Goal: Task Accomplishment & Management: Manage account settings

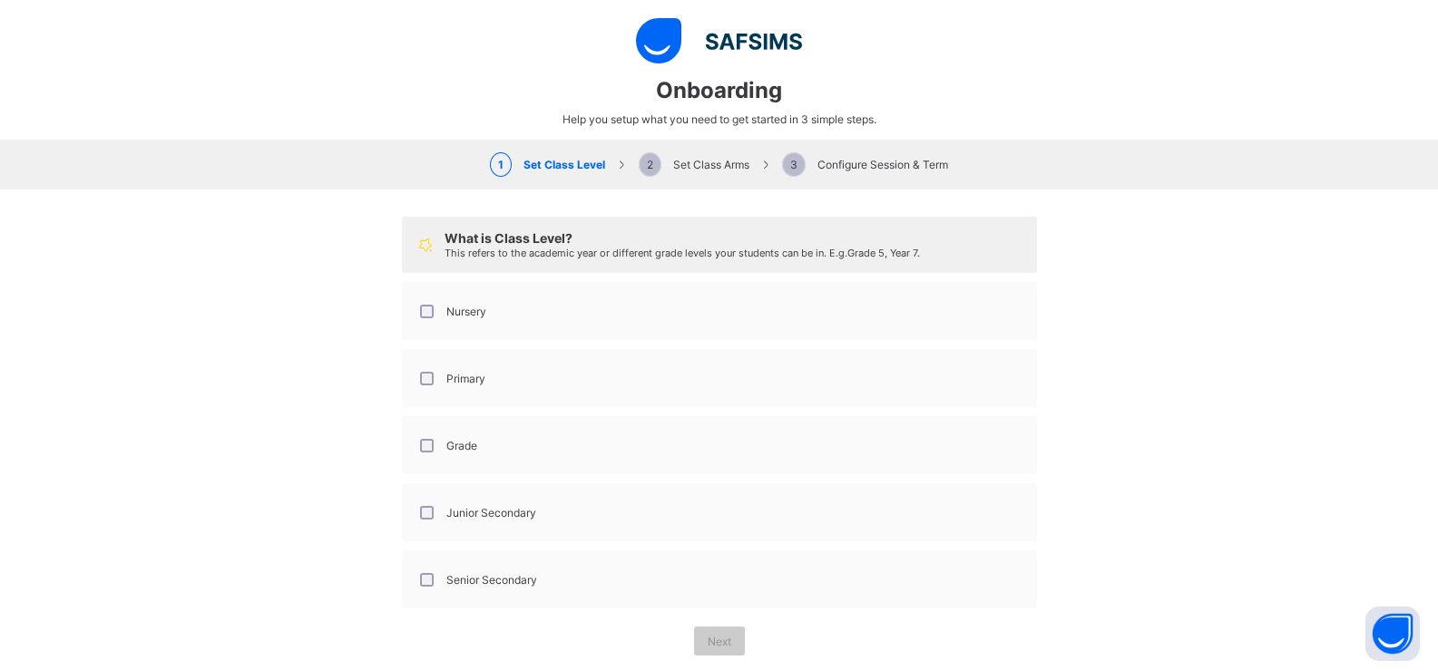
select select "**"
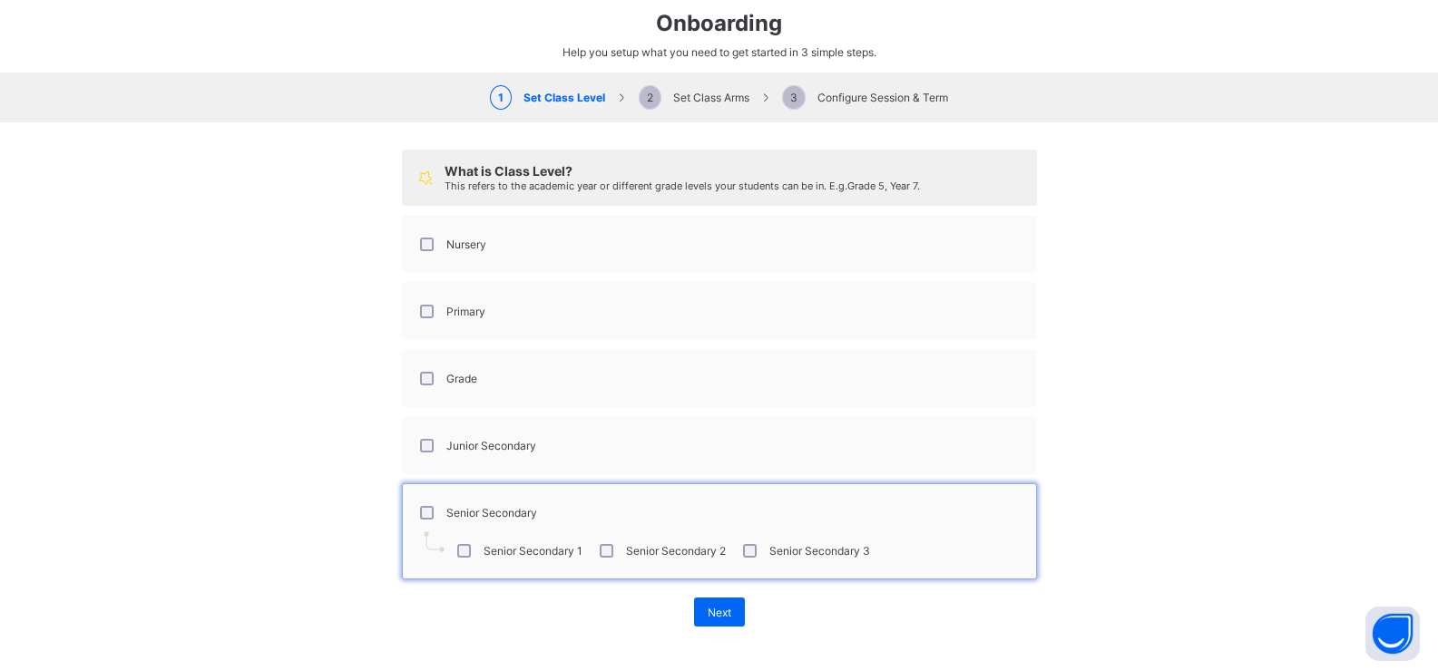
scroll to position [69, 0]
click at [708, 612] on span "Next" at bounding box center [720, 611] width 24 height 14
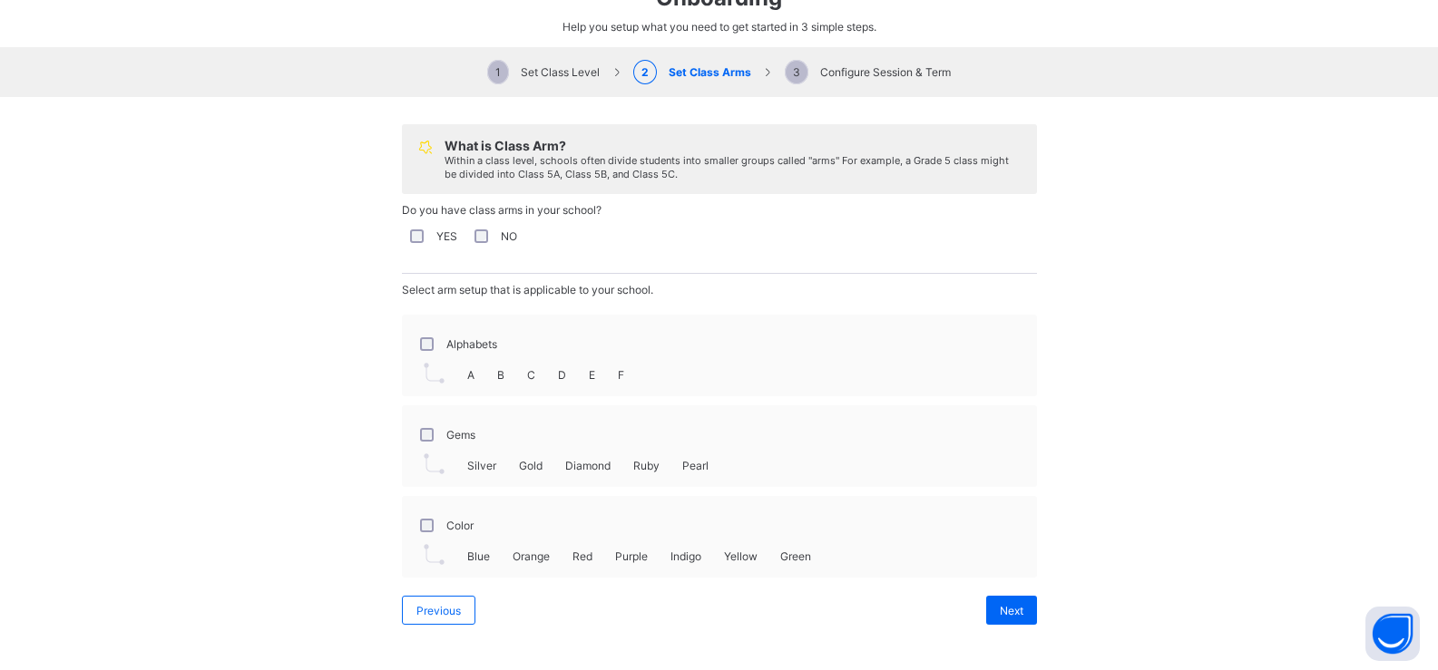
scroll to position [311, 0]
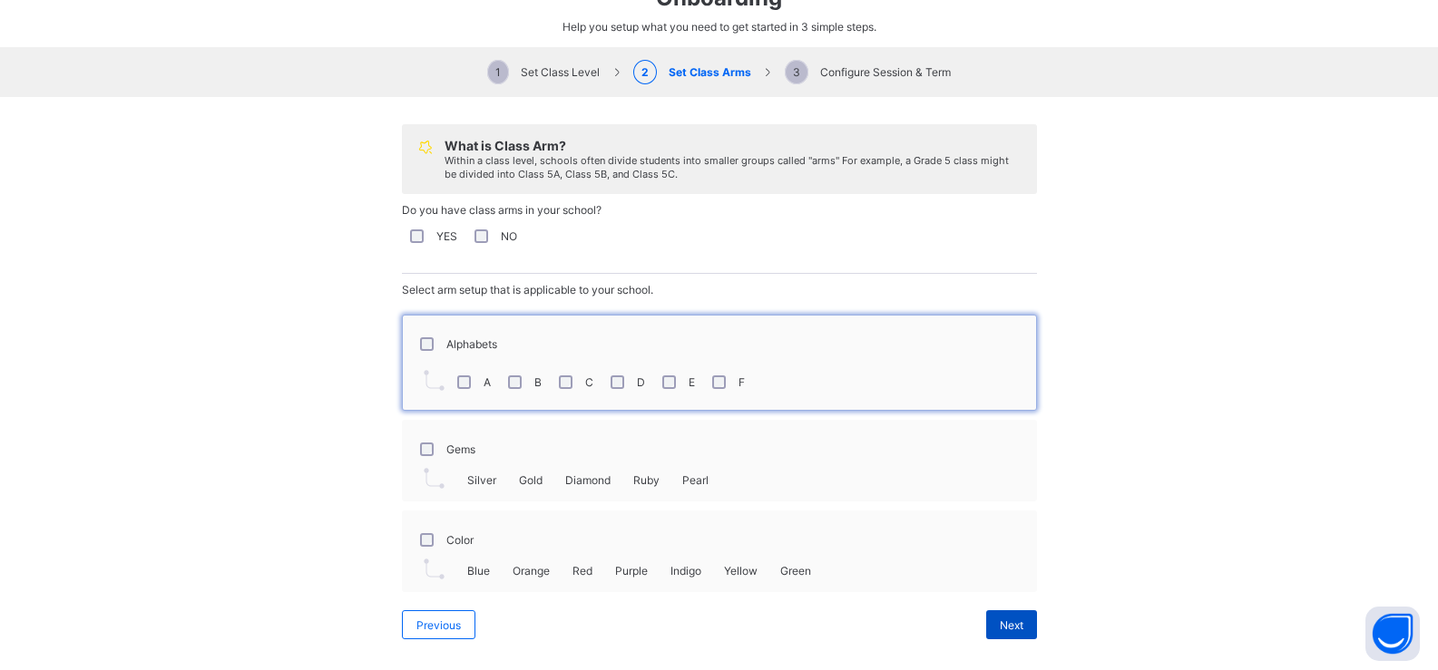
click at [987, 626] on div "Next" at bounding box center [1011, 625] width 51 height 29
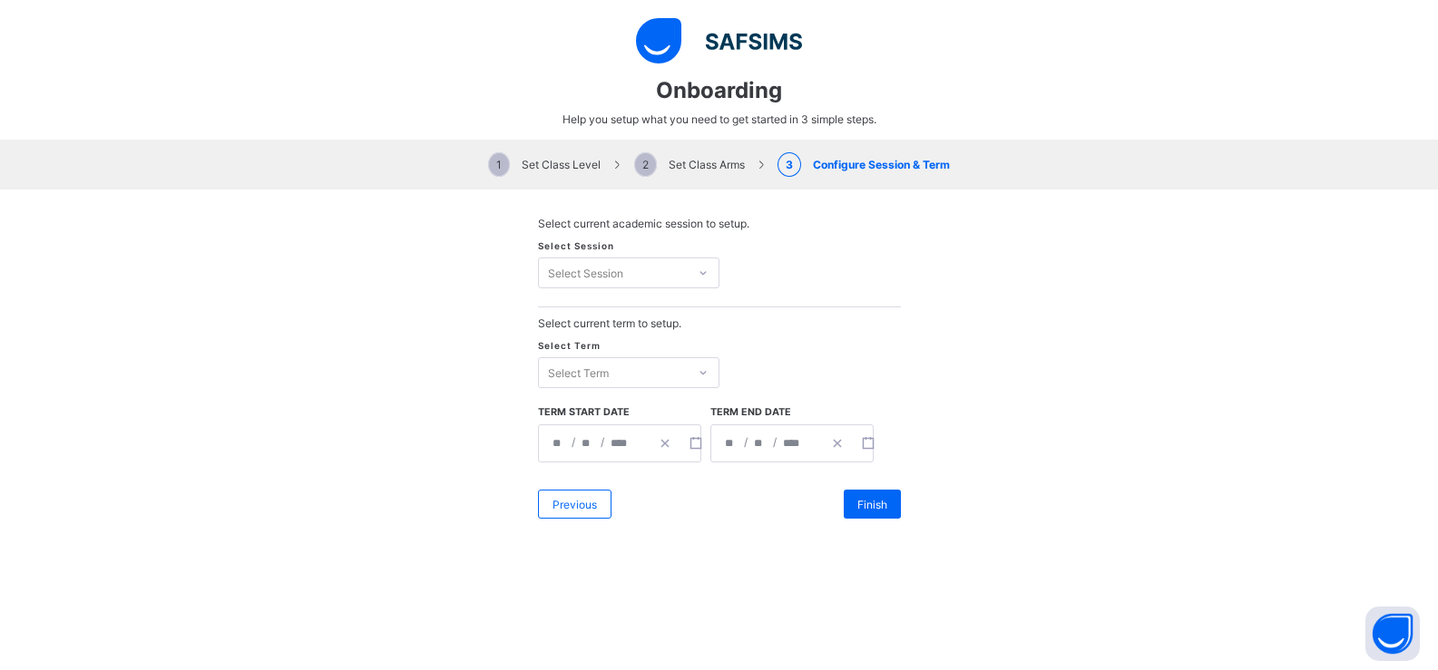
scroll to position [0, 0]
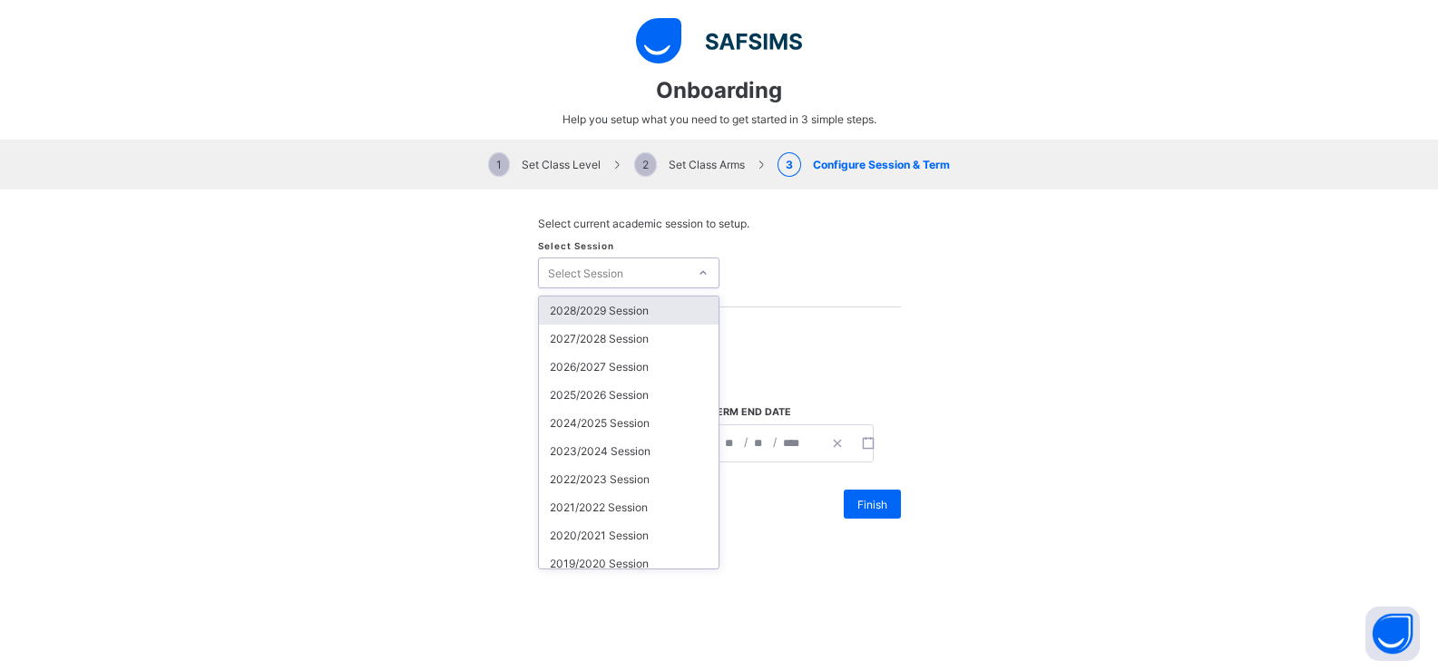
click at [698, 278] on icon at bounding box center [703, 273] width 11 height 18
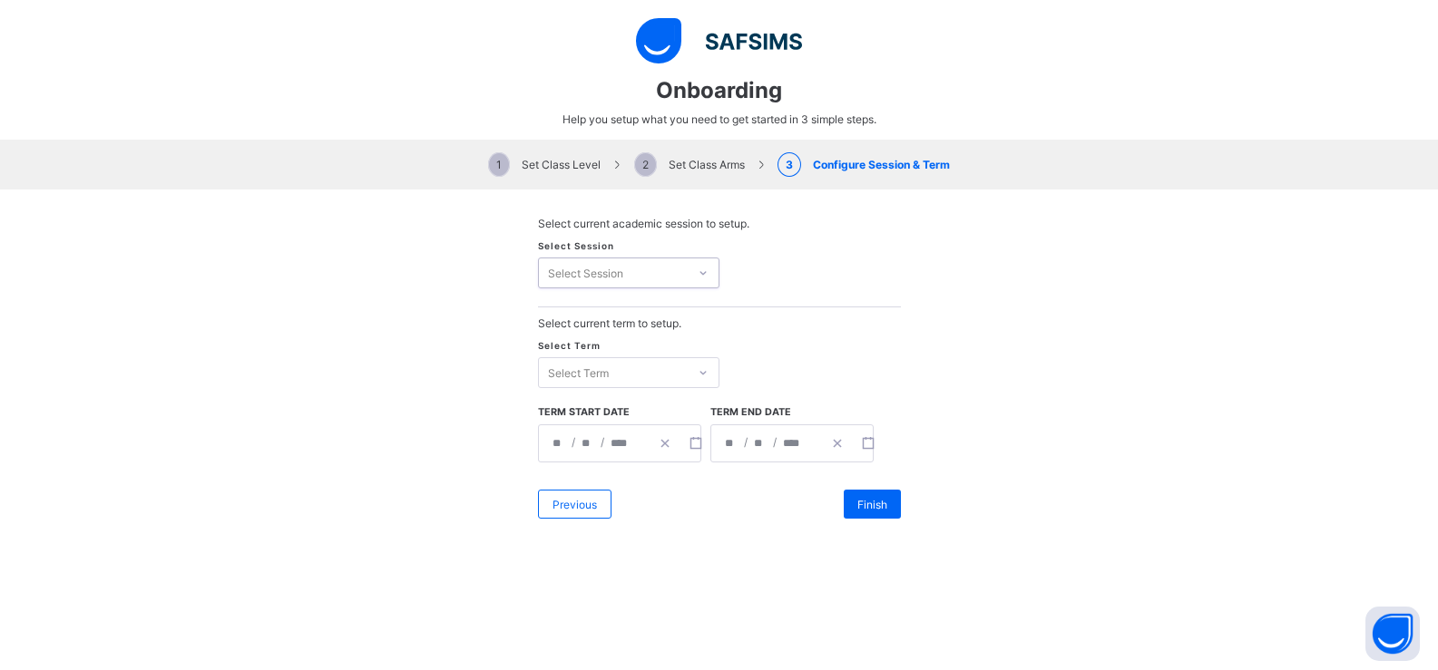
click at [698, 278] on icon at bounding box center [703, 273] width 11 height 18
click at [698, 271] on icon at bounding box center [703, 273] width 11 height 18
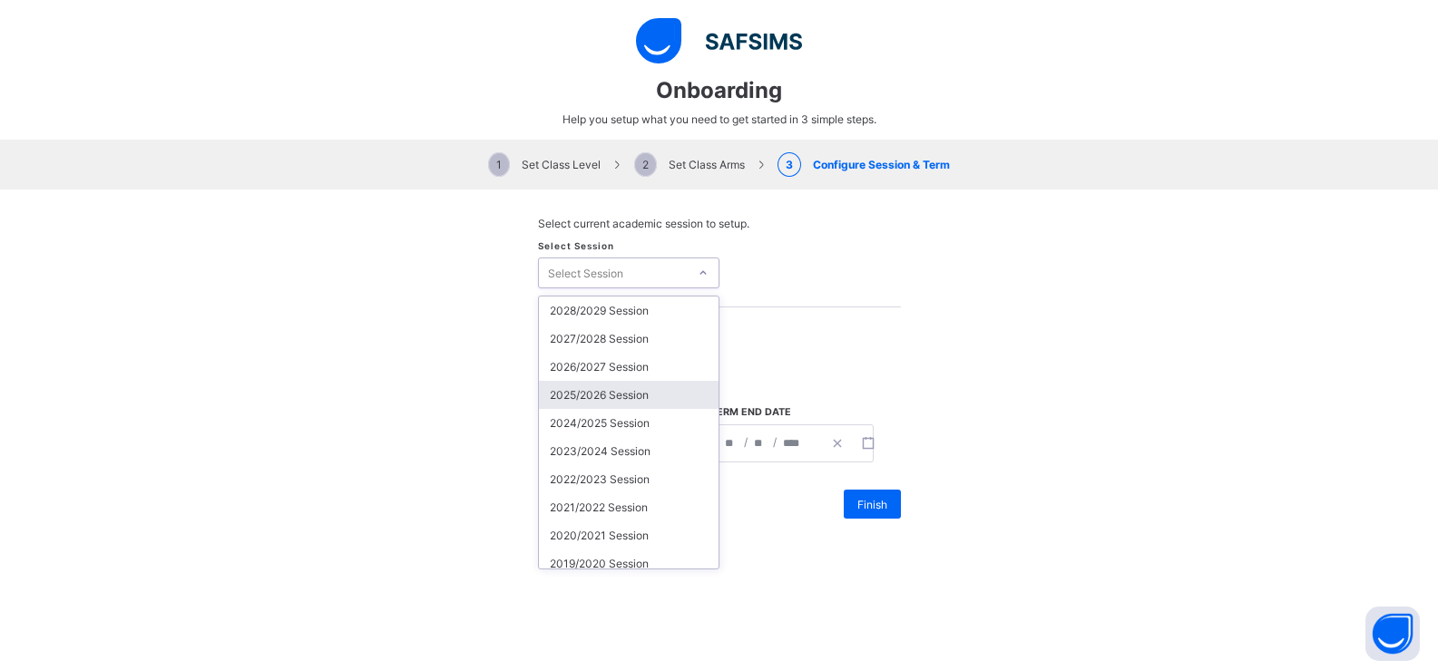
click at [619, 386] on div "2025/2026 Session" at bounding box center [629, 395] width 180 height 28
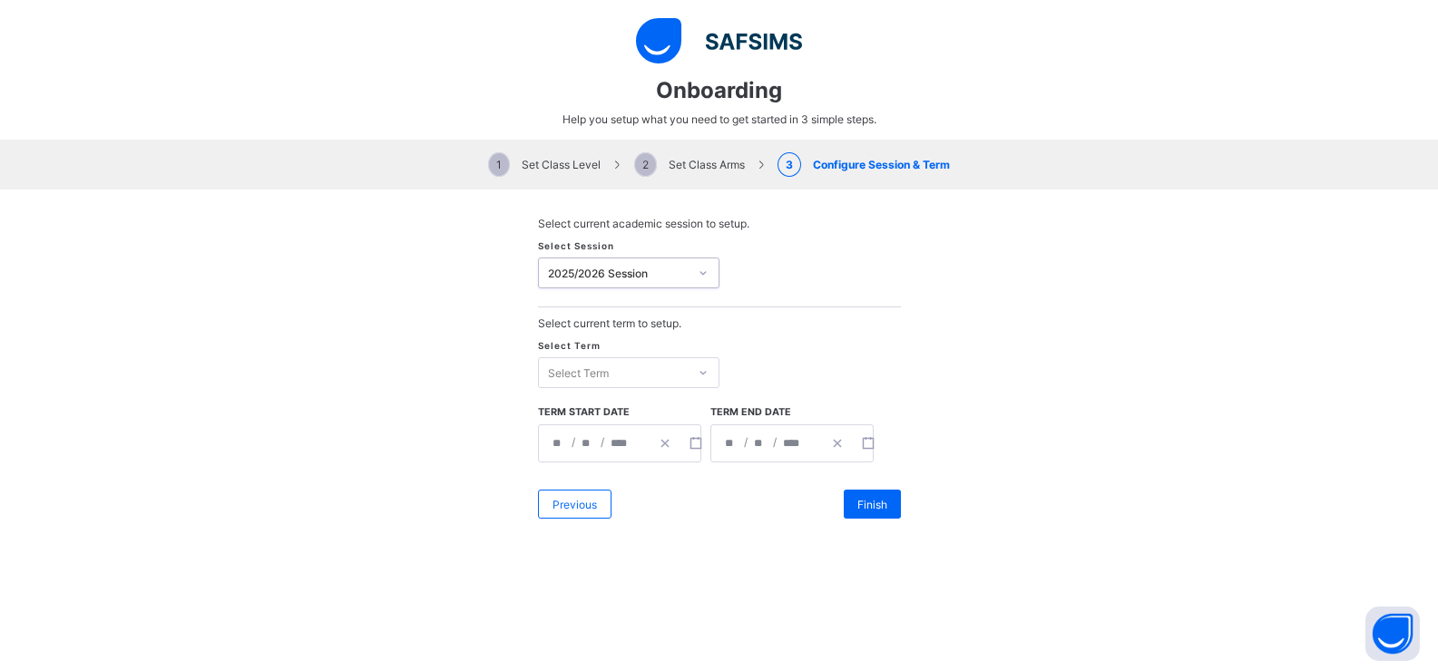
click at [656, 275] on div "2025/2026 Session" at bounding box center [619, 274] width 142 height 14
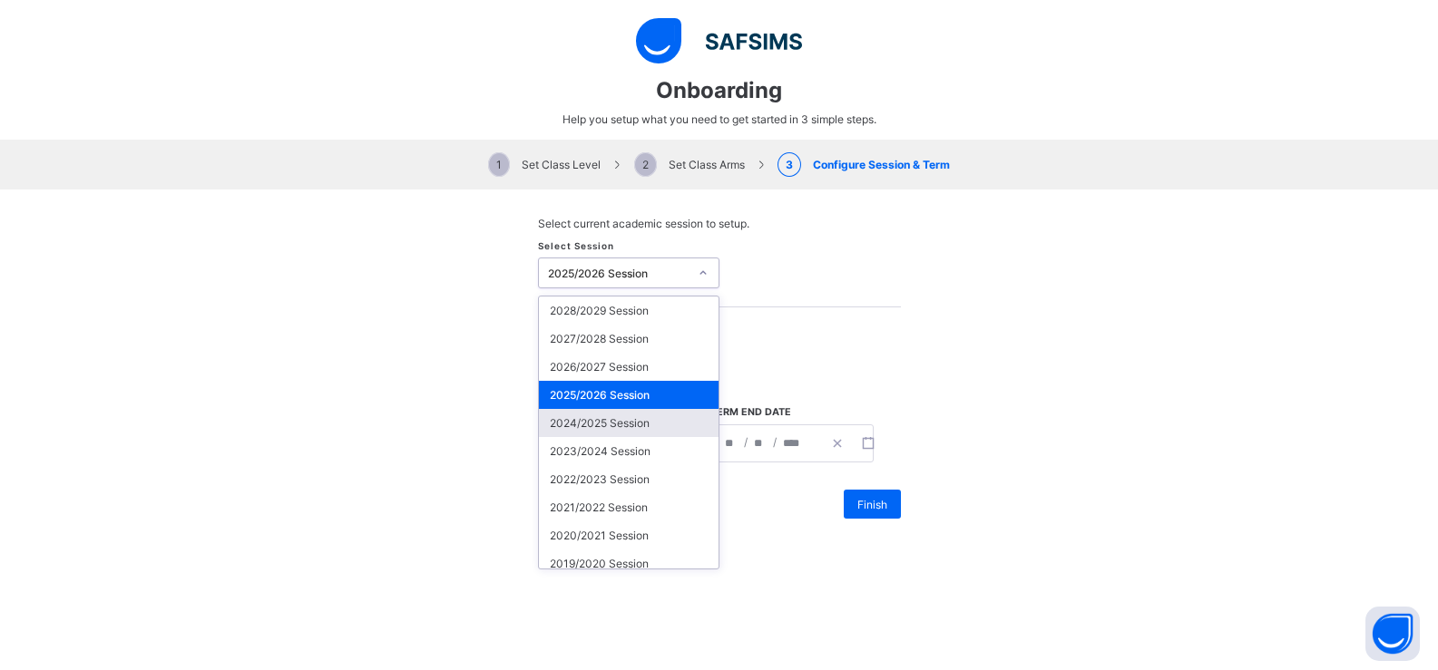
click at [610, 423] on div "2024/2025 Session" at bounding box center [629, 423] width 180 height 28
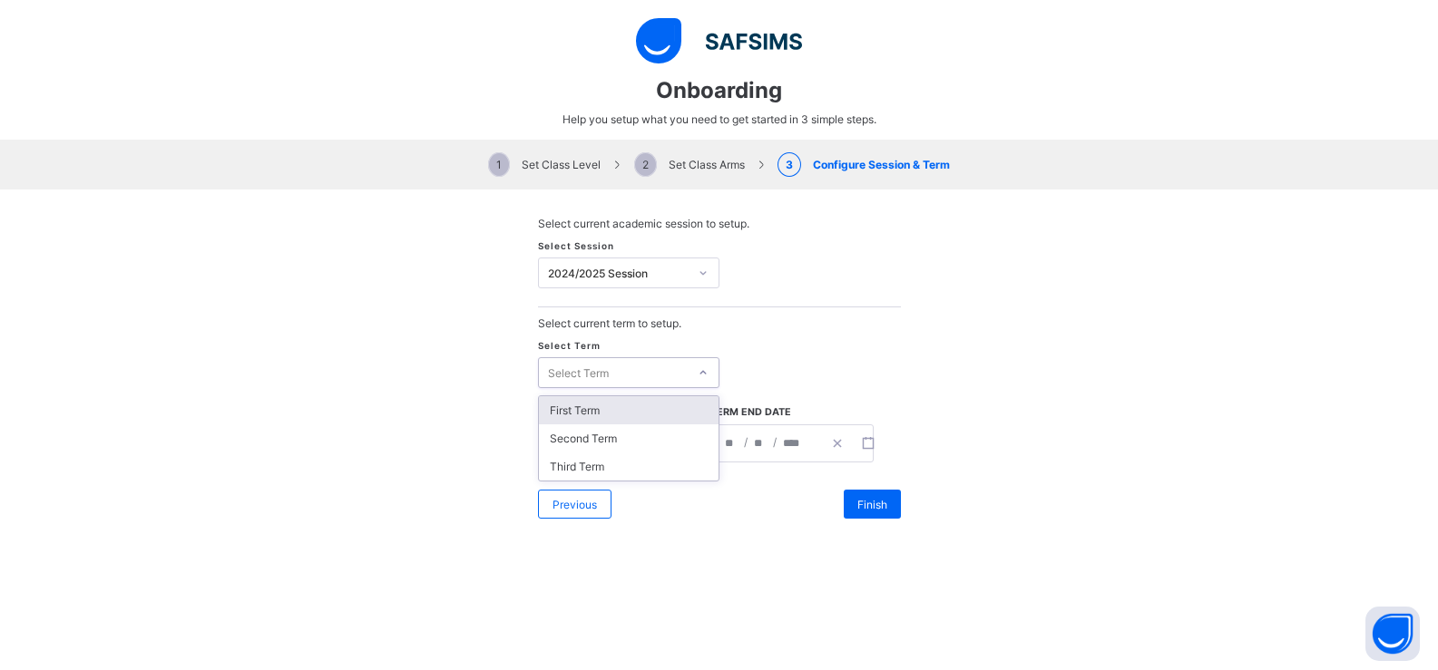
click at [627, 373] on div "Select Term" at bounding box center [613, 372] width 149 height 25
click at [604, 414] on div "First Term" at bounding box center [629, 410] width 180 height 28
click at [631, 443] on div "**********" at bounding box center [594, 443] width 111 height 36
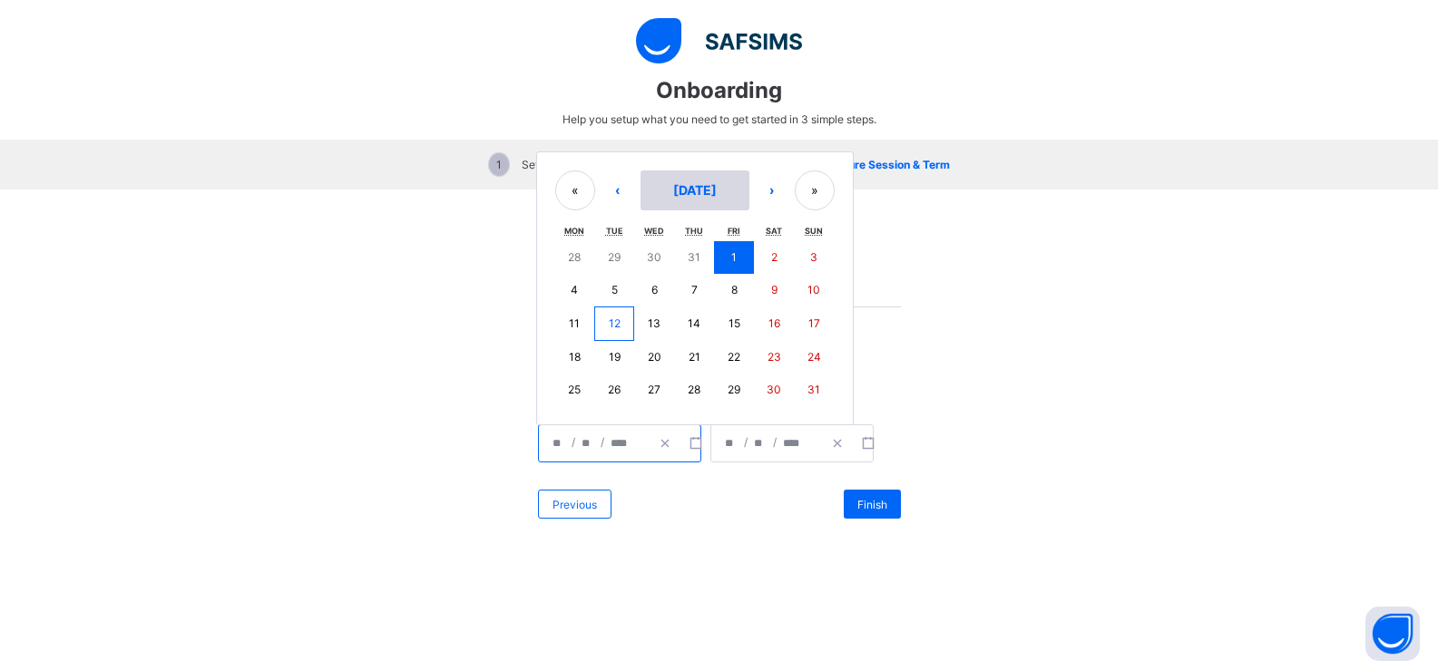
click at [705, 191] on span "August 2025" at bounding box center [695, 189] width 44 height 15
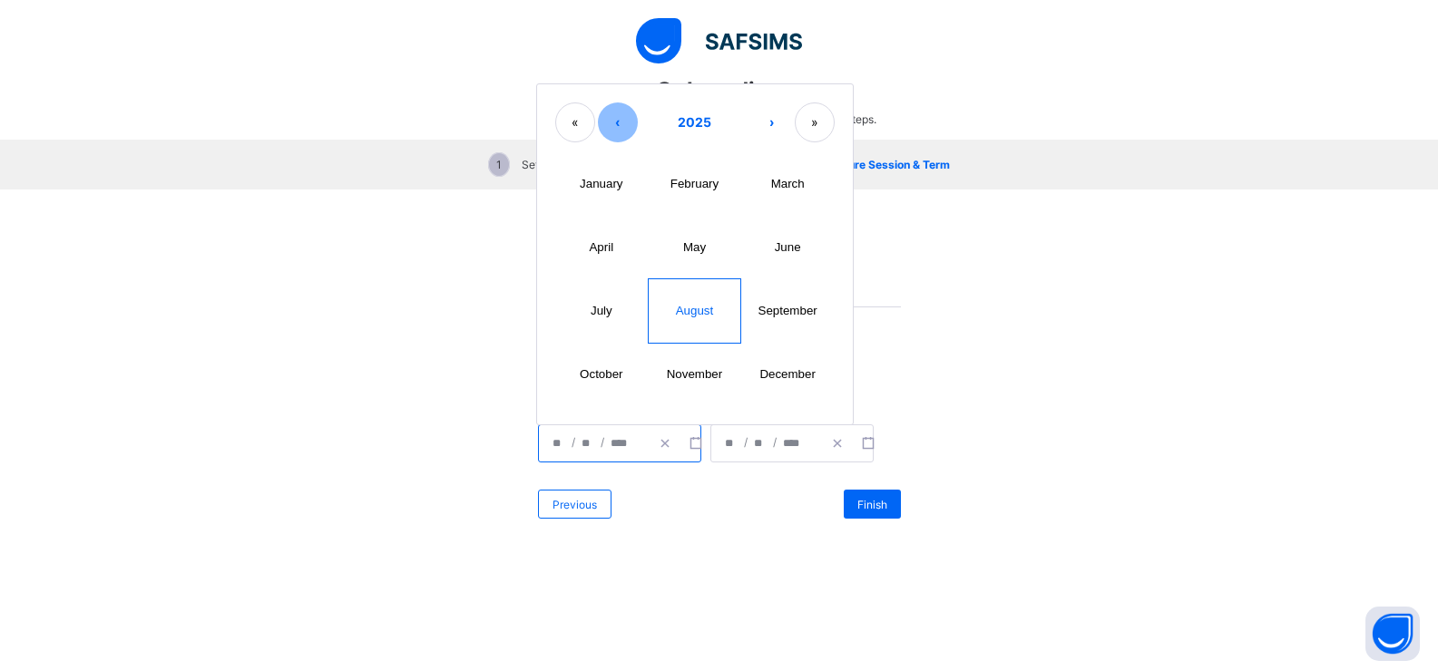
click at [605, 121] on button "‹" at bounding box center [618, 123] width 40 height 40
click at [716, 370] on button "November" at bounding box center [694, 375] width 93 height 63
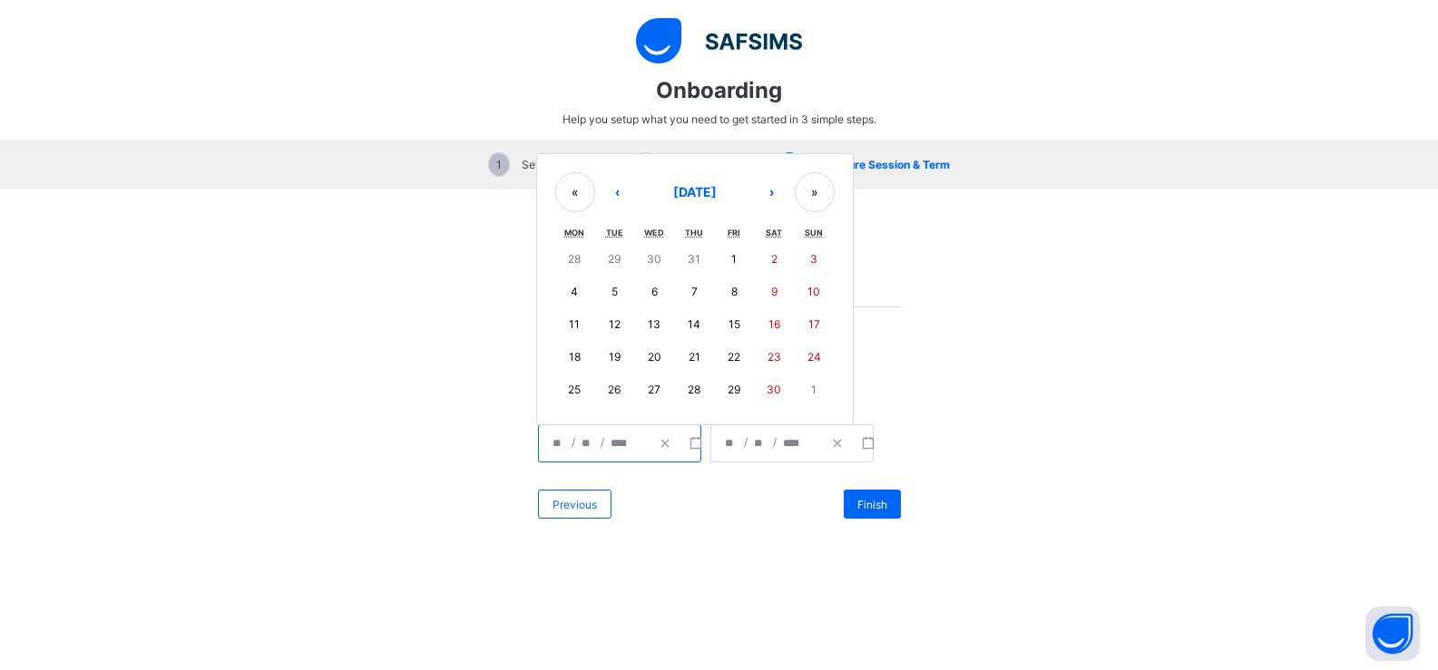
click at [609, 325] on abbr "12" at bounding box center [615, 325] width 12 height 14
type input "**********"
type input "**"
type input "****"
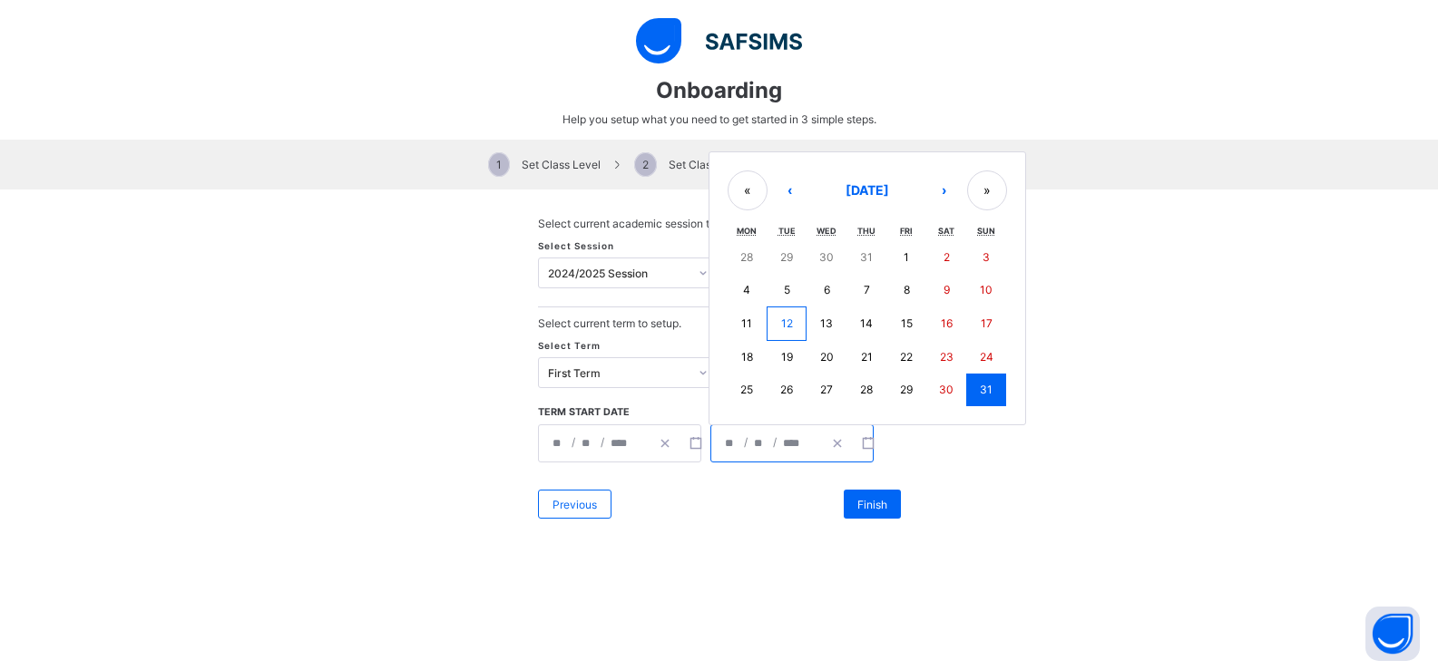
click at [787, 442] on input "****" at bounding box center [795, 443] width 27 height 36
click at [813, 195] on button "August 2025" at bounding box center [867, 191] width 109 height 40
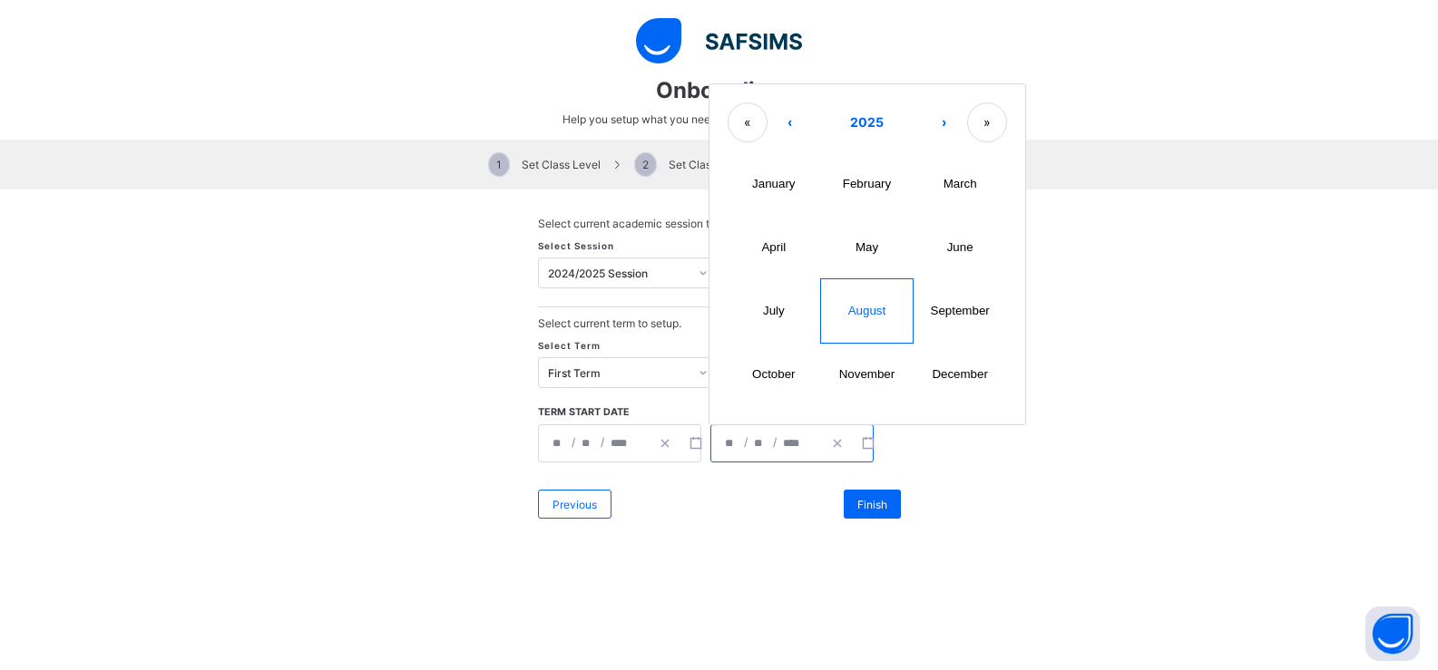
click at [942, 201] on button "March" at bounding box center [960, 184] width 93 height 63
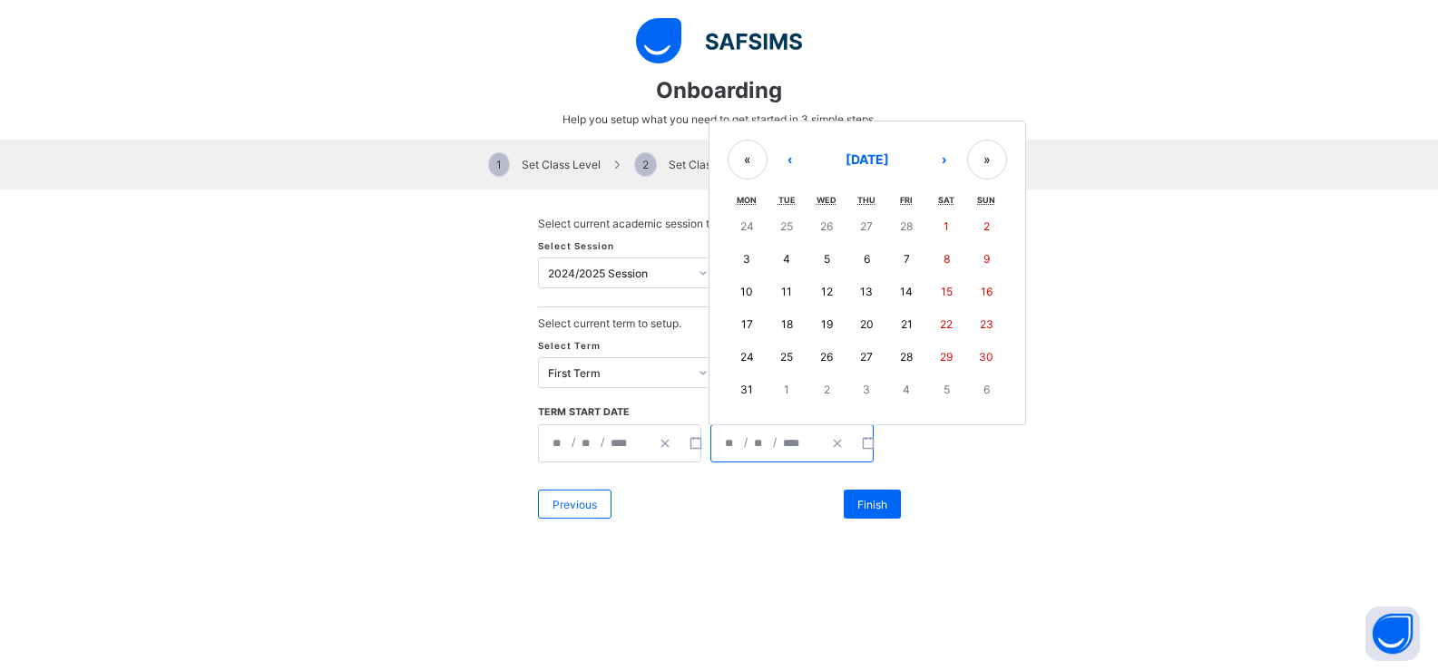
click at [829, 261] on button "5" at bounding box center [826, 259] width 40 height 33
type input "**********"
type input "*"
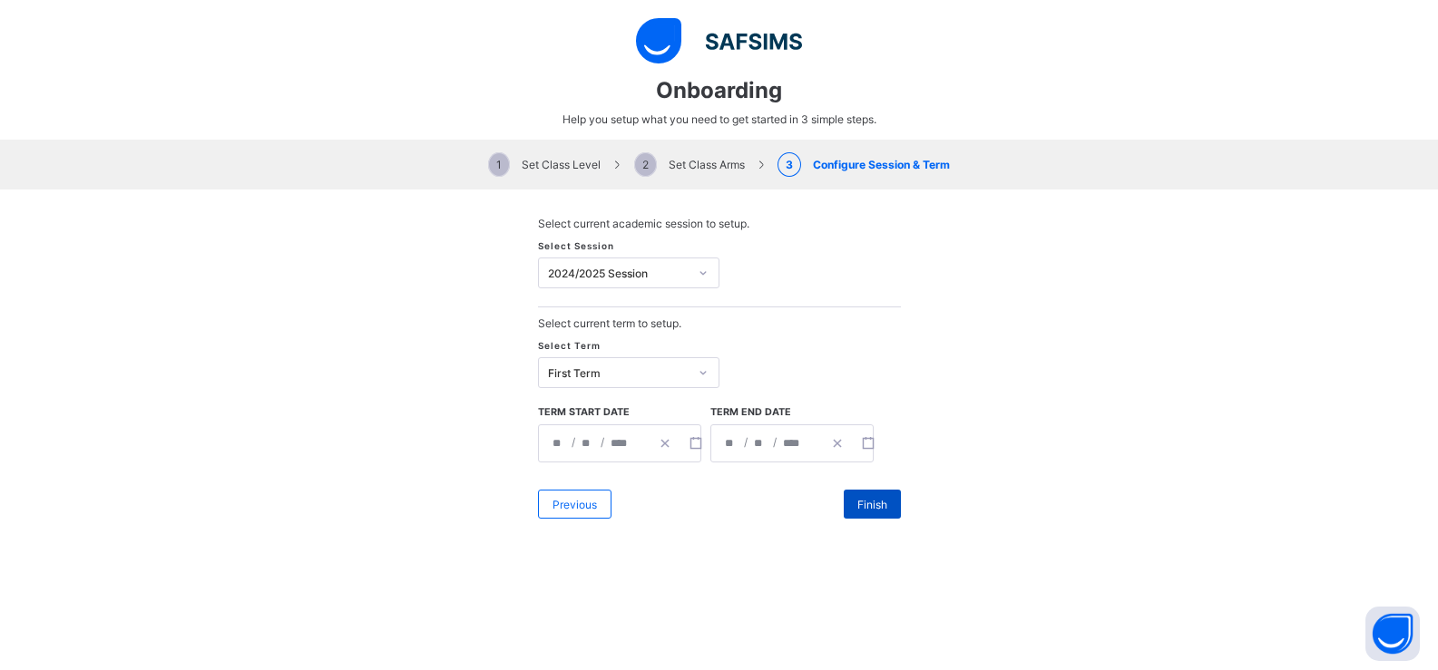
click at [865, 505] on span "Finish" at bounding box center [872, 505] width 30 height 14
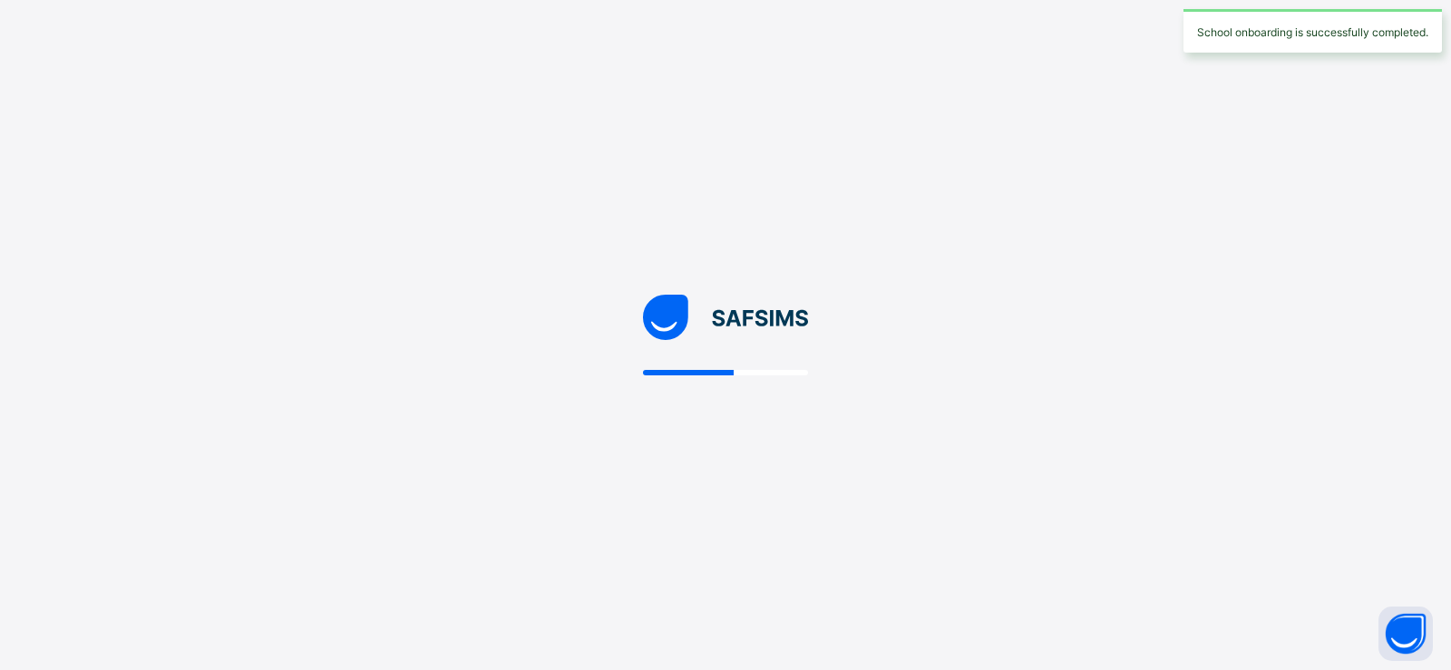
select select "**"
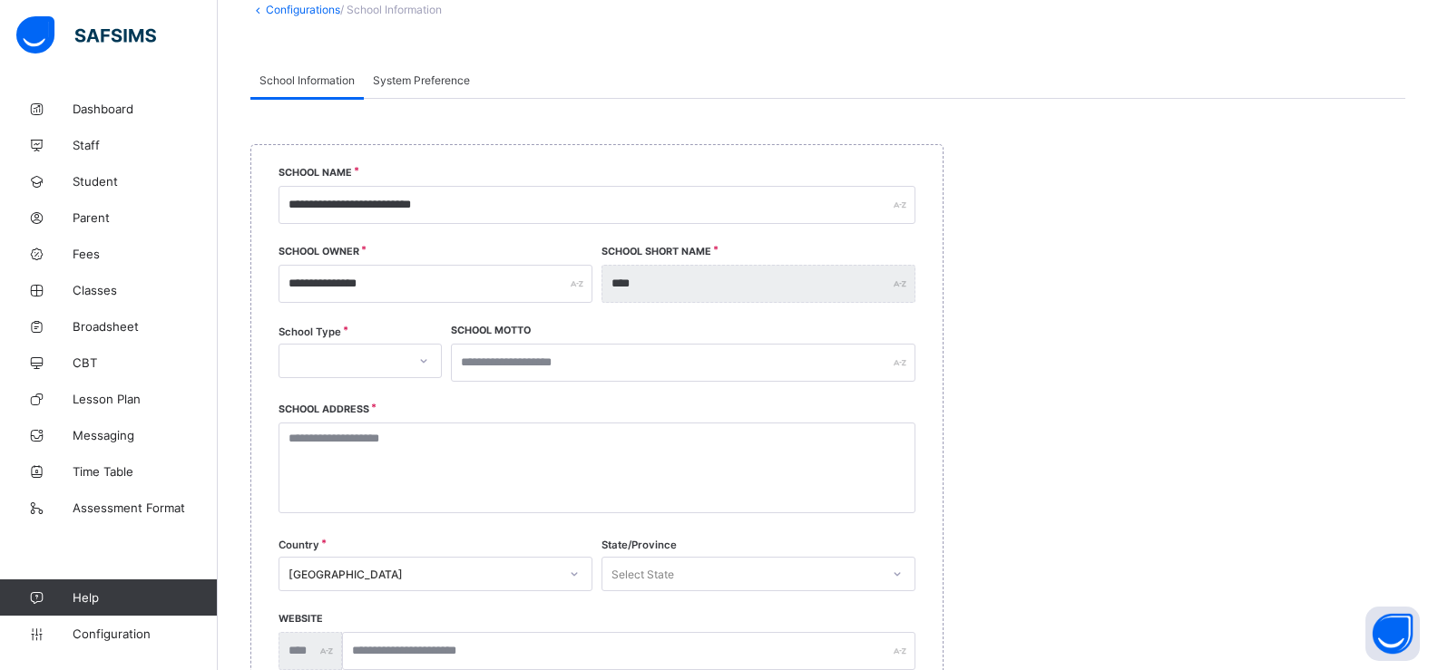
scroll to position [121, 0]
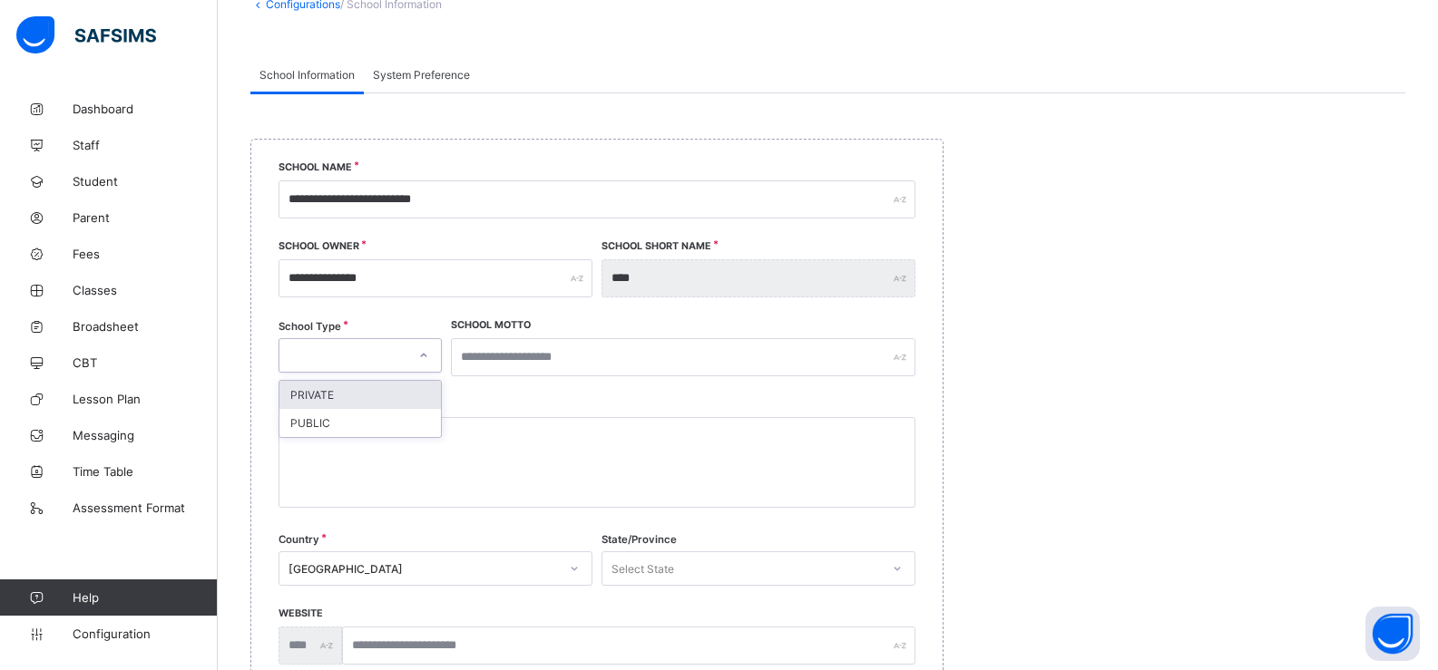
click at [428, 359] on icon at bounding box center [423, 356] width 11 height 18
click at [399, 420] on div "PUBLIC" at bounding box center [359, 423] width 161 height 28
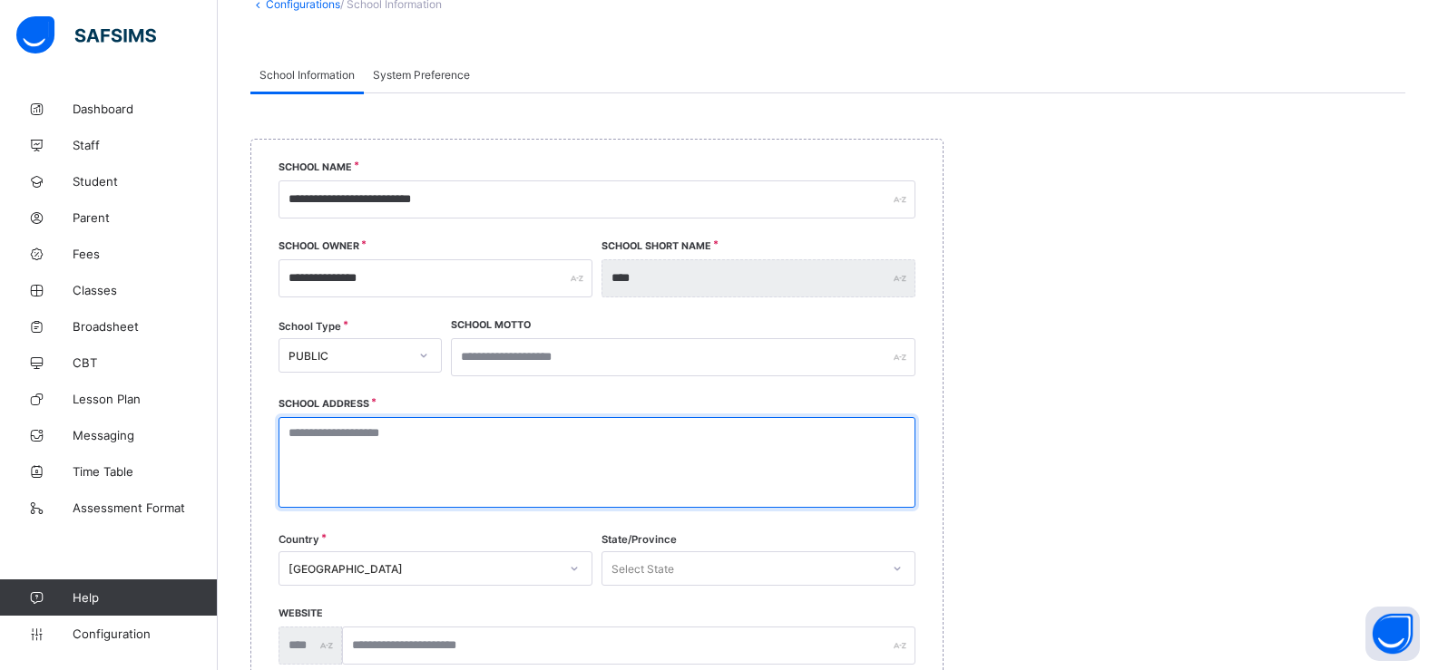
click at [483, 459] on textarea at bounding box center [596, 462] width 637 height 91
type textarea "**********"
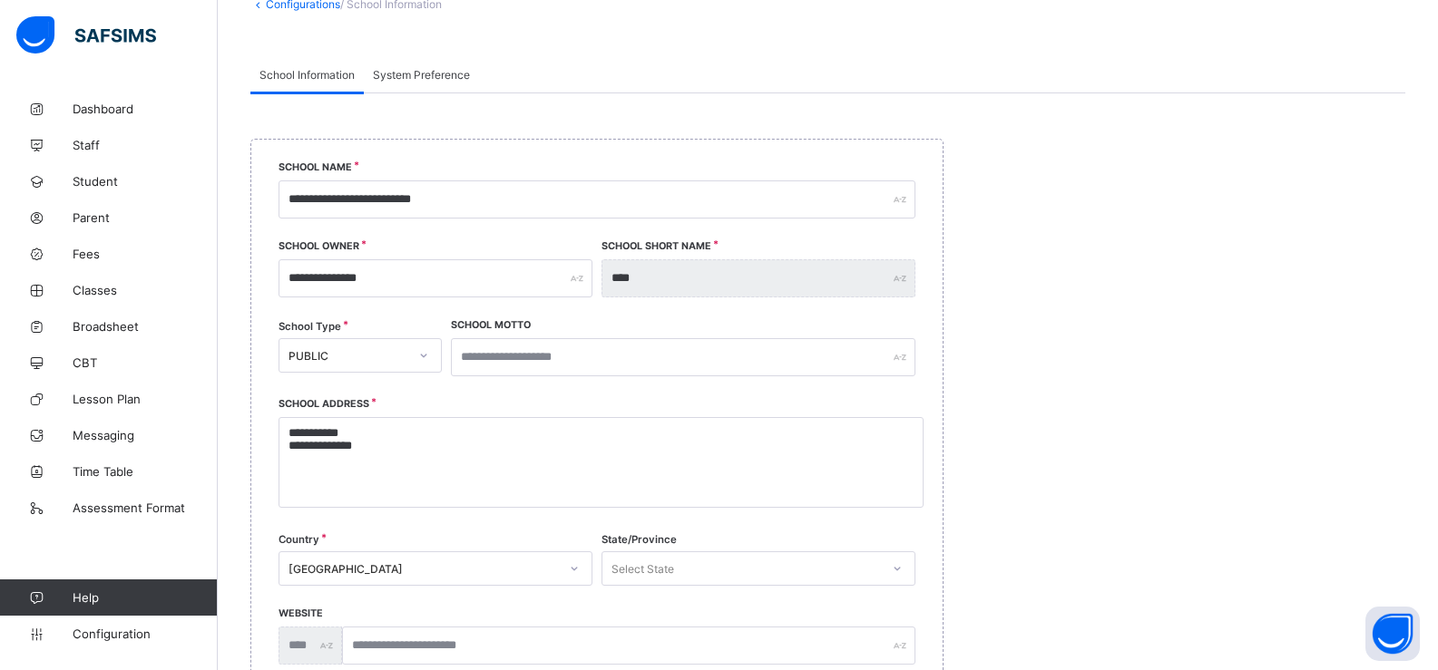
click at [667, 564] on div "Select State" at bounding box center [758, 569] width 314 height 34
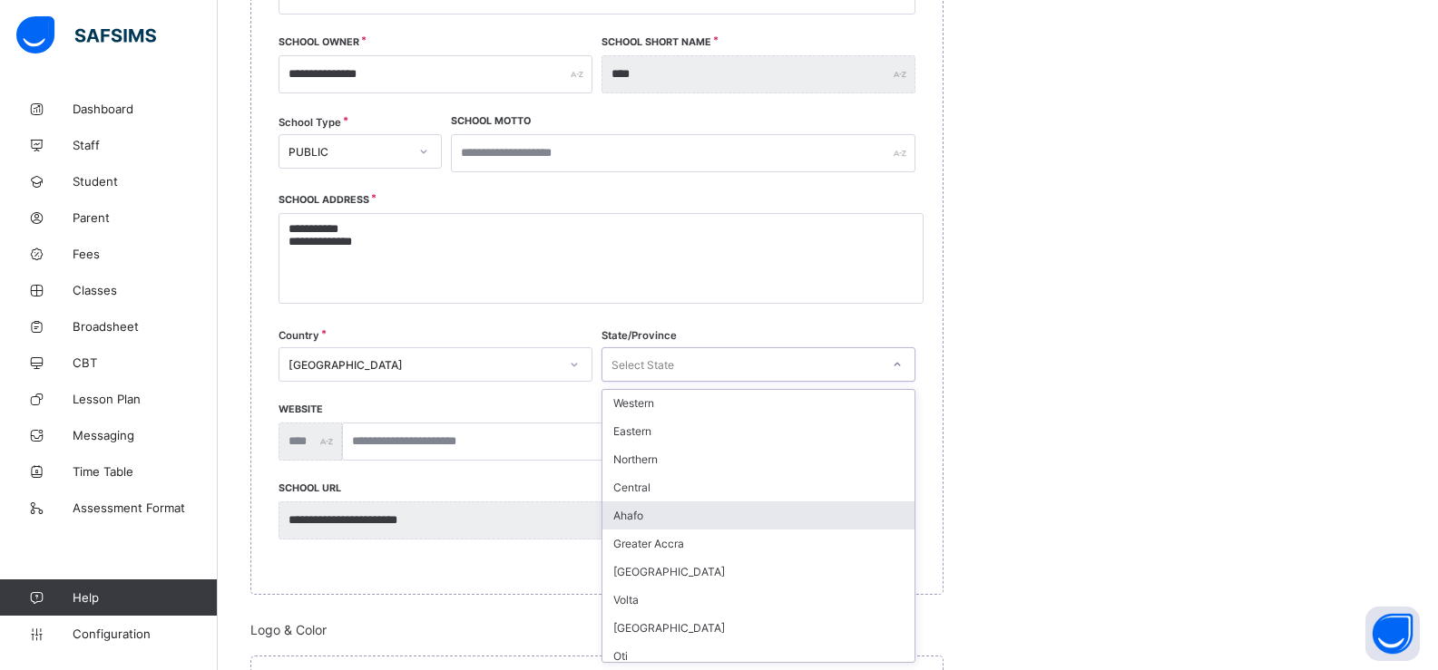
scroll to position [0, 0]
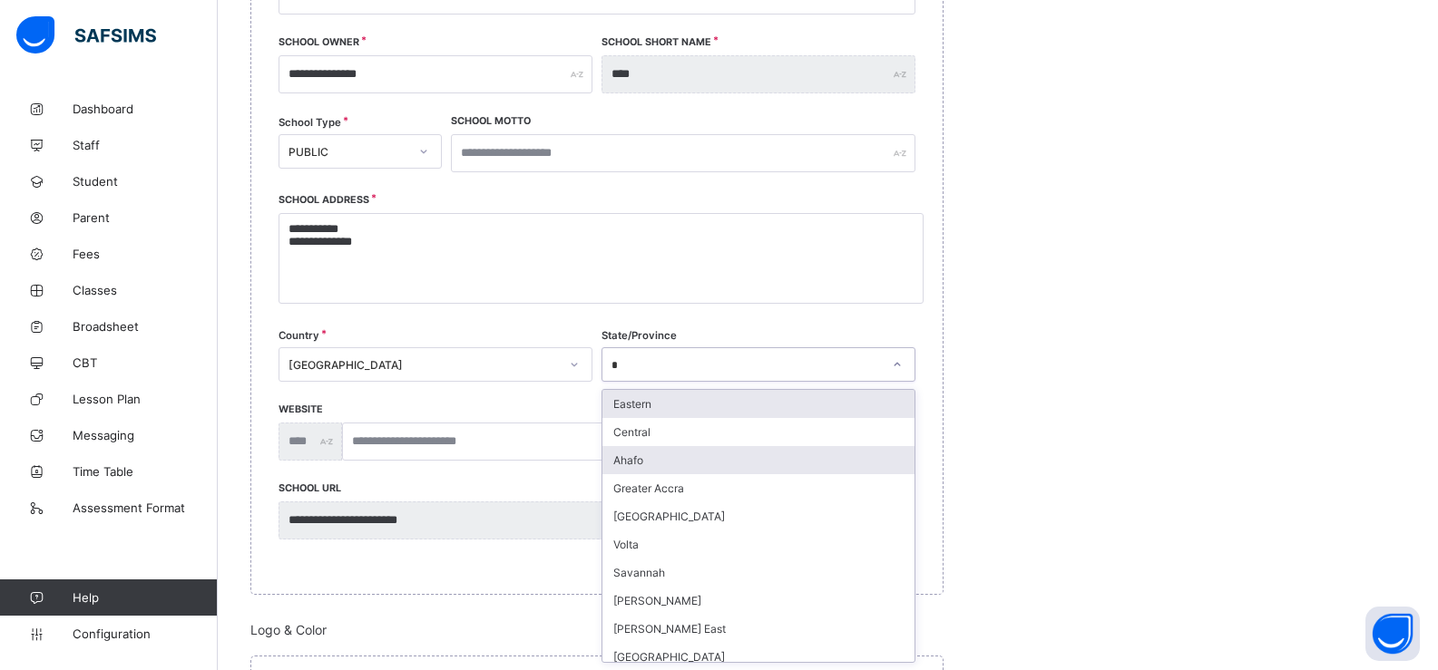
type input "**"
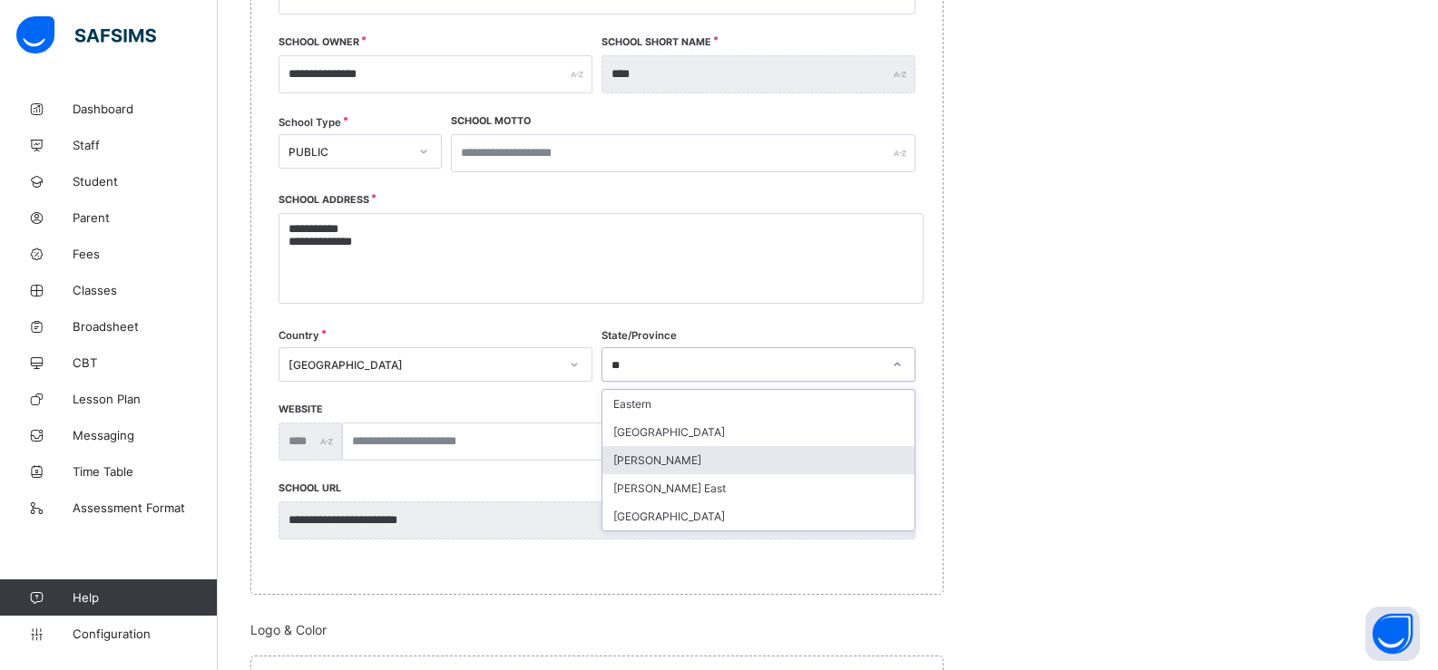
click at [660, 471] on div "Ashanti" at bounding box center [758, 460] width 312 height 28
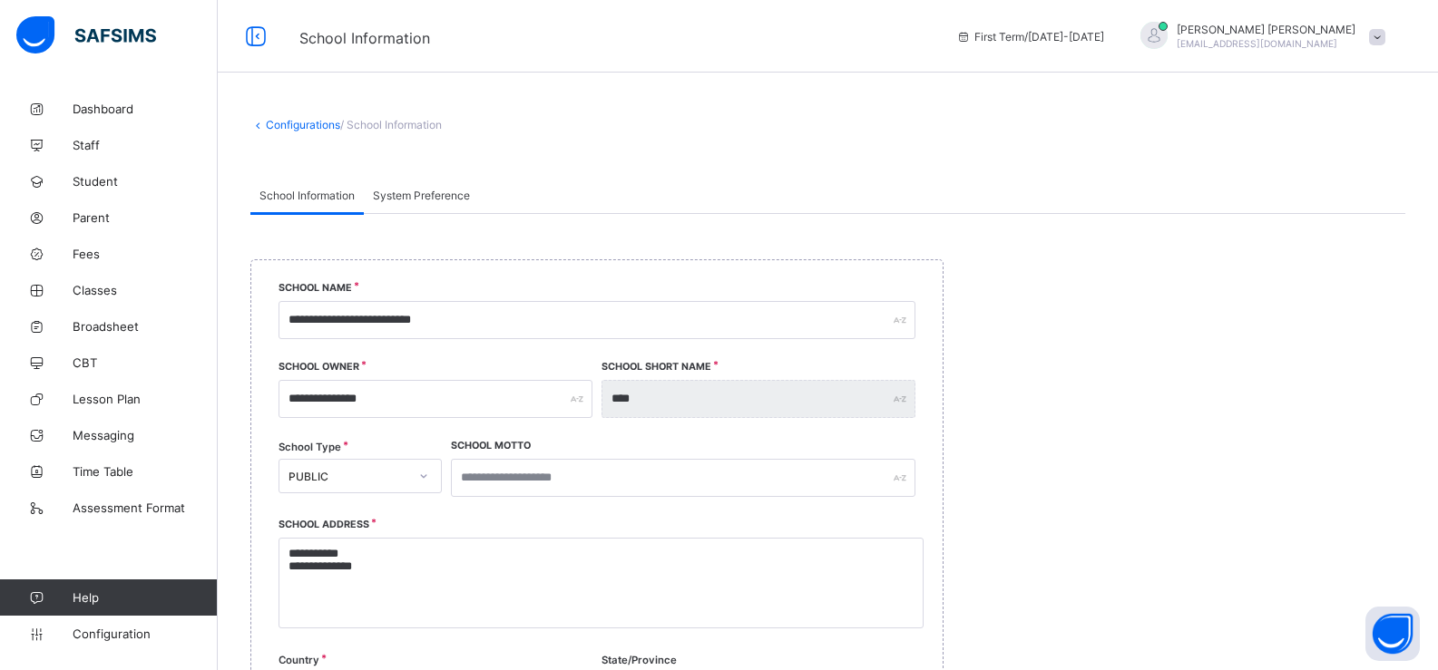
click at [425, 199] on span "System Preference" at bounding box center [421, 196] width 97 height 14
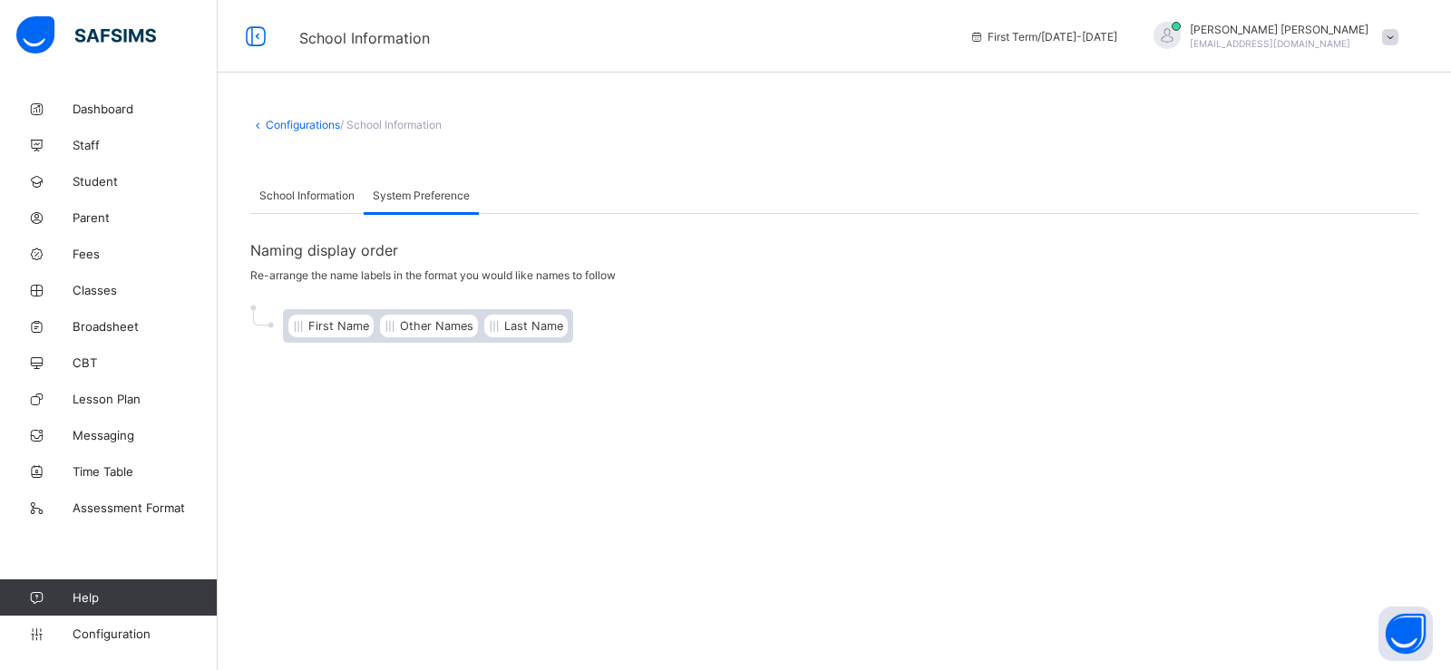
click at [339, 330] on span "First Name" at bounding box center [338, 326] width 61 height 14
click at [426, 337] on div "Other Names" at bounding box center [429, 326] width 100 height 24
drag, startPoint x: 433, startPoint y: 337, endPoint x: 503, endPoint y: 346, distance: 71.2
click at [503, 346] on div "First Name Other Names Last Name" at bounding box center [834, 326] width 1168 height 70
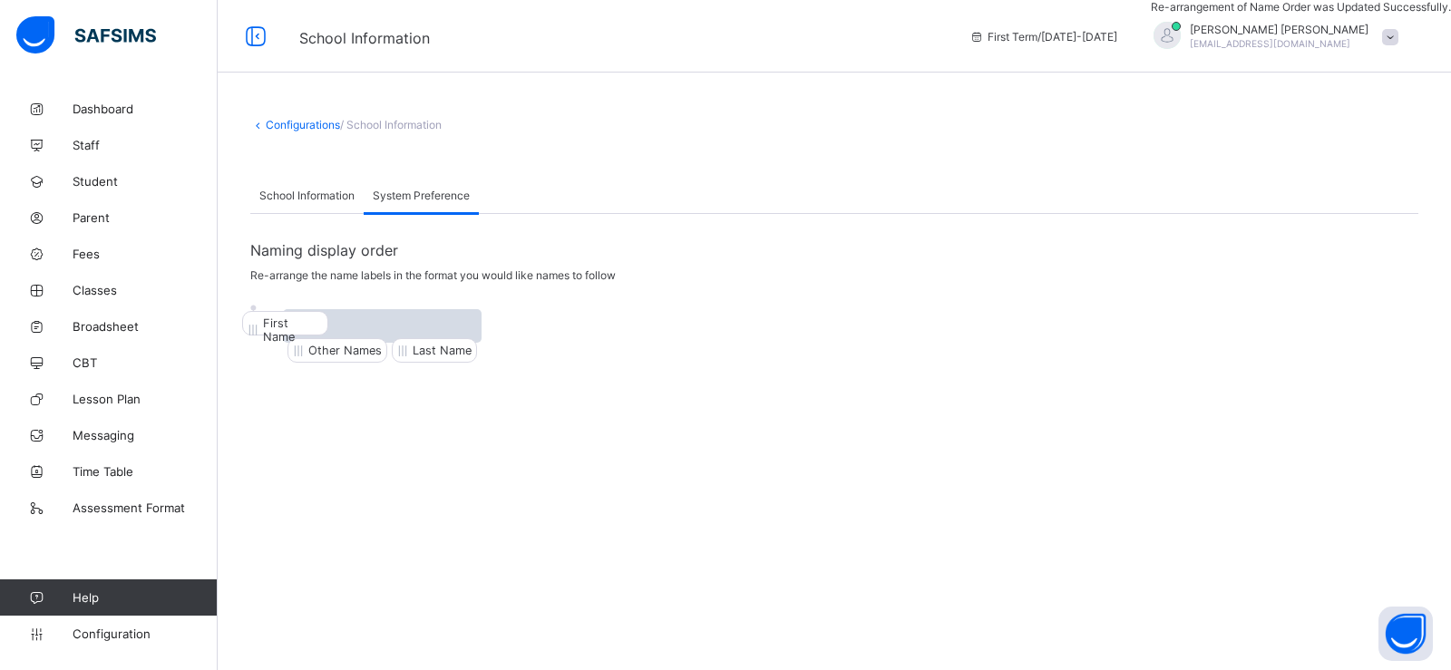
drag, startPoint x: 463, startPoint y: 333, endPoint x: 302, endPoint y: 333, distance: 160.6
click at [302, 333] on div "Other Names First Name Last Name" at bounding box center [382, 326] width 199 height 34
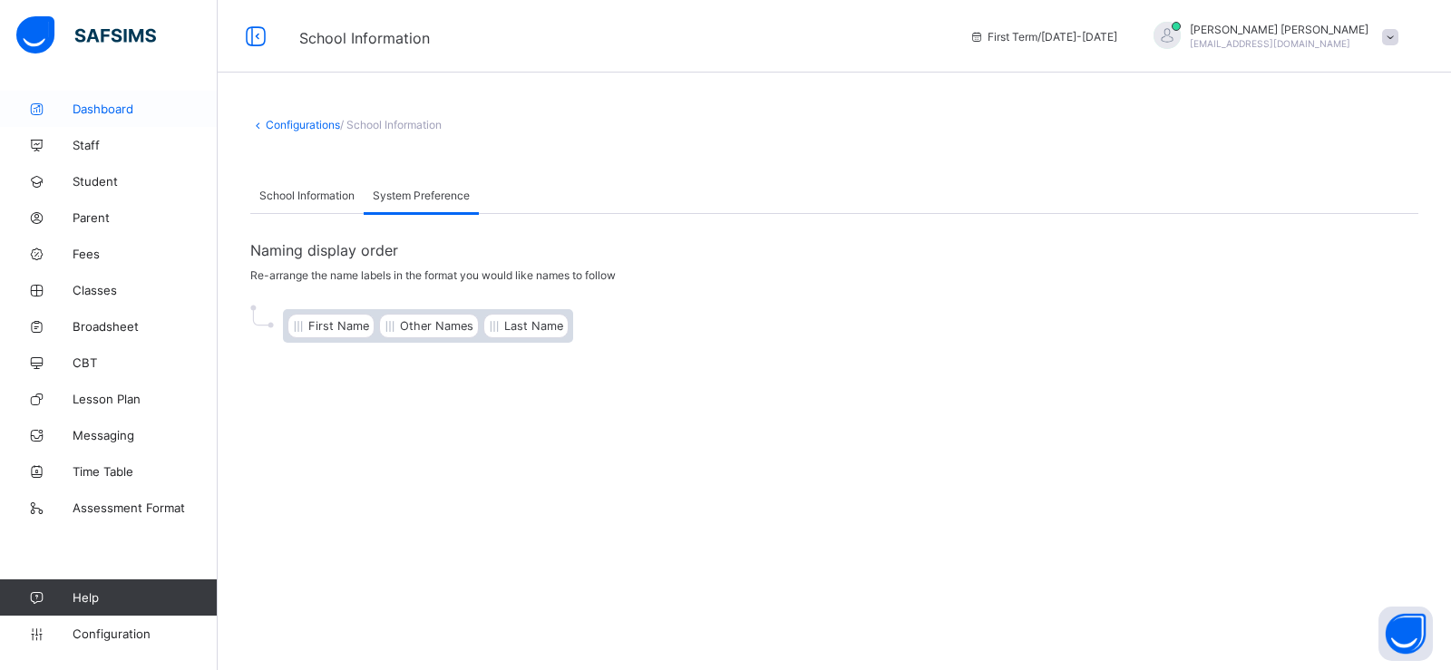
click at [94, 115] on span "Dashboard" at bounding box center [145, 109] width 145 height 15
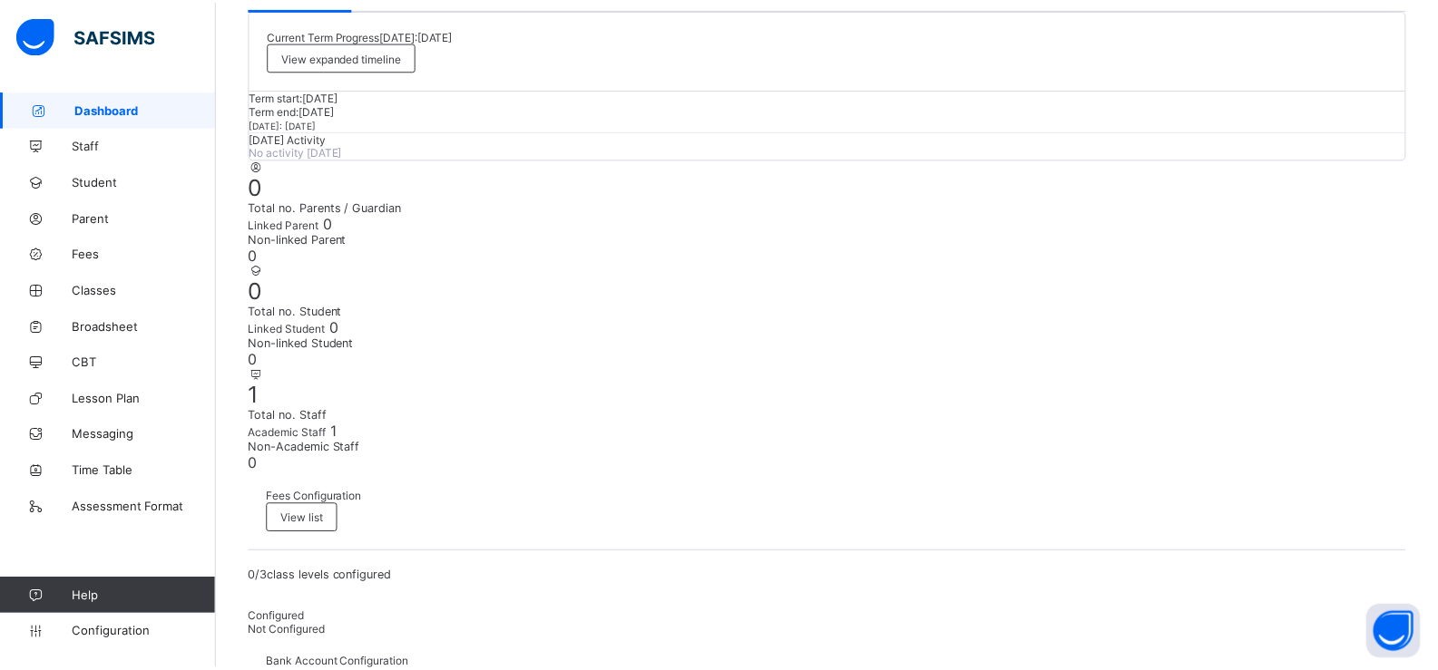
scroll to position [151, 0]
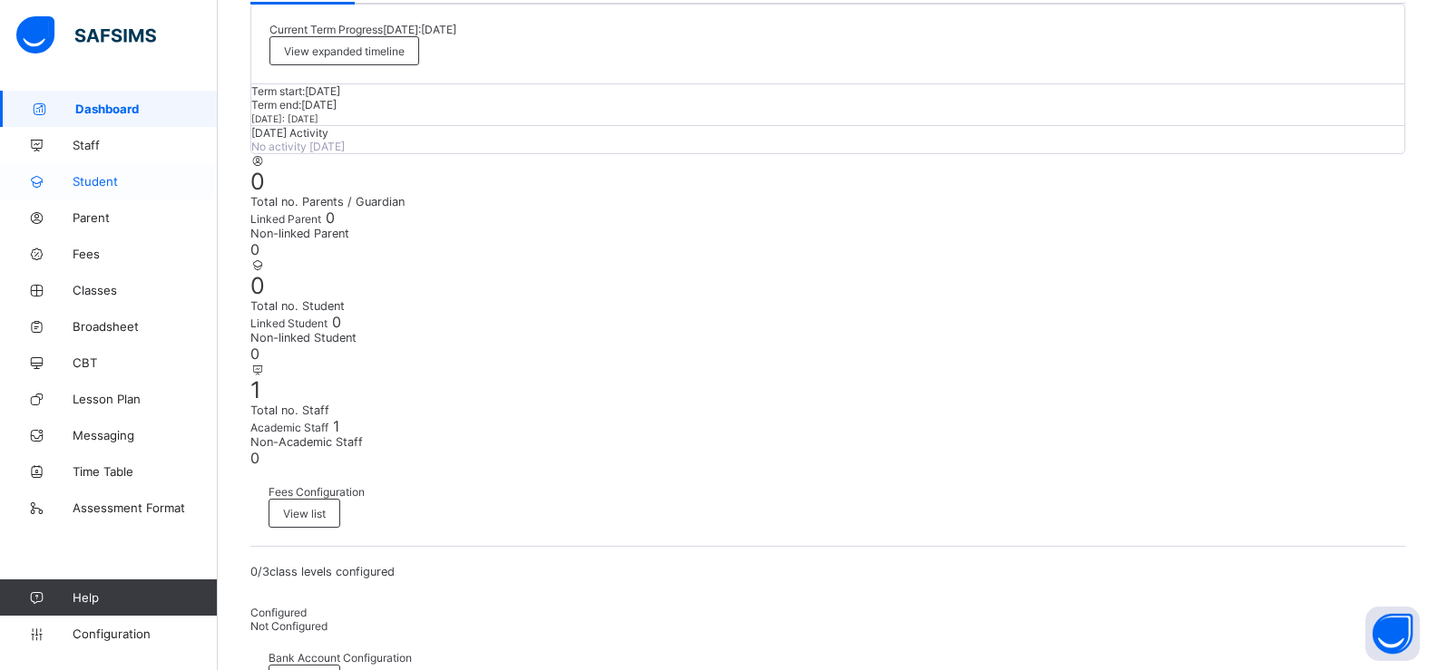
click at [136, 180] on span "Student" at bounding box center [145, 181] width 145 height 15
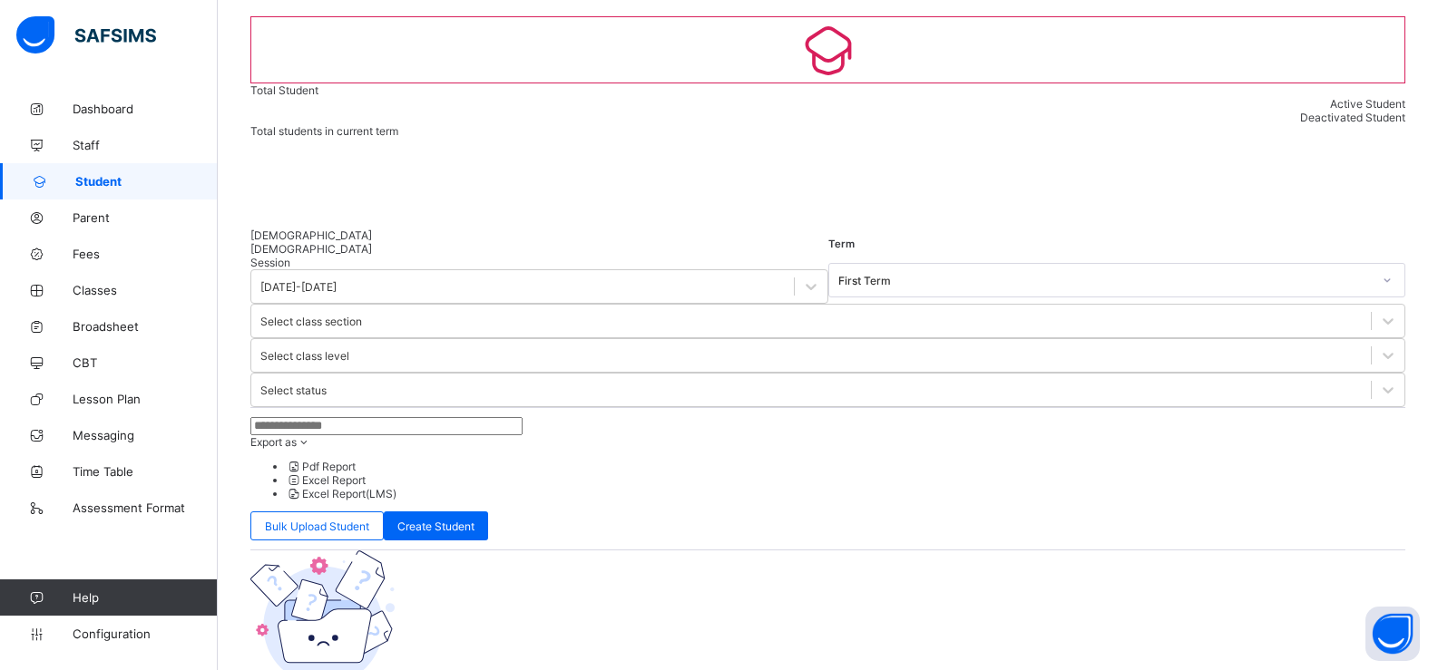
scroll to position [151, 0]
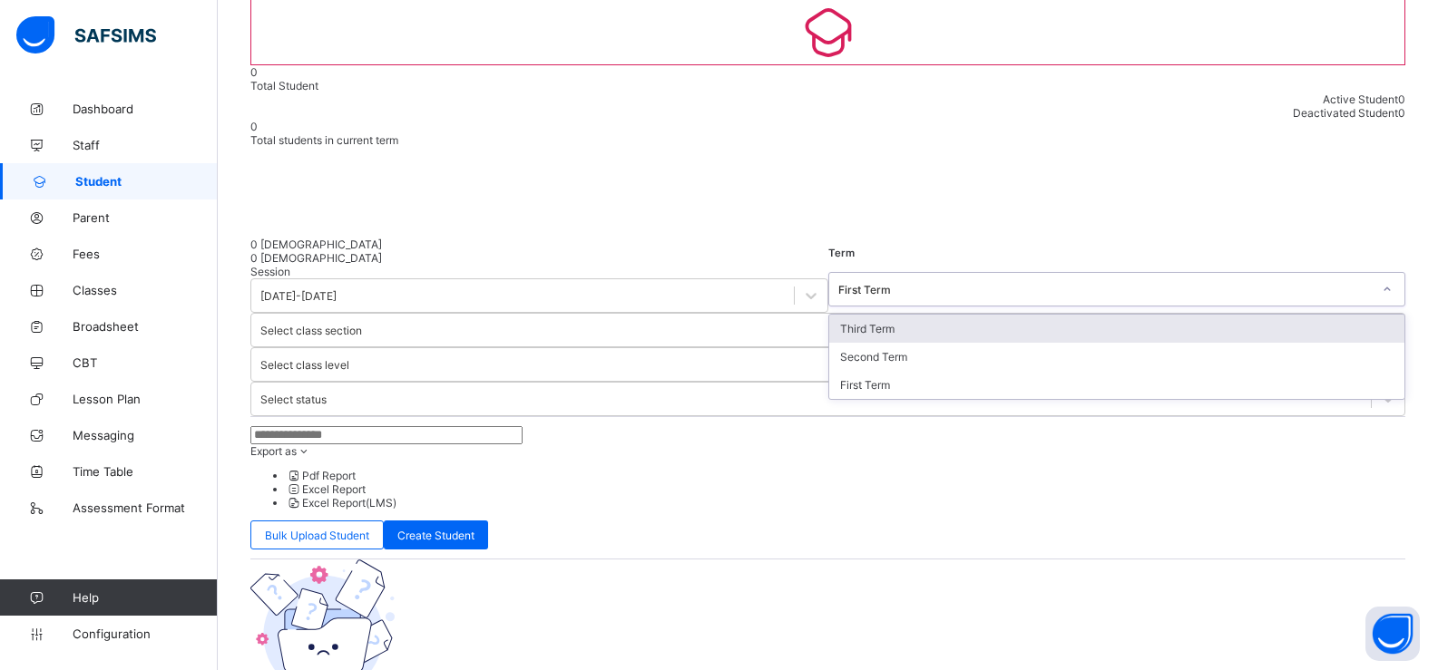
click at [1372, 275] on div at bounding box center [1387, 289] width 31 height 29
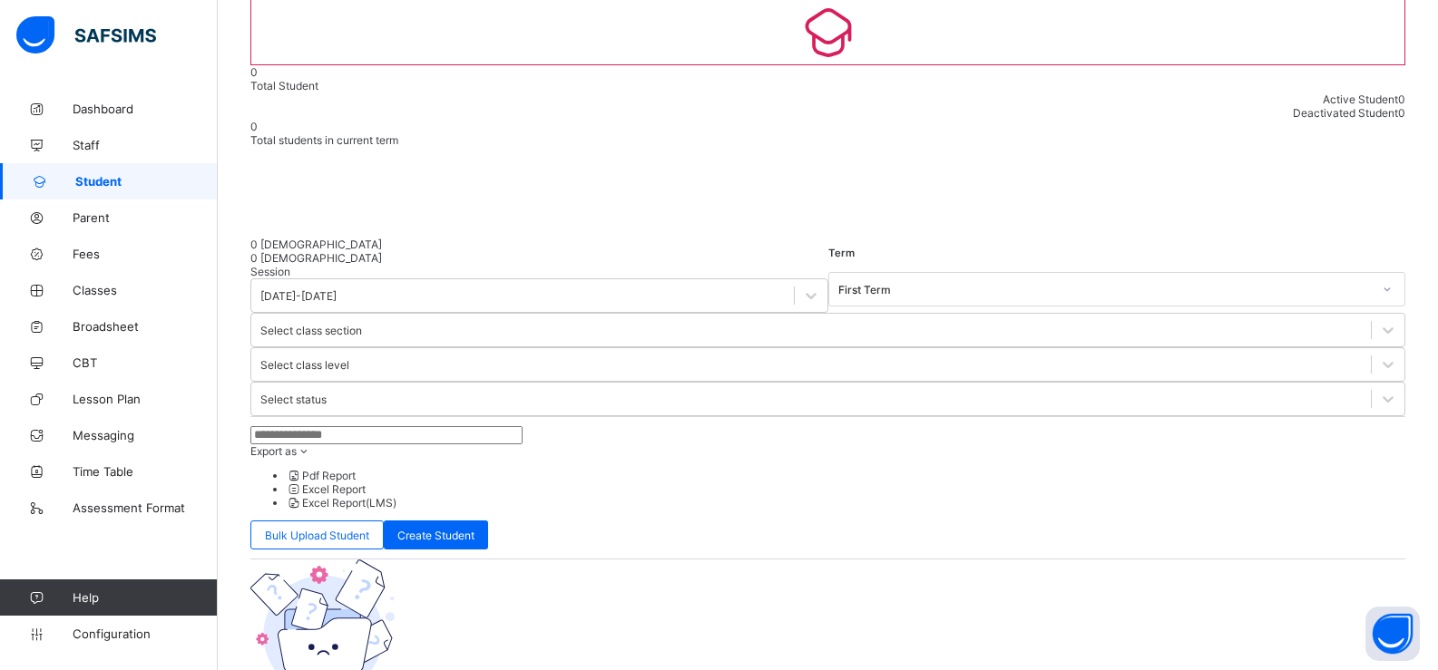
select select "**"
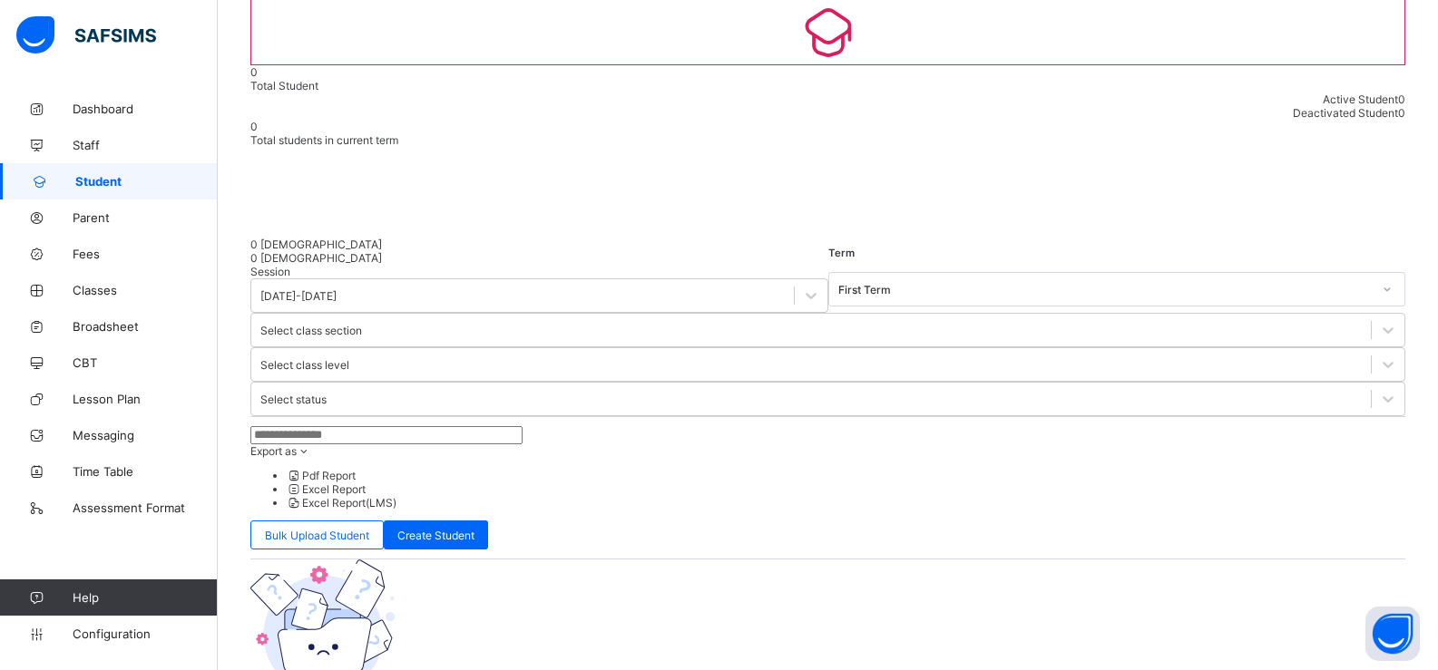
scroll to position [66, 0]
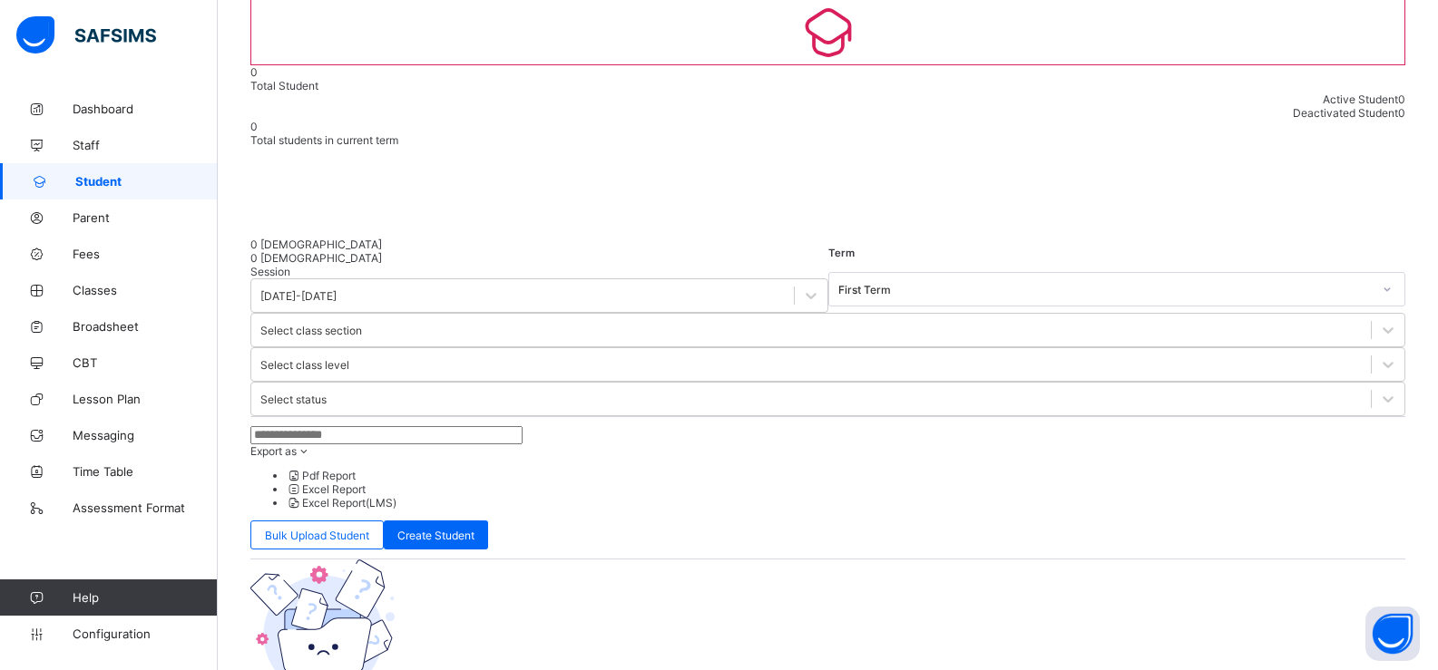
type input "***"
type input "*"
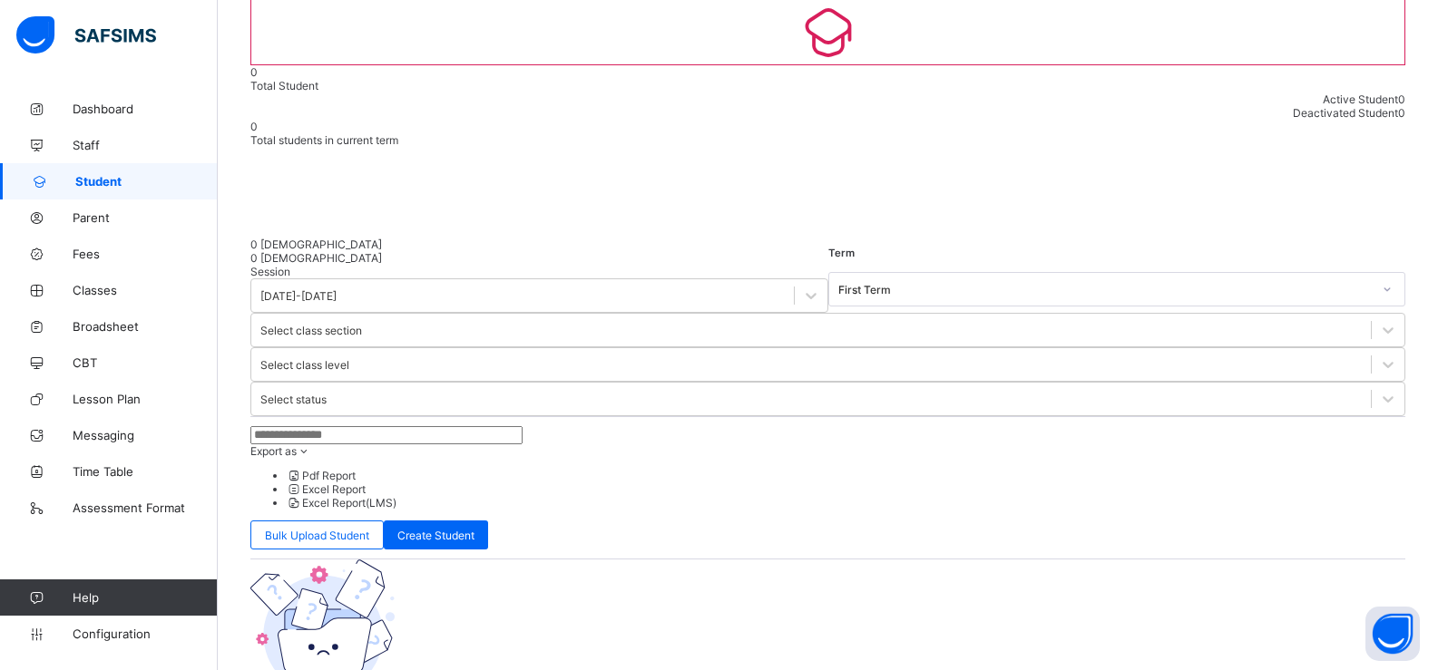
type input "******"
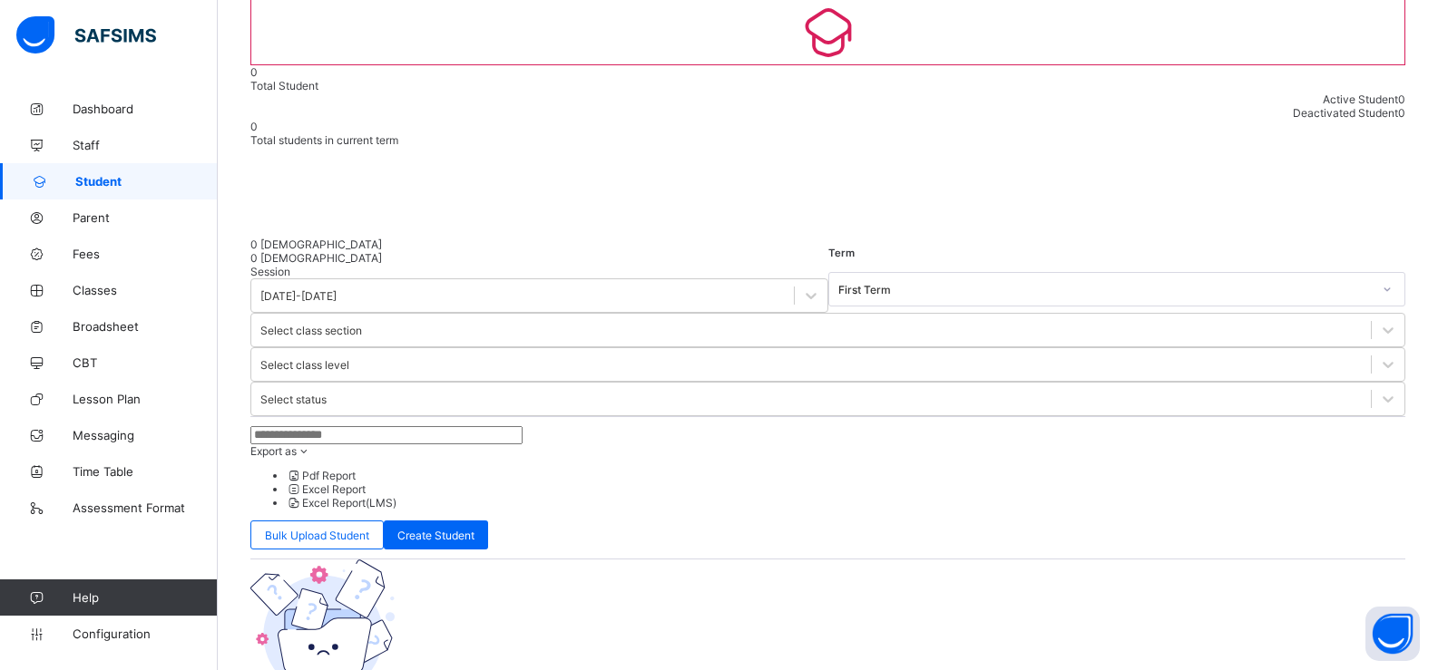
type input "**********"
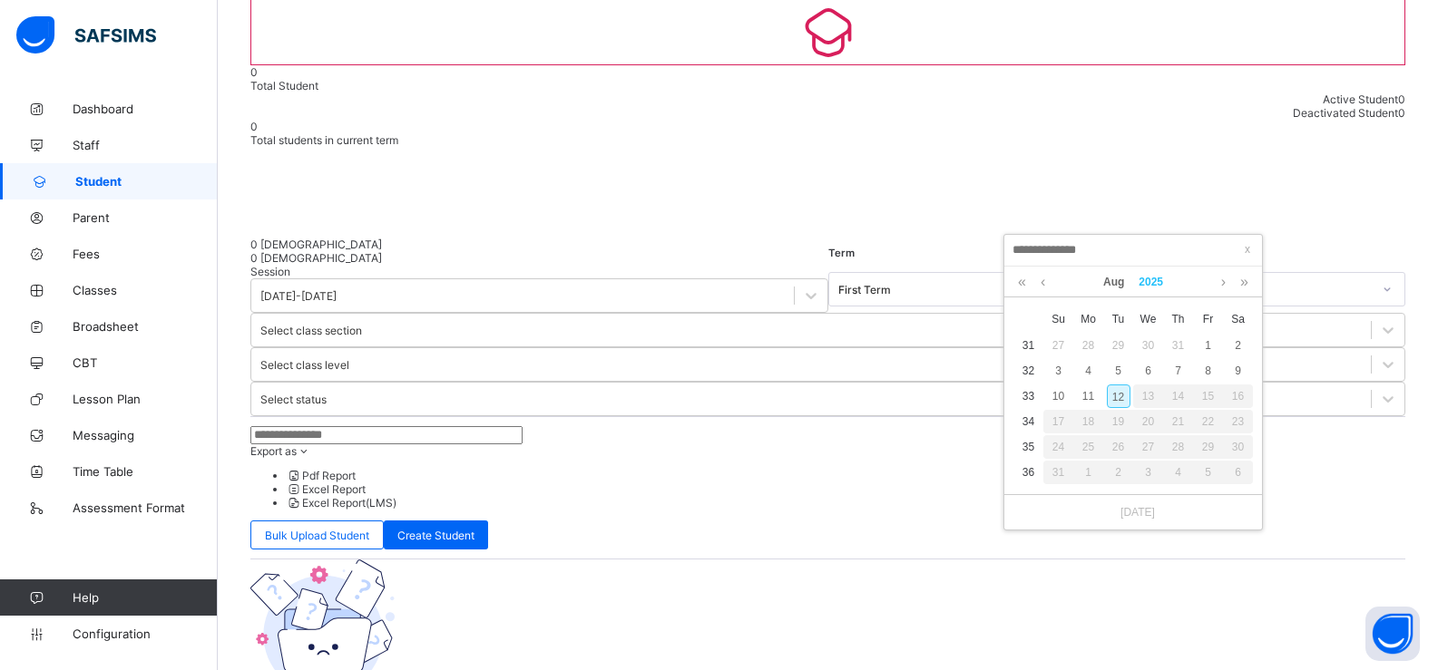
click at [1147, 278] on link "2025" at bounding box center [1150, 282] width 39 height 31
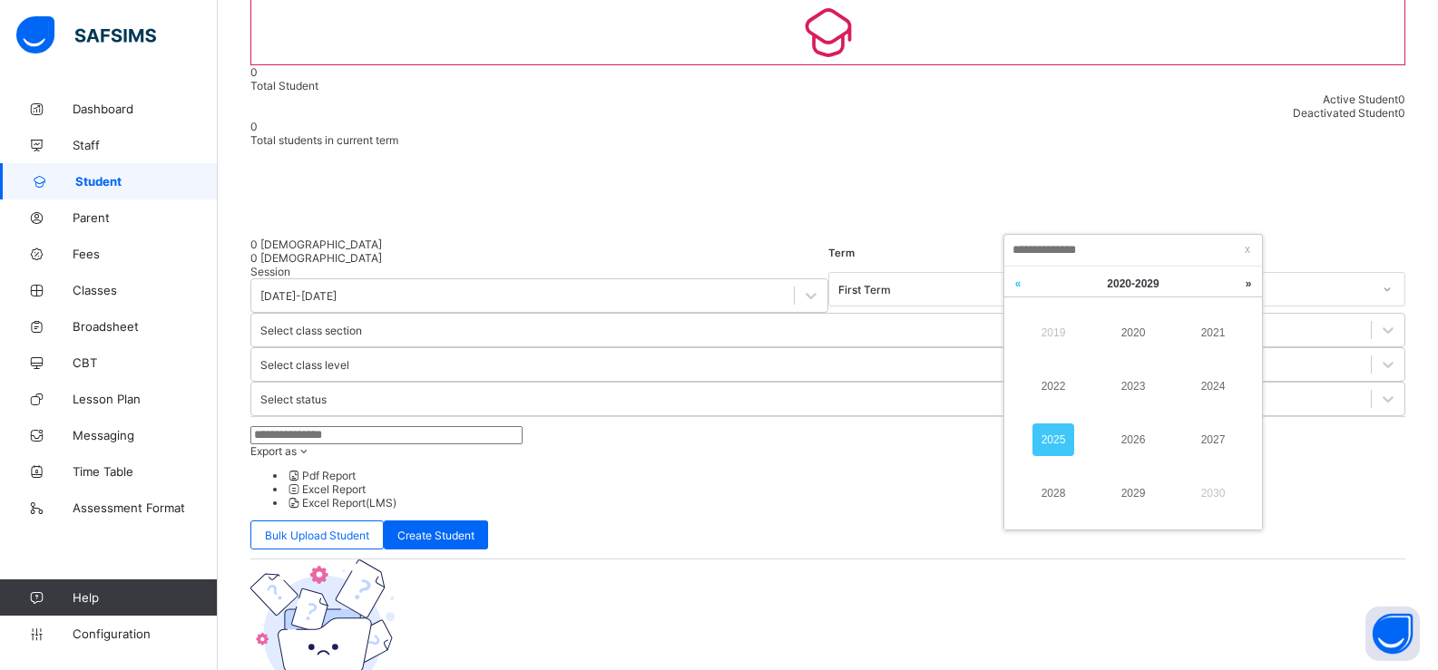
click at [1023, 284] on link at bounding box center [1017, 284] width 27 height 34
click at [1210, 337] on link "2001" at bounding box center [1213, 333] width 42 height 33
click at [1054, 402] on div "12" at bounding box center [1059, 397] width 24 height 24
type input "**********"
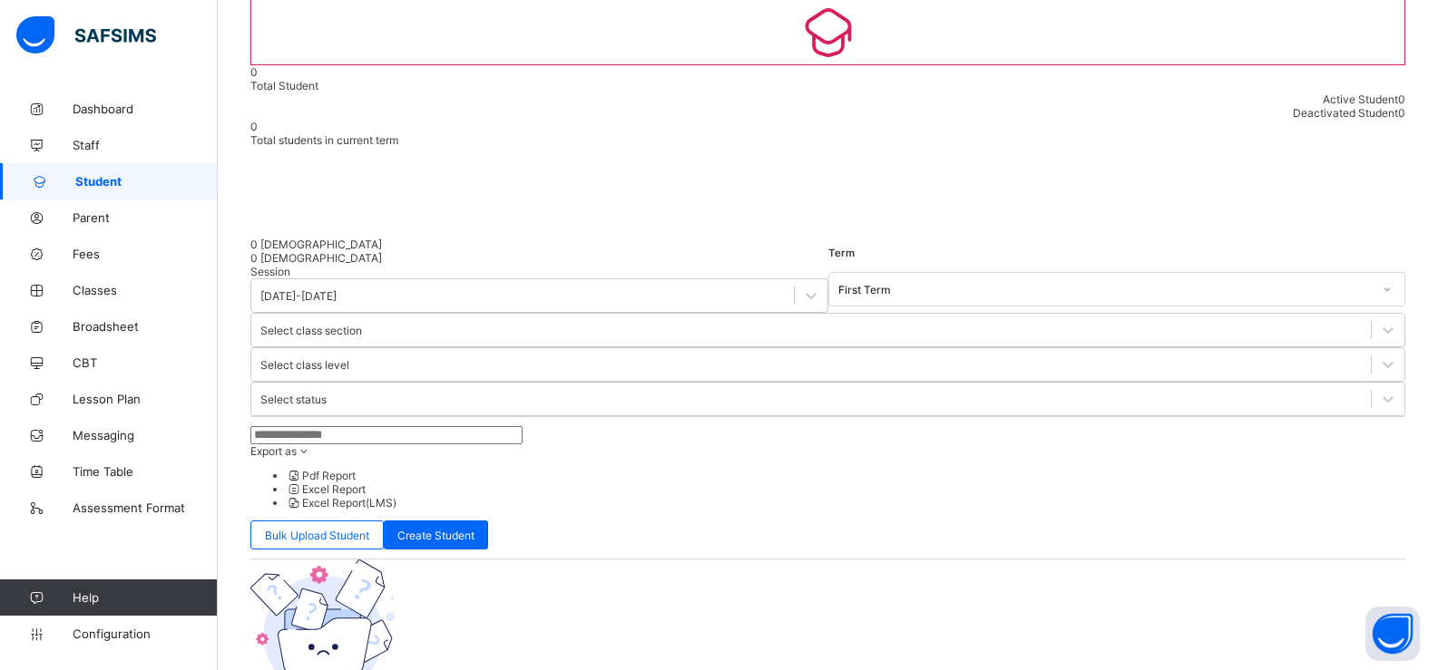
scroll to position [308, 0]
type input "***"
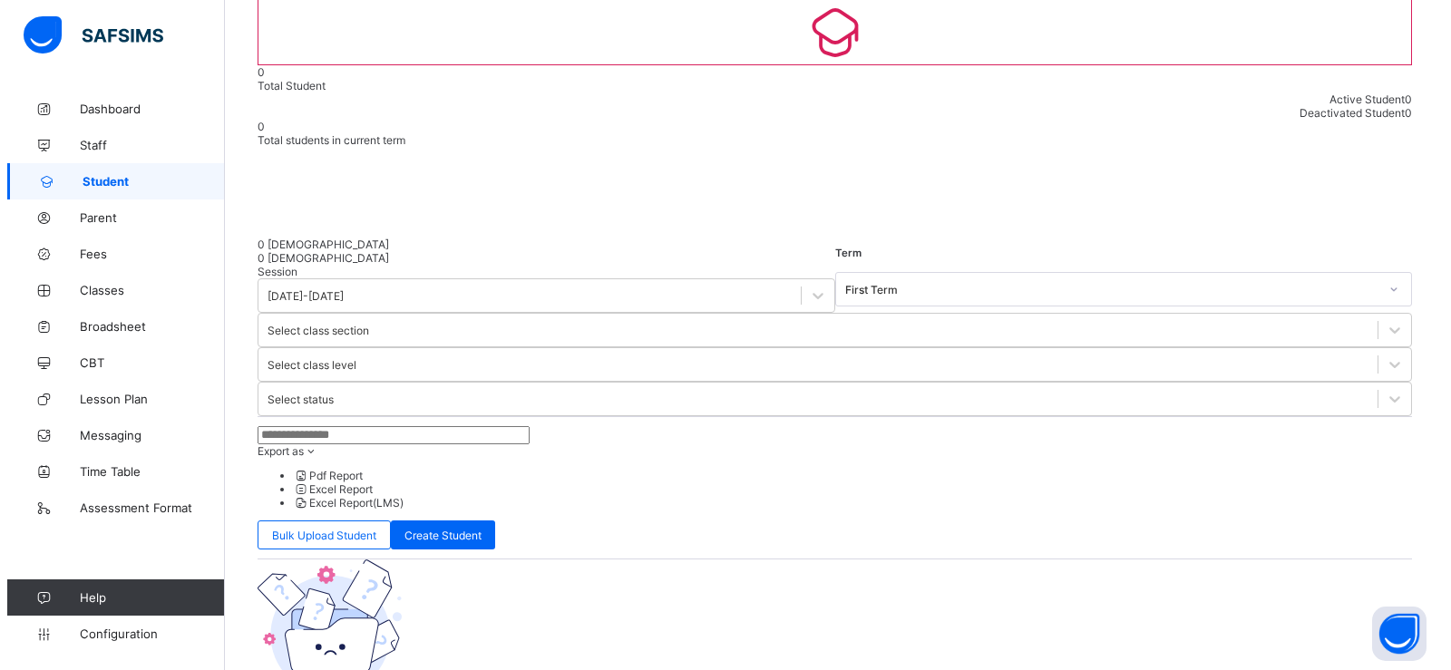
scroll to position [521, 0]
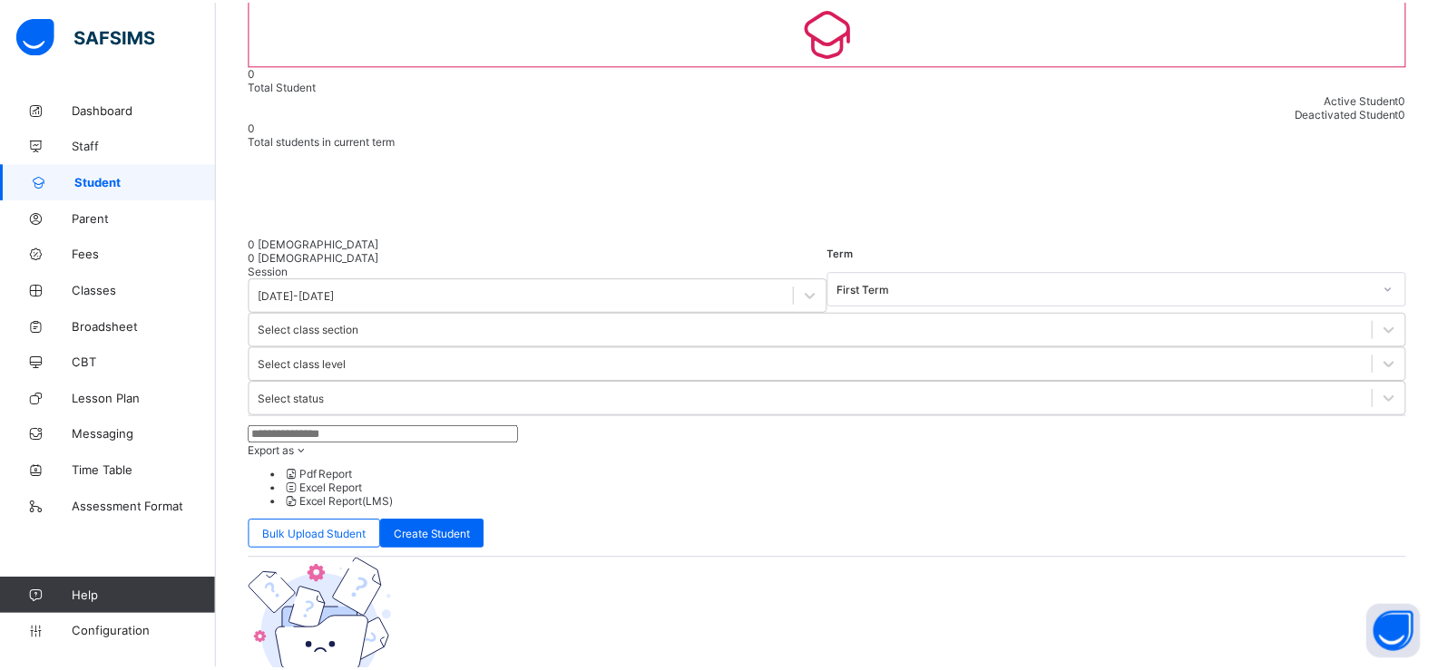
scroll to position [181, 0]
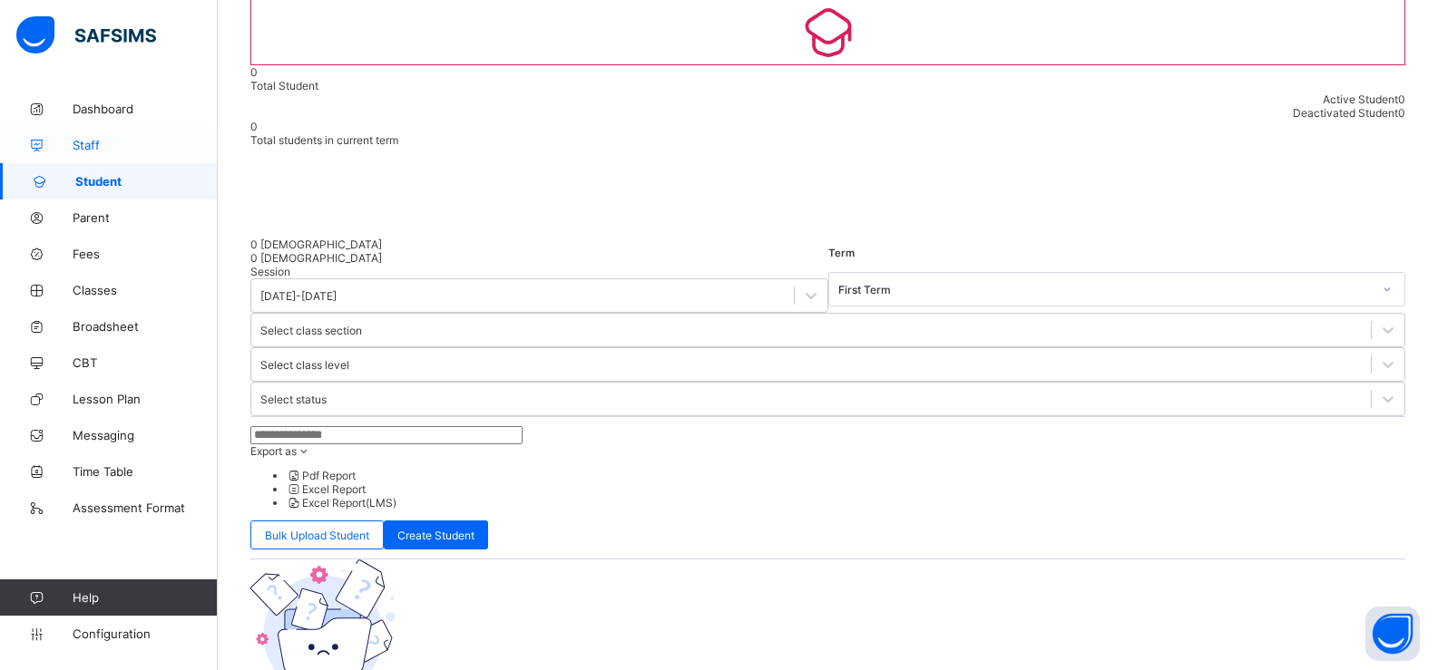
click at [112, 151] on span "Staff" at bounding box center [145, 145] width 145 height 15
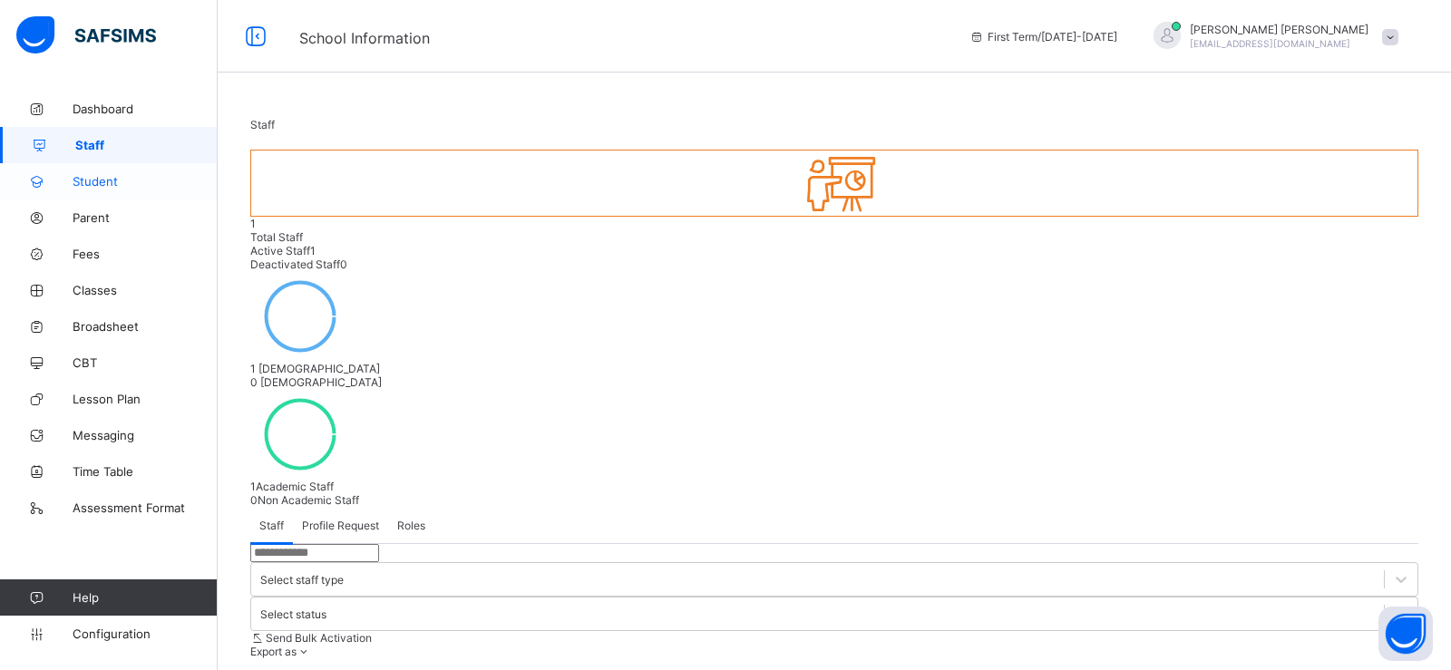
click at [103, 190] on link "Student" at bounding box center [109, 181] width 218 height 36
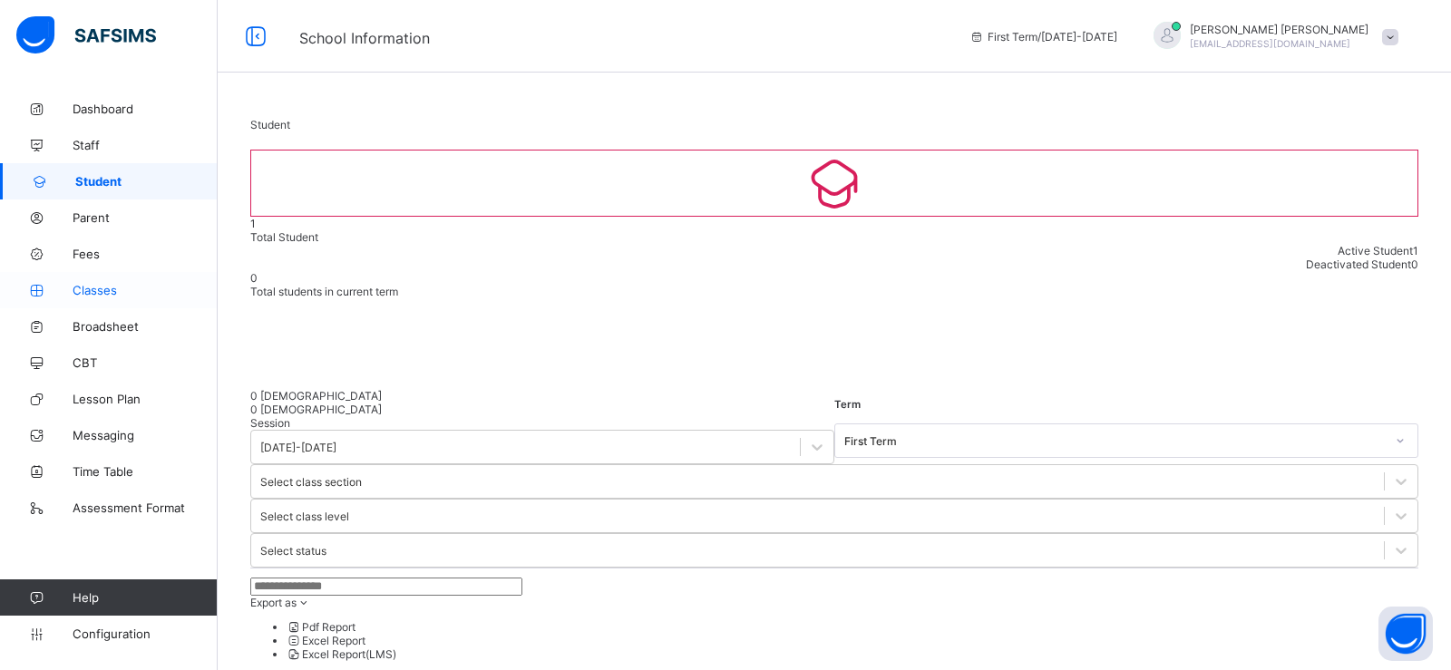
click at [103, 288] on span "Classes" at bounding box center [145, 290] width 145 height 15
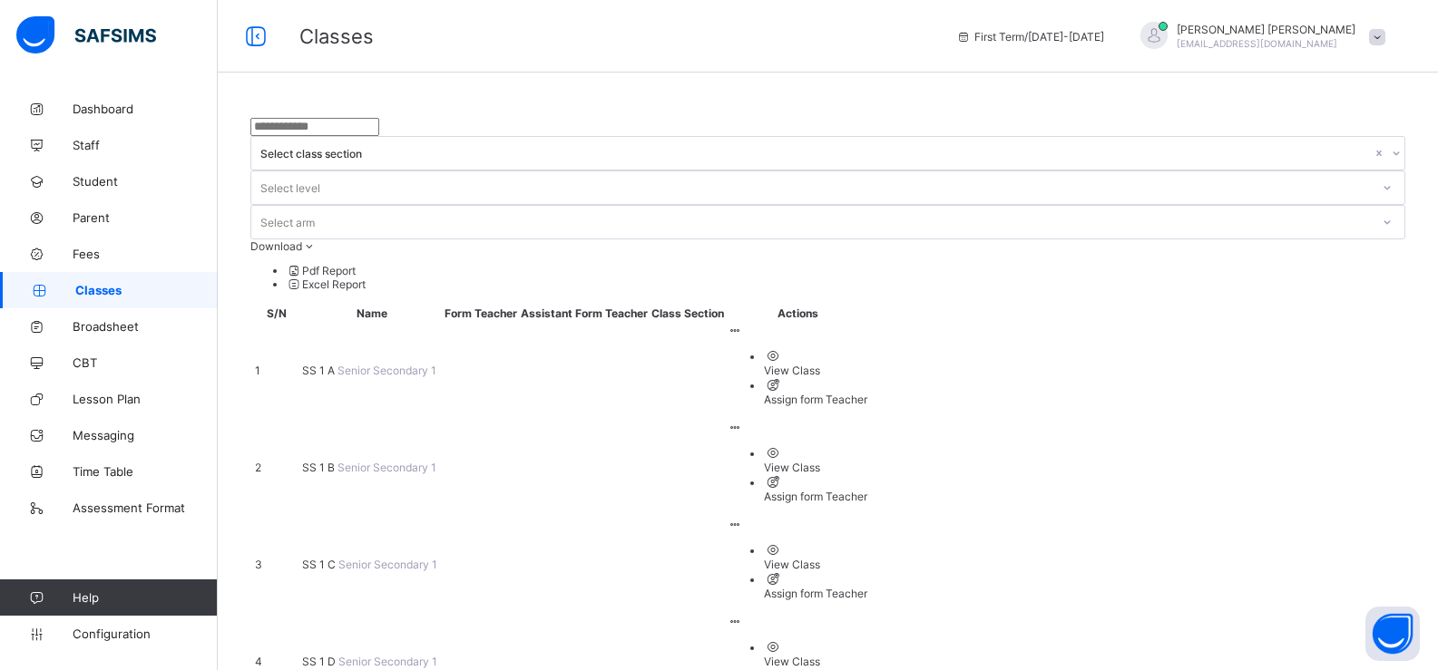
click at [418, 323] on td "SS 1 A Senior Secondary 1" at bounding box center [371, 370] width 141 height 95
click at [355, 364] on span "Senior Secondary 1" at bounding box center [386, 371] width 99 height 14
click at [325, 364] on span "SS 1 A" at bounding box center [319, 371] width 35 height 14
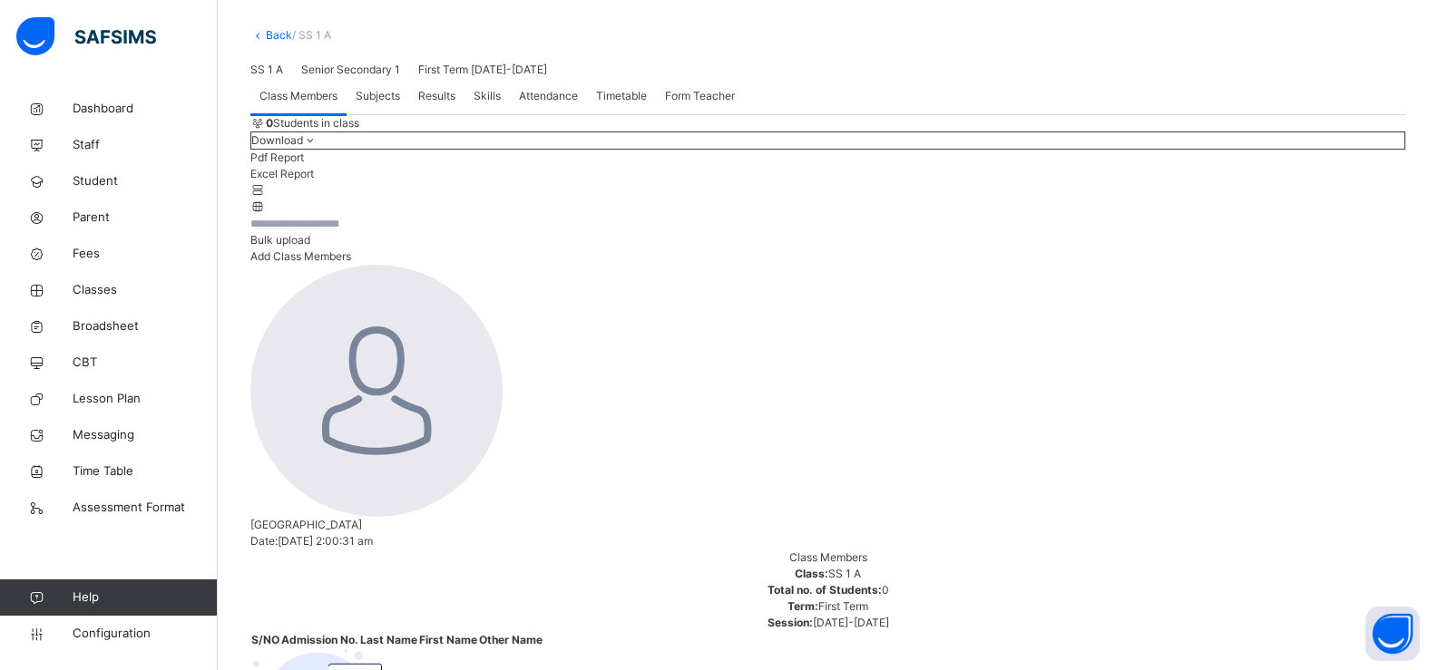
scroll to position [97, 0]
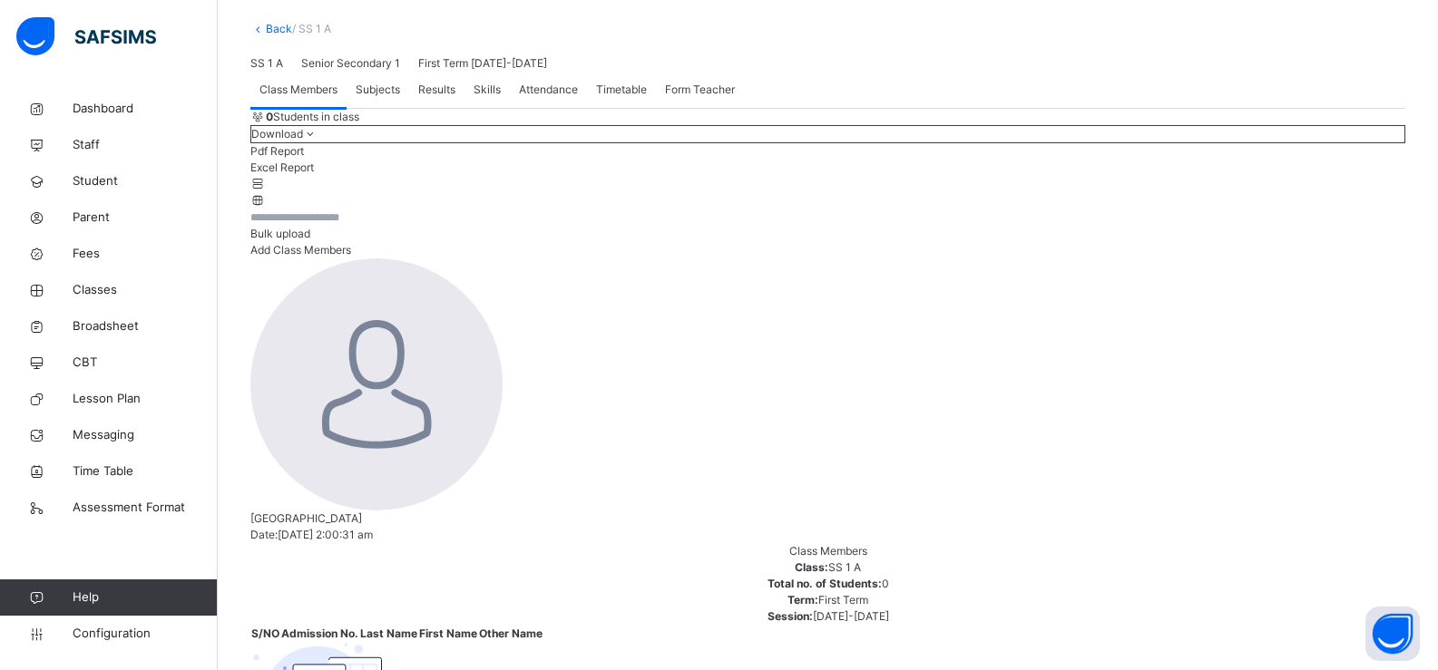
click at [375, 98] on span "Subjects" at bounding box center [378, 90] width 44 height 16
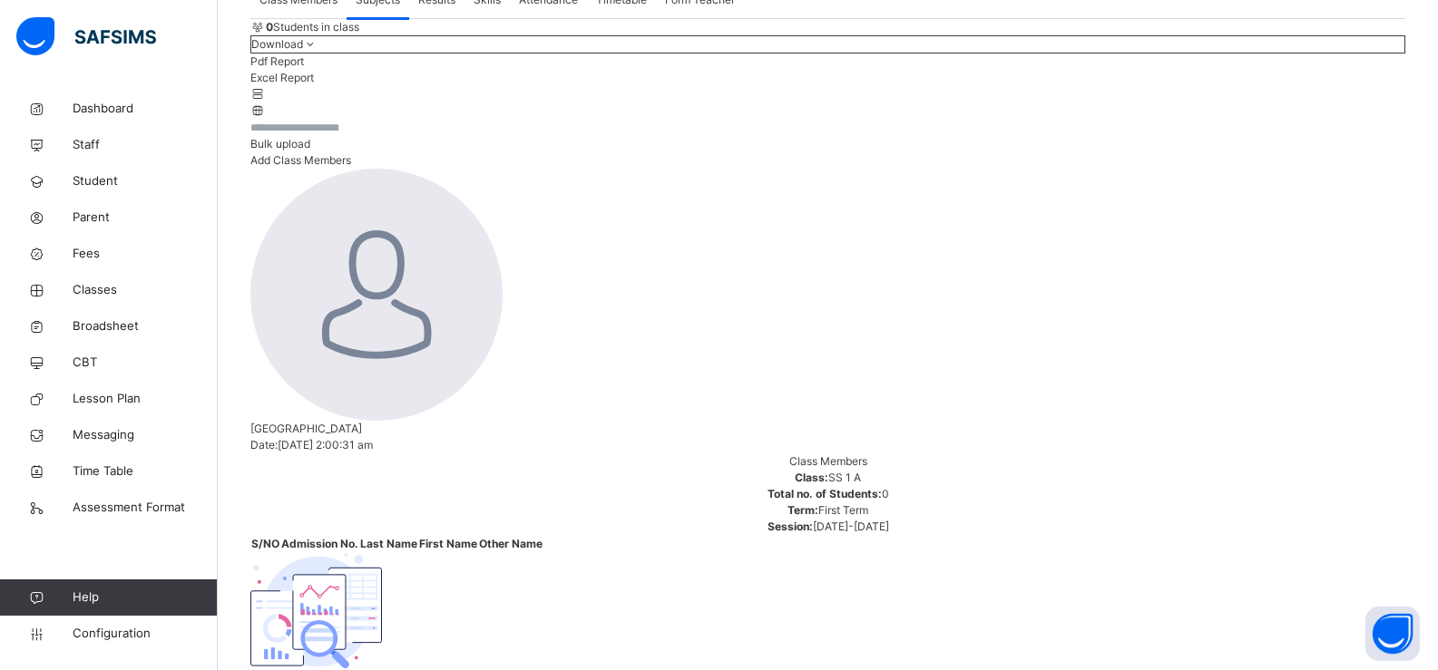
scroll to position [188, 0]
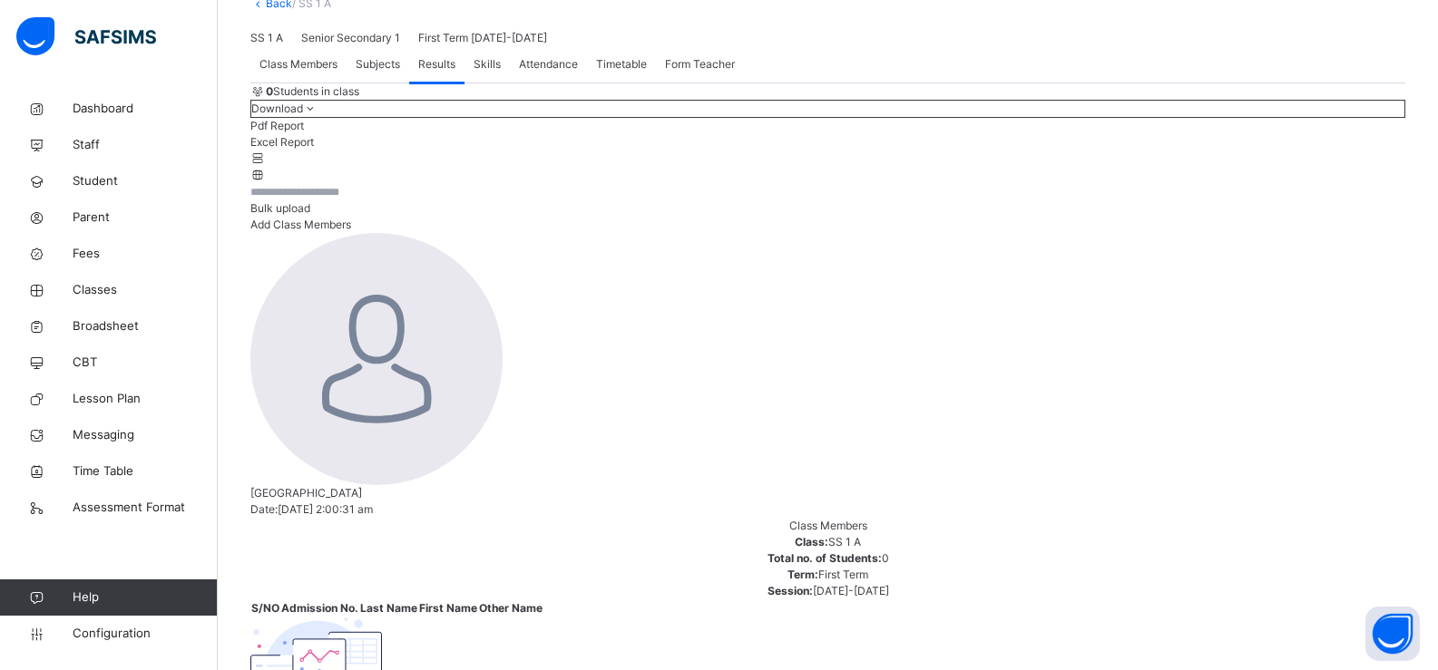
click at [387, 73] on span "Subjects" at bounding box center [378, 64] width 44 height 16
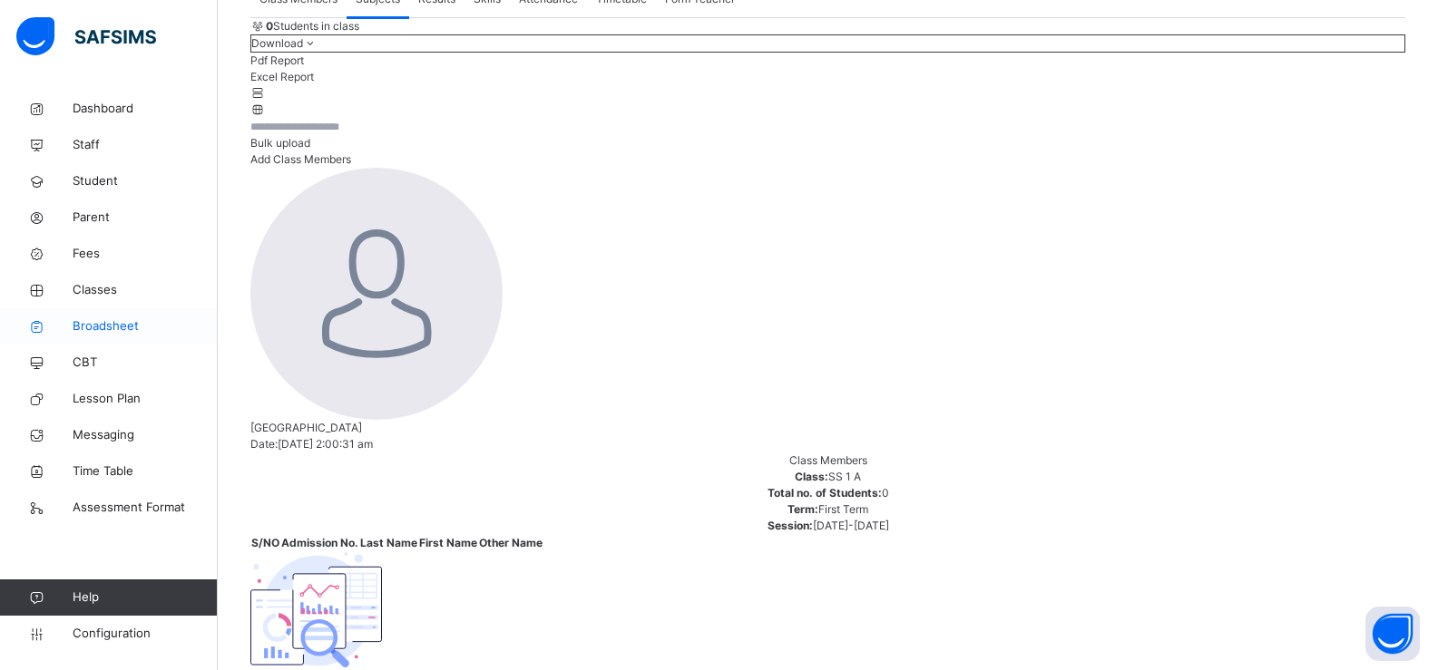
click at [140, 327] on span "Broadsheet" at bounding box center [145, 327] width 145 height 18
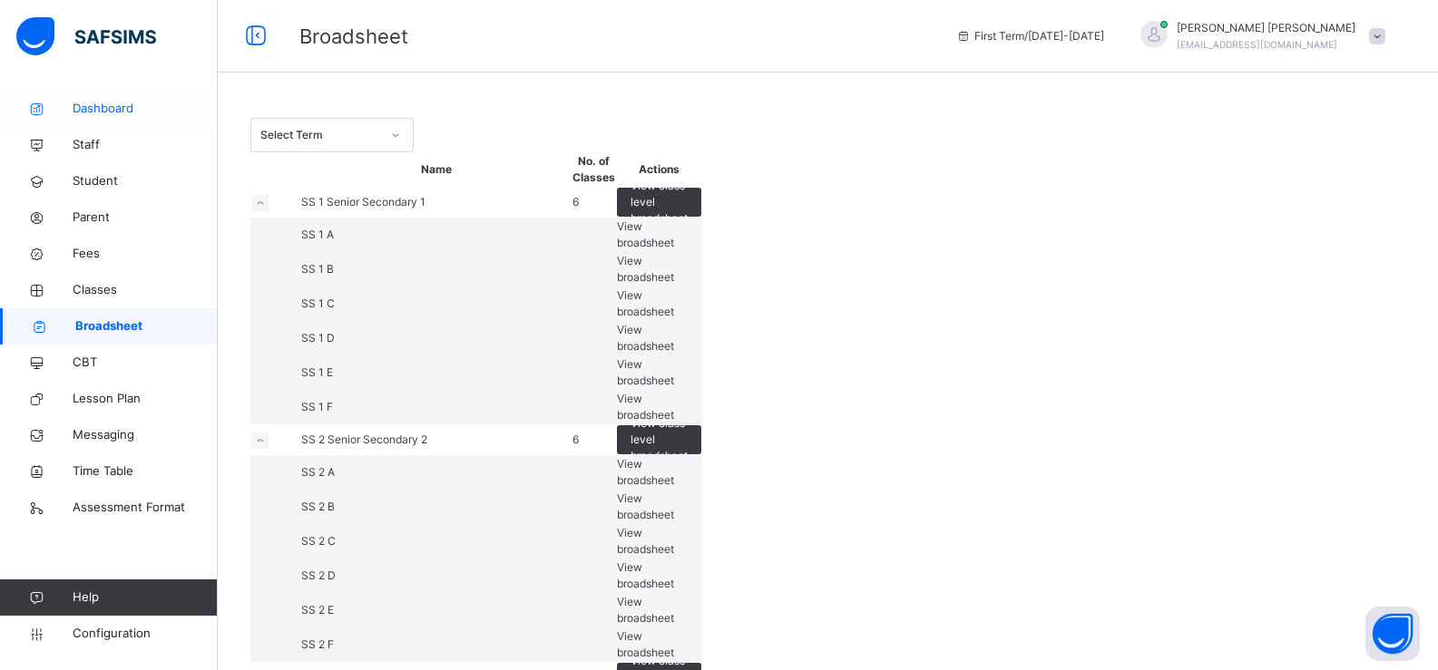
click at [113, 113] on span "Dashboard" at bounding box center [145, 109] width 145 height 18
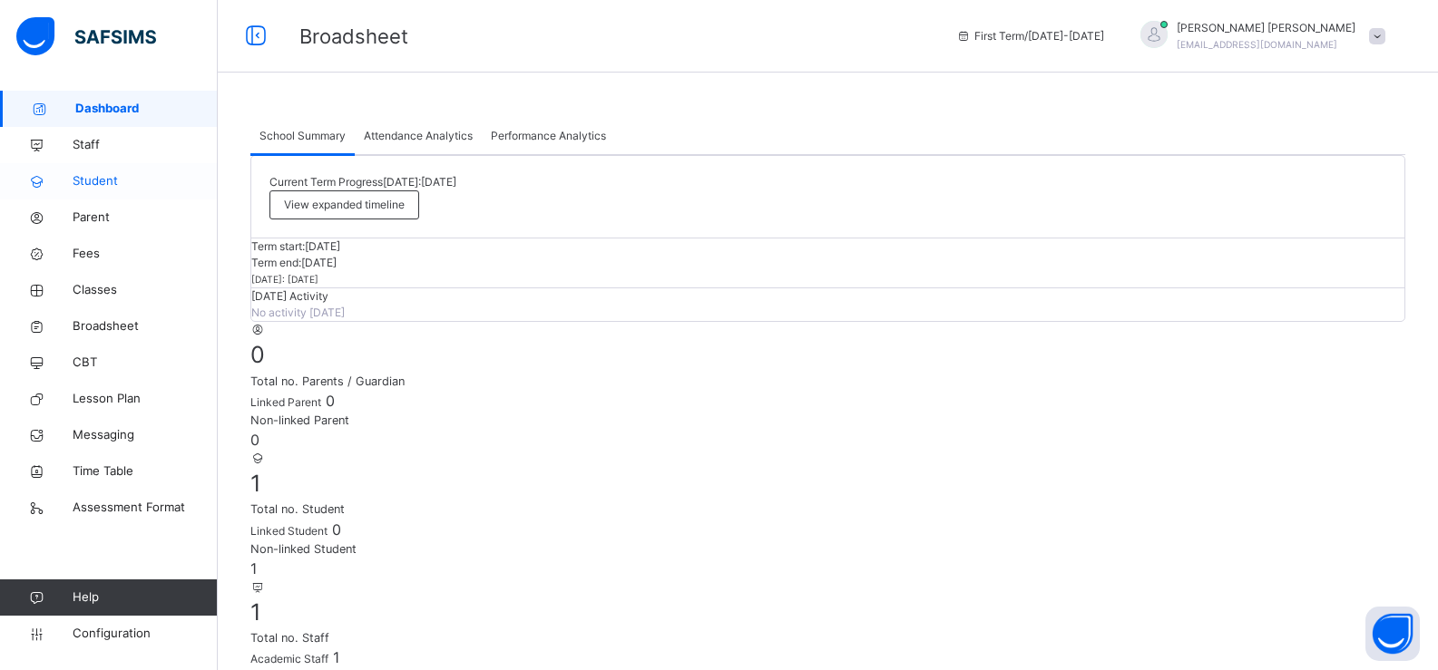
click at [116, 175] on span "Student" at bounding box center [145, 181] width 145 height 18
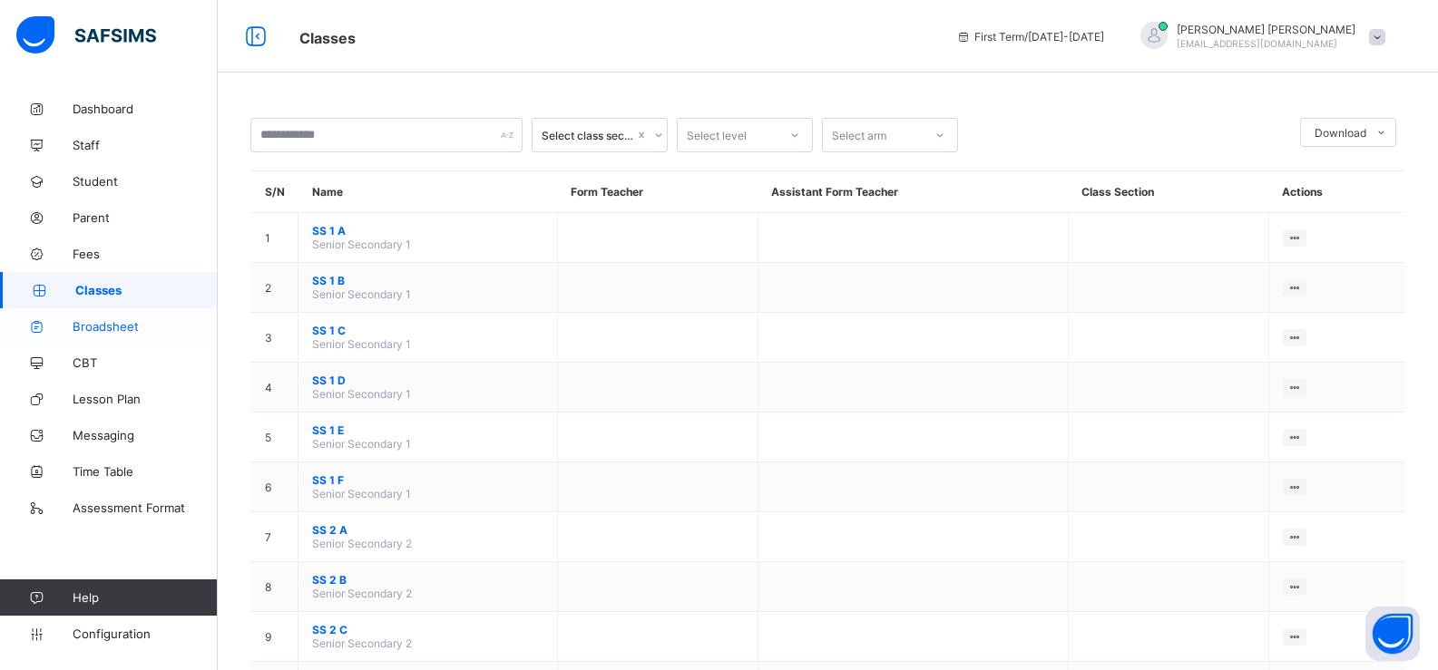
click at [142, 335] on link "Broadsheet" at bounding box center [109, 326] width 218 height 36
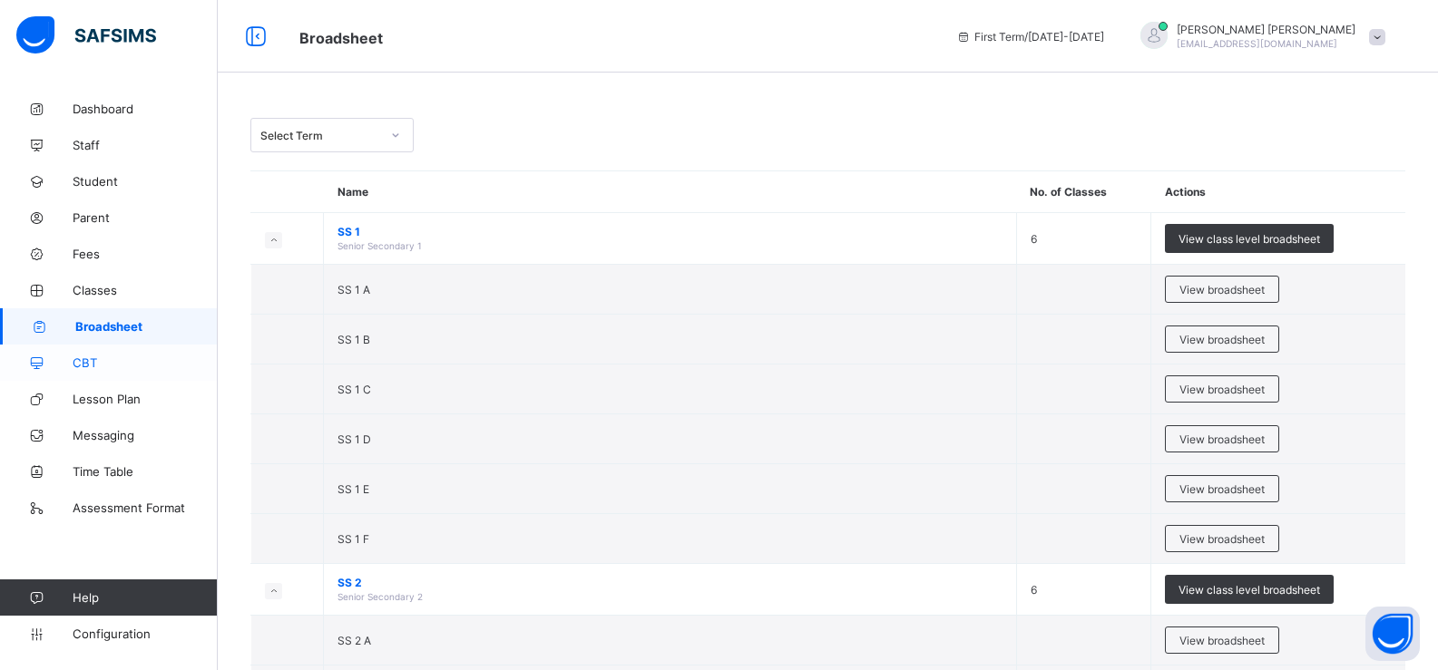
click at [105, 357] on span "CBT" at bounding box center [145, 363] width 145 height 15
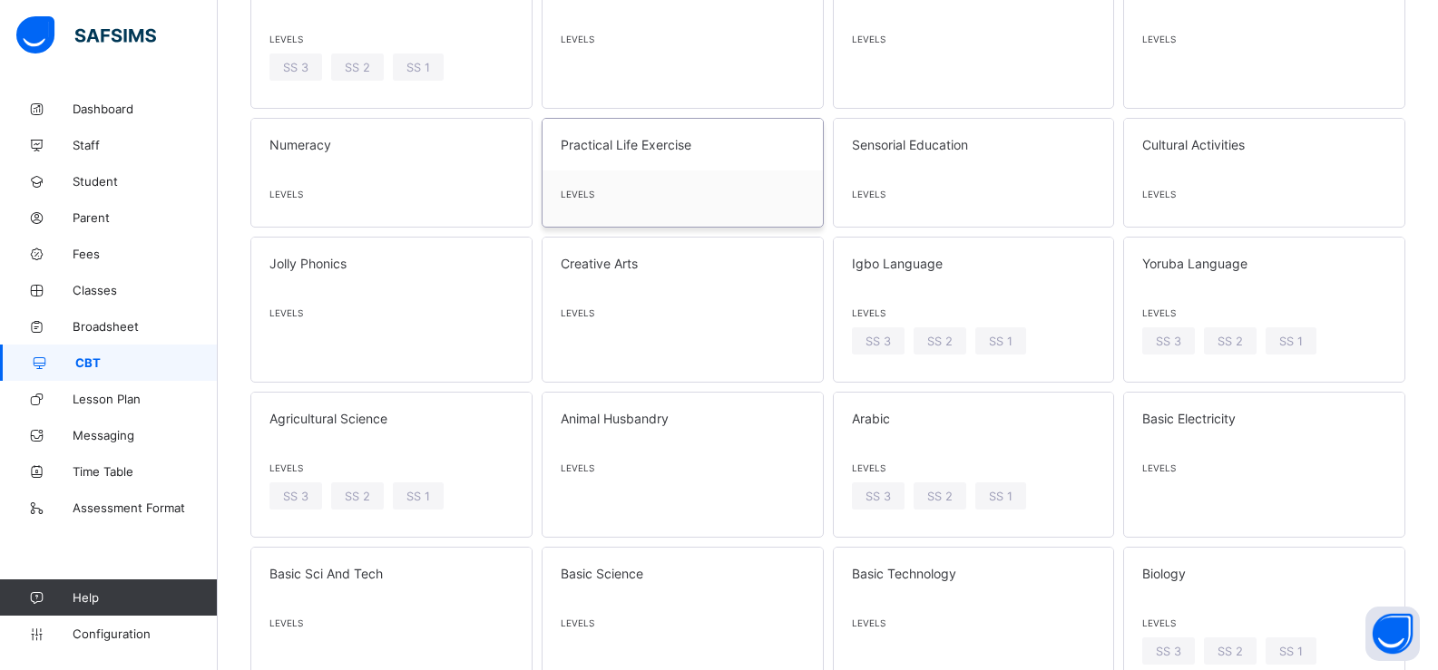
scroll to position [297, 0]
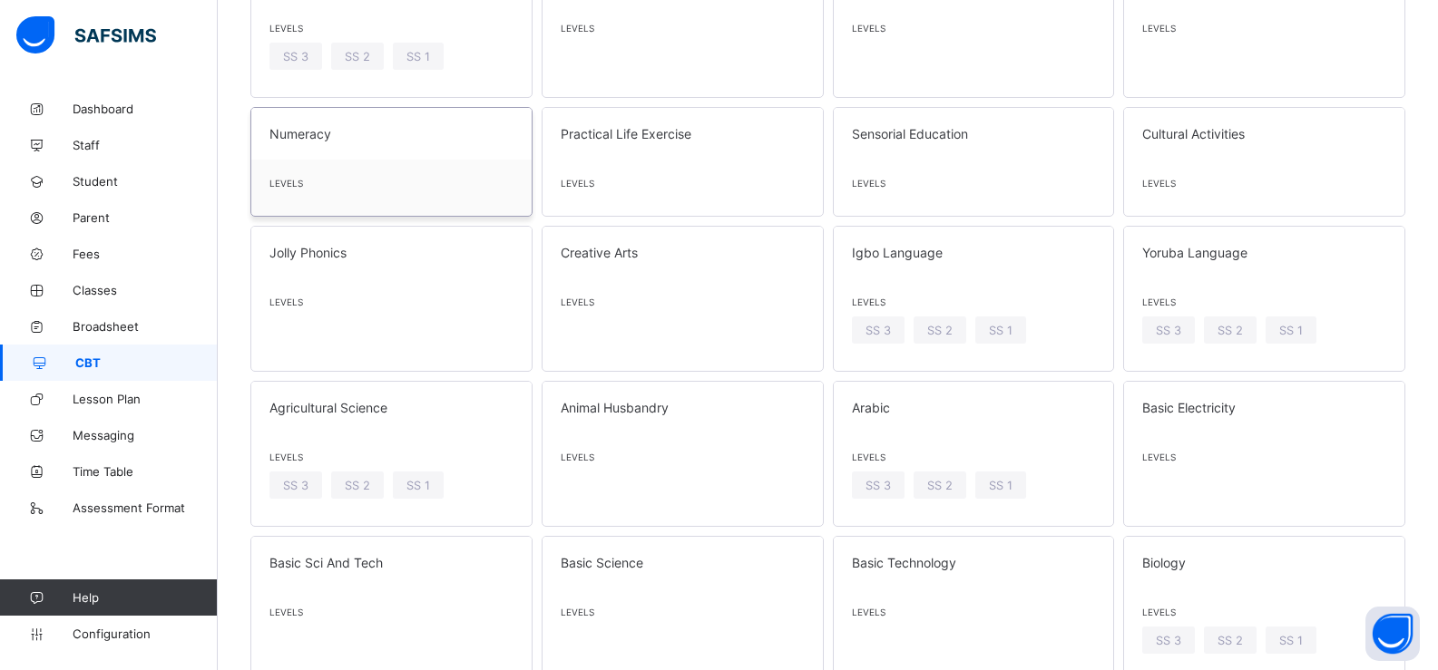
drag, startPoint x: 360, startPoint y: 156, endPoint x: 333, endPoint y: 132, distance: 36.0
click at [333, 132] on span "Numeracy" at bounding box center [391, 133] width 244 height 15
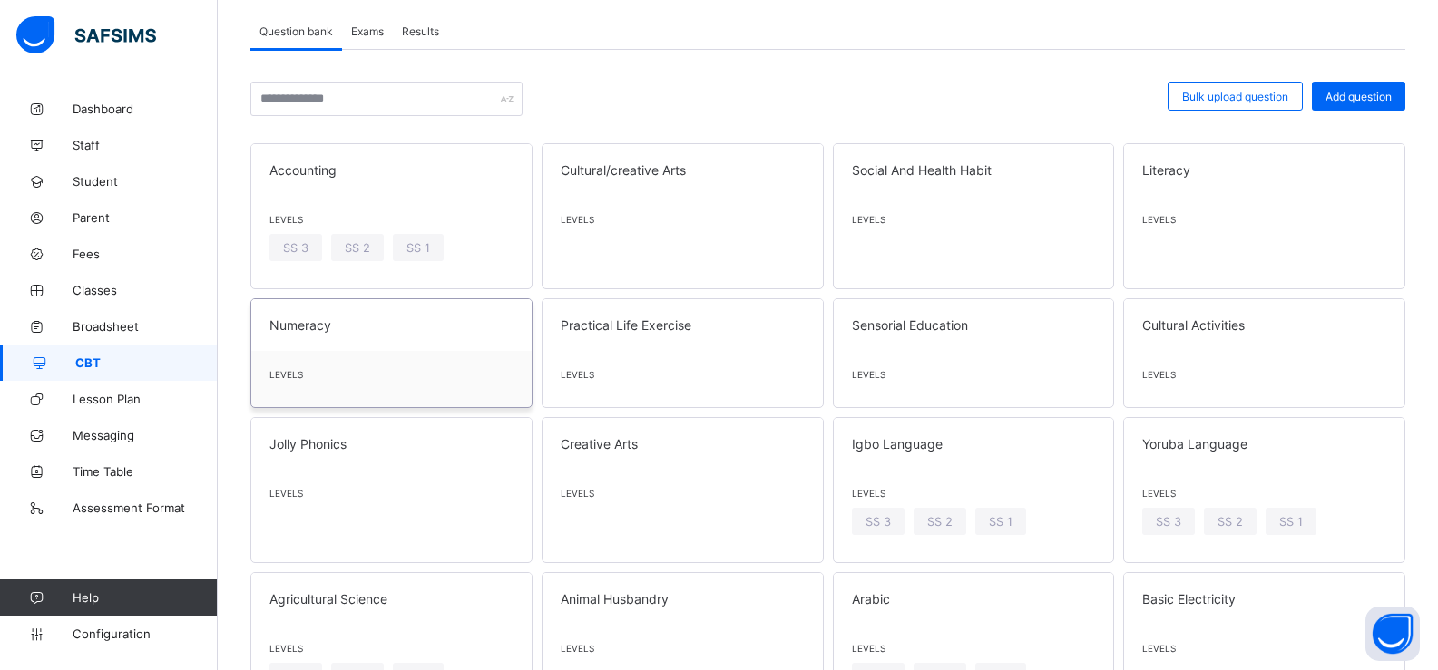
scroll to position [103, 0]
click at [112, 294] on span "Classes" at bounding box center [145, 290] width 145 height 15
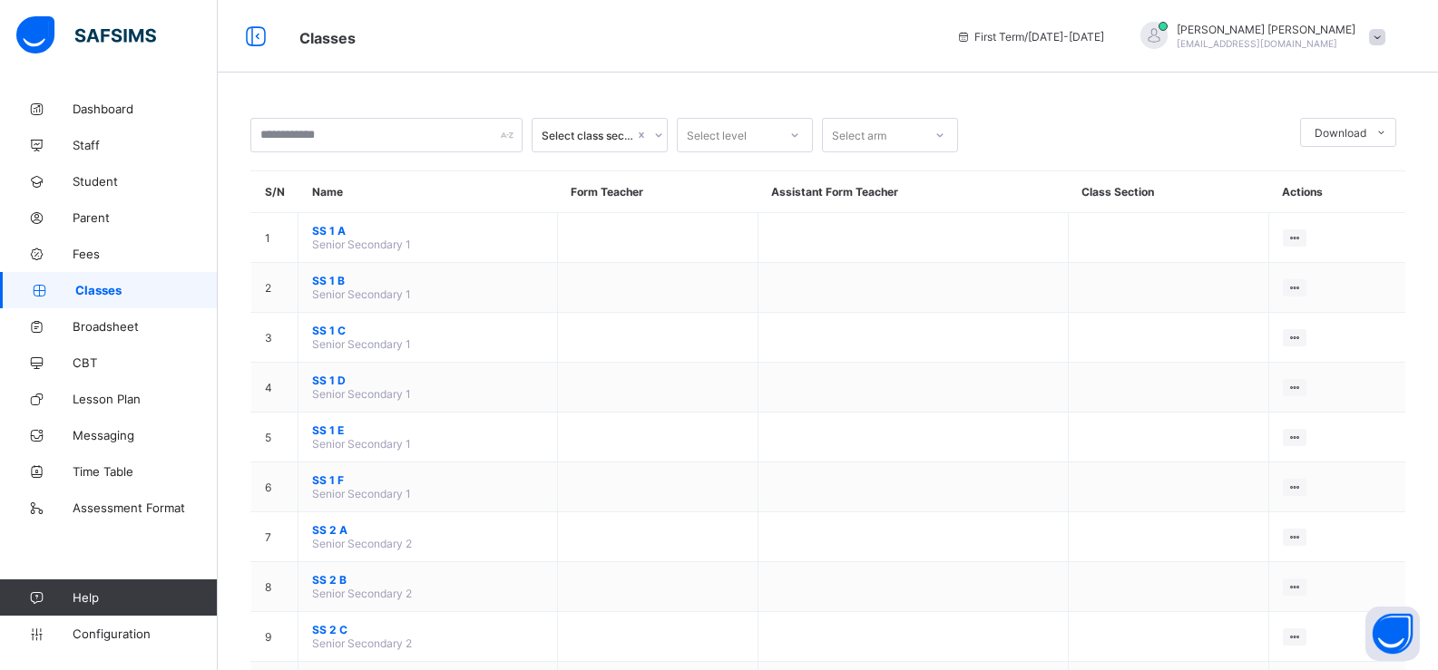
click at [432, 241] on td "SS 1 A Senior Secondary 1" at bounding box center [427, 238] width 259 height 50
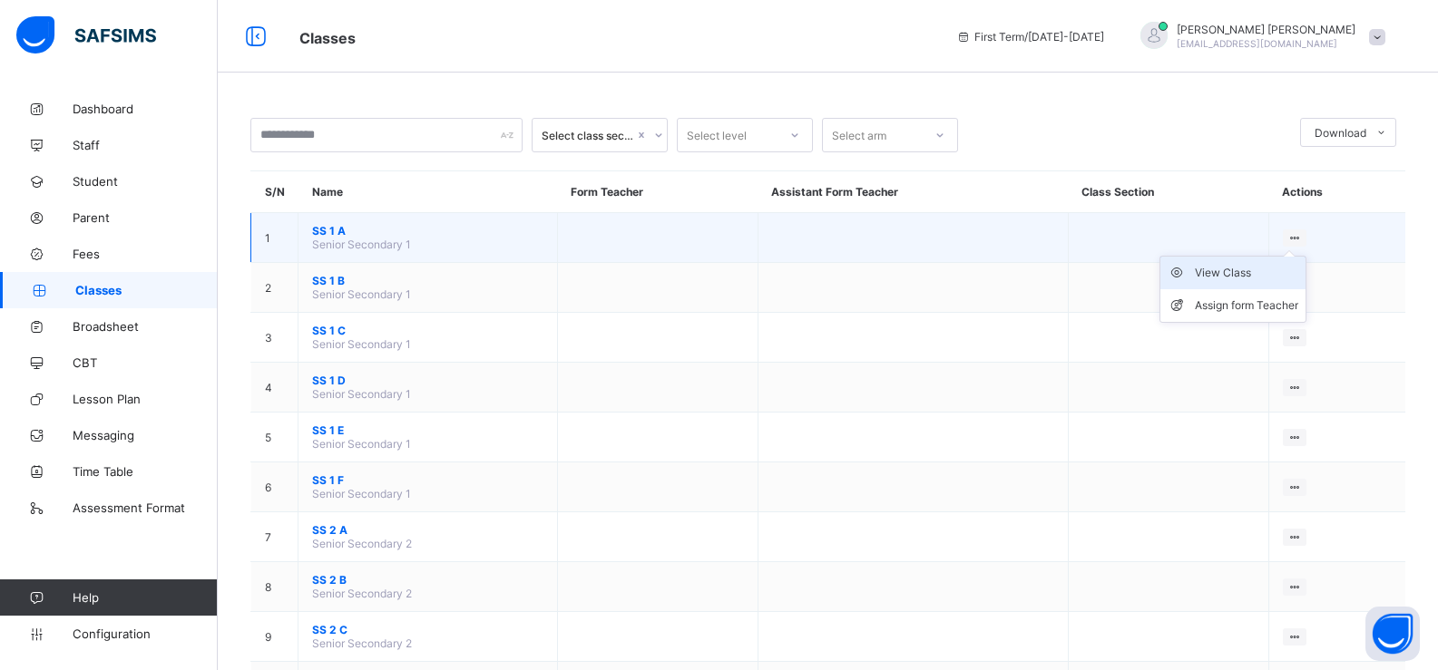
click at [1263, 279] on div "View Class" at bounding box center [1246, 273] width 103 height 18
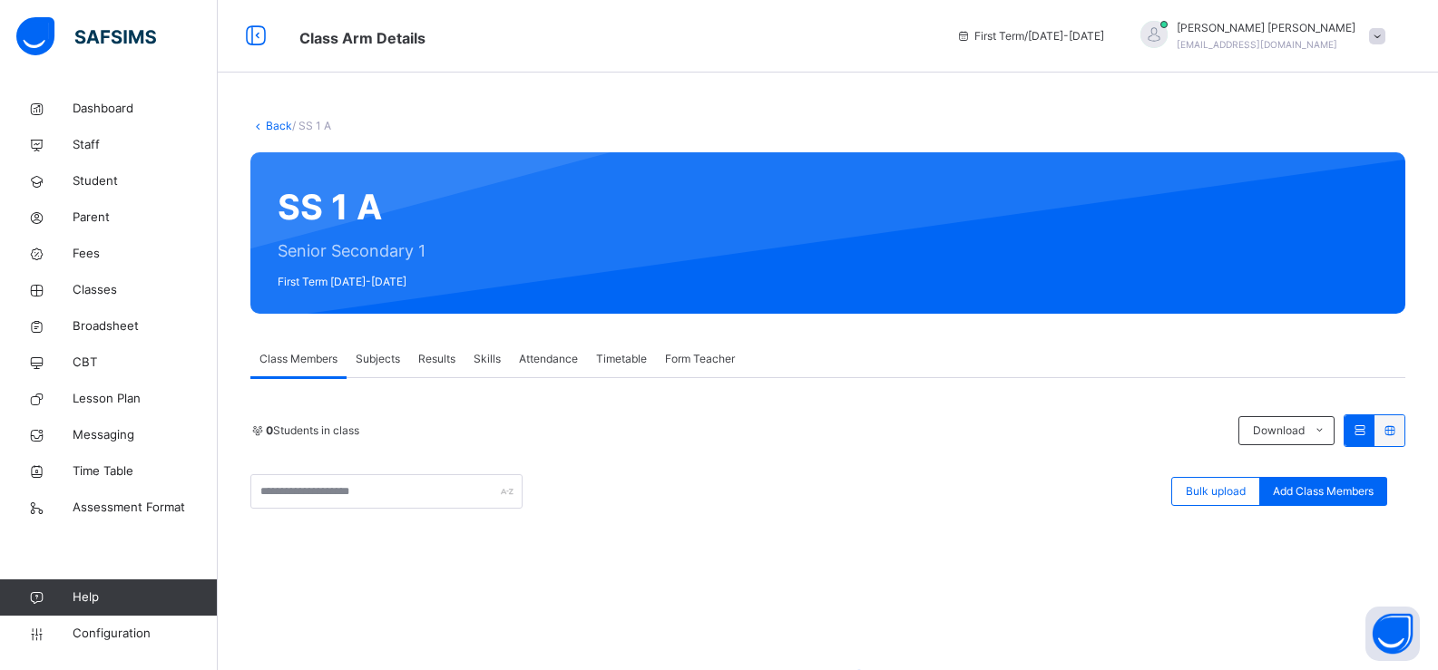
click at [381, 217] on div "SS 1 A Senior Secondary 1 First Term [DATE]-[DATE]" at bounding box center [827, 232] width 1155 height 161
click at [359, 209] on div "SS 1 A Senior Secondary 1 First Term 2024-2025" at bounding box center [827, 232] width 1155 height 161
click at [396, 502] on input "text" at bounding box center [386, 491] width 272 height 34
click at [1323, 491] on span "Add Class Members" at bounding box center [1323, 492] width 101 height 16
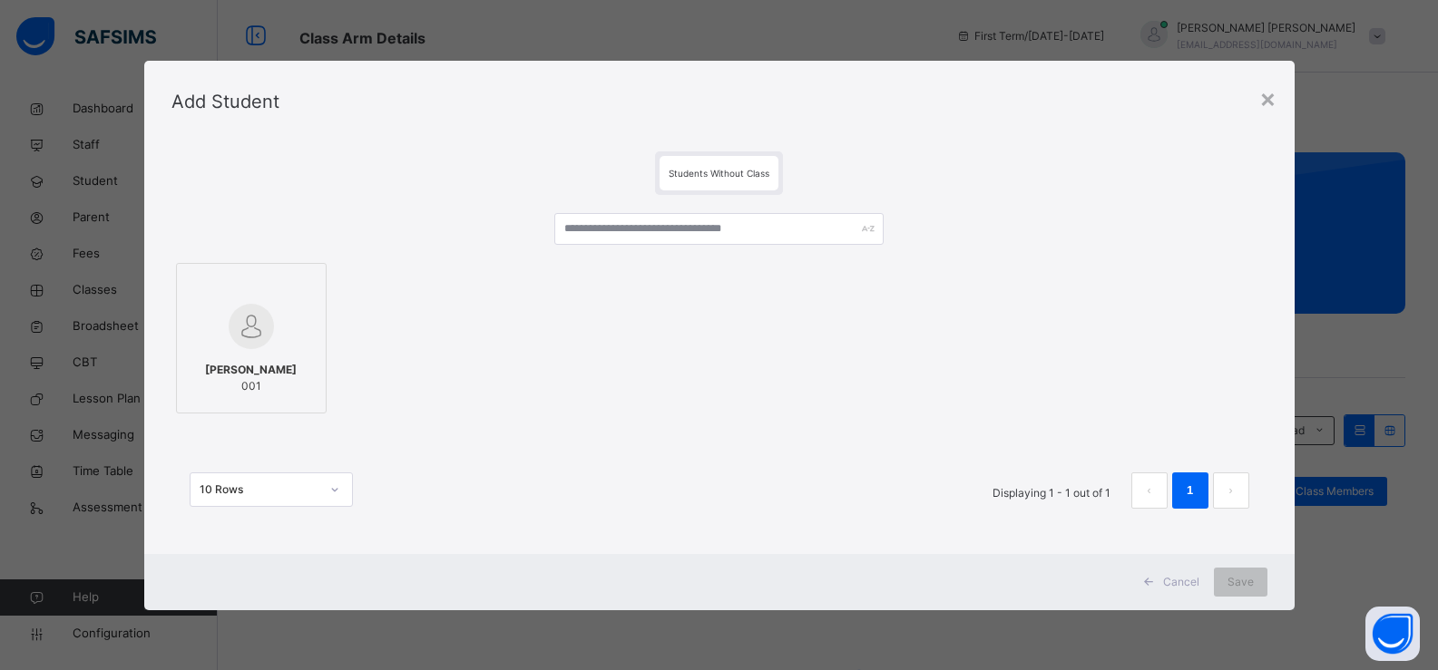
click at [229, 310] on img at bounding box center [251, 326] width 45 height 45
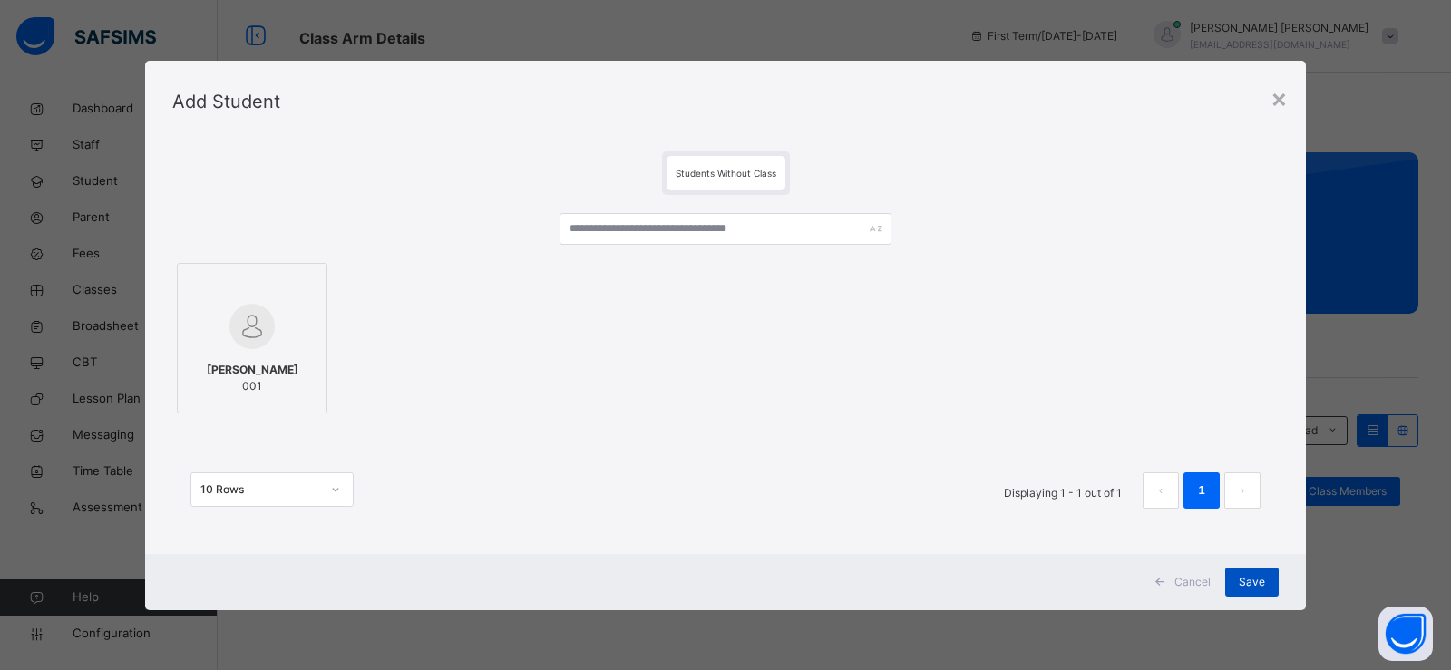
click at [1248, 579] on span "Save" at bounding box center [1252, 582] width 26 height 16
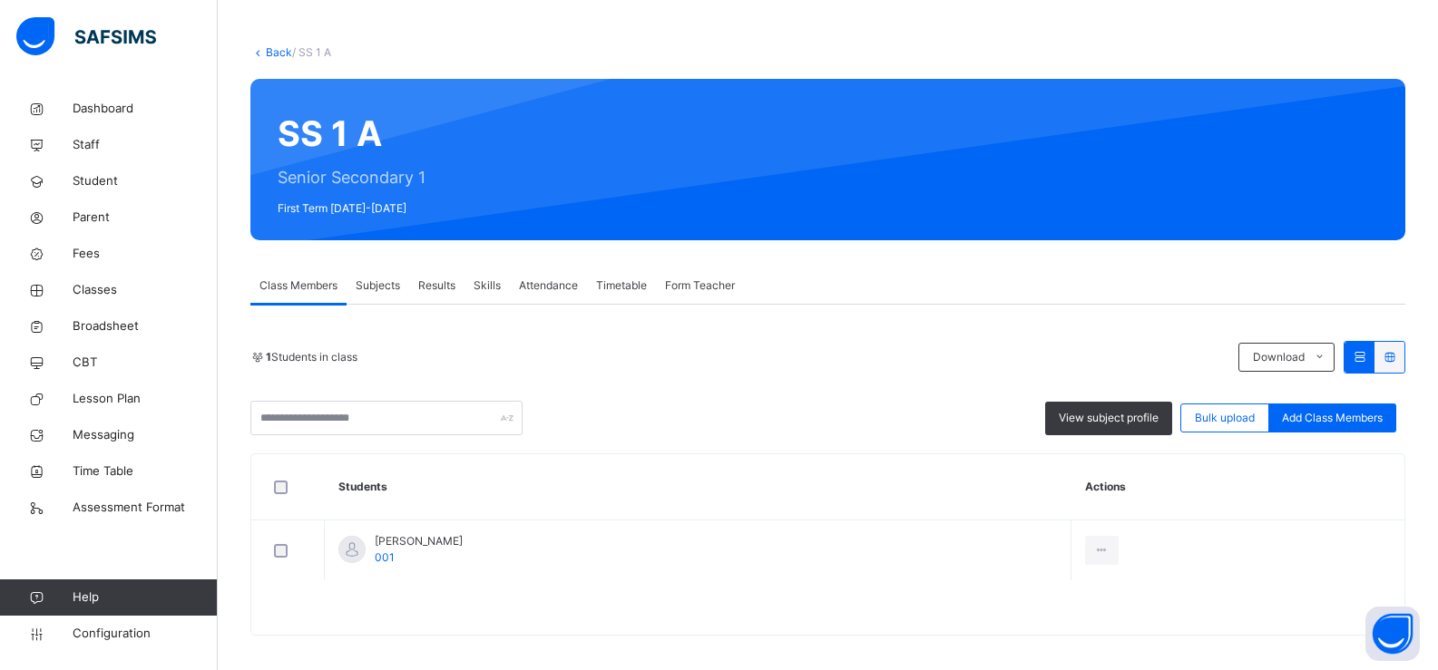
scroll to position [84, 0]
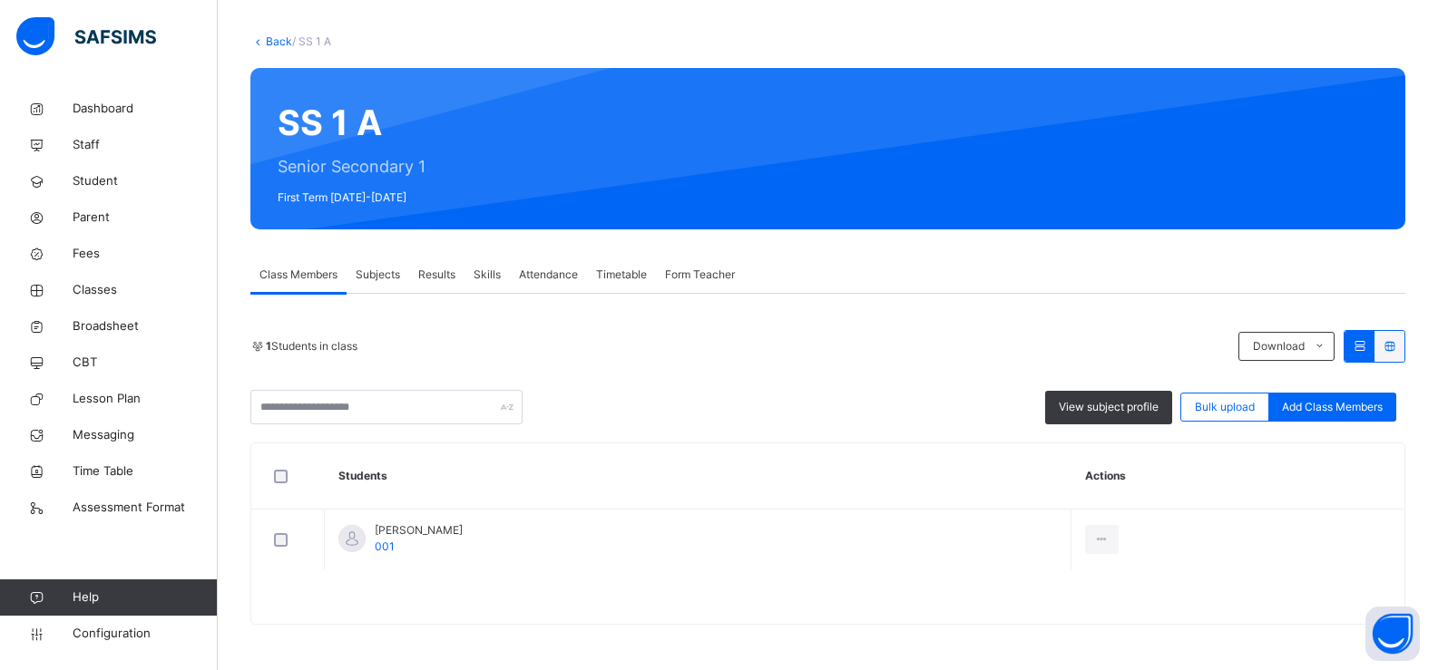
click at [1397, 343] on icon at bounding box center [1389, 346] width 15 height 14
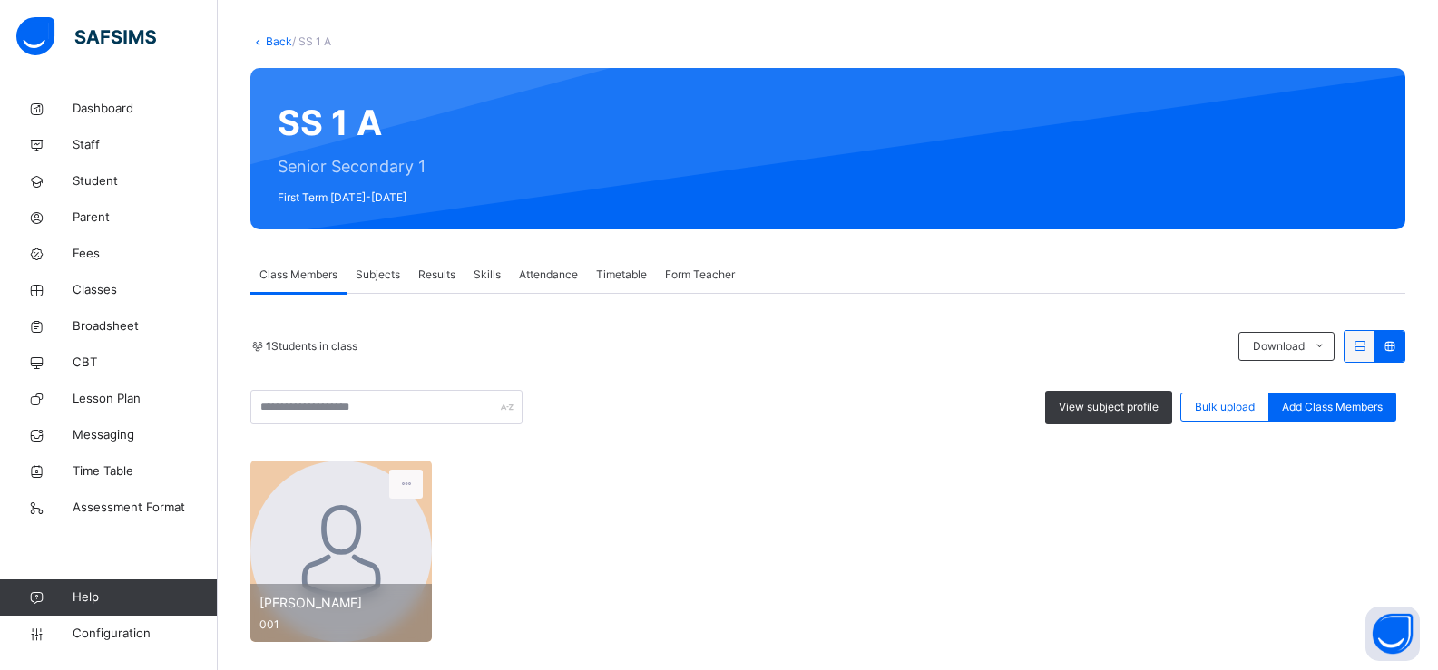
click at [1367, 345] on icon at bounding box center [1359, 346] width 15 height 14
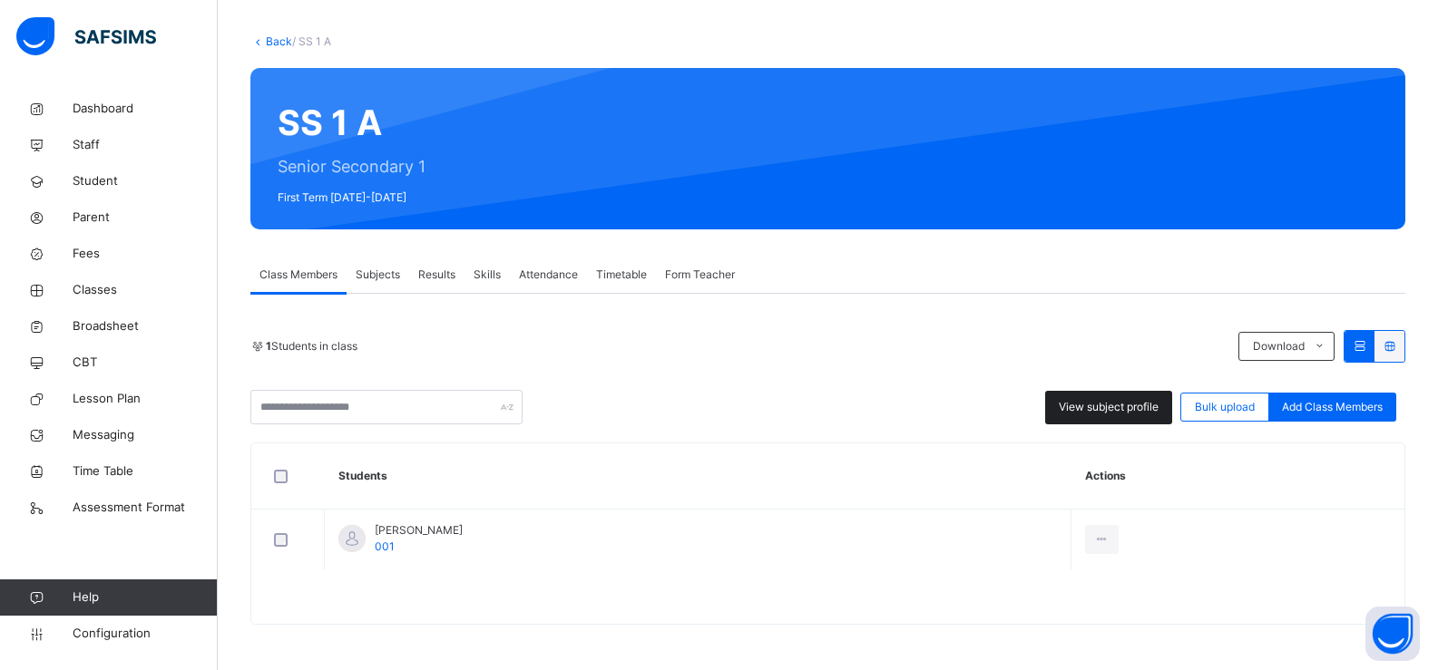
click at [1119, 409] on span "View subject profile" at bounding box center [1109, 407] width 100 height 16
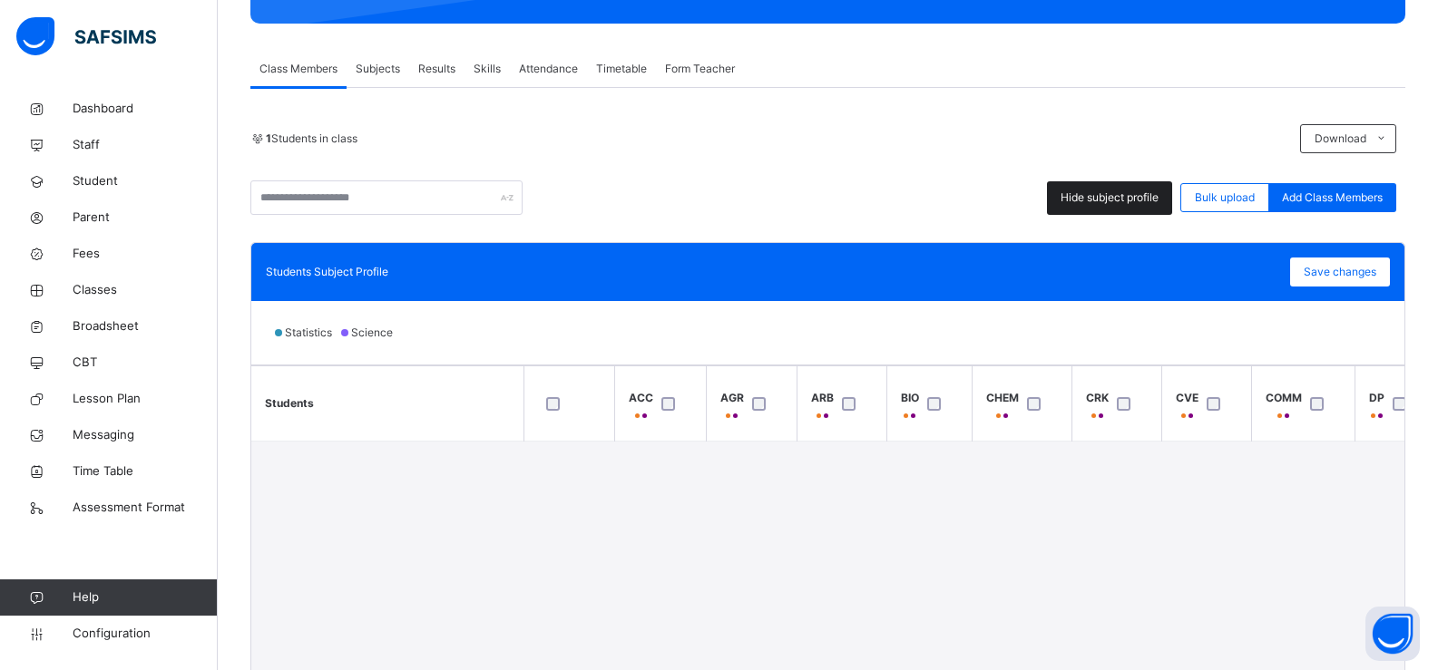
scroll to position [190, 0]
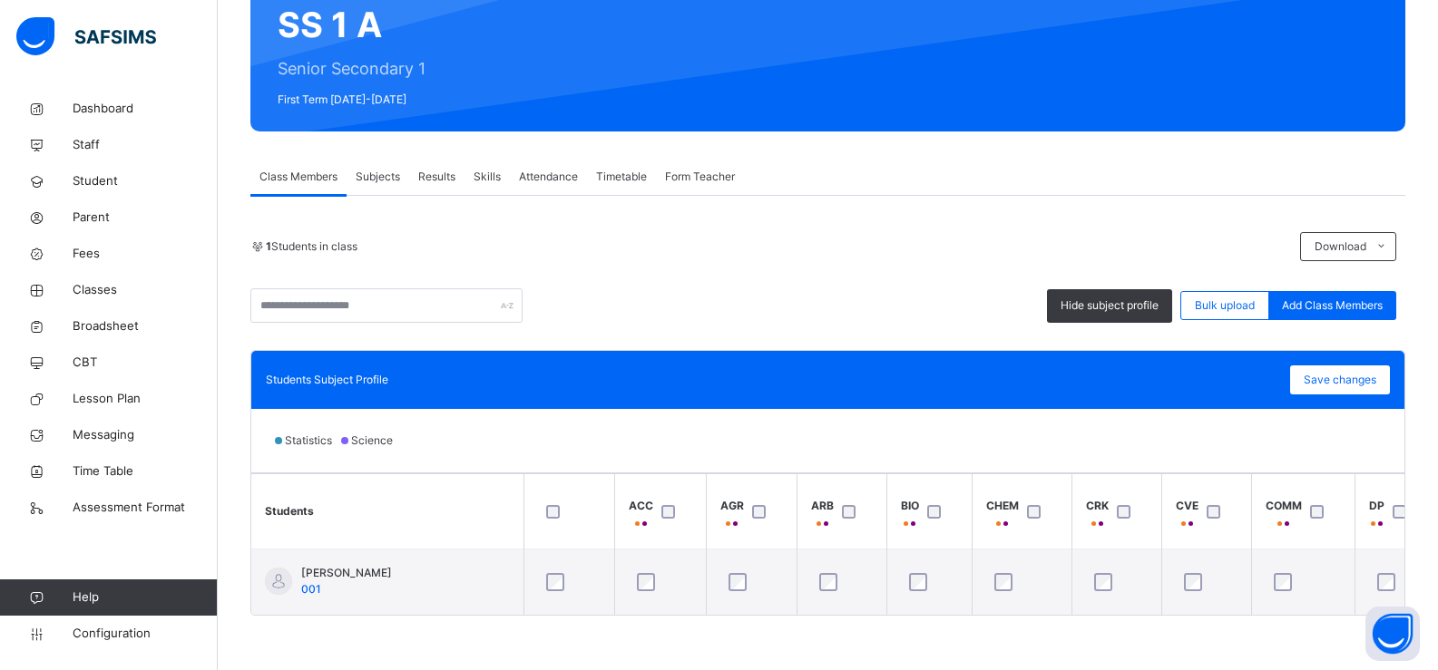
click at [646, 498] on span "ACC" at bounding box center [641, 506] width 24 height 16
drag, startPoint x: 650, startPoint y: 497, endPoint x: 621, endPoint y: 501, distance: 29.3
click at [621, 501] on th "ACC" at bounding box center [660, 511] width 92 height 75
click at [700, 519] on th "ACC" at bounding box center [660, 511] width 92 height 75
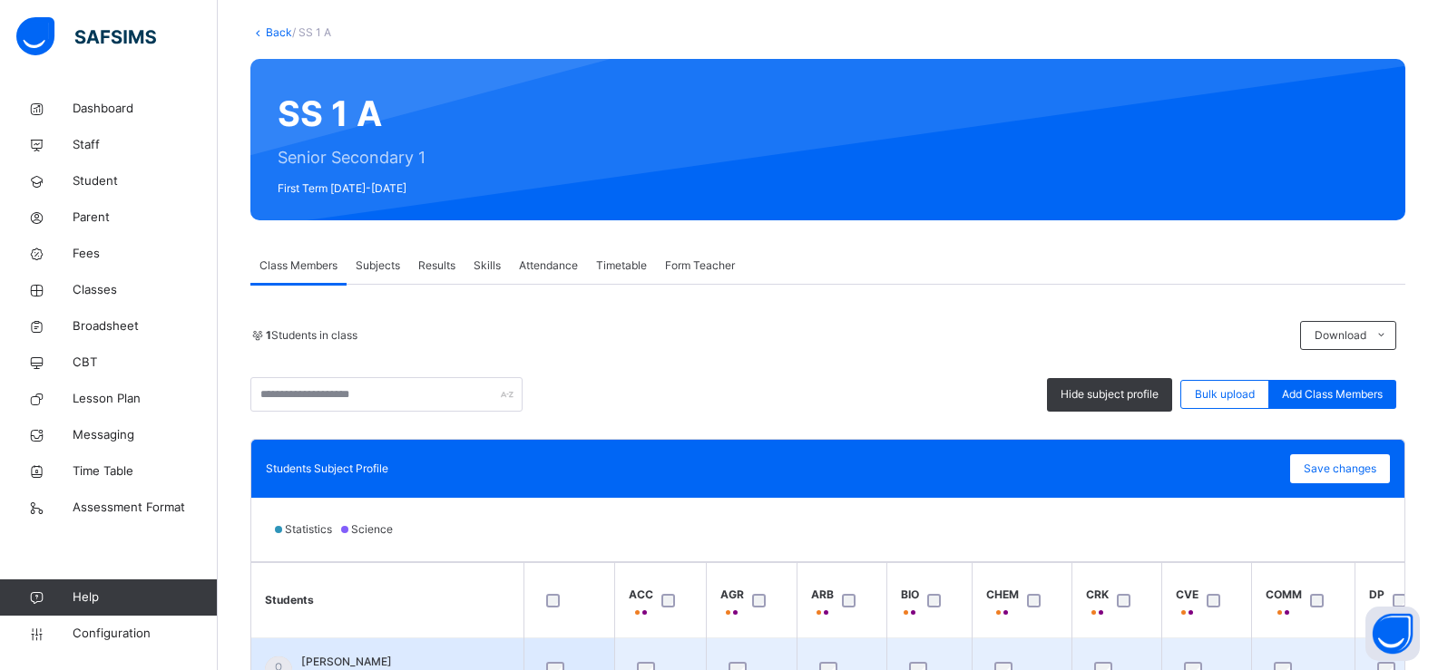
scroll to position [93, 0]
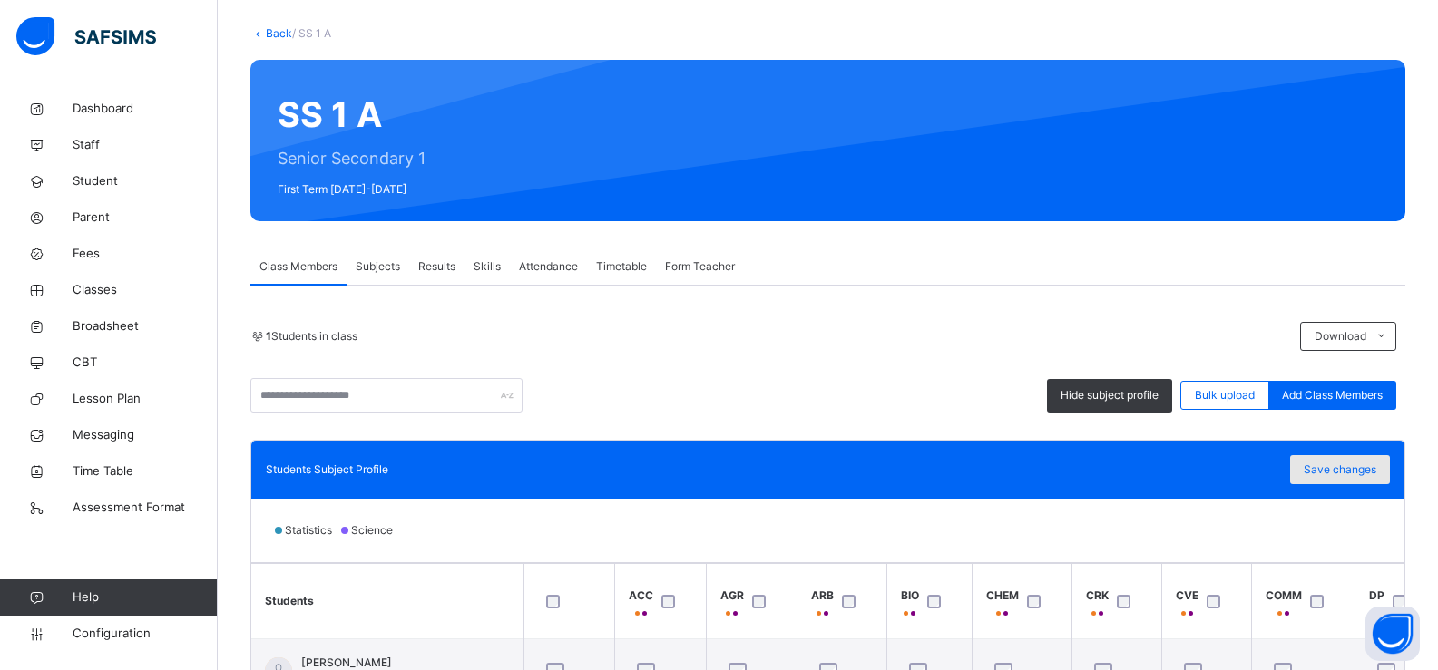
click at [1353, 469] on span "Save changes" at bounding box center [1340, 470] width 73 height 16
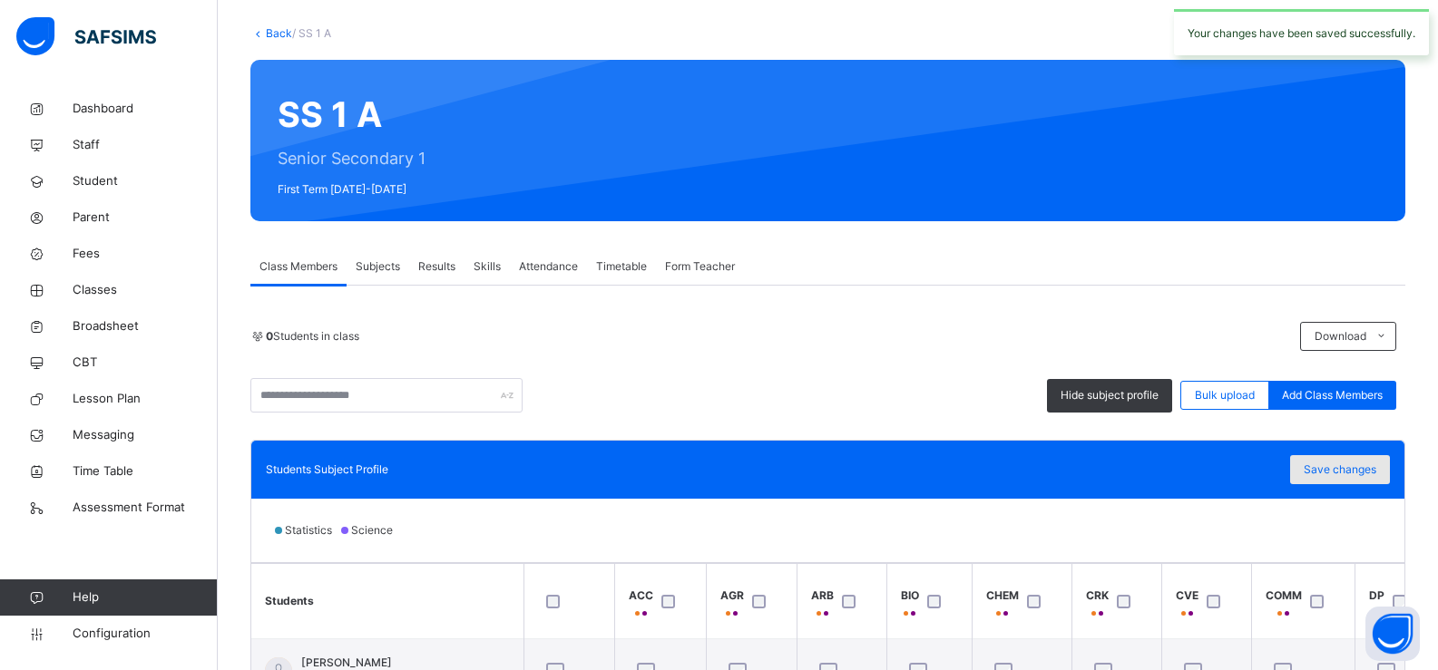
click at [1341, 469] on span "Save changes" at bounding box center [1340, 470] width 73 height 16
click at [1341, 469] on div "Save changes" at bounding box center [1340, 469] width 100 height 29
click at [385, 269] on span "Subjects" at bounding box center [378, 267] width 44 height 16
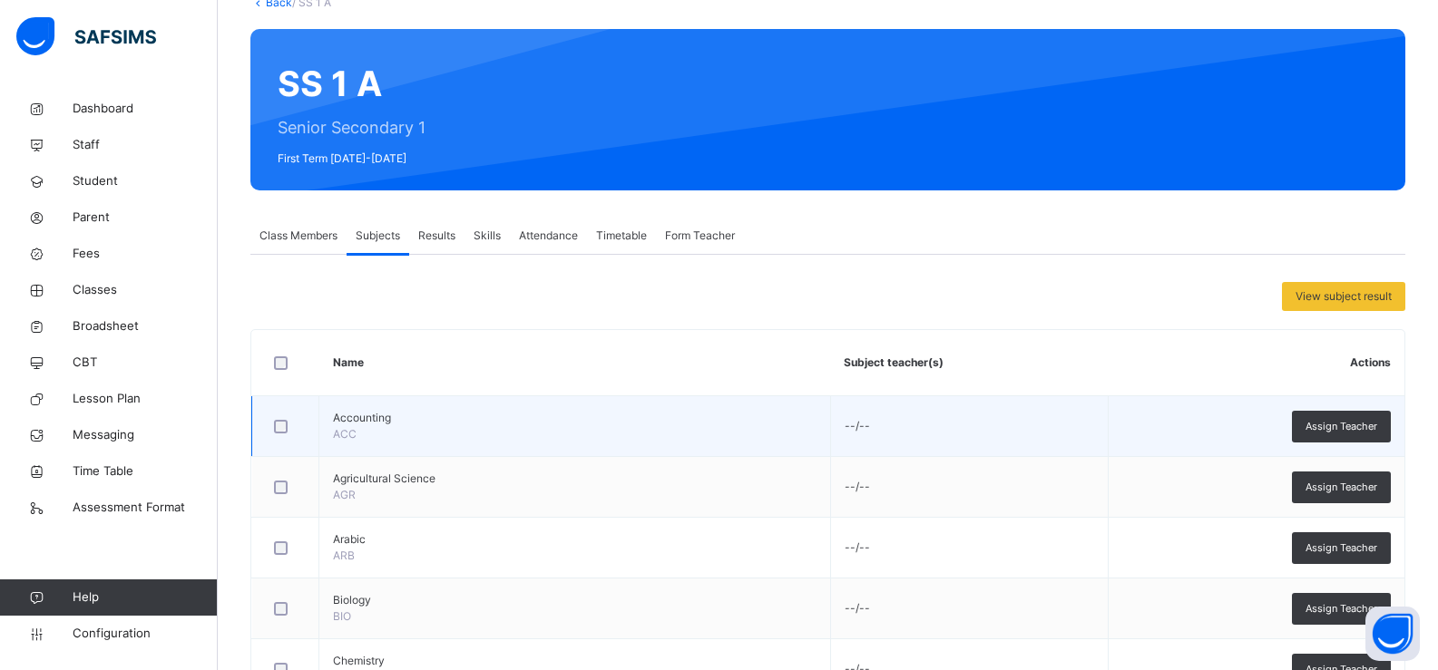
scroll to position [135, 0]
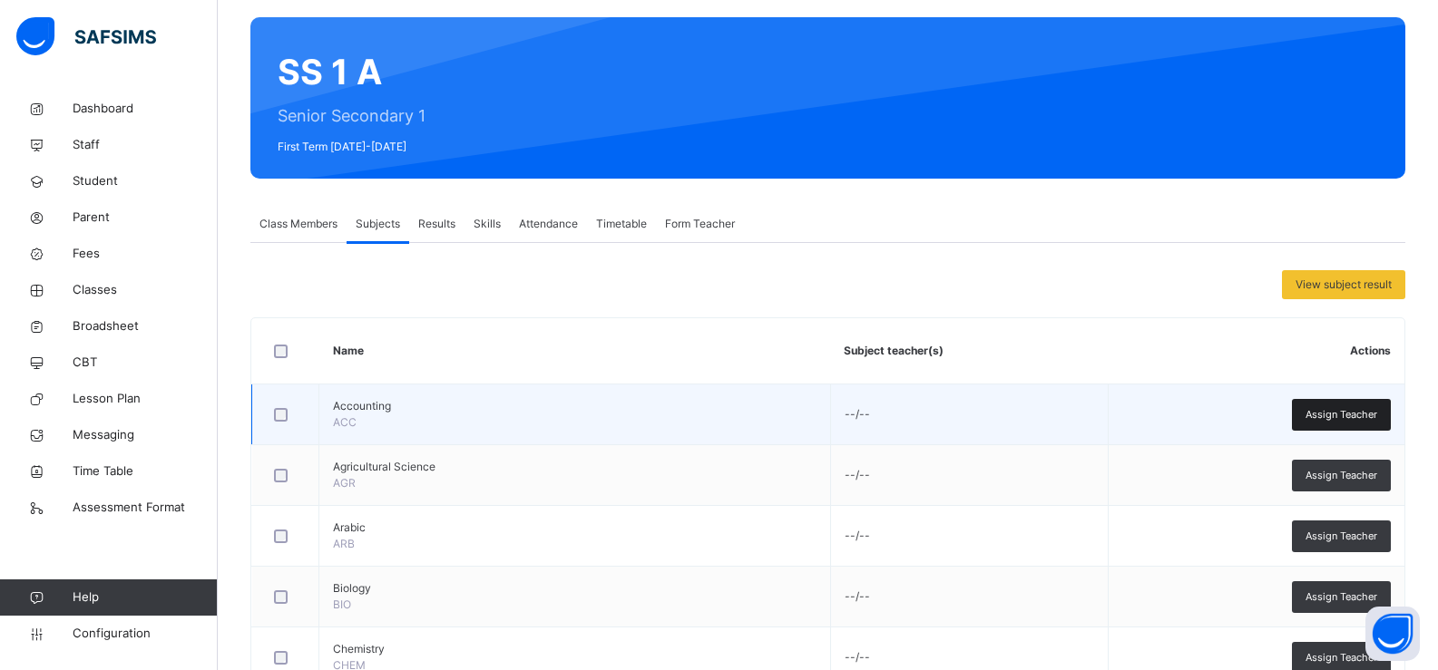
click at [1318, 421] on span "Assign Teacher" at bounding box center [1341, 414] width 72 height 15
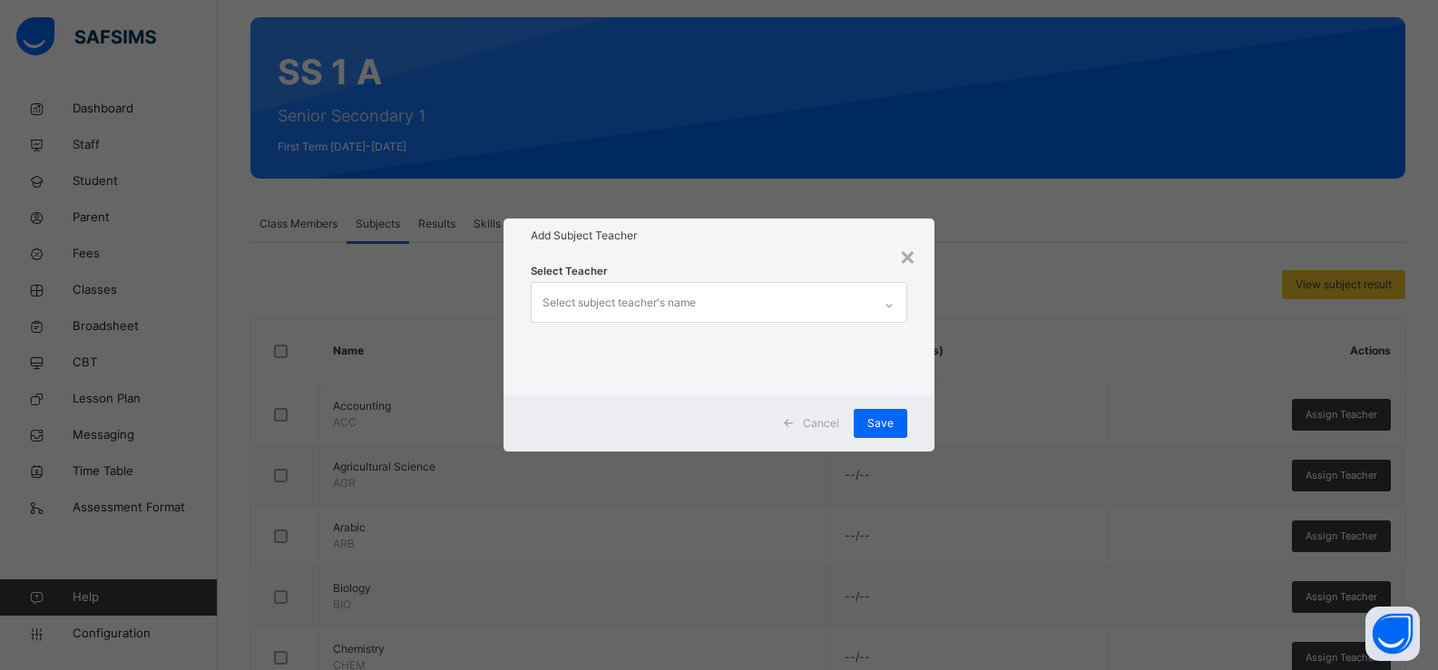
click at [723, 303] on div "Select subject teacher's name" at bounding box center [702, 302] width 341 height 38
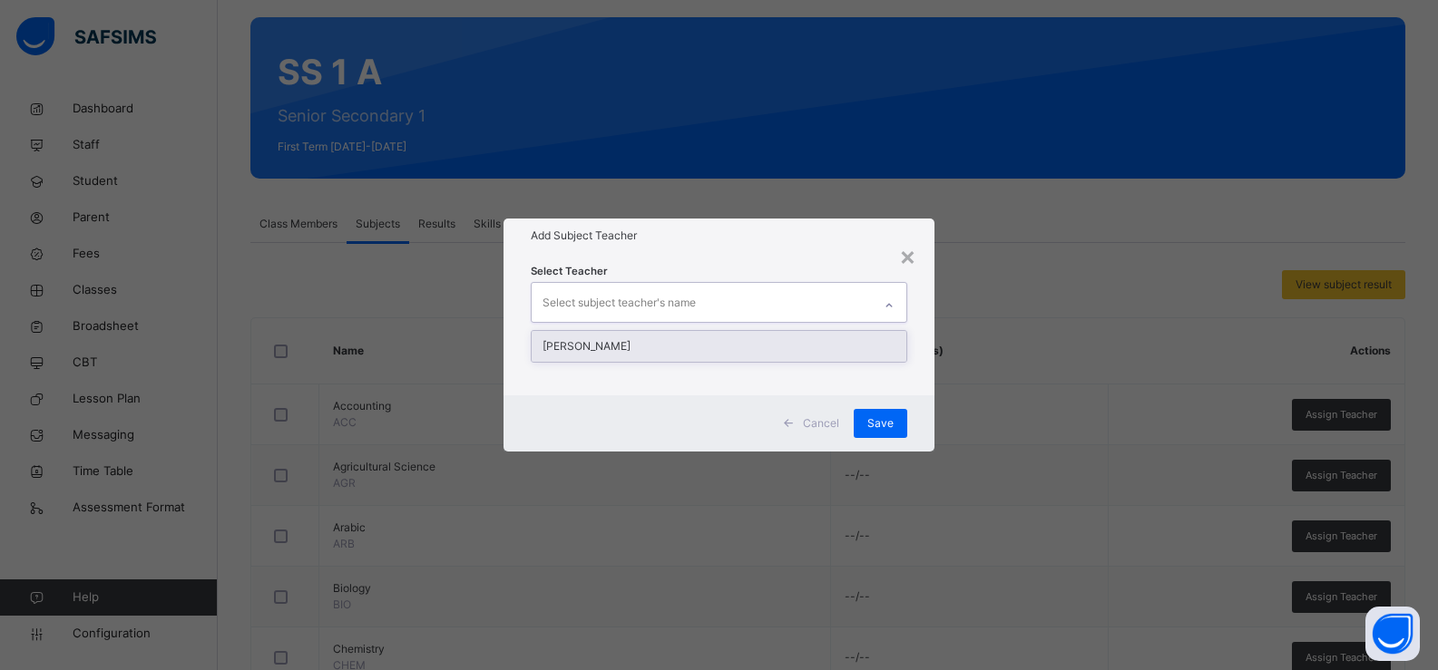
click at [718, 342] on div "[PERSON_NAME]" at bounding box center [720, 346] width 376 height 31
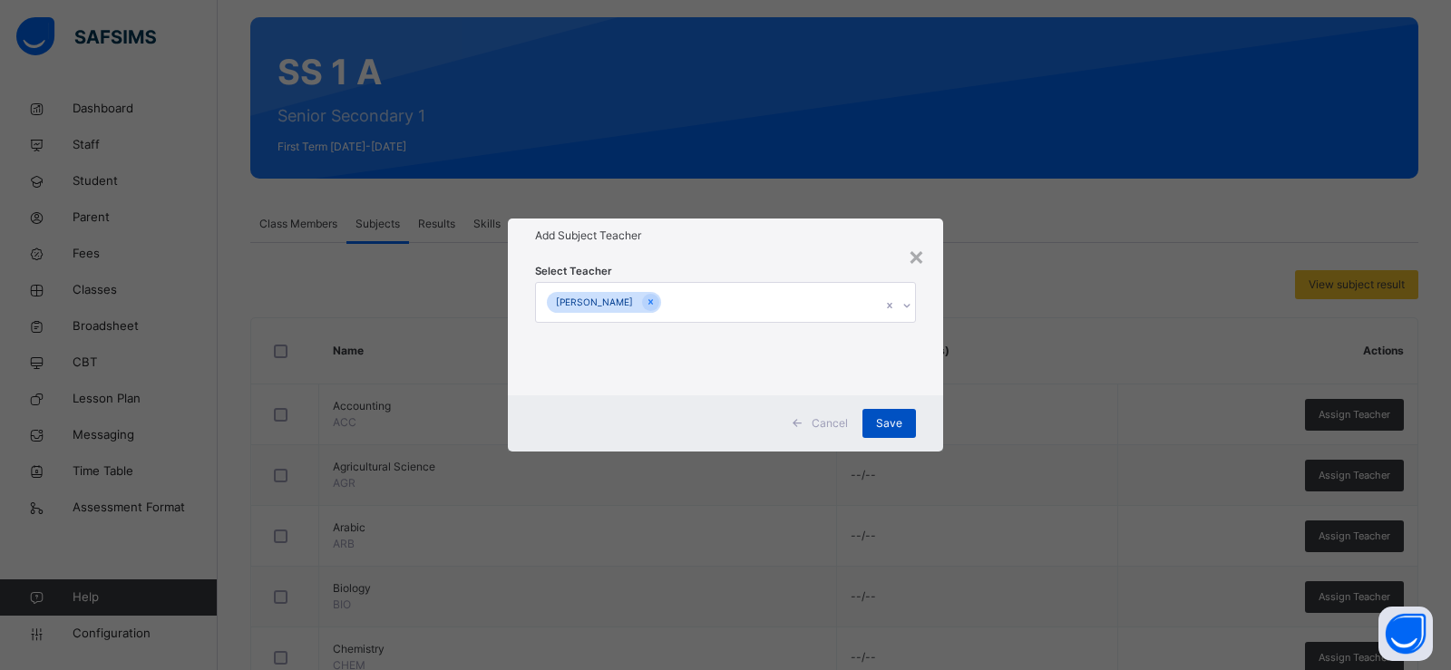
click at [893, 416] on span "Save" at bounding box center [889, 423] width 26 height 16
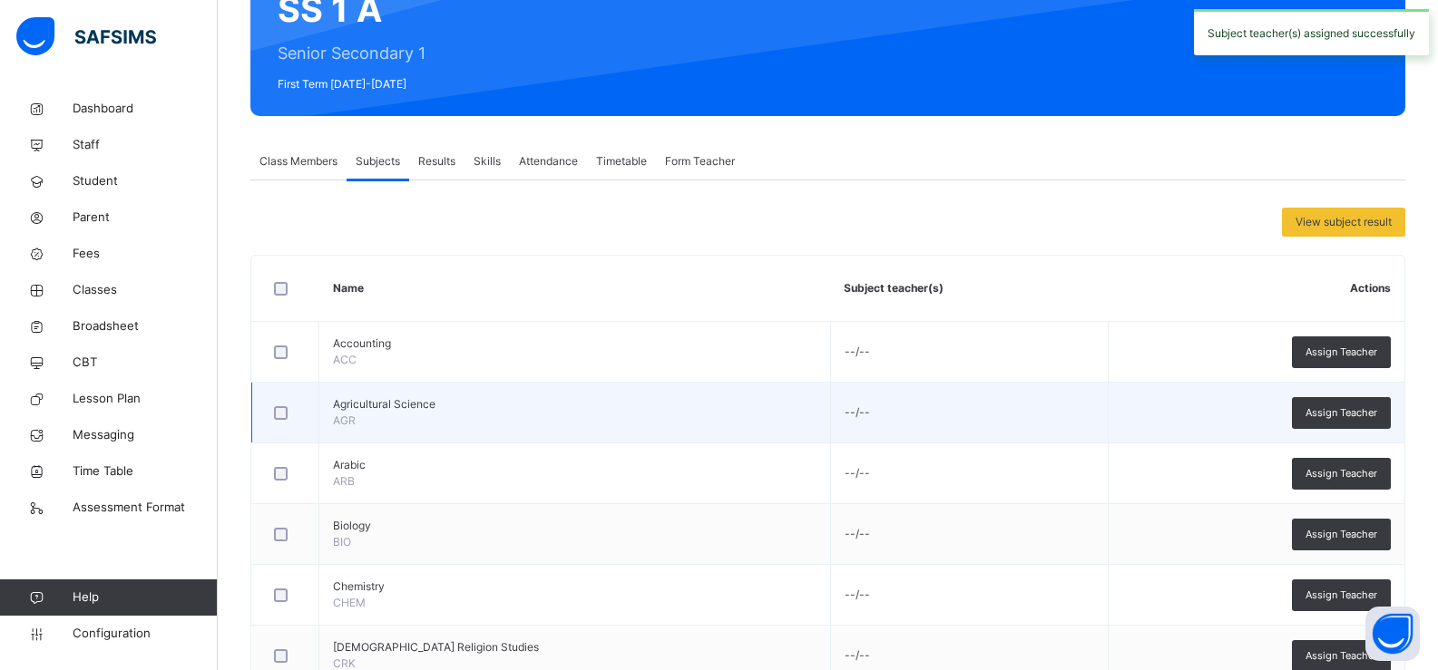
scroll to position [201, 0]
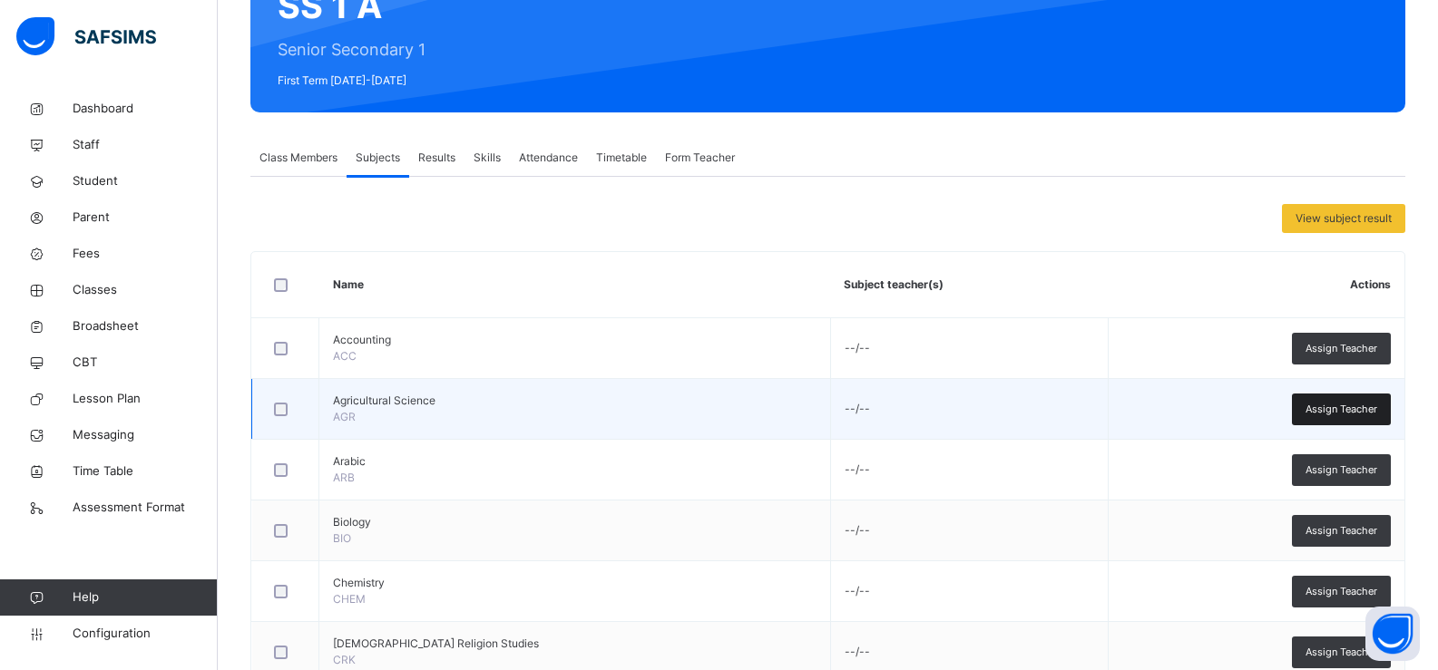
click at [1348, 408] on span "Assign Teacher" at bounding box center [1341, 409] width 72 height 15
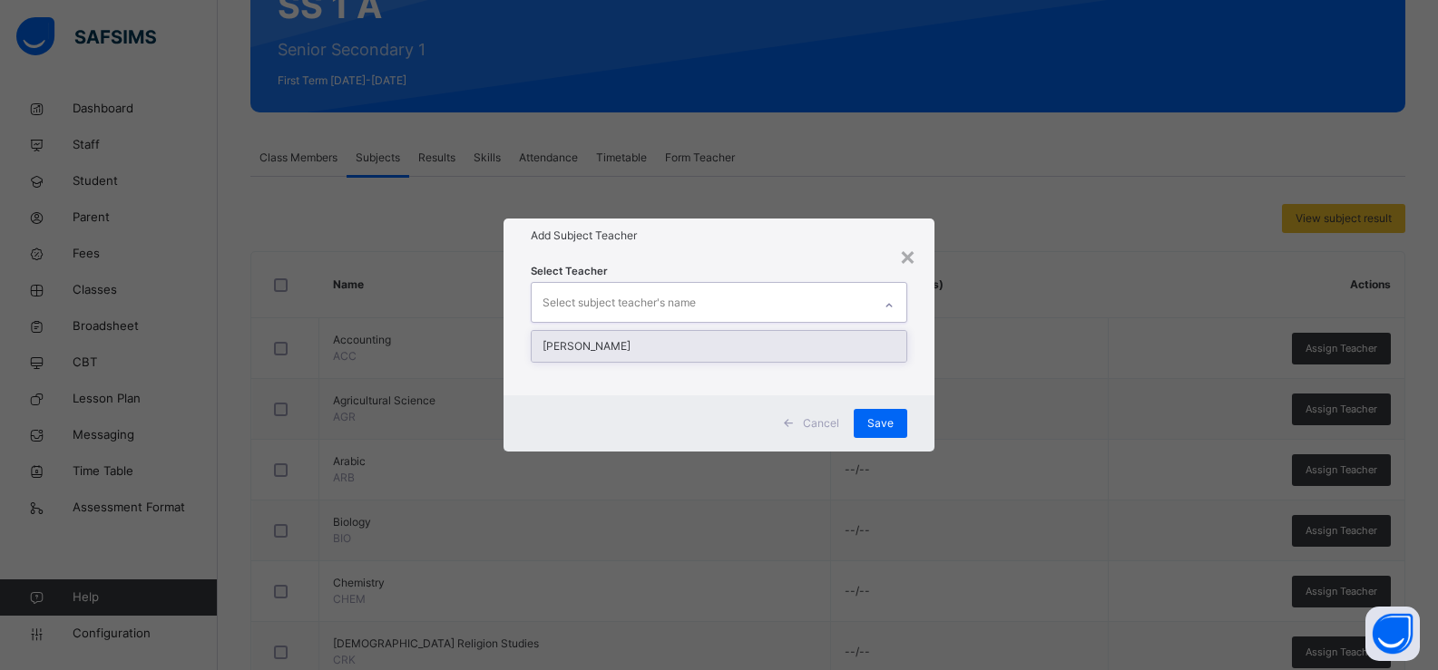
click at [861, 300] on div "Select subject teacher's name" at bounding box center [702, 302] width 341 height 38
click at [570, 341] on div "[PERSON_NAME]" at bounding box center [720, 346] width 376 height 31
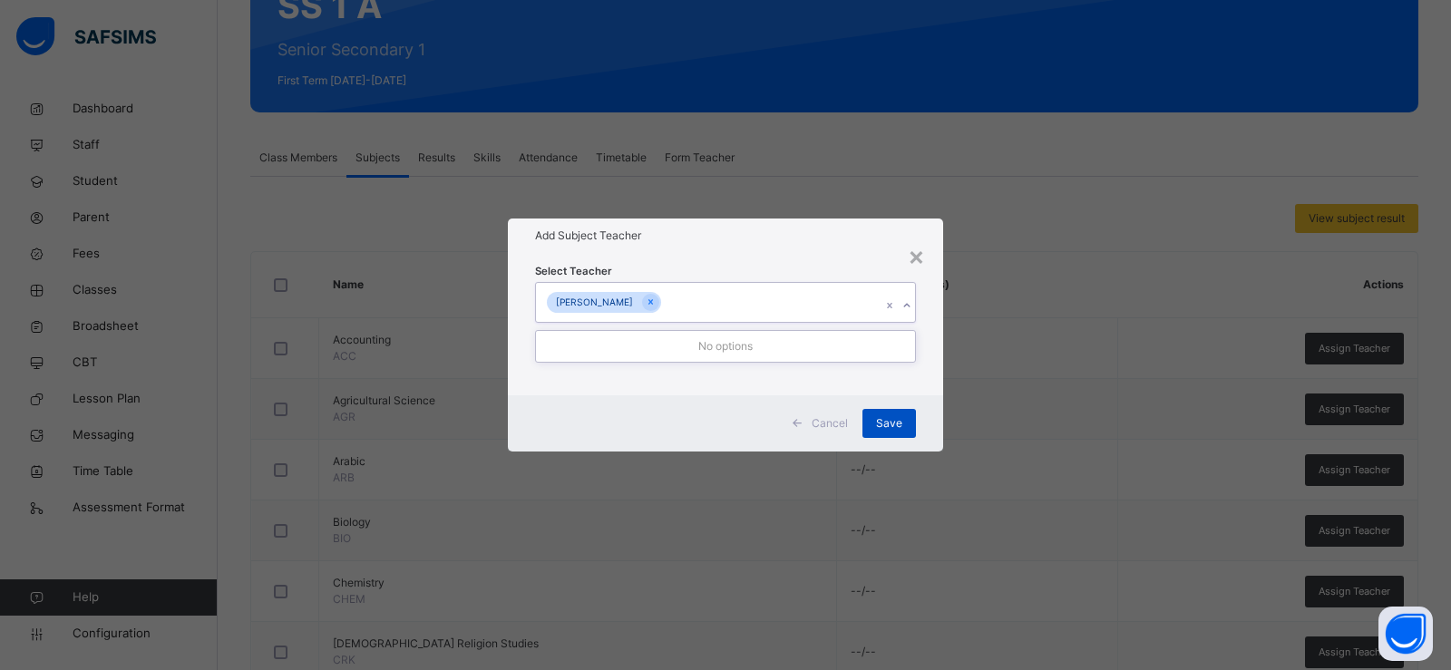
click at [877, 413] on div "Save" at bounding box center [890, 423] width 54 height 29
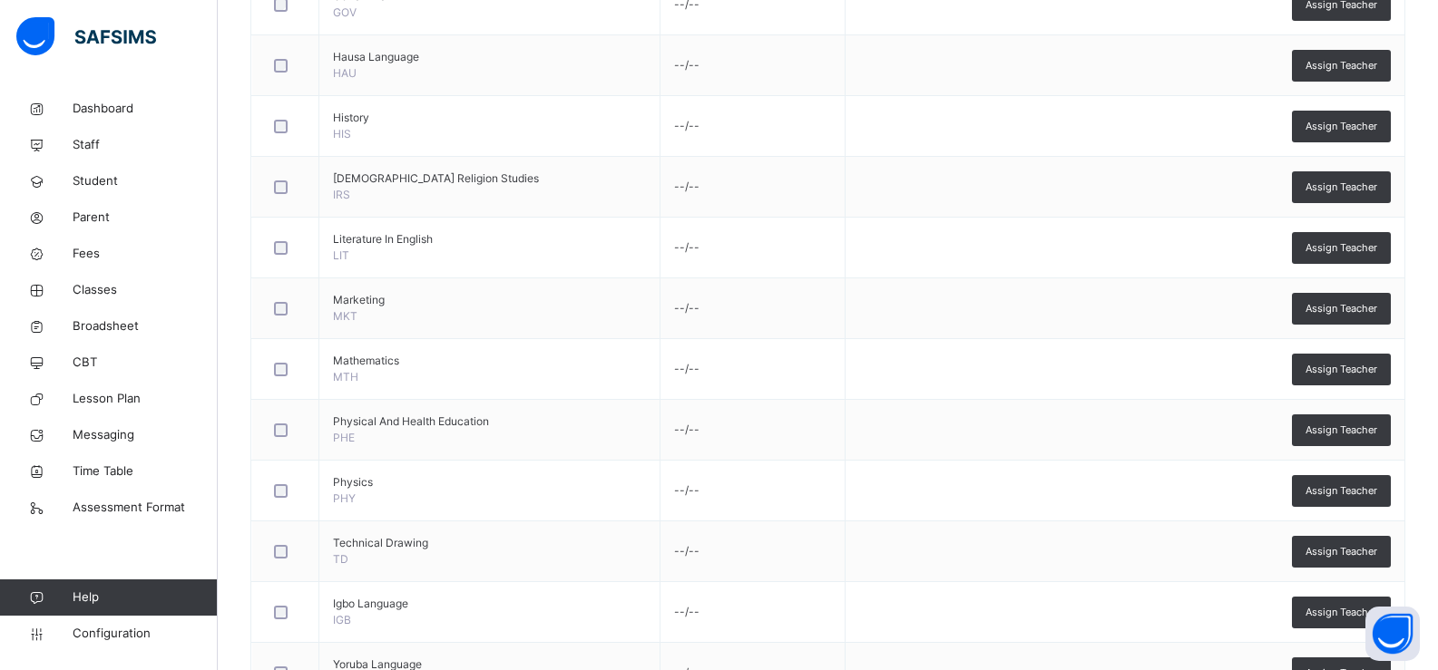
scroll to position [1378, 0]
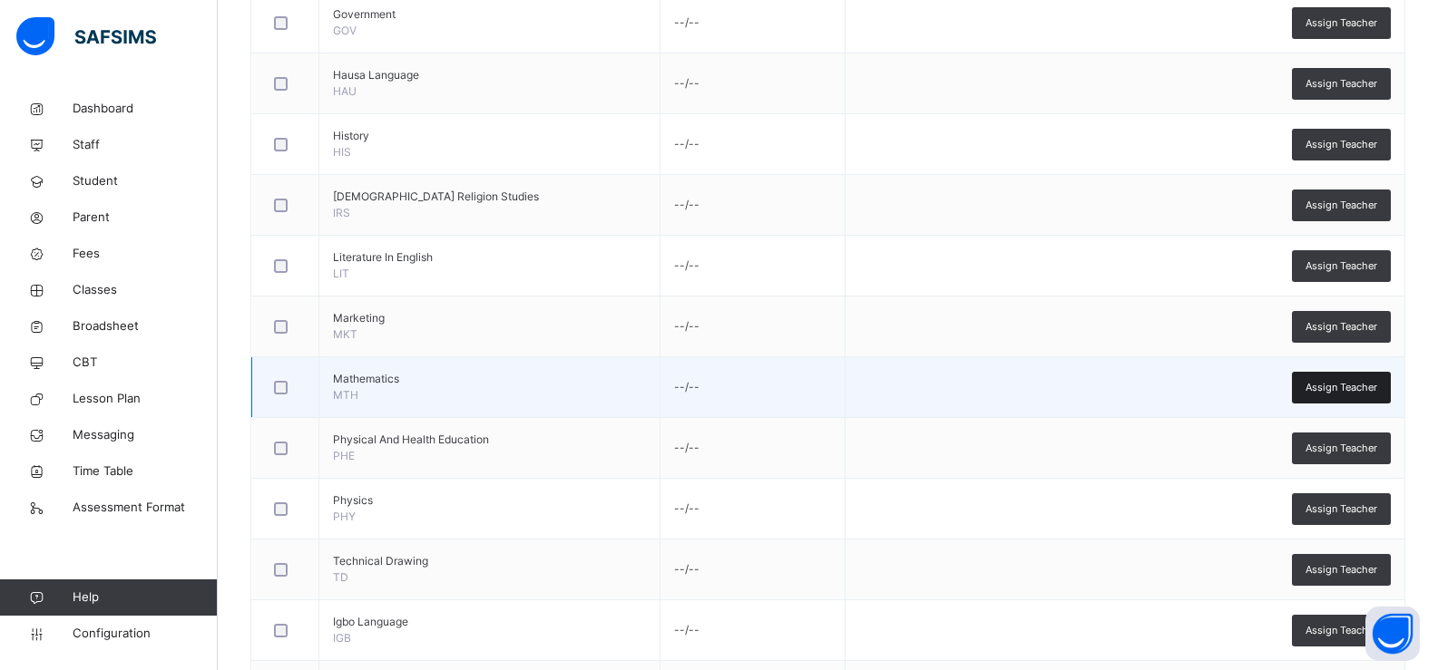
click at [1321, 386] on span "Assign Teacher" at bounding box center [1341, 387] width 72 height 15
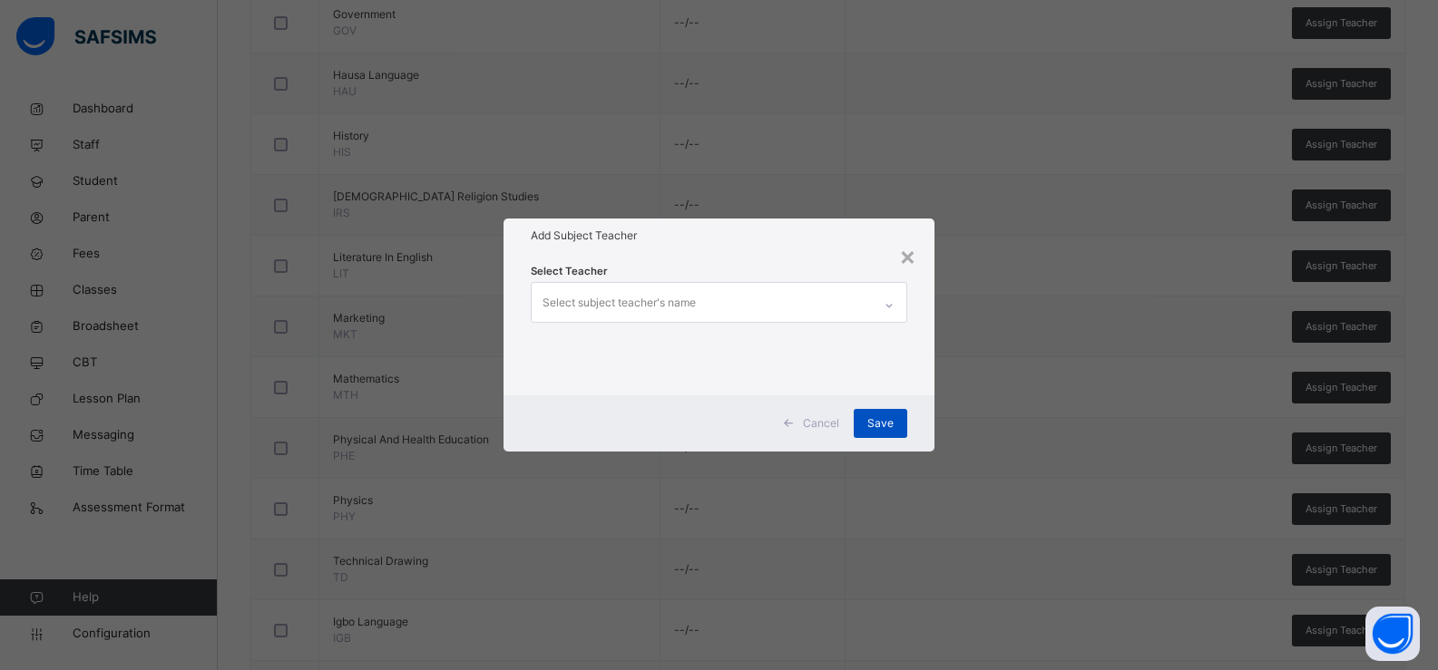
click at [890, 424] on span "Save" at bounding box center [880, 423] width 26 height 16
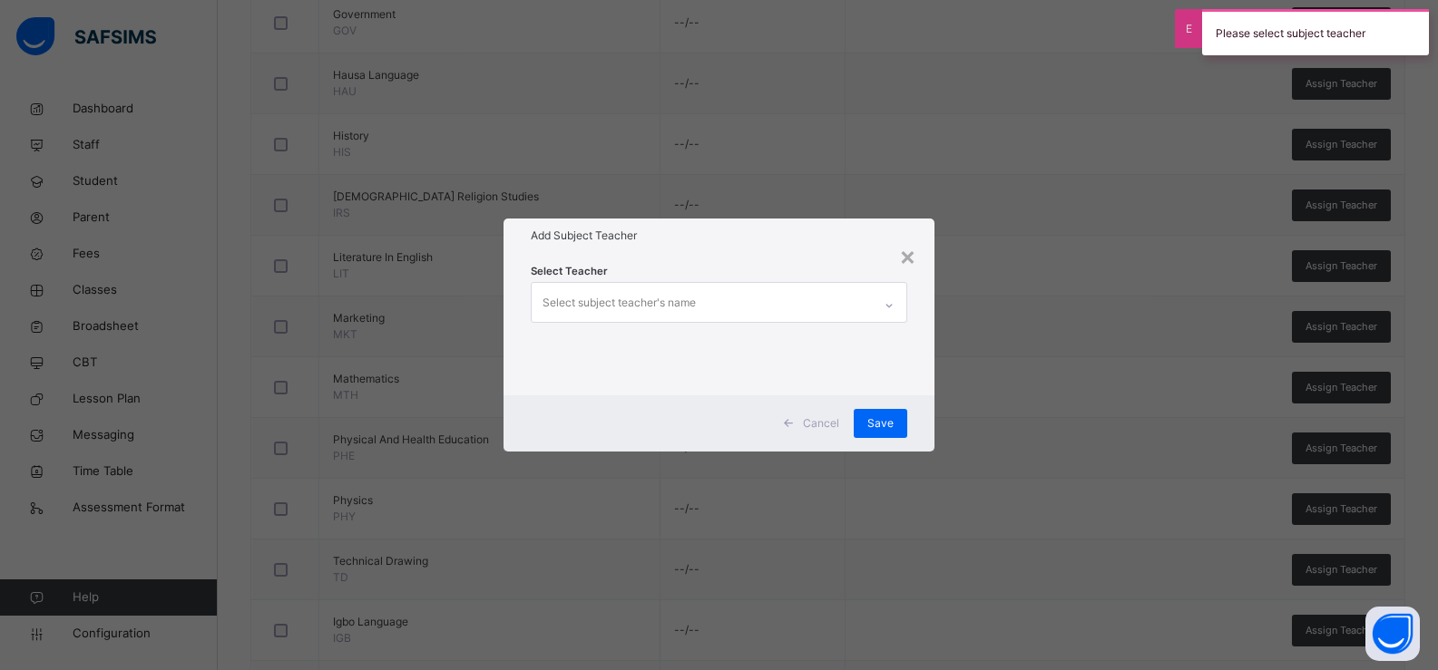
click at [841, 299] on div "Select subject teacher's name" at bounding box center [702, 302] width 341 height 38
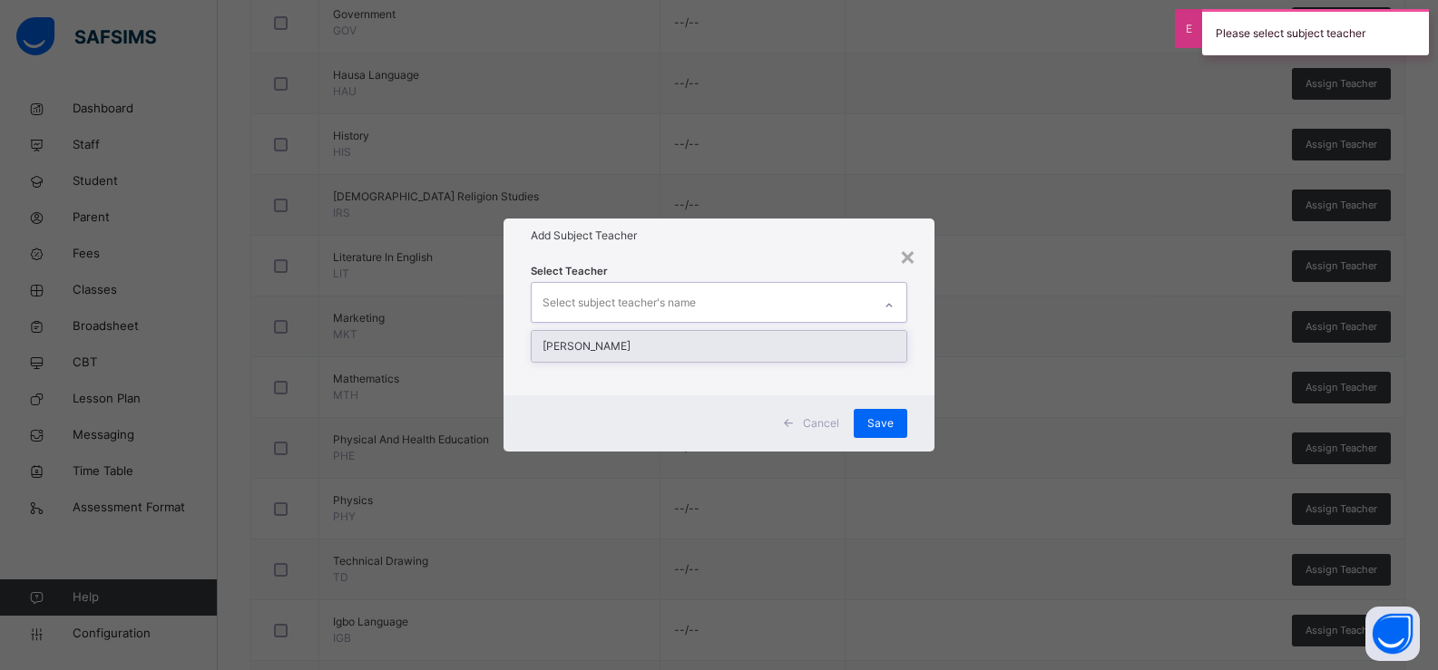
click at [812, 346] on div "[PERSON_NAME]" at bounding box center [720, 346] width 376 height 31
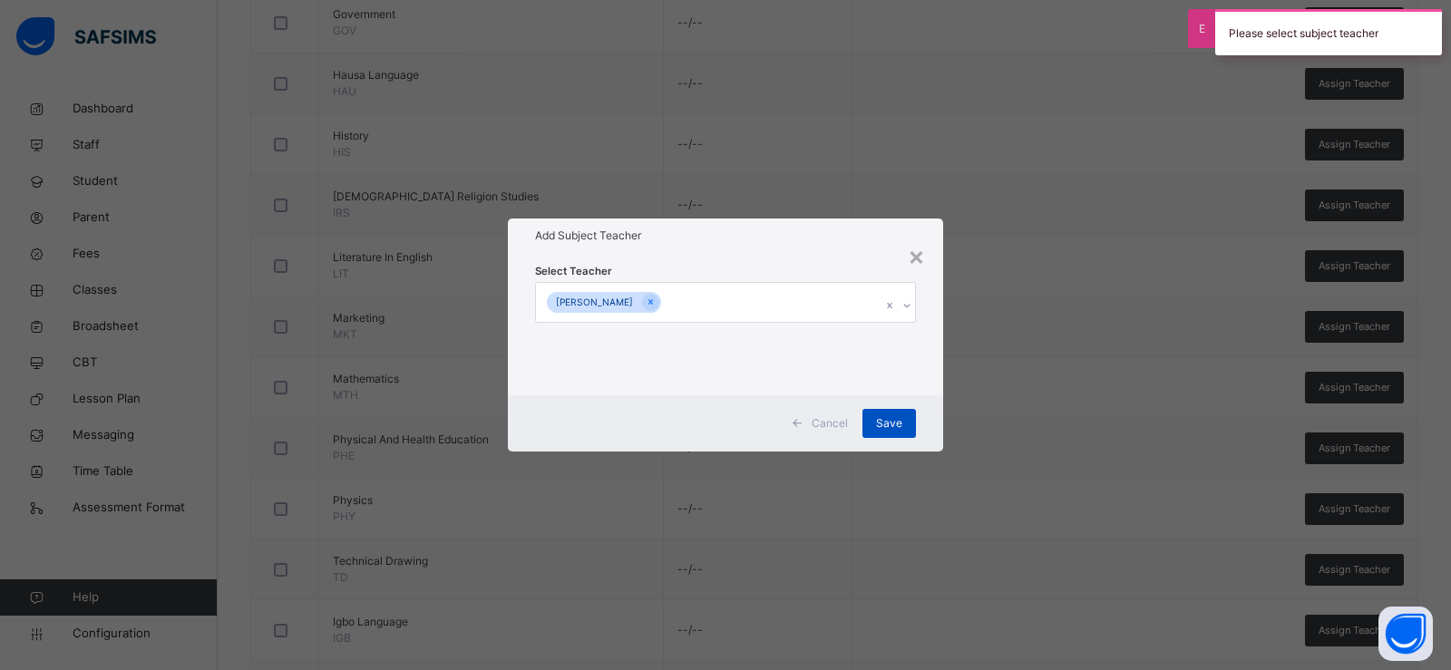
click at [899, 417] on span "Save" at bounding box center [889, 423] width 26 height 16
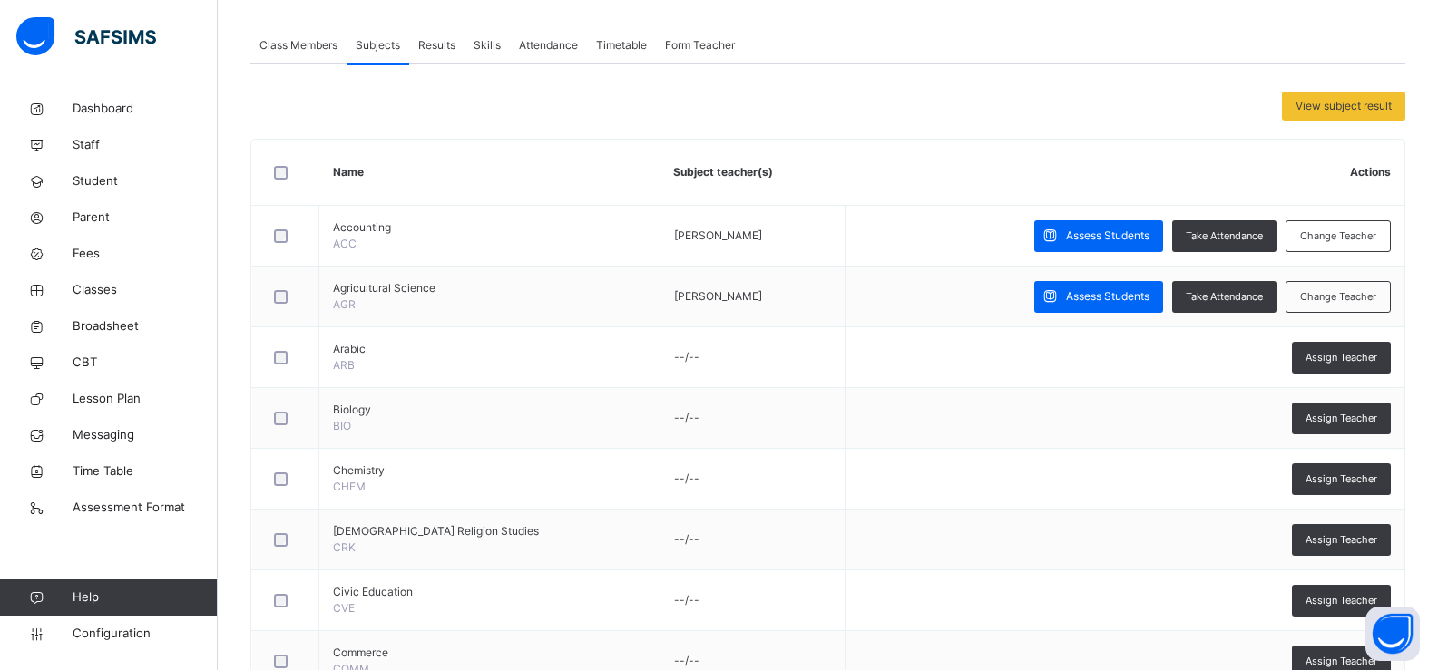
scroll to position [308, 0]
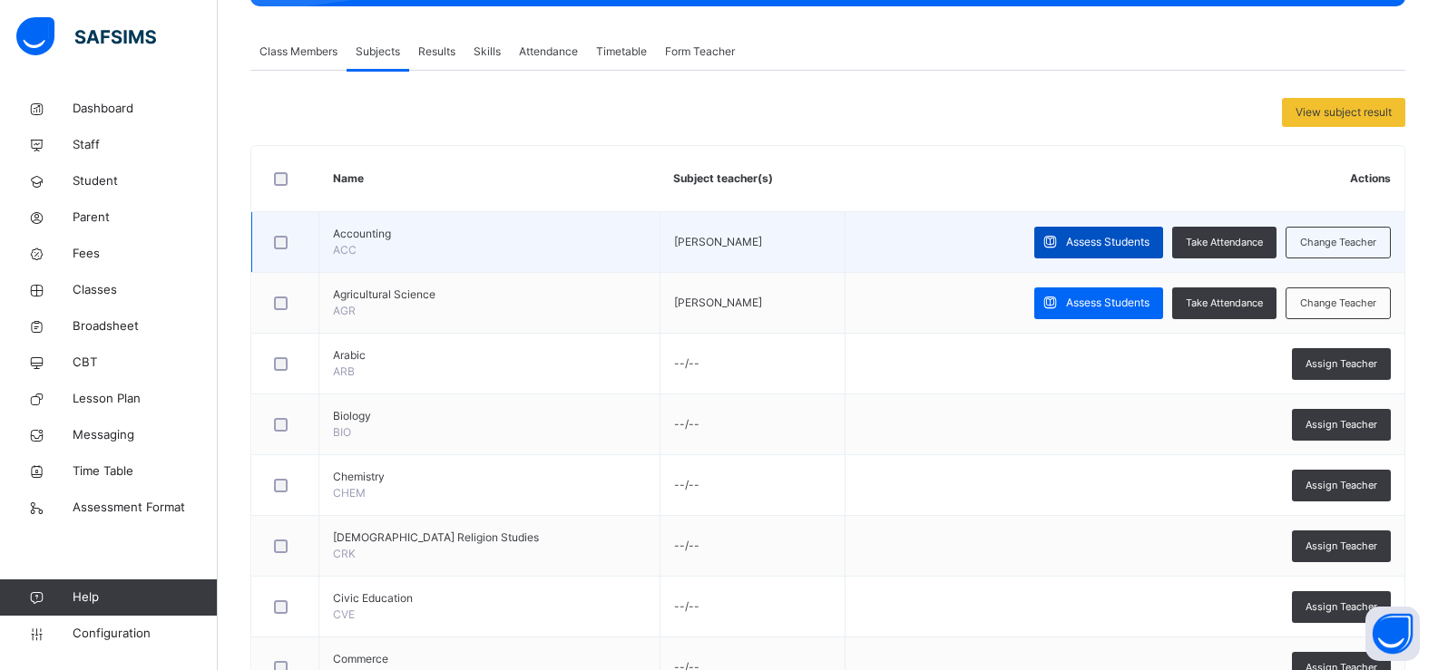
click at [1111, 241] on span "Assess Students" at bounding box center [1107, 242] width 83 height 16
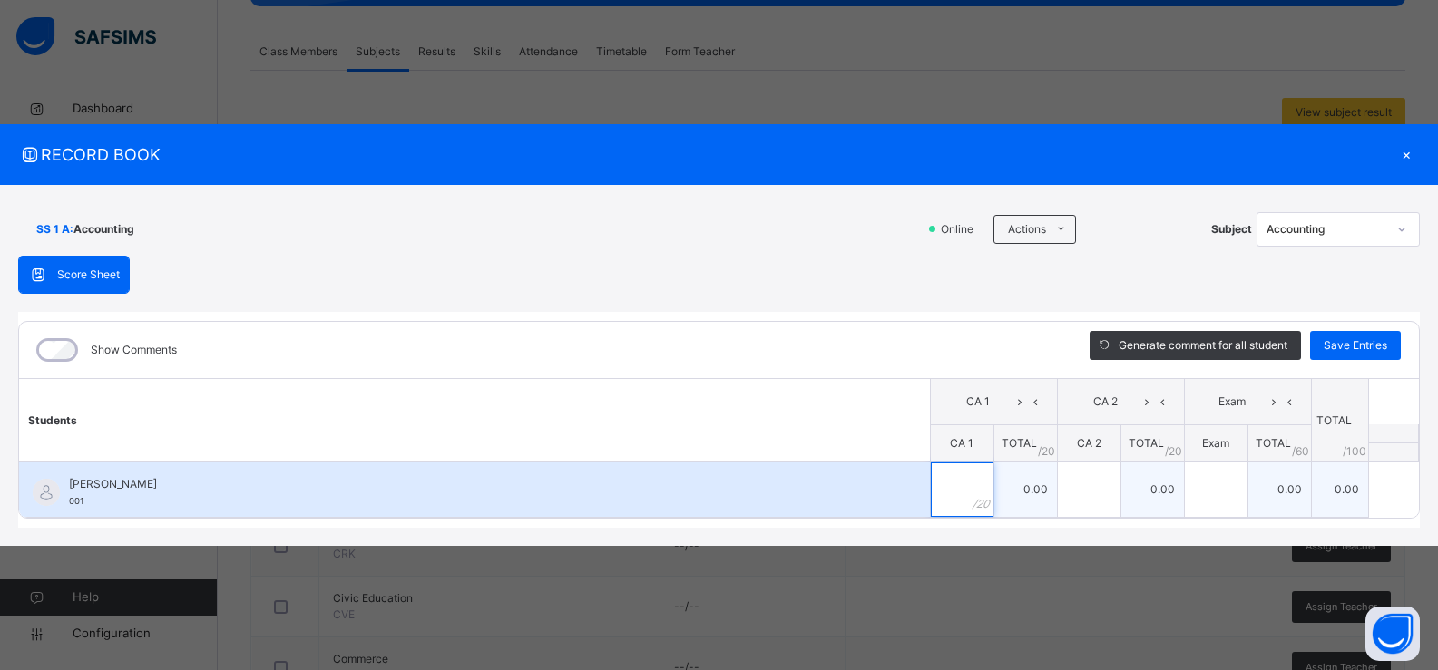
click at [966, 493] on input "text" at bounding box center [962, 490] width 63 height 54
type input "**"
click at [1072, 487] on input "text" at bounding box center [1089, 490] width 63 height 54
type input "**"
click at [1214, 493] on input "text" at bounding box center [1216, 490] width 63 height 54
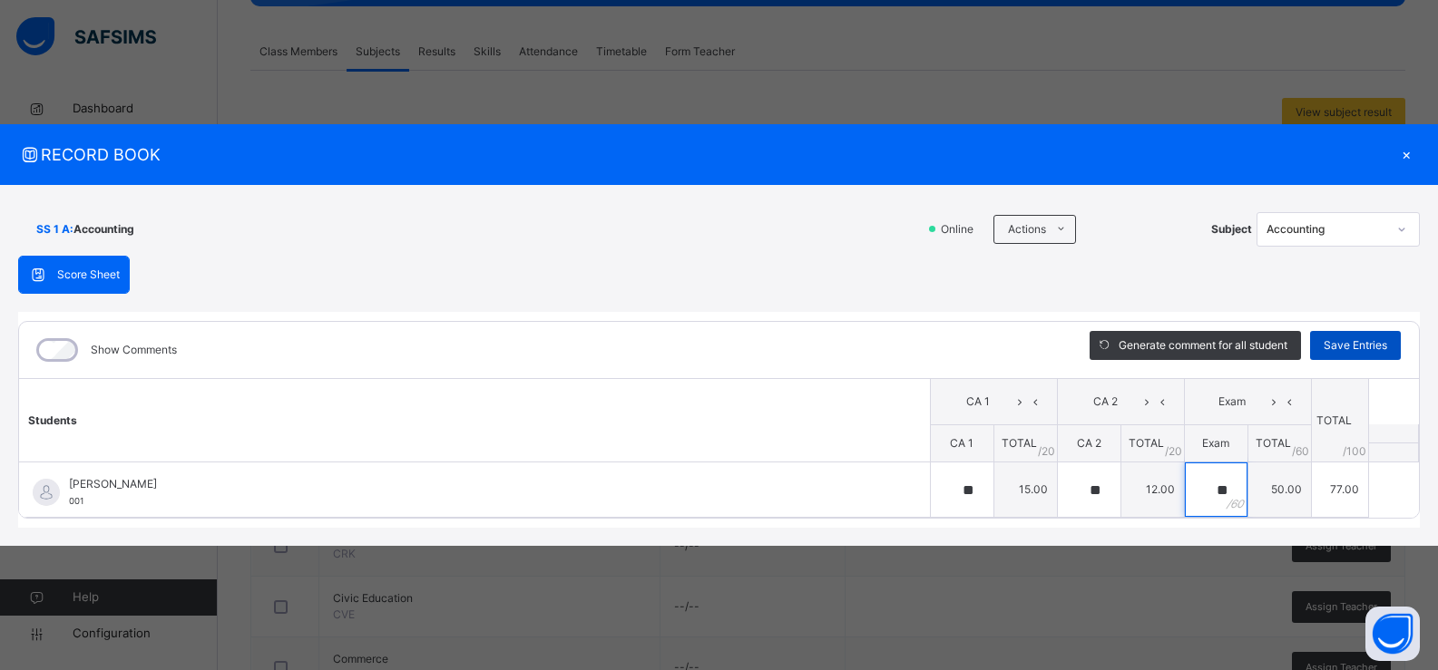
type input "**"
click at [1353, 342] on span "Save Entries" at bounding box center [1356, 345] width 64 height 16
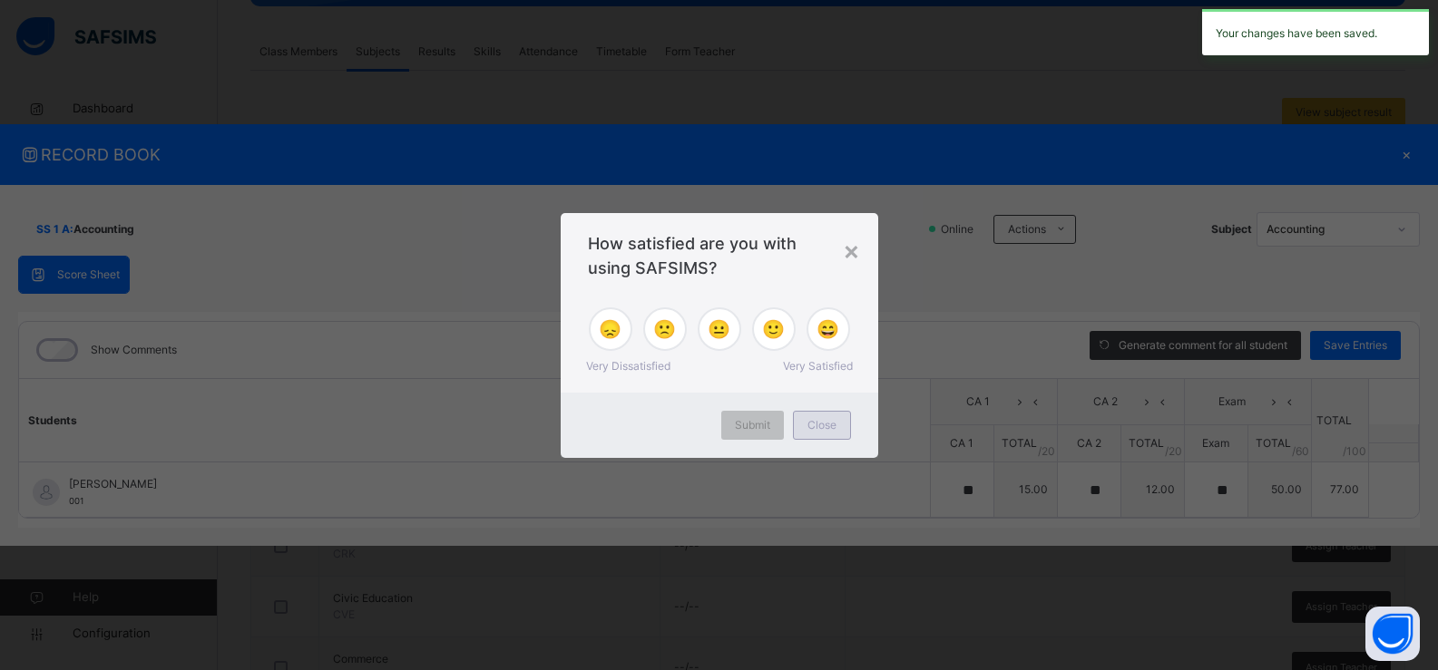
click at [815, 425] on span "Close" at bounding box center [821, 425] width 29 height 16
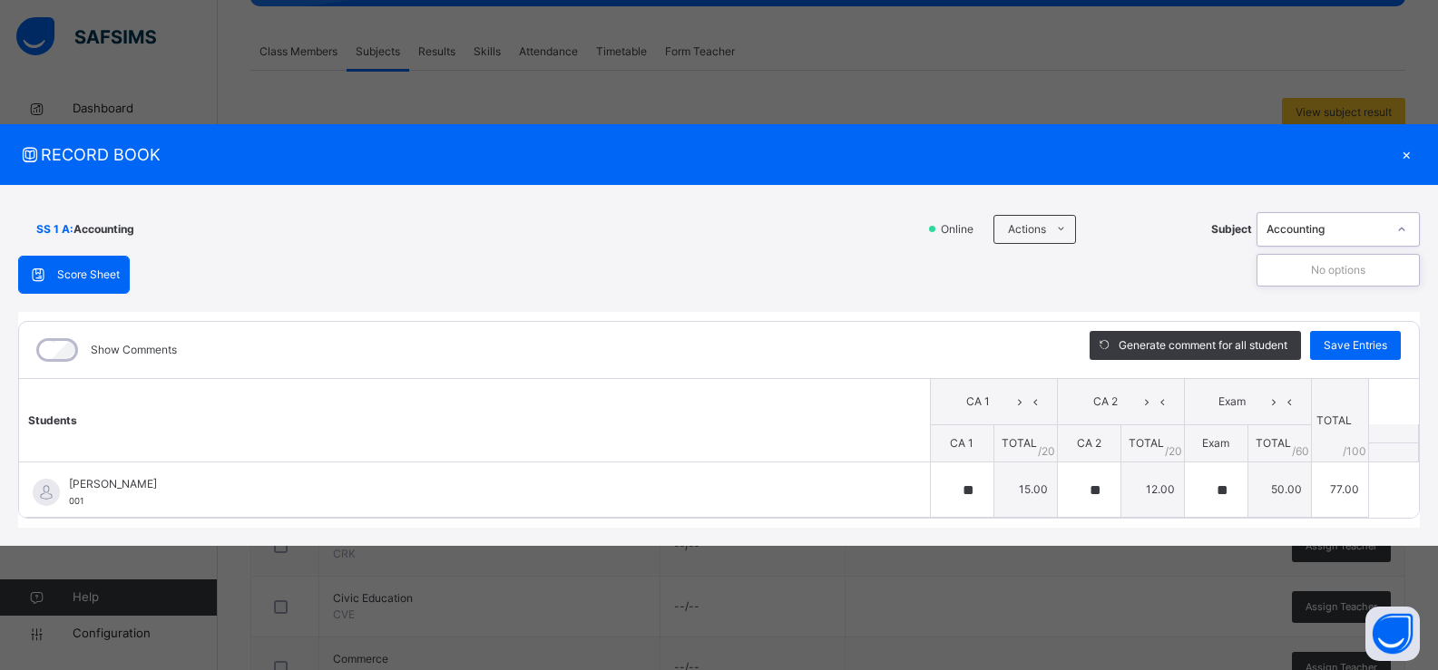
click at [1313, 221] on div "Accounting" at bounding box center [1326, 229] width 120 height 16
click at [1313, 230] on div "Accounting" at bounding box center [1326, 229] width 120 height 16
click at [1097, 279] on li "Download Empty Score Sheet" at bounding box center [1109, 271] width 184 height 34
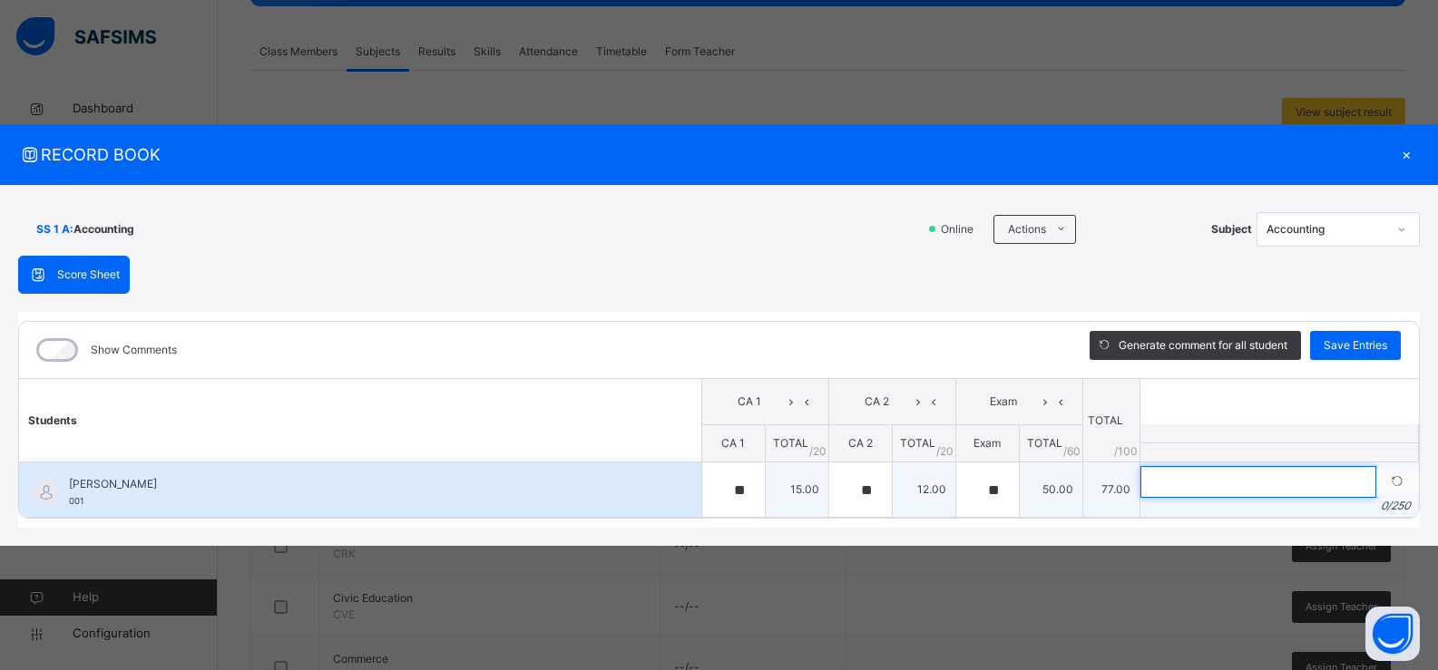
click at [1192, 472] on input "text" at bounding box center [1258, 482] width 236 height 32
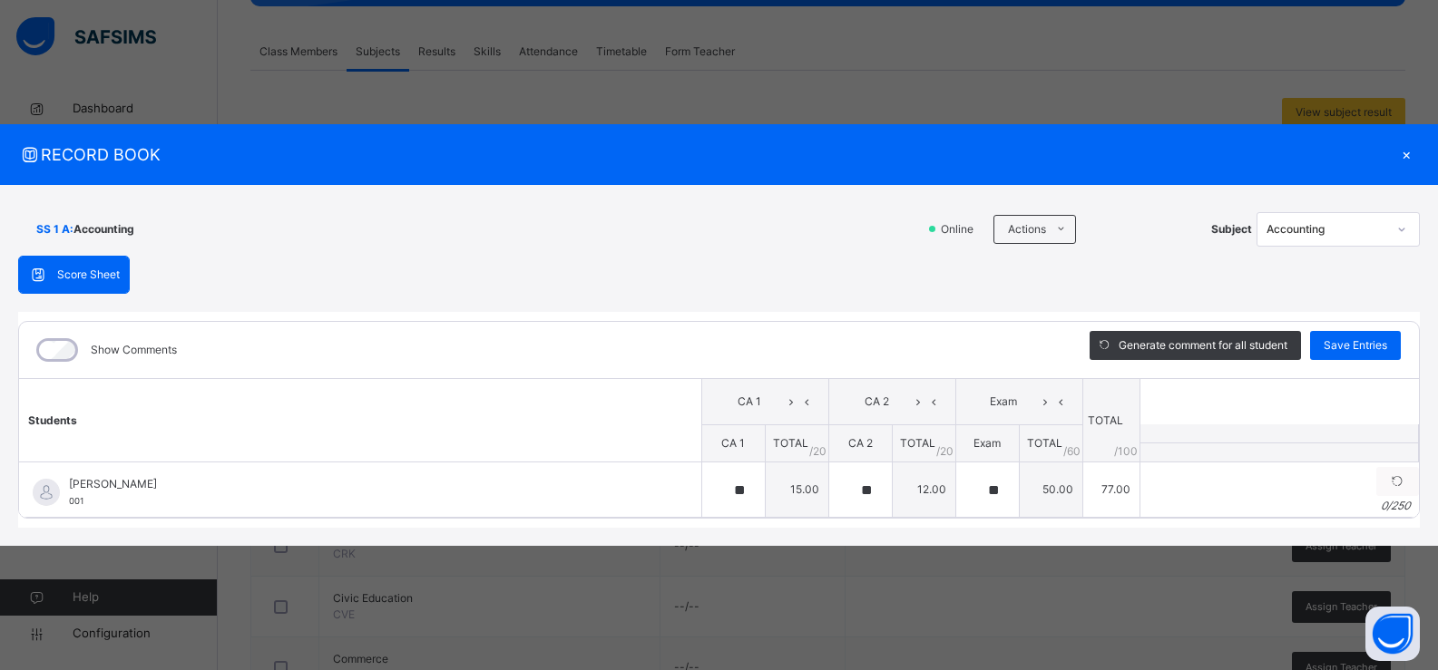
click at [1168, 395] on table "Students CA 1 CA 2 Exam TOTAL /100 Comment CA 1 TOTAL / 20 CA 2 TOTAL / 20 Exam…" at bounding box center [719, 448] width 1400 height 141
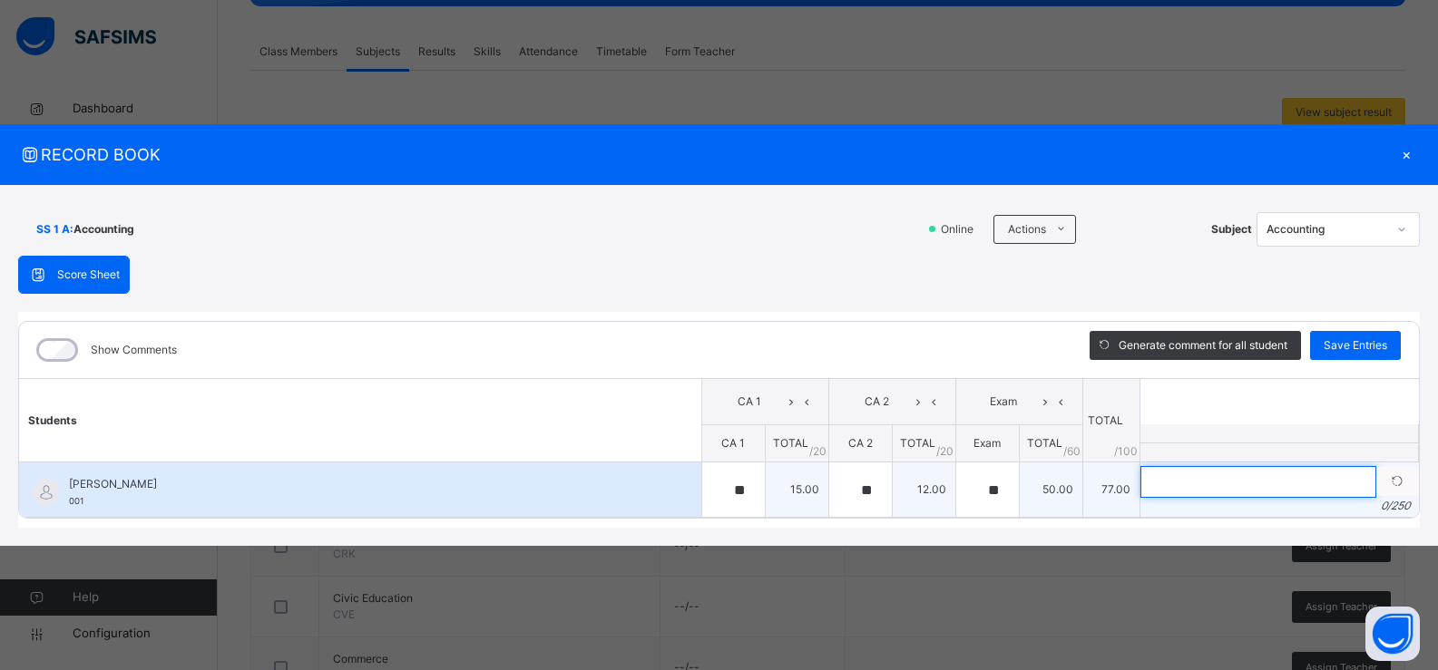
click at [1193, 480] on input "text" at bounding box center [1258, 482] width 236 height 32
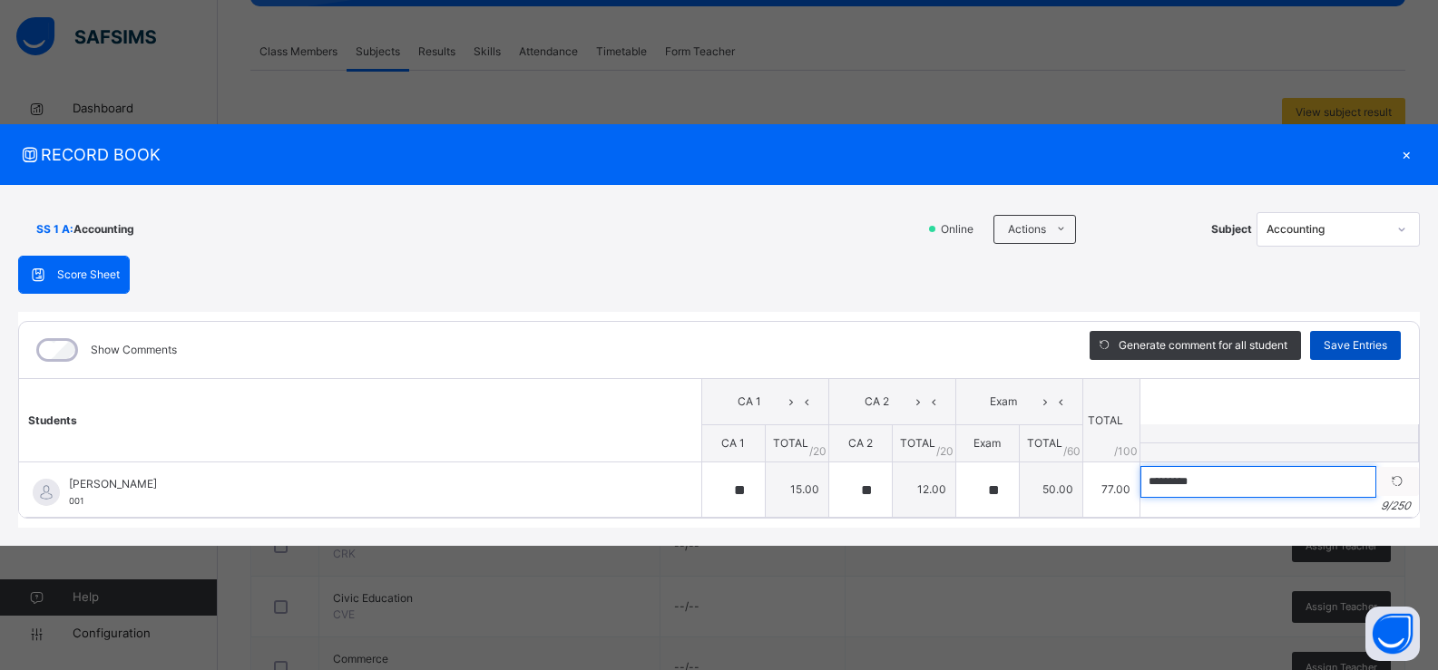
type input "*********"
click at [1341, 338] on span "Save Entries" at bounding box center [1356, 345] width 64 height 16
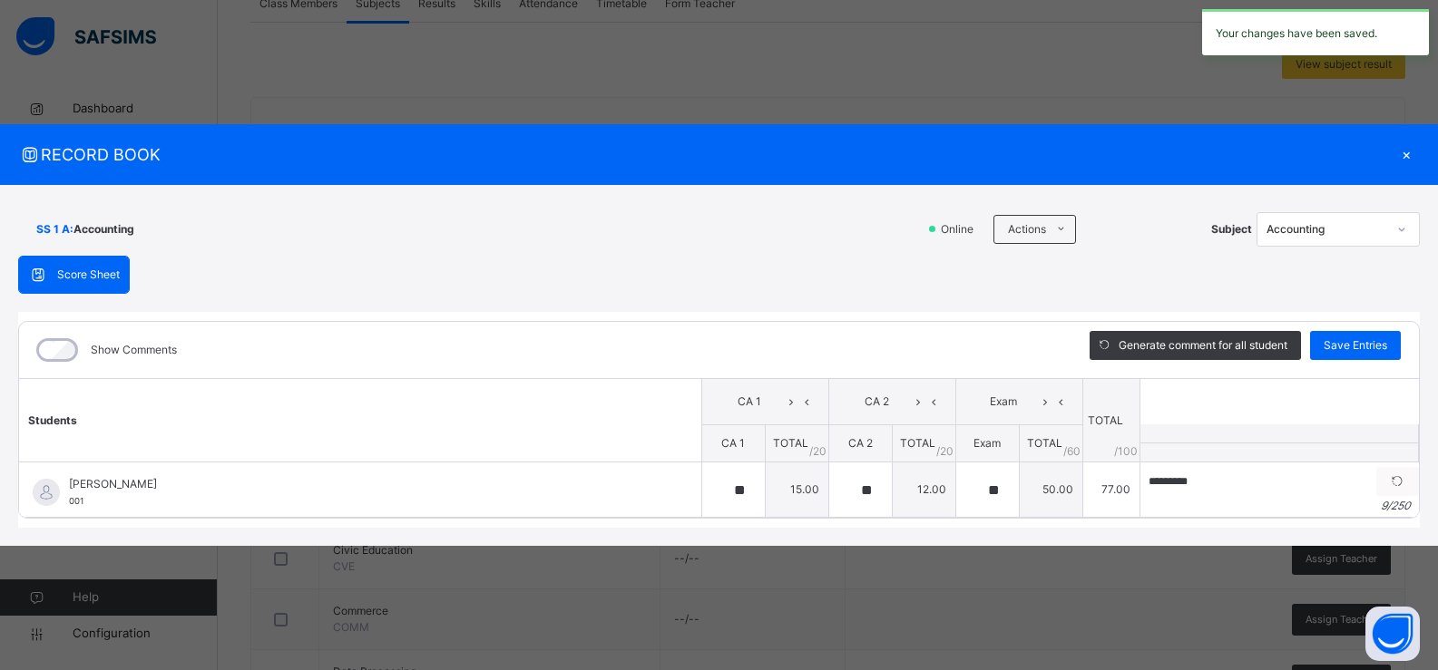
scroll to position [350, 0]
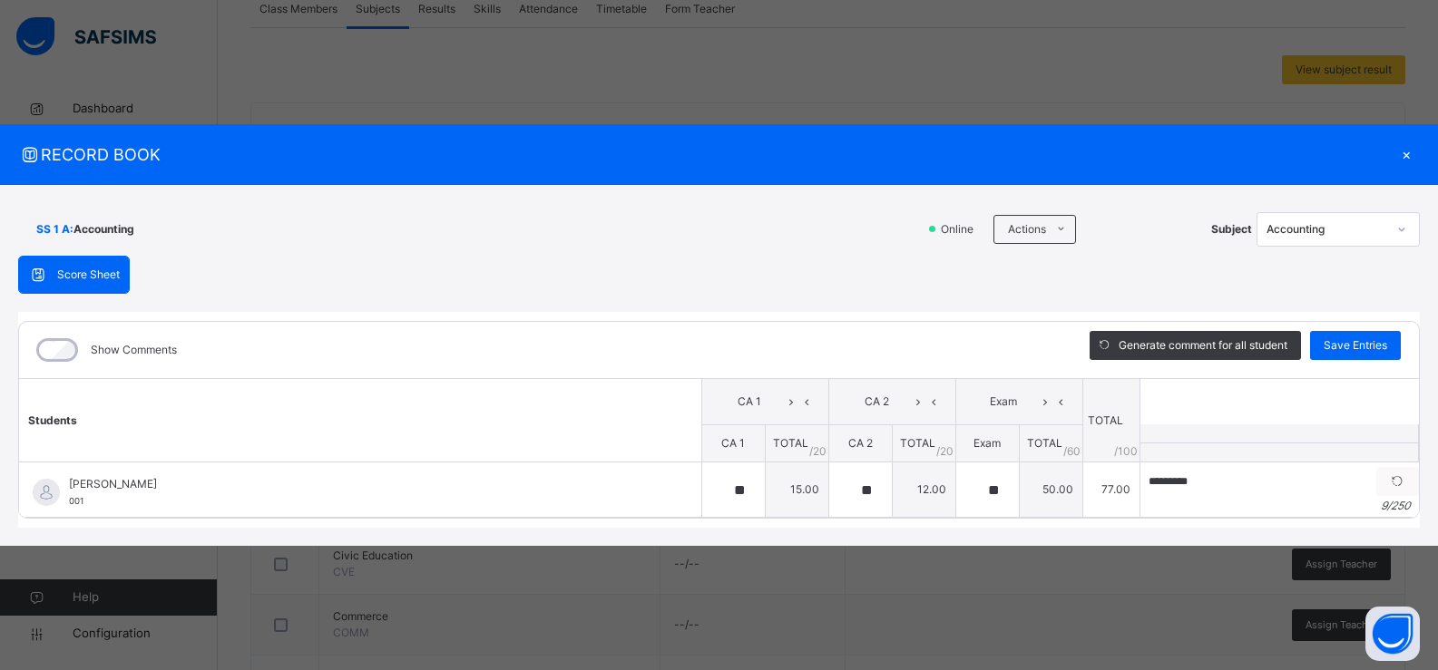
click at [1405, 145] on div "×" at bounding box center [1405, 154] width 27 height 24
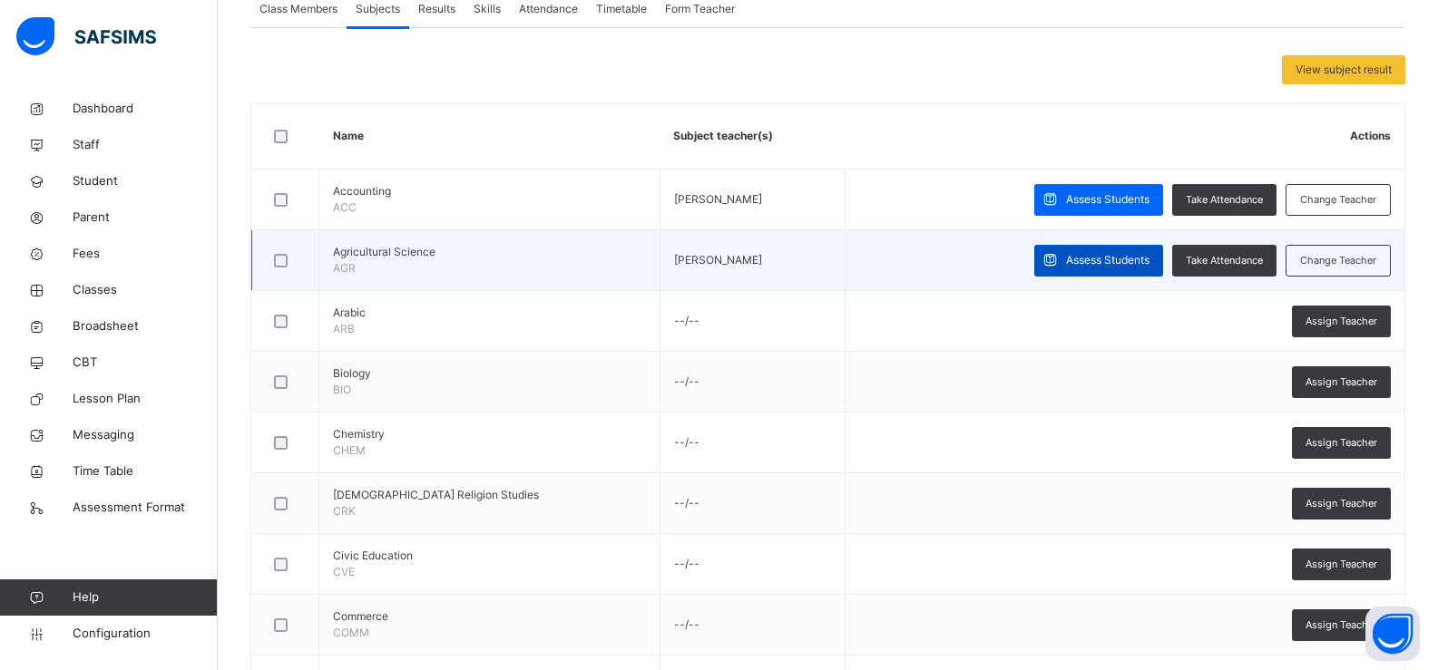
click at [1149, 267] on span "Assess Students" at bounding box center [1107, 260] width 83 height 16
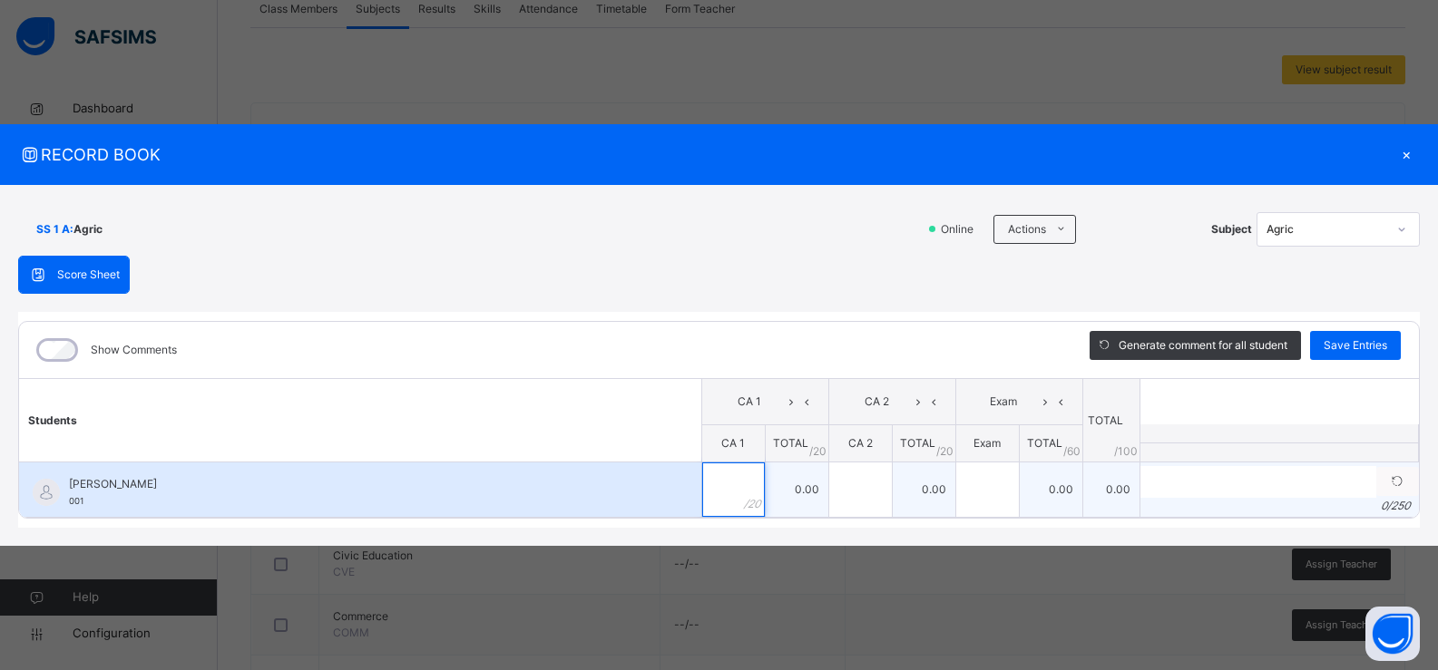
click at [751, 463] on div at bounding box center [733, 490] width 63 height 54
type input "**"
click at [855, 495] on input "text" at bounding box center [860, 490] width 63 height 54
type input "*"
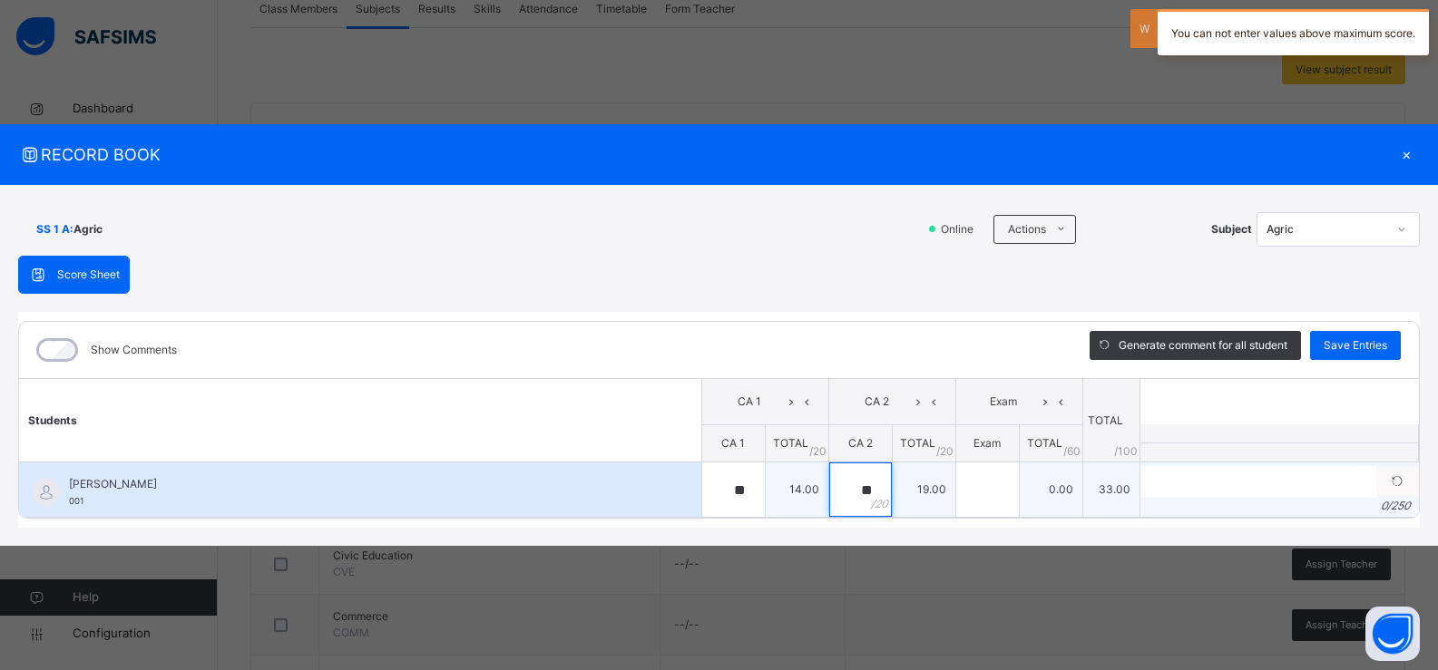
type input "**"
click at [1008, 485] on div at bounding box center [987, 490] width 63 height 54
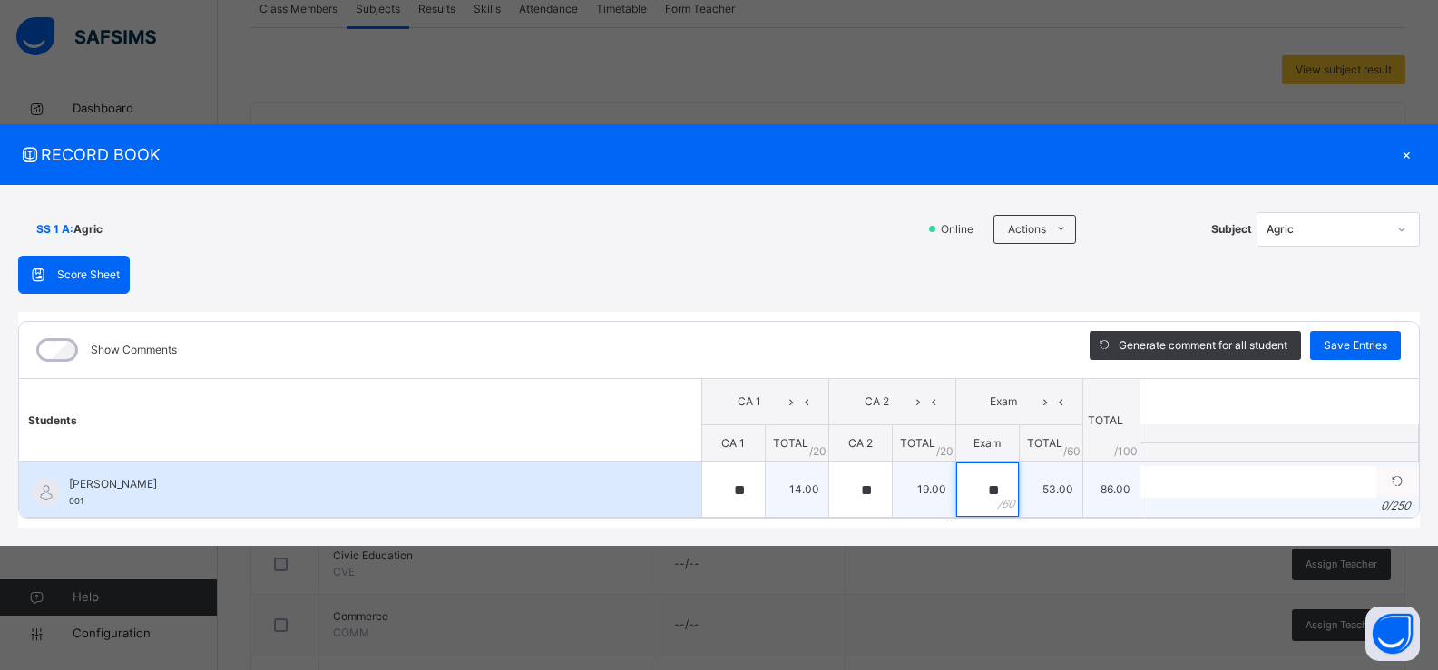
type input "**"
click at [1194, 481] on input "text" at bounding box center [1258, 482] width 236 height 32
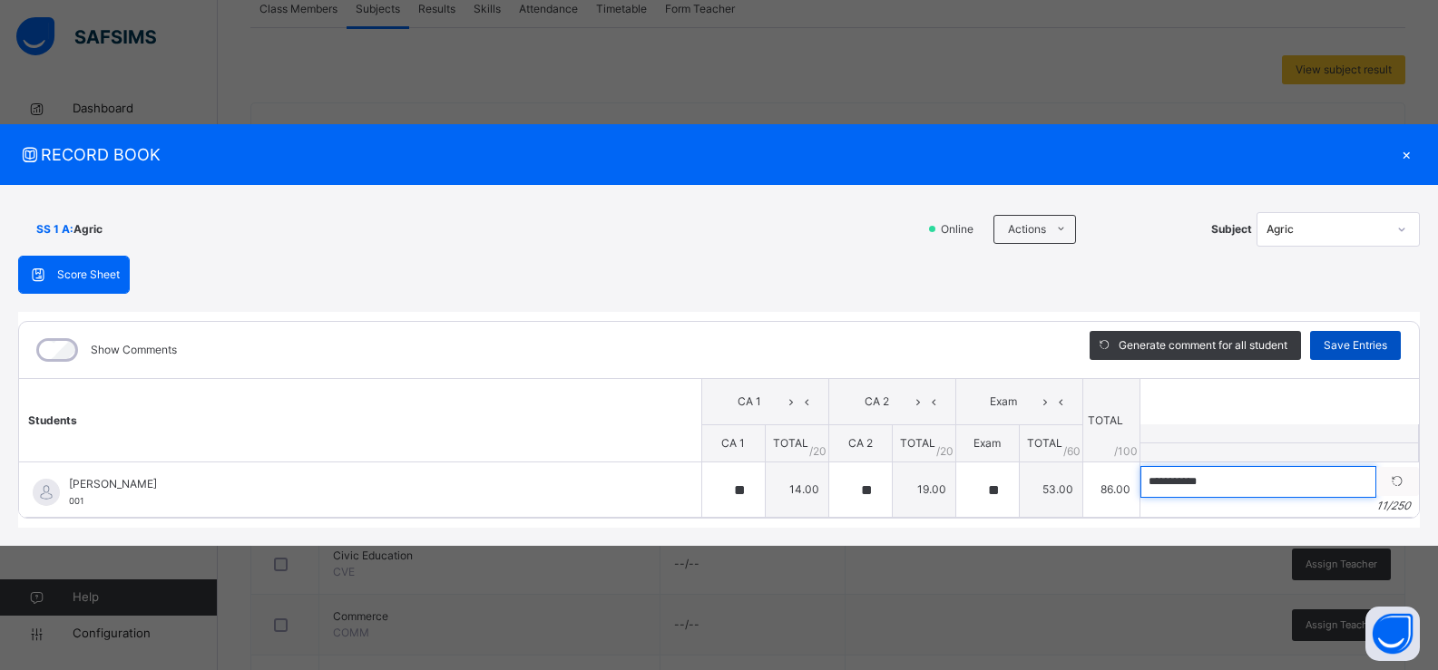
type input "**********"
click at [1364, 337] on span "Save Entries" at bounding box center [1356, 345] width 64 height 16
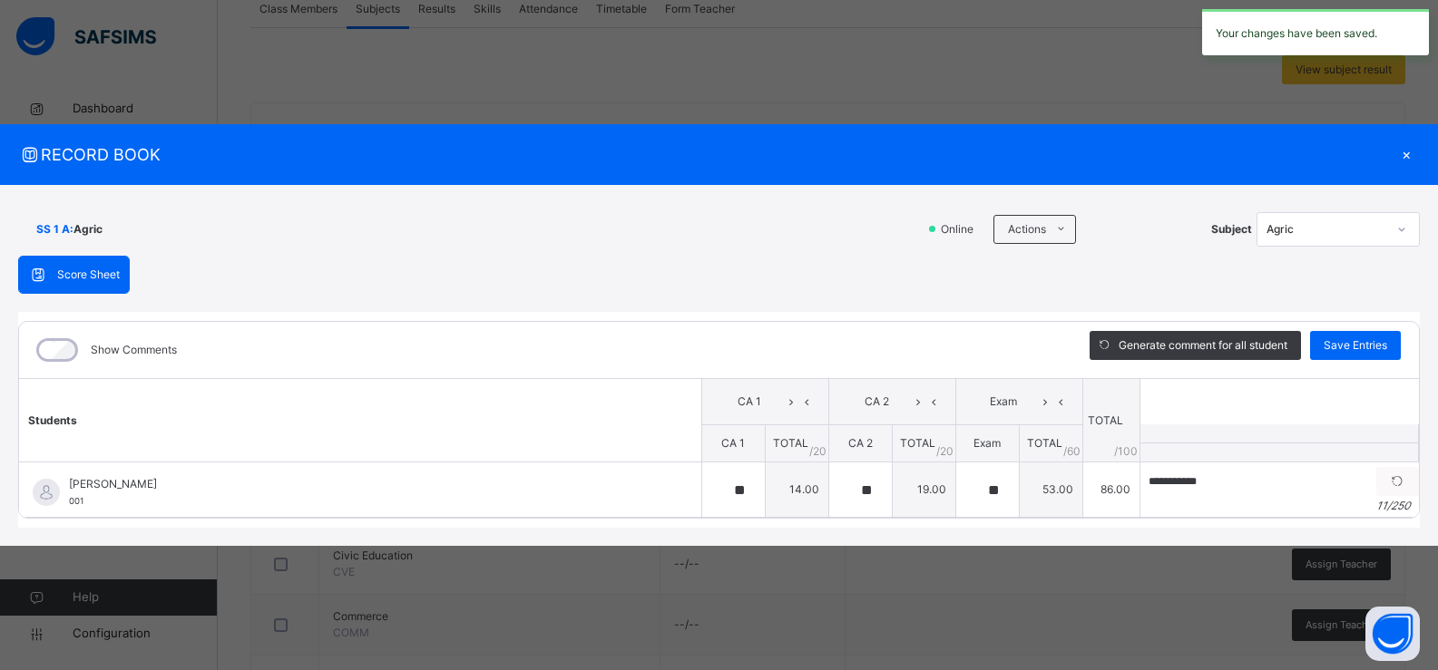
click at [1335, 222] on div "Agric" at bounding box center [1326, 229] width 120 height 16
click at [1398, 220] on icon at bounding box center [1401, 229] width 11 height 18
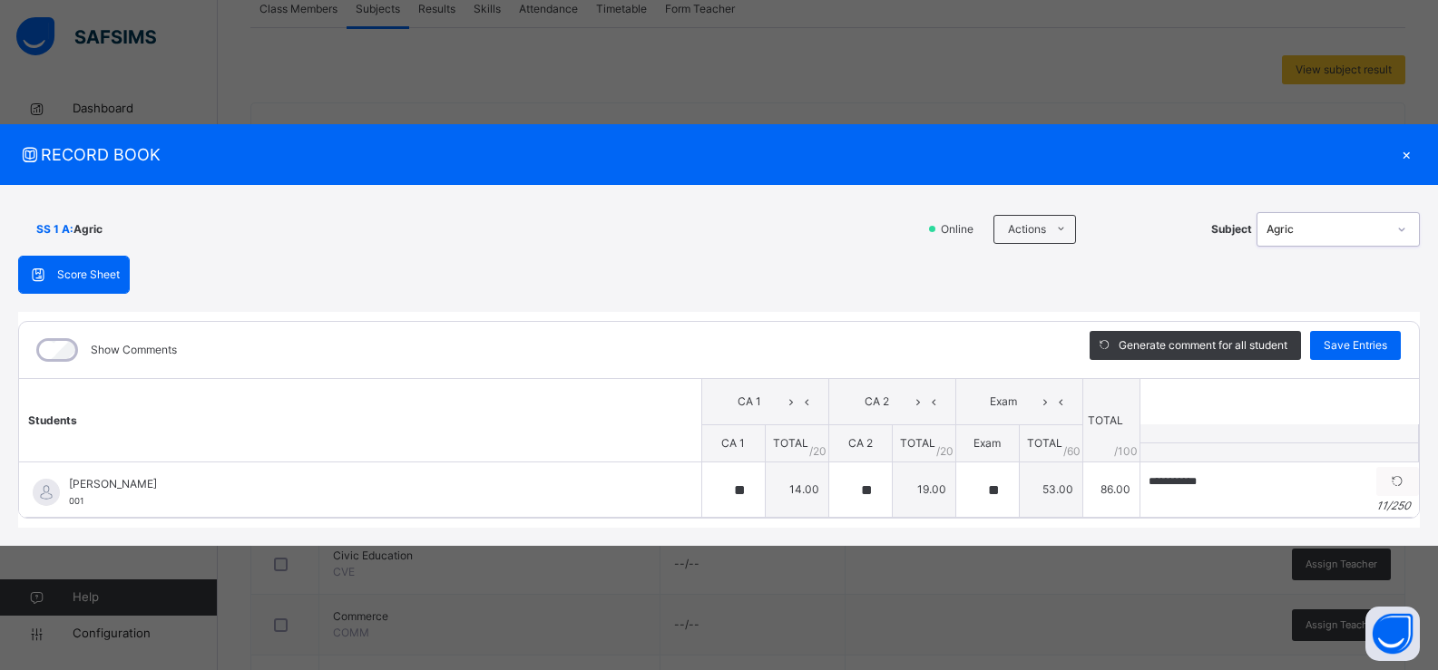
click at [1398, 220] on icon at bounding box center [1401, 229] width 11 height 18
click at [1407, 153] on div "×" at bounding box center [1405, 154] width 27 height 24
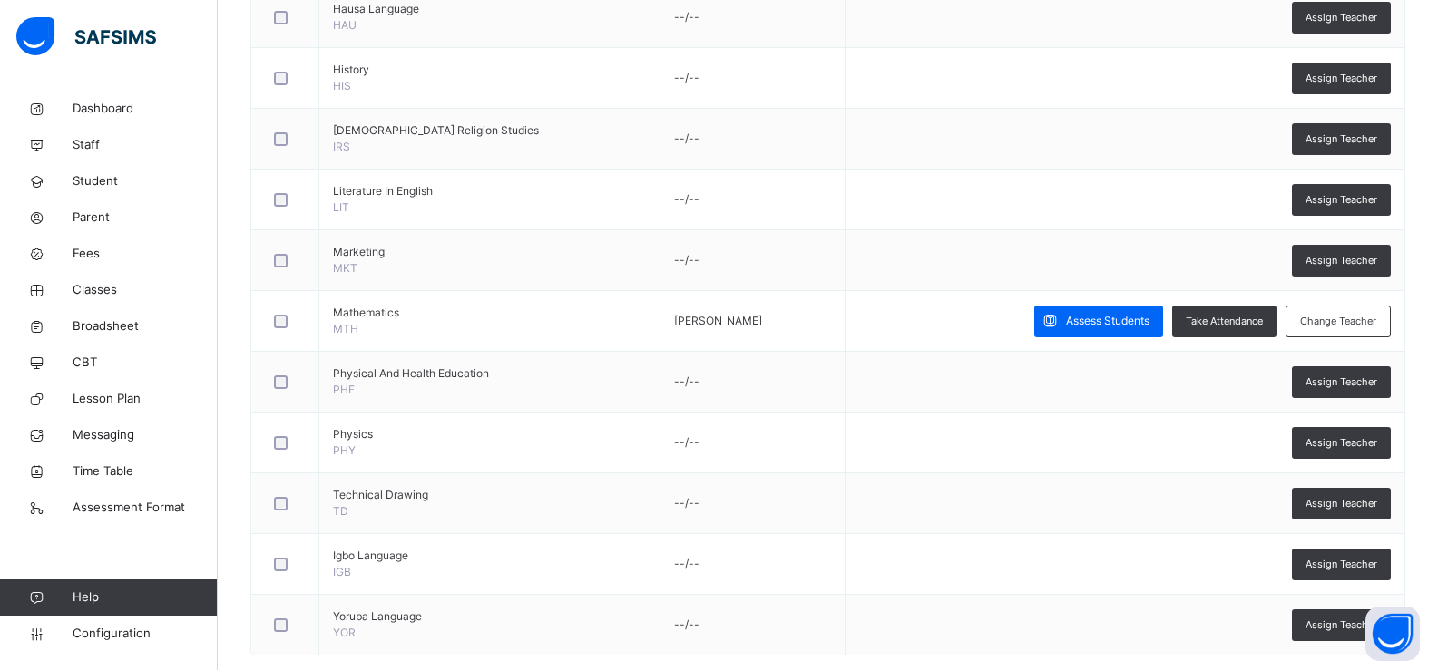
scroll to position [1475, 0]
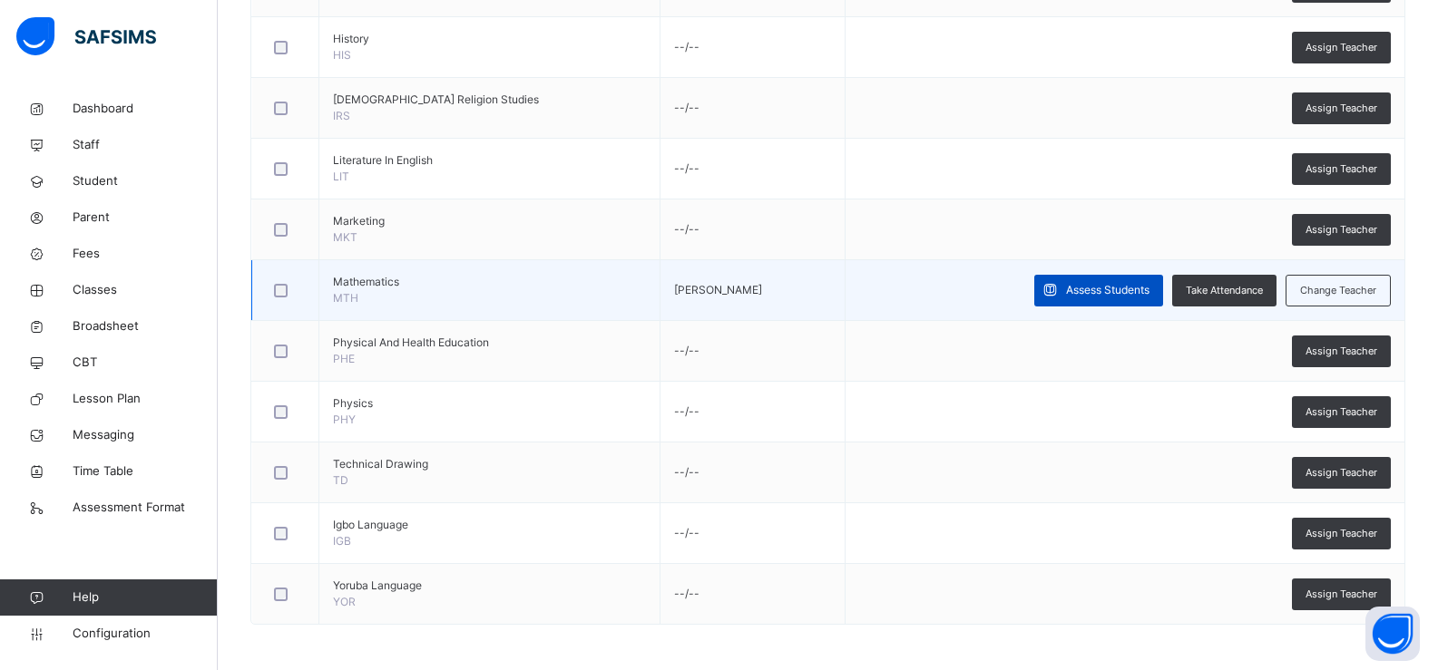
click at [1148, 293] on span "Assess Students" at bounding box center [1107, 290] width 83 height 16
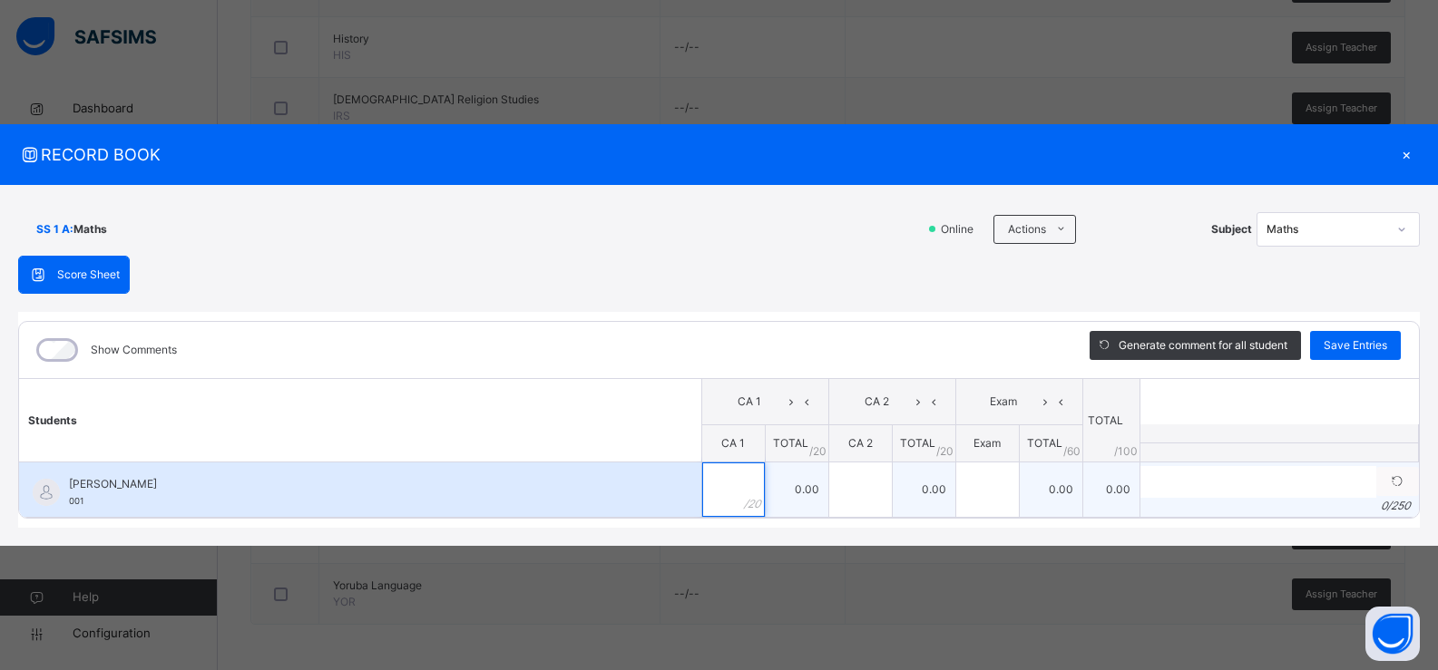
click at [744, 475] on div at bounding box center [733, 490] width 63 height 54
type input "**"
click at [855, 482] on input "text" at bounding box center [860, 490] width 63 height 54
type input "**"
click at [986, 491] on input "text" at bounding box center [987, 490] width 63 height 54
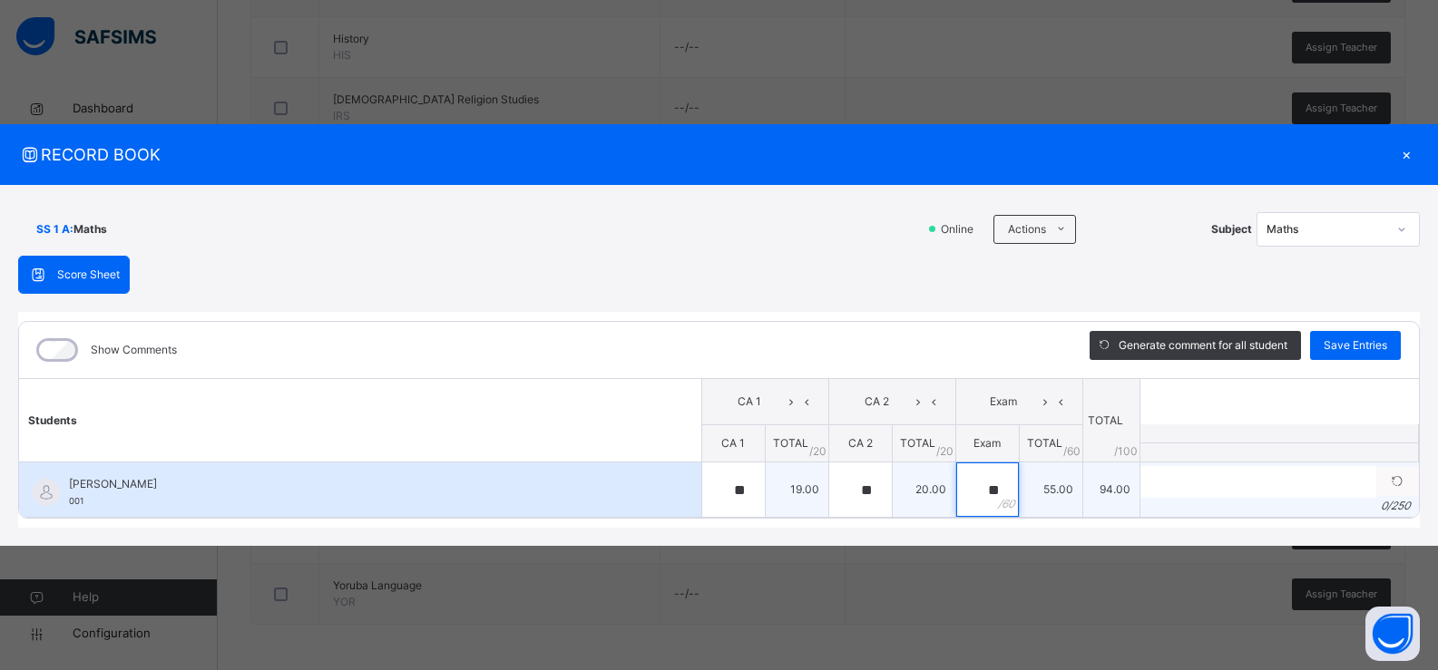
type input "**"
click at [1282, 472] on input "text" at bounding box center [1258, 482] width 236 height 32
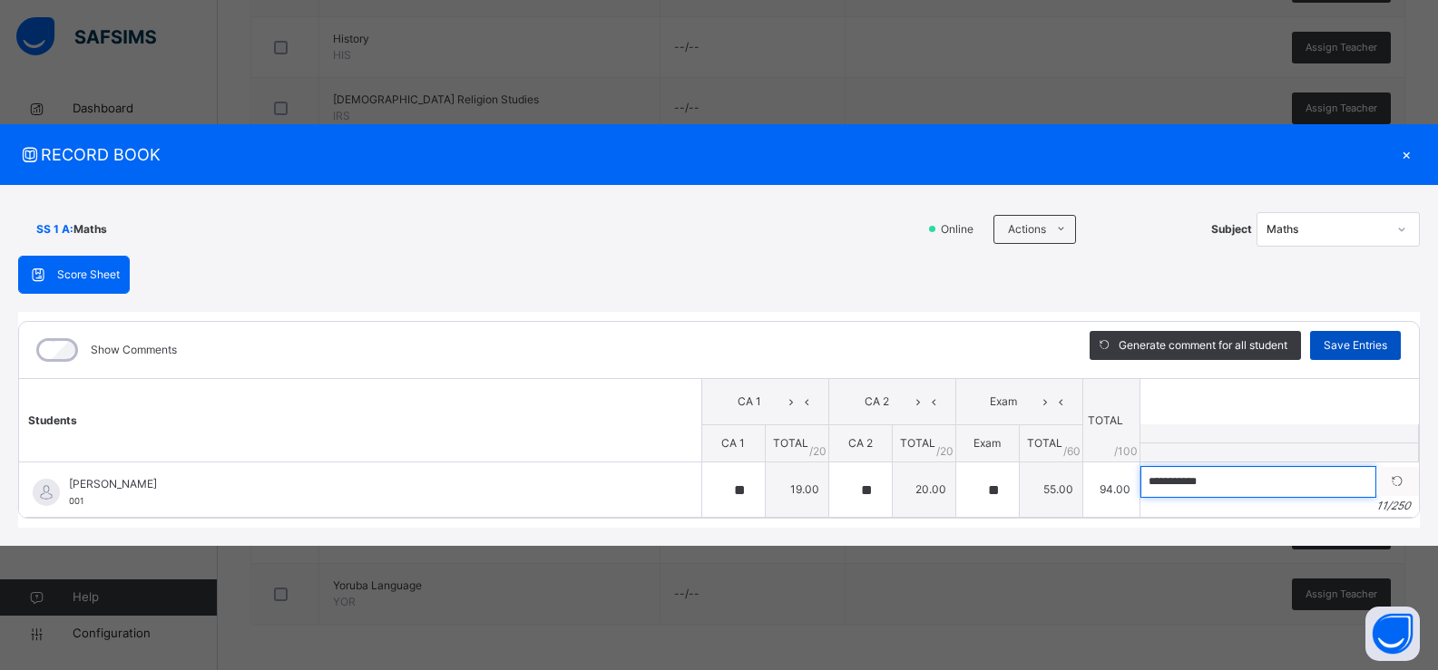
type input "**********"
click at [1344, 331] on div "Save Entries" at bounding box center [1355, 345] width 91 height 29
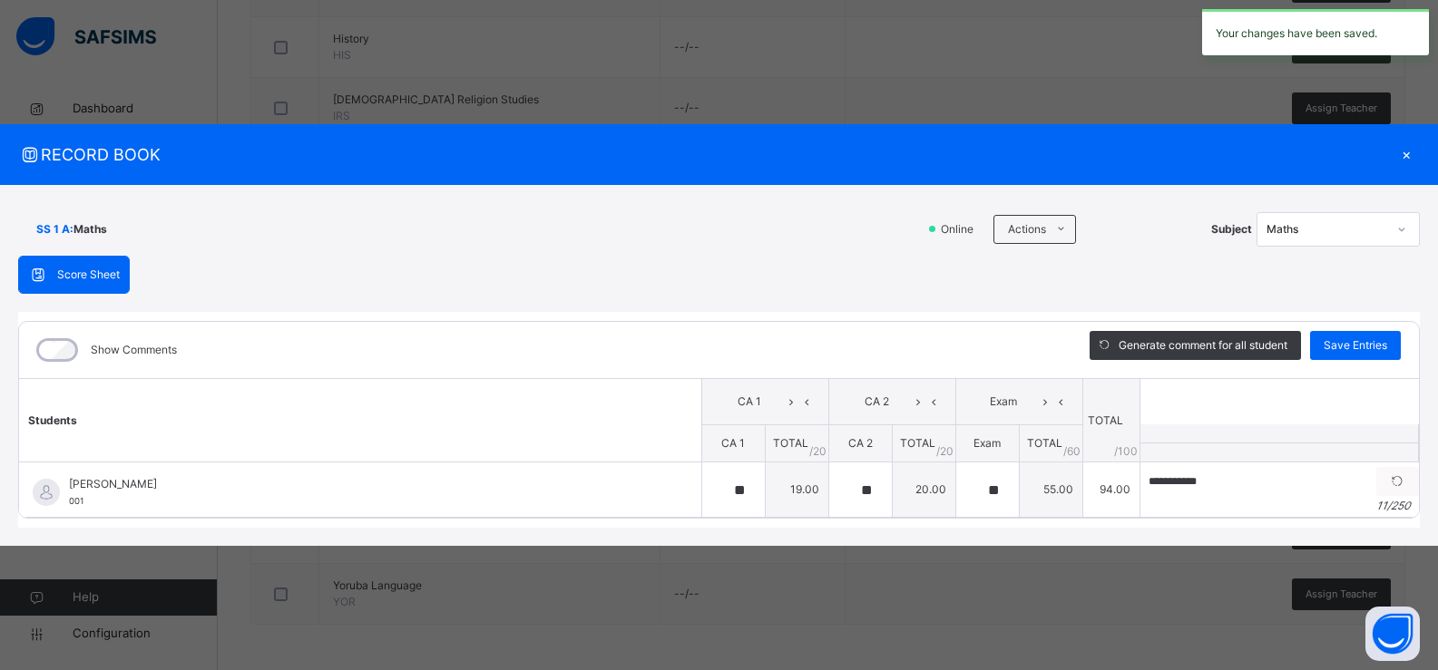
click at [1405, 149] on div "×" at bounding box center [1405, 154] width 27 height 24
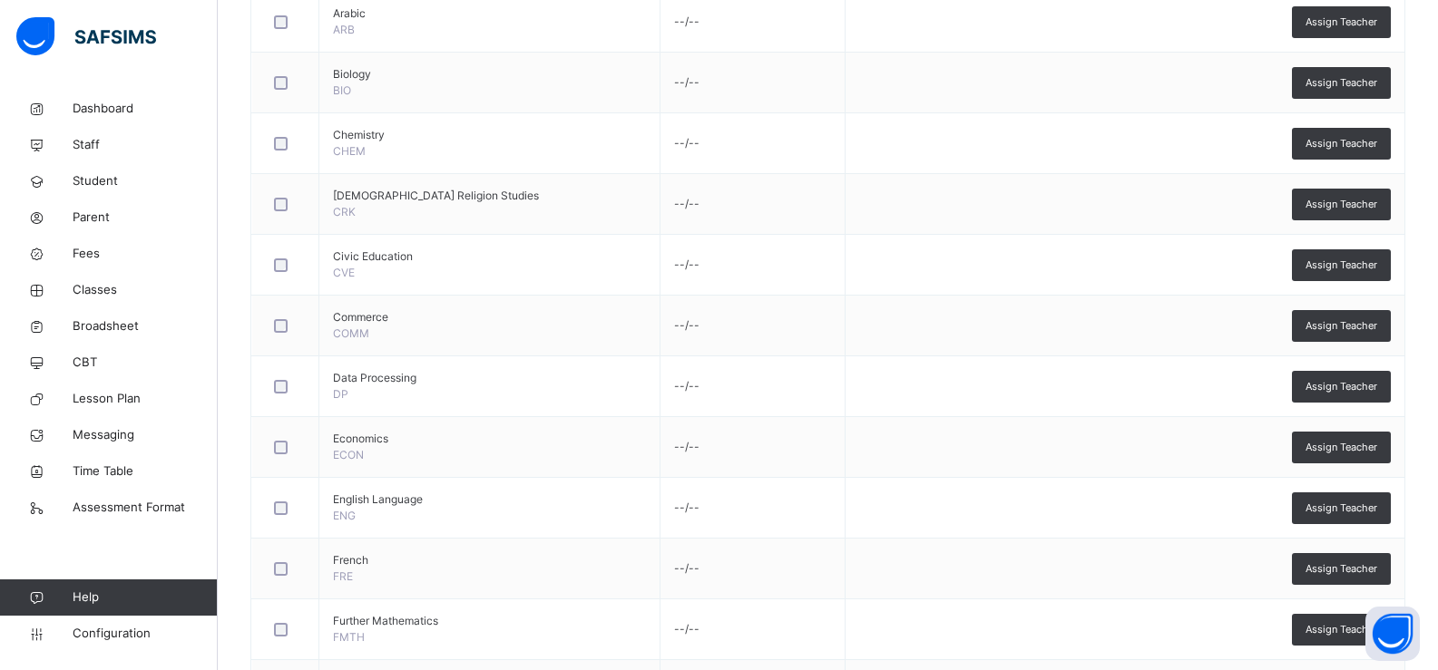
scroll to position [652, 0]
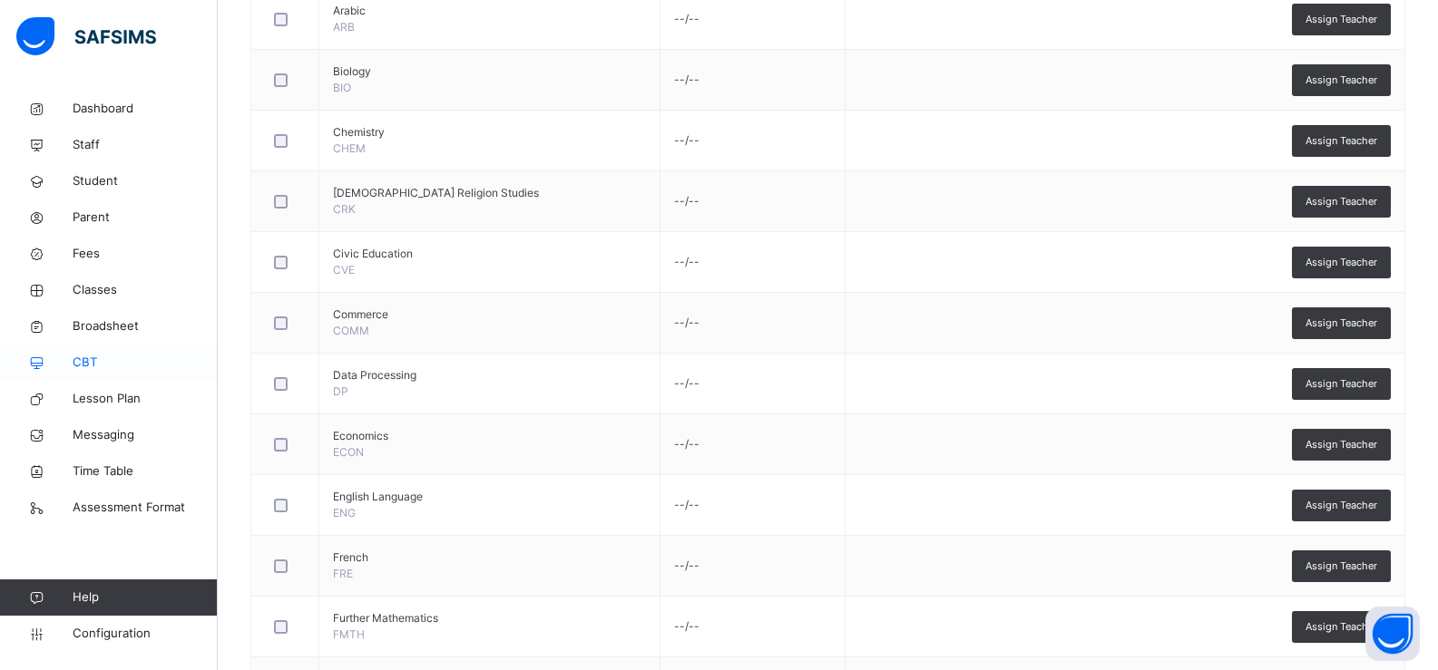
click at [111, 362] on span "CBT" at bounding box center [145, 363] width 145 height 18
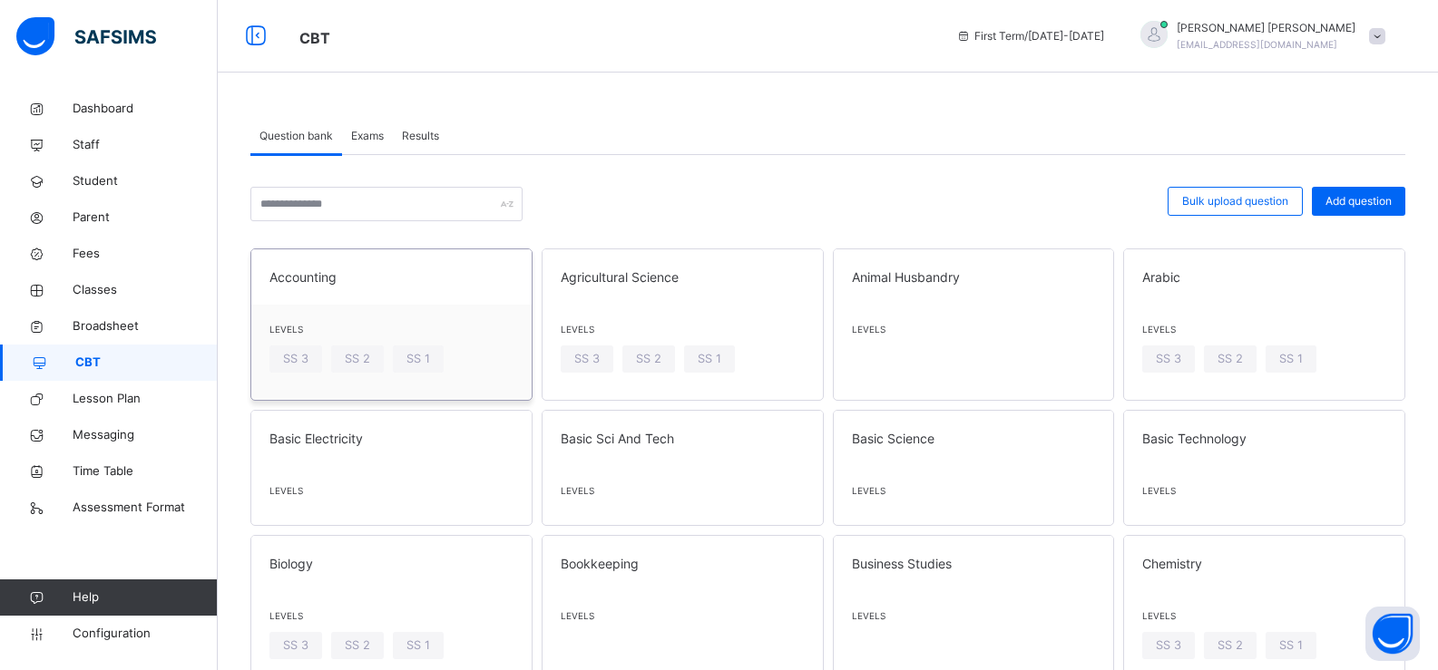
click at [342, 278] on span "Accounting" at bounding box center [391, 277] width 244 height 19
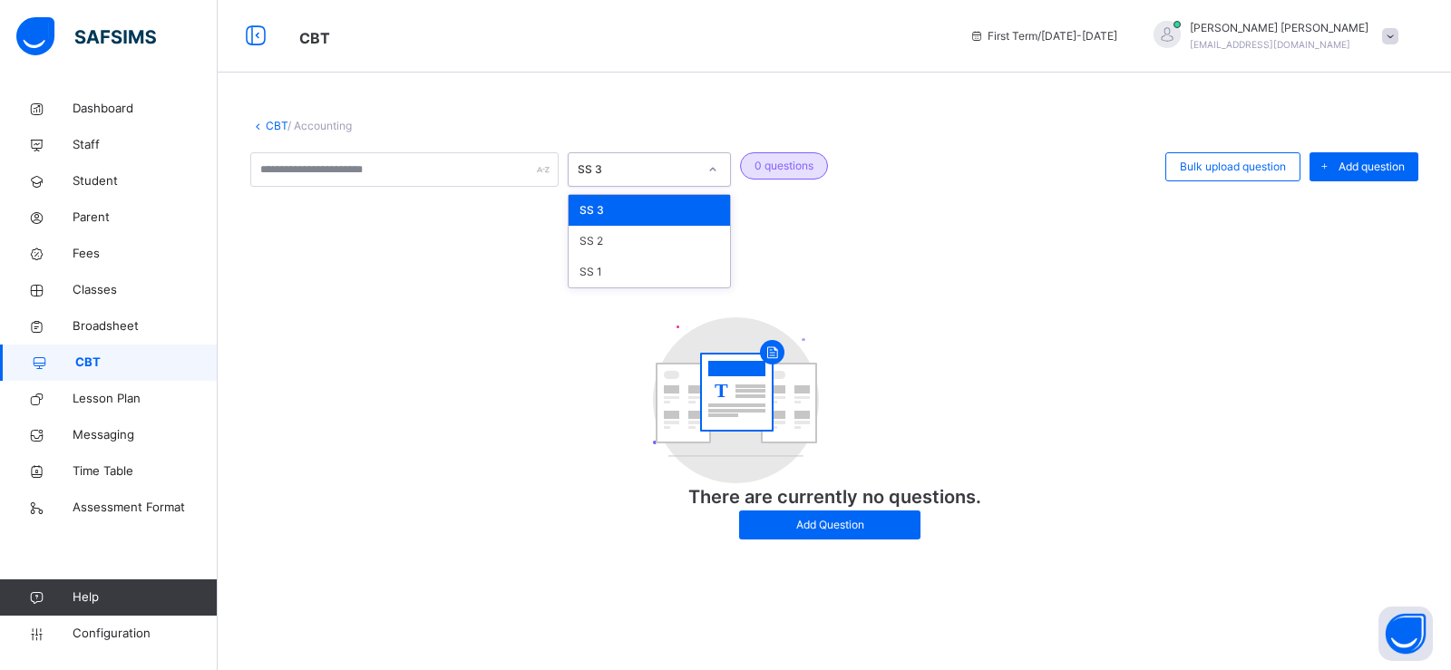
click at [654, 162] on div "SS 3" at bounding box center [638, 169] width 120 height 16
click at [480, 258] on div "option SS 1 focused, 3 of 3. 3 results available. Use Up and Down to choose opt…" at bounding box center [834, 355] width 1168 height 406
click at [319, 42] on span "CBT" at bounding box center [314, 38] width 31 height 18
click at [336, 38] on span "CBT" at bounding box center [620, 37] width 643 height 30
click at [325, 33] on span "CBT" at bounding box center [314, 38] width 31 height 18
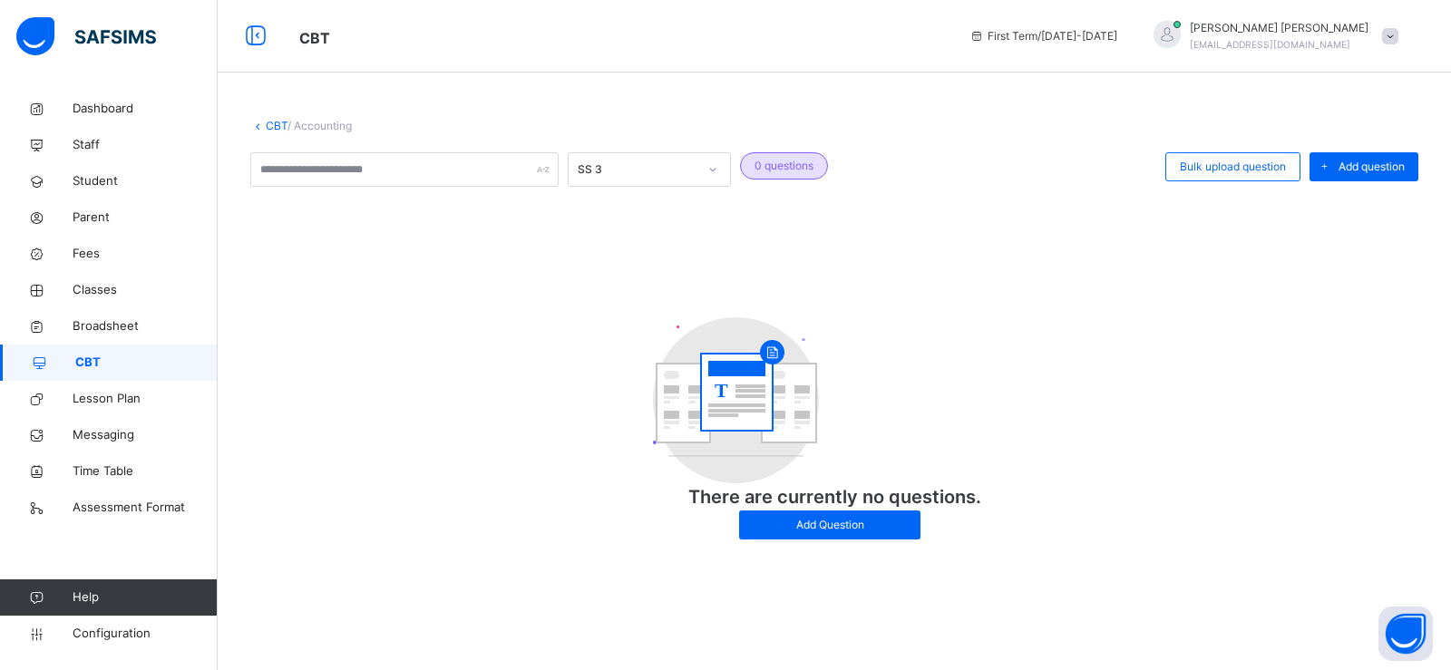
click at [325, 33] on span "CBT" at bounding box center [314, 38] width 31 height 18
click at [102, 363] on span "CBT" at bounding box center [146, 363] width 142 height 18
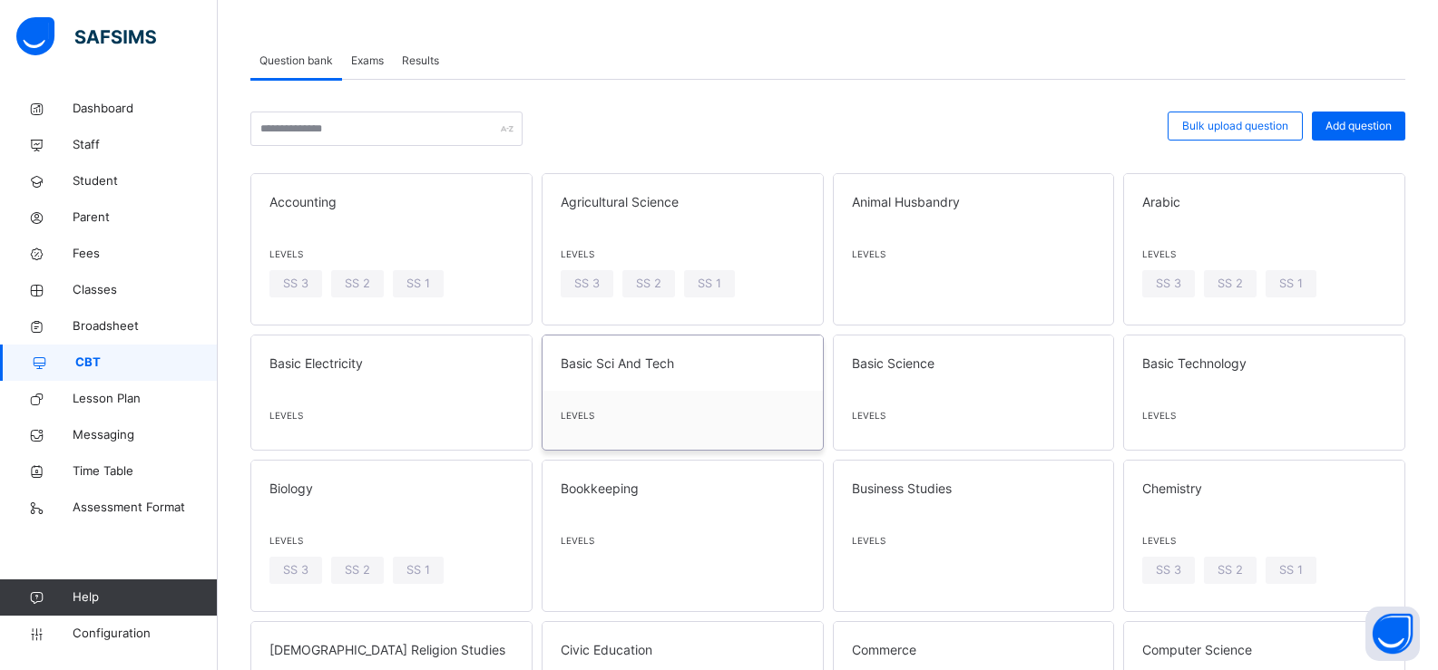
scroll to position [97, 0]
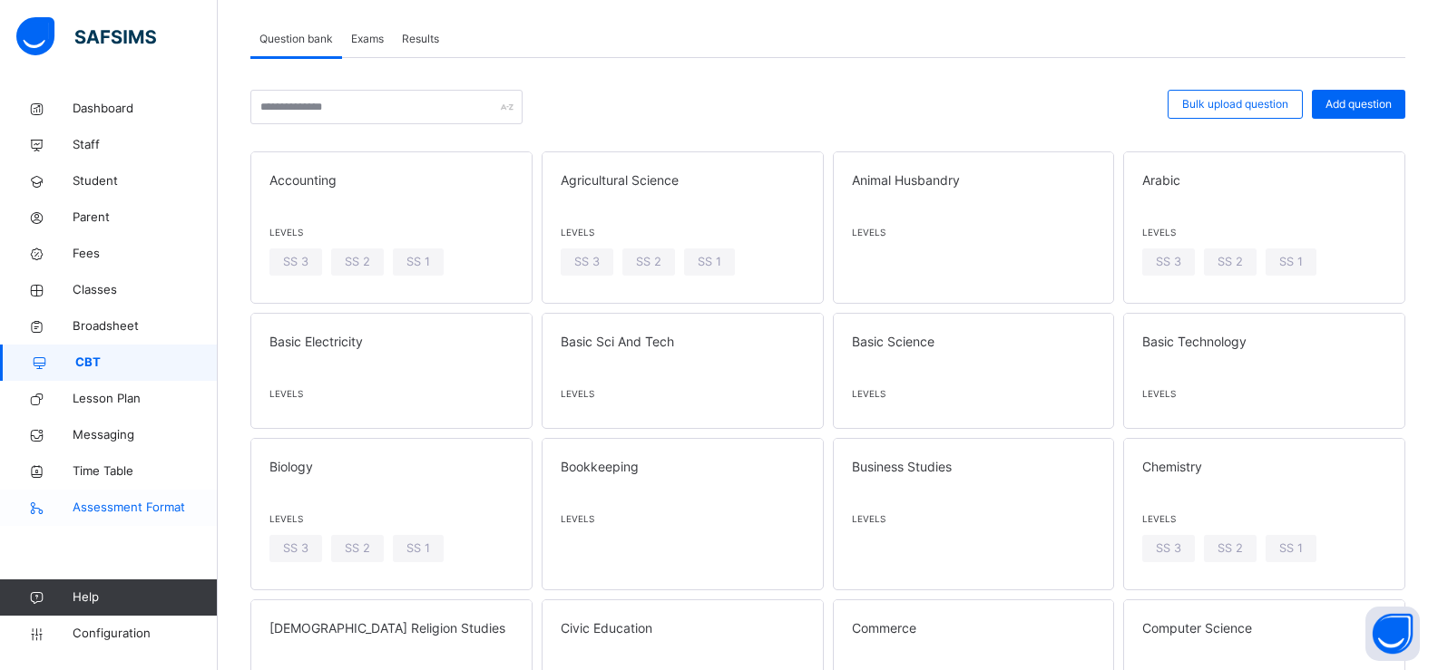
click at [124, 493] on link "Assessment Format" at bounding box center [109, 508] width 218 height 36
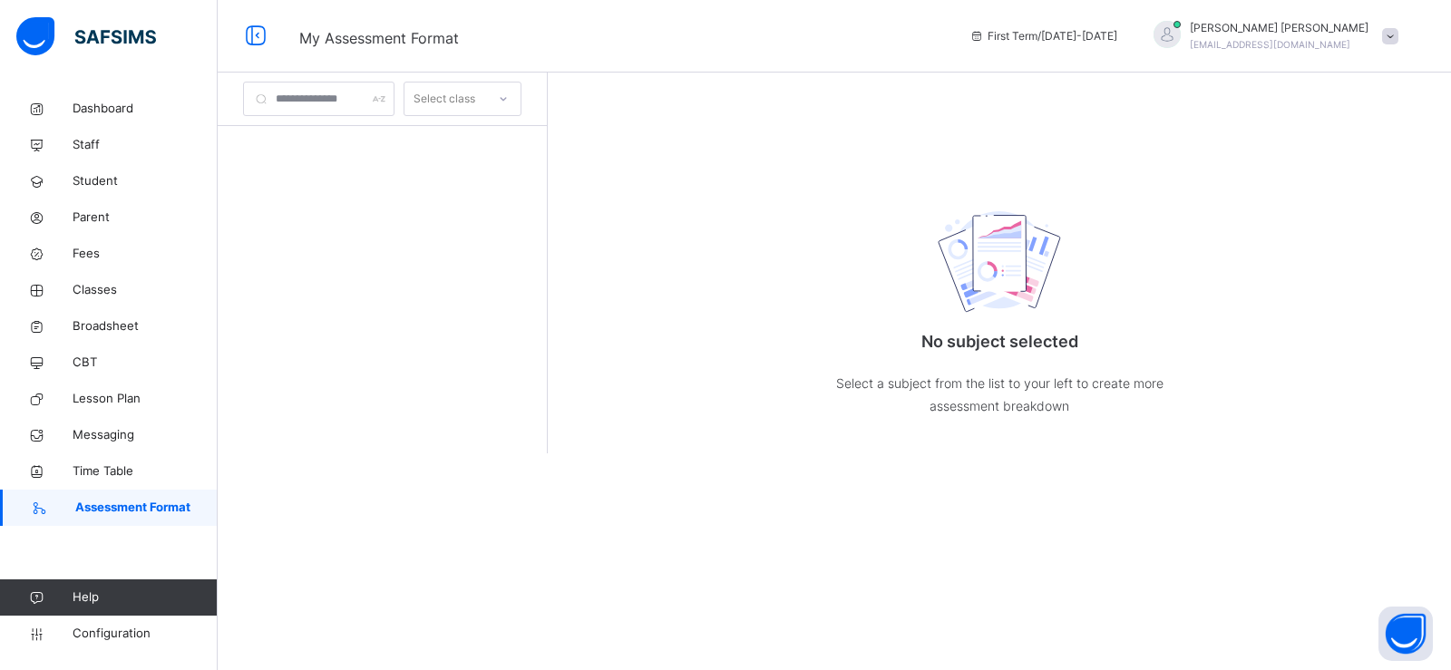
click at [475, 103] on div "Select class" at bounding box center [445, 99] width 62 height 34
click at [388, 93] on input "text" at bounding box center [318, 99] width 151 height 34
click at [126, 171] on link "Student" at bounding box center [109, 181] width 218 height 36
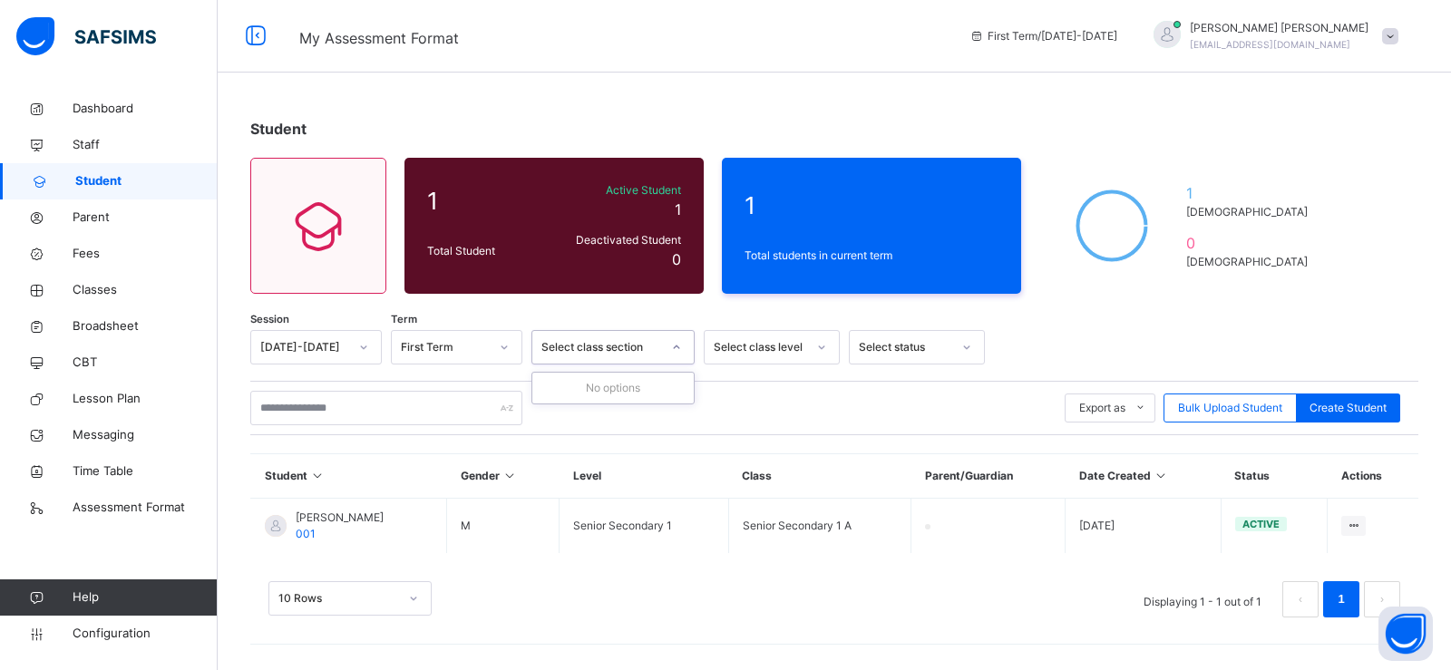
click at [574, 351] on div "Select class section" at bounding box center [602, 347] width 120 height 16
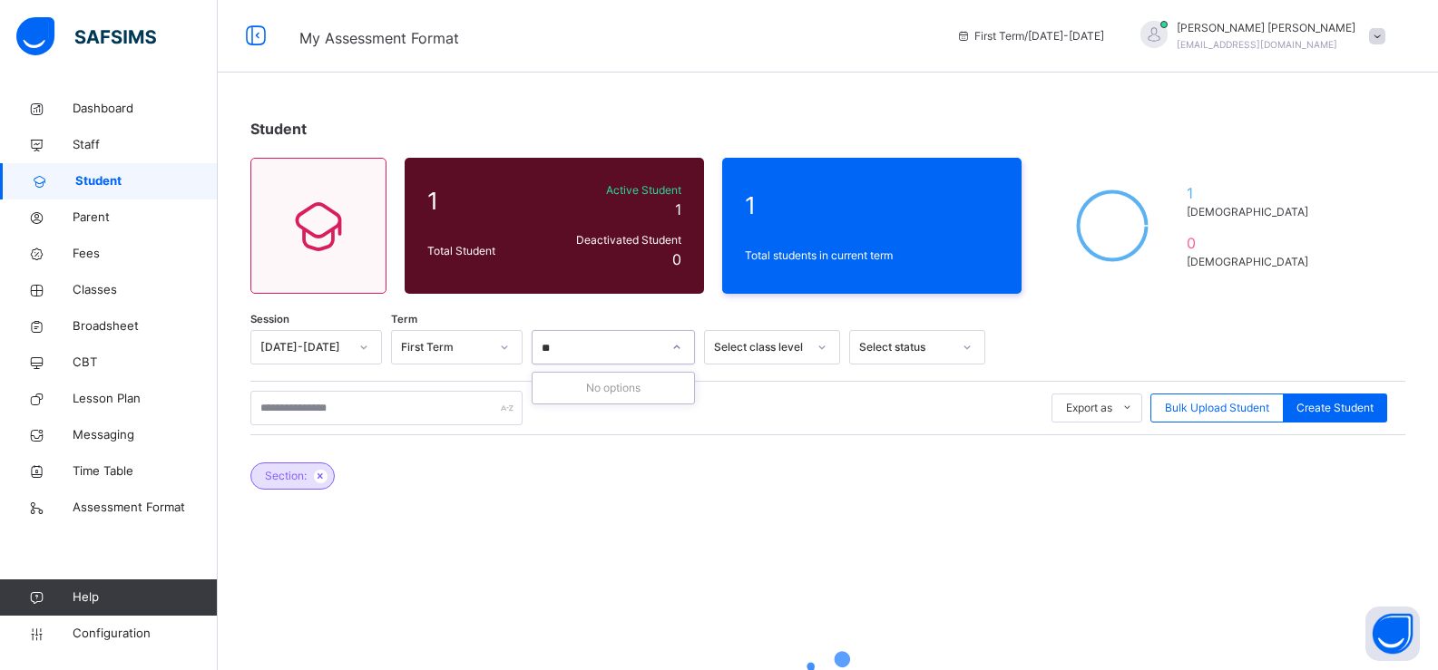
type input "*"
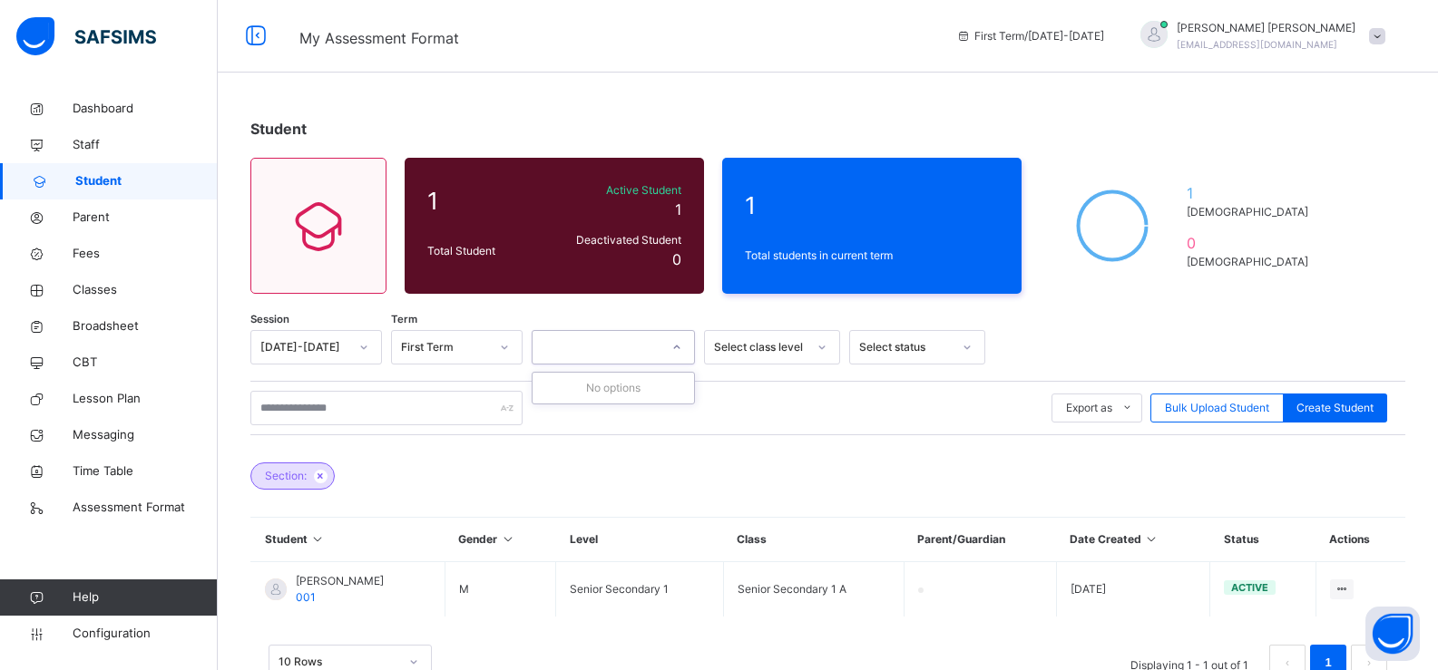
click at [718, 375] on div "Session 2024-2025 Term First Term 0 results available. Select is focused ,type …" at bounding box center [827, 514] width 1155 height 369
click at [473, 346] on div "First Term" at bounding box center [445, 347] width 88 height 16
click at [778, 347] on div "Select class level" at bounding box center [760, 347] width 93 height 16
click at [777, 413] on div "SS 1" at bounding box center [772, 419] width 134 height 31
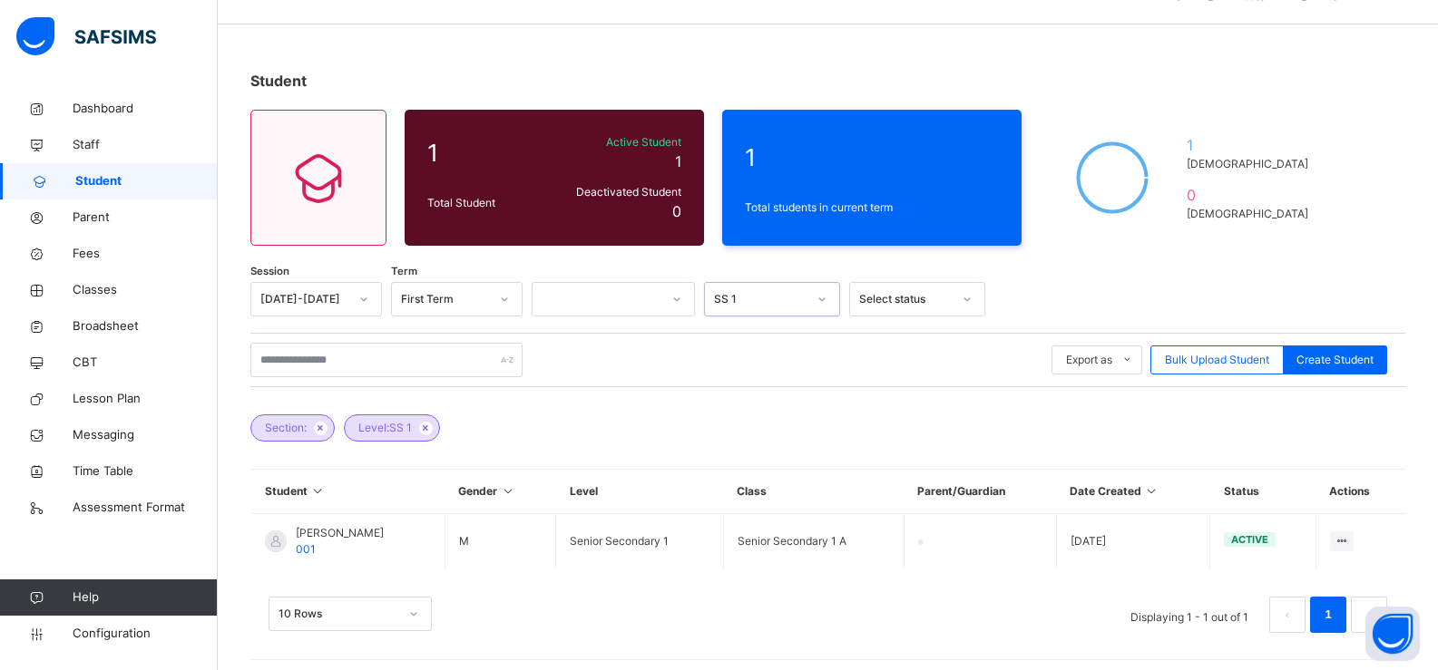
scroll to position [56, 0]
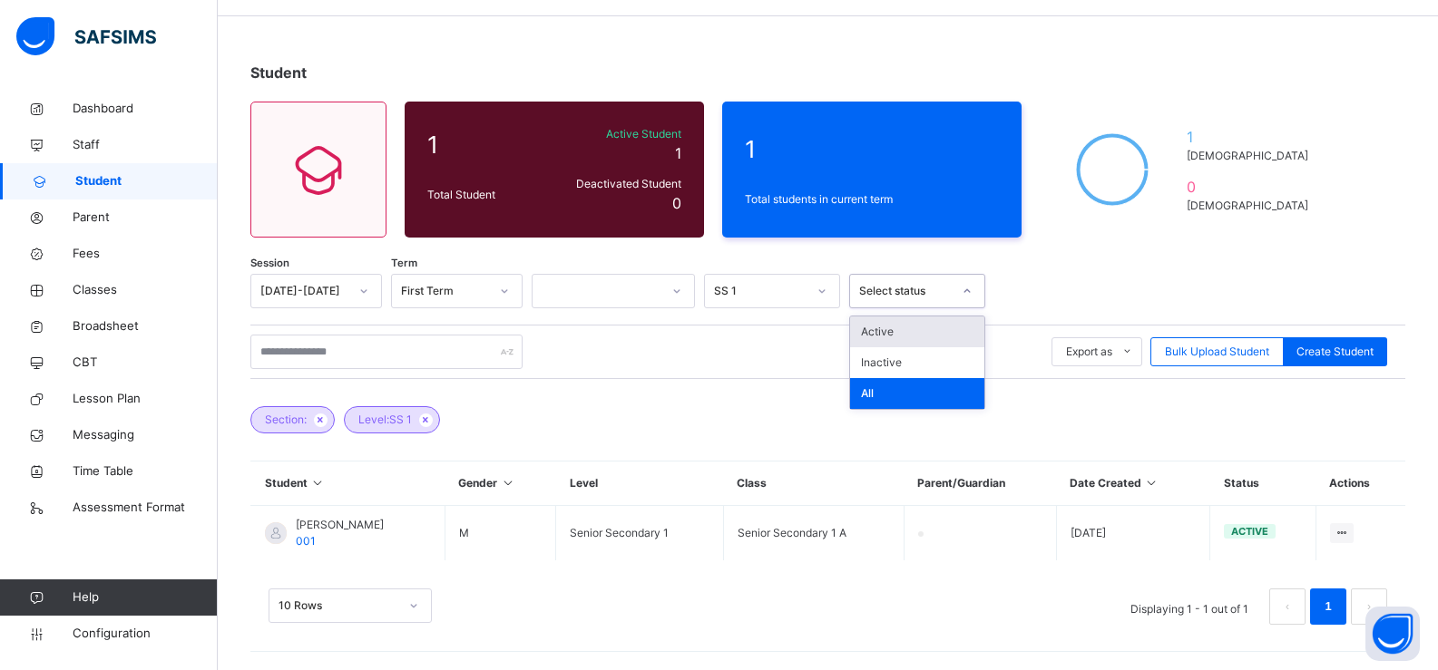
click at [891, 285] on div "Select status" at bounding box center [905, 291] width 93 height 16
click at [893, 340] on div "Active" at bounding box center [917, 332] width 134 height 31
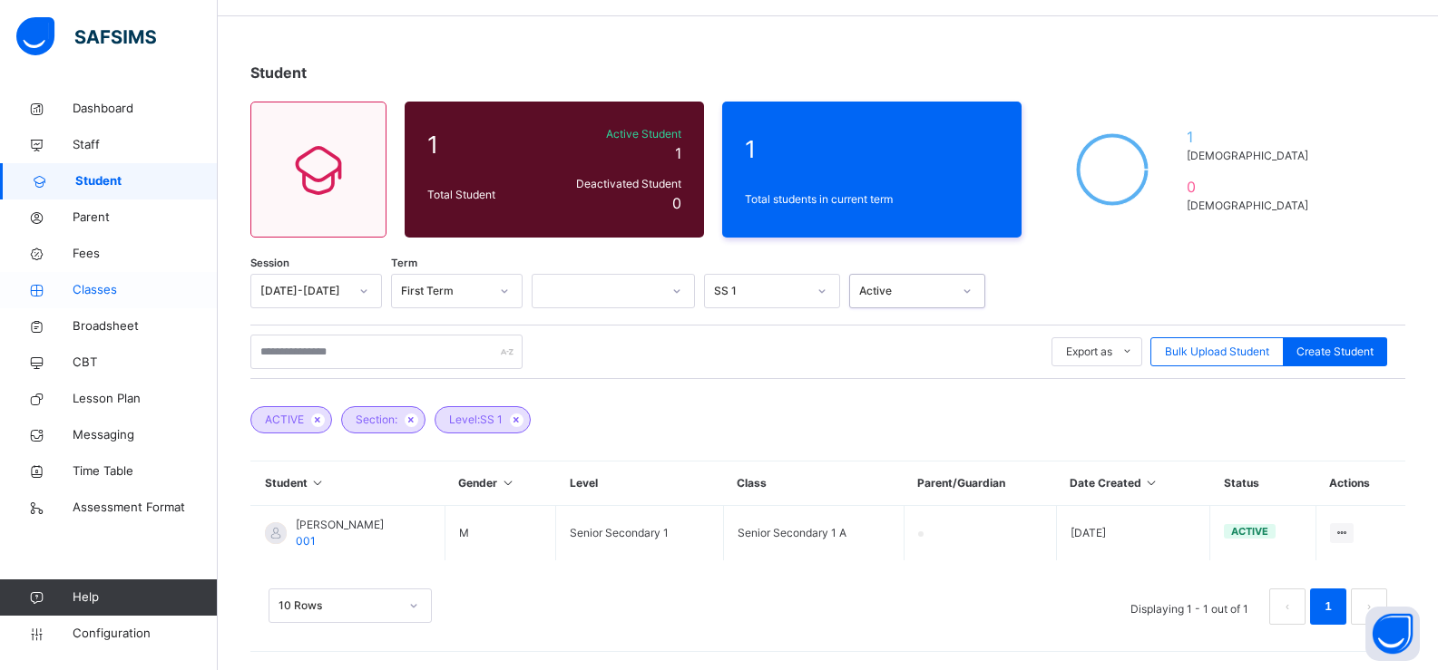
click at [100, 297] on span "Classes" at bounding box center [145, 290] width 145 height 18
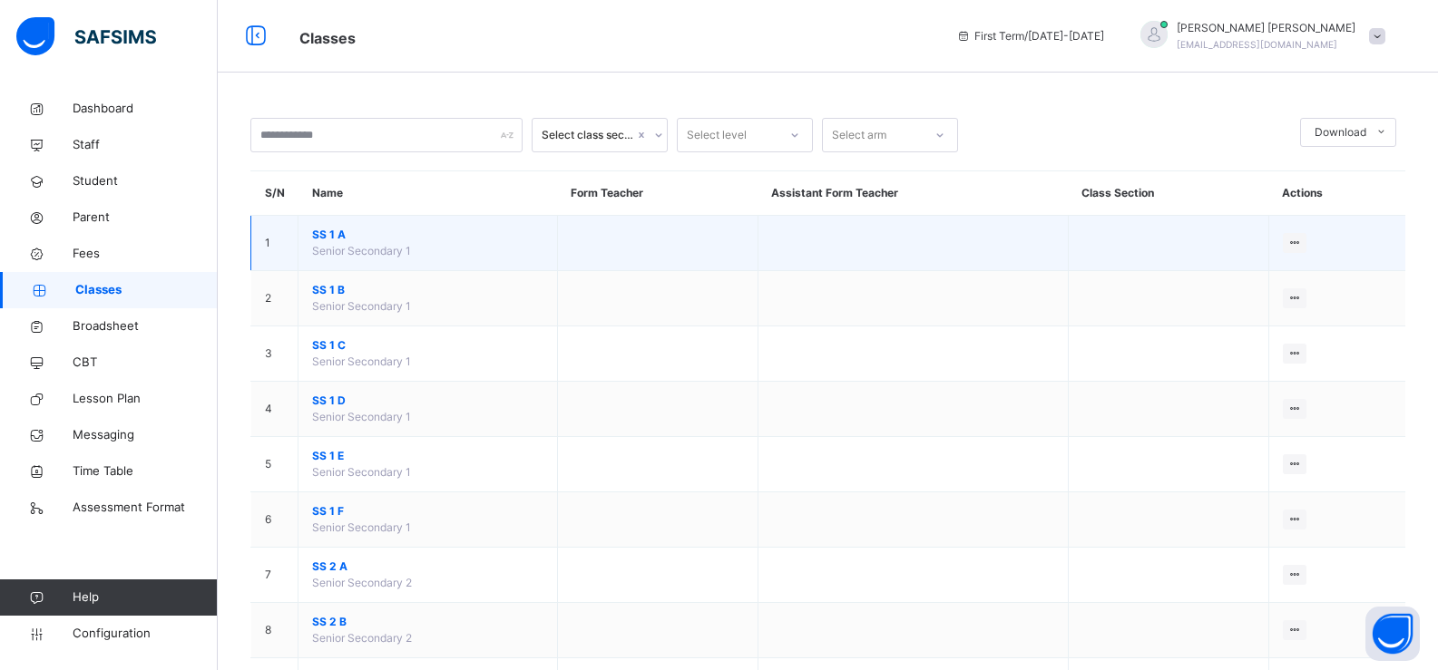
click at [835, 236] on td at bounding box center [912, 243] width 310 height 55
click at [386, 239] on span "SS 1 A" at bounding box center [427, 235] width 231 height 16
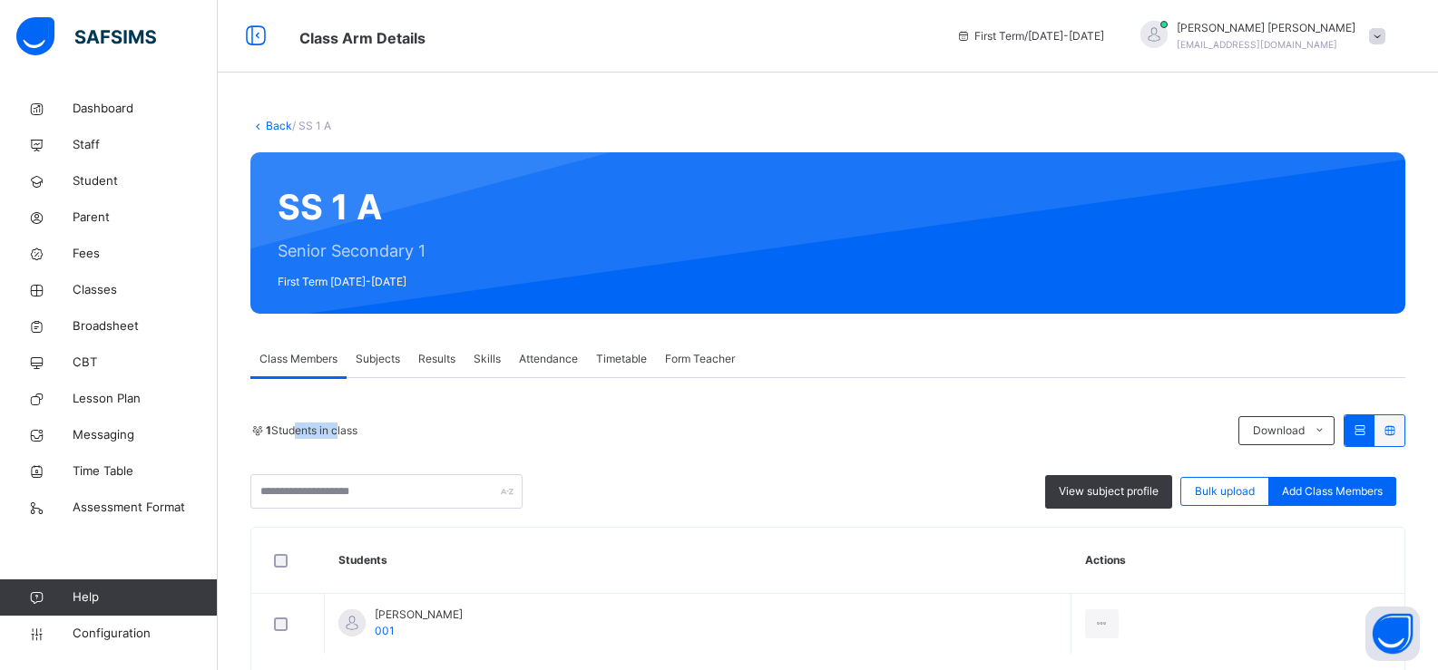
drag, startPoint x: 337, startPoint y: 431, endPoint x: 292, endPoint y: 431, distance: 44.5
click at [292, 431] on span "1 Students in class" at bounding box center [312, 431] width 92 height 16
click at [392, 431] on div "1 Students in class" at bounding box center [739, 431] width 979 height 16
click at [362, 200] on div "SS 1 A Senior Secondary 1 First Term 2024-2025" at bounding box center [827, 232] width 1155 height 161
click at [362, 201] on div "SS 1 A Senior Secondary 1 First Term 2024-2025" at bounding box center [827, 232] width 1155 height 161
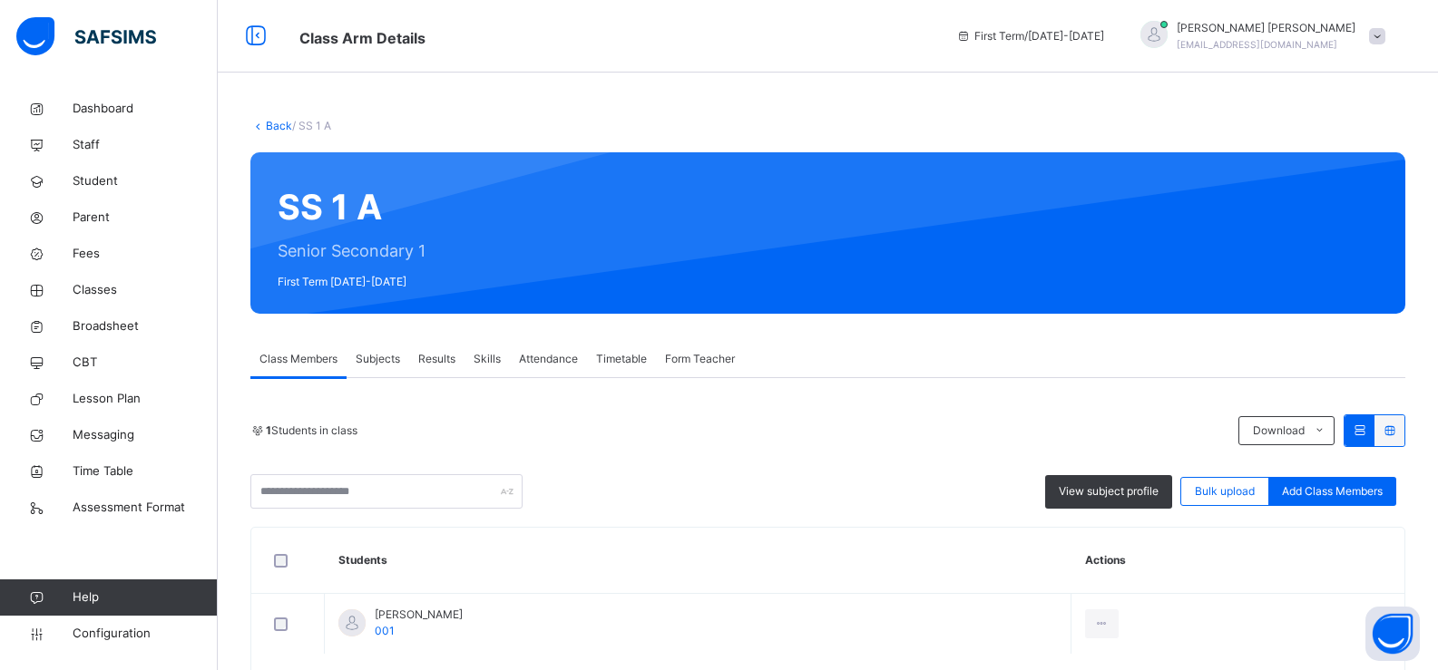
click at [362, 201] on div "SS 1 A Senior Secondary 1 First Term 2024-2025" at bounding box center [827, 232] width 1155 height 161
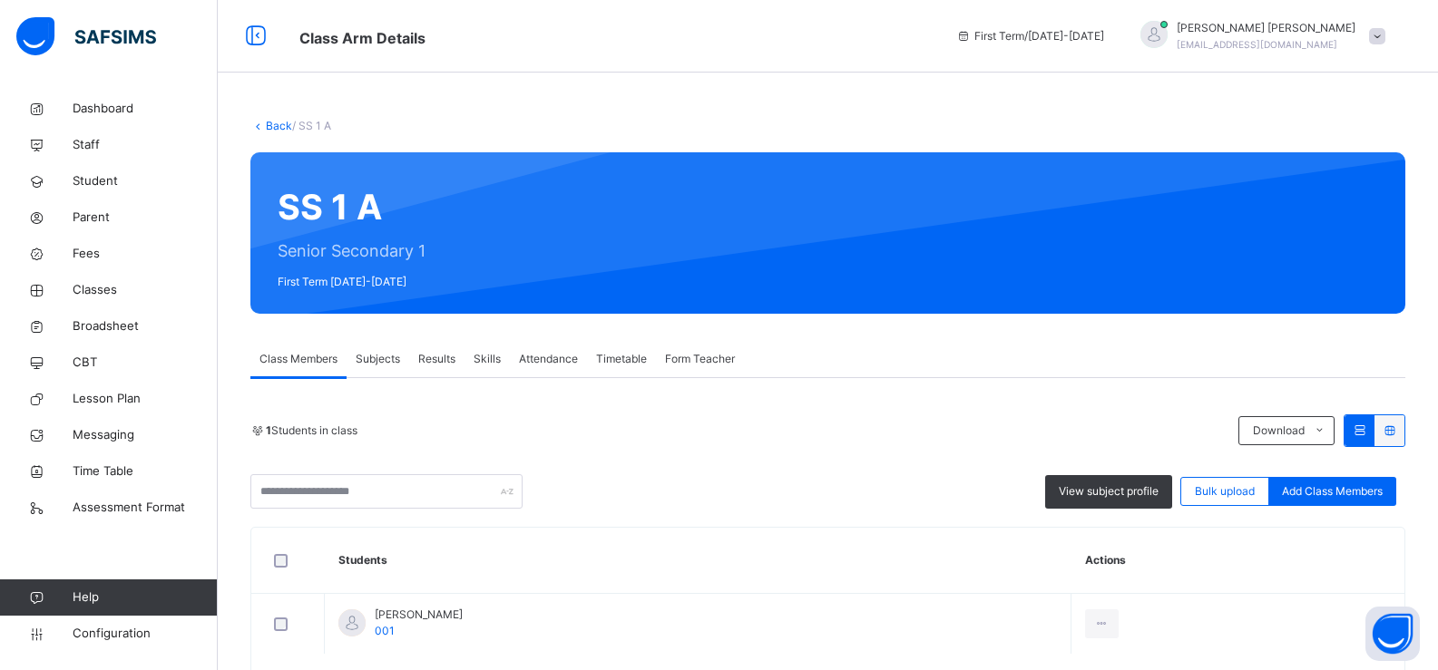
click at [362, 201] on div "SS 1 A Senior Secondary 1 First Term 2024-2025" at bounding box center [827, 232] width 1155 height 161
click at [122, 296] on span "Classes" at bounding box center [145, 290] width 145 height 18
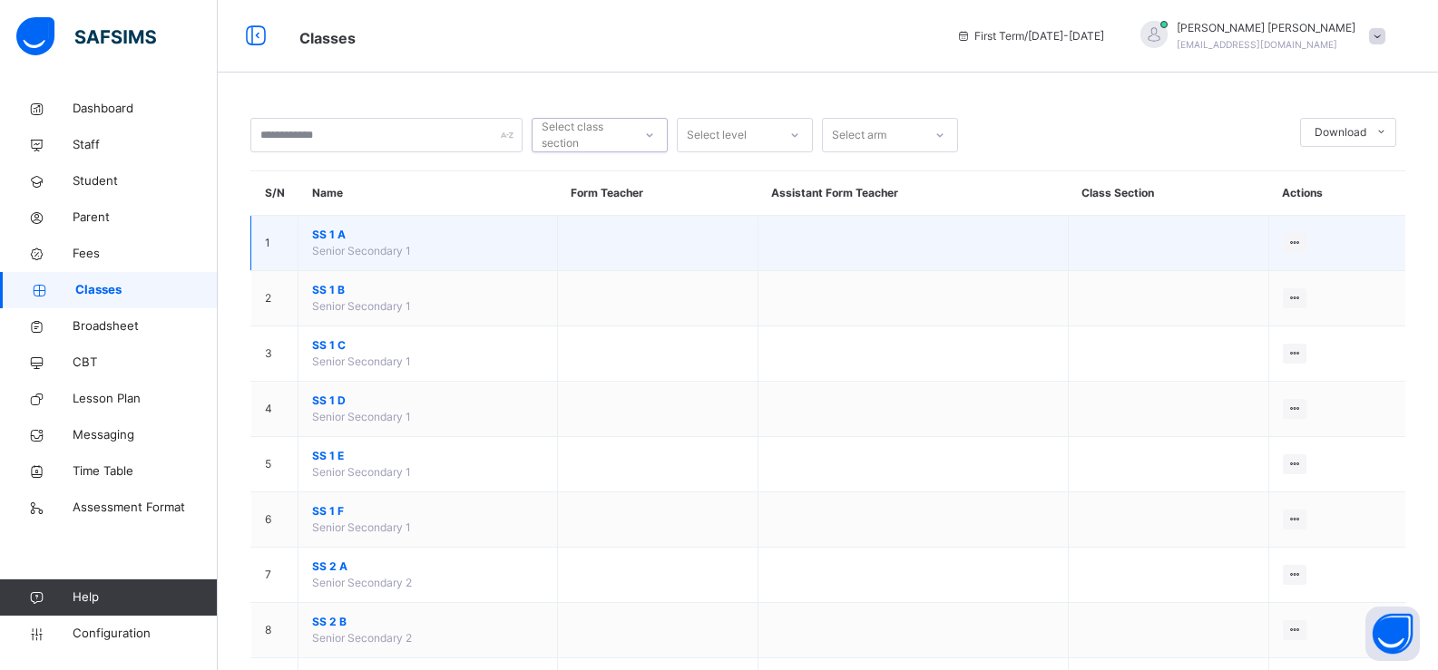
click at [444, 266] on td "SS 1 A Senior Secondary 1" at bounding box center [427, 243] width 259 height 55
click at [328, 230] on span "SS 1 A" at bounding box center [427, 235] width 231 height 16
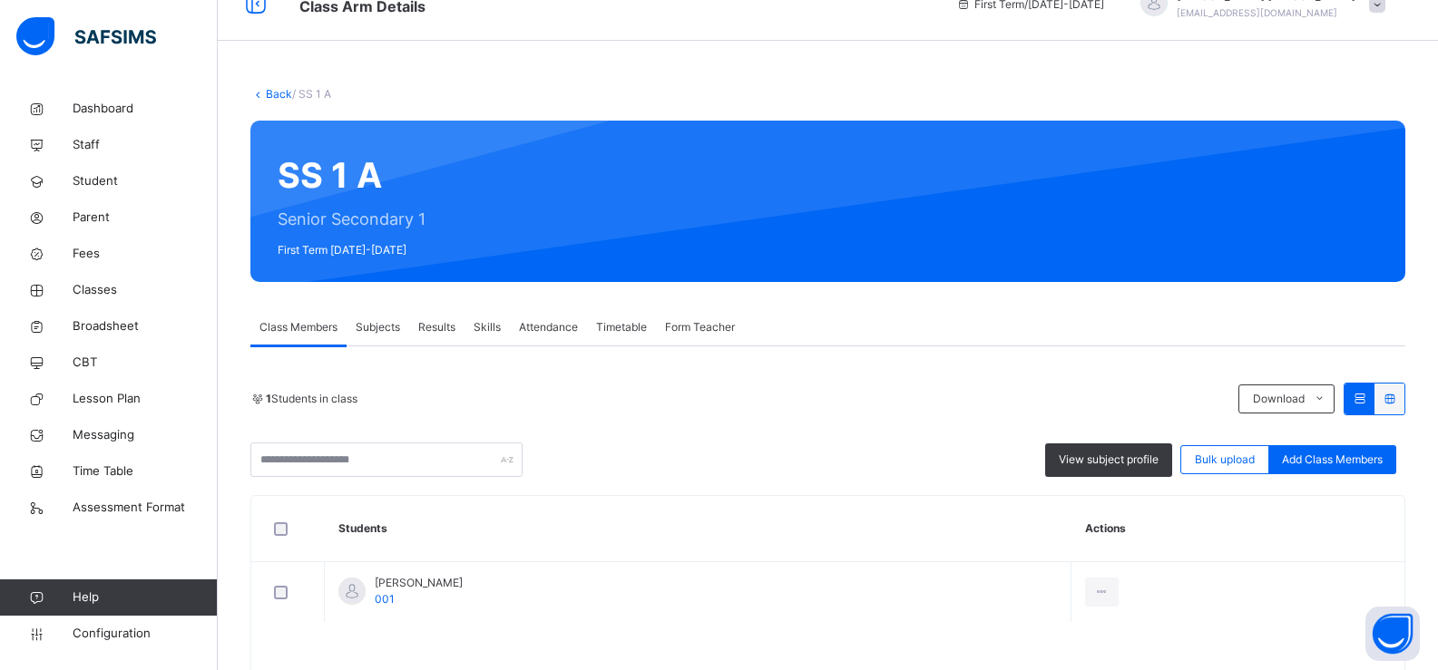
scroll to position [84, 0]
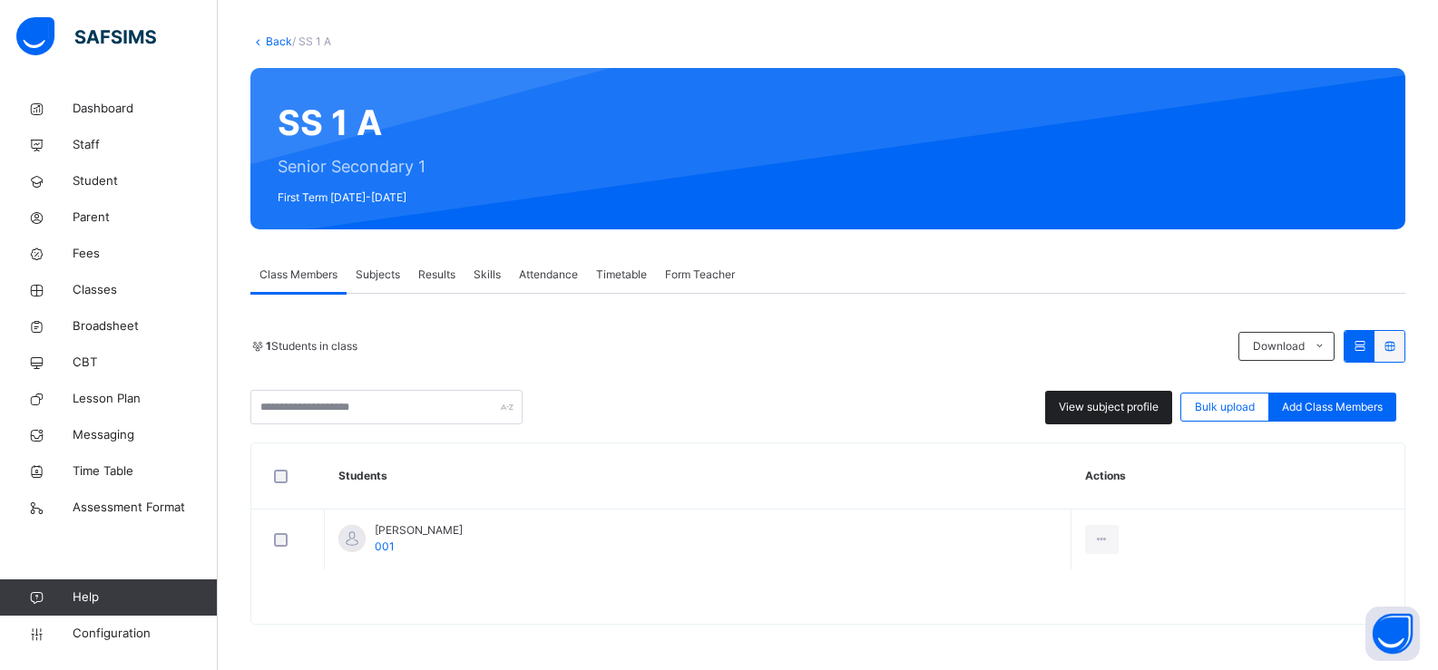
click at [1090, 416] on div "View subject profile" at bounding box center [1108, 408] width 127 height 34
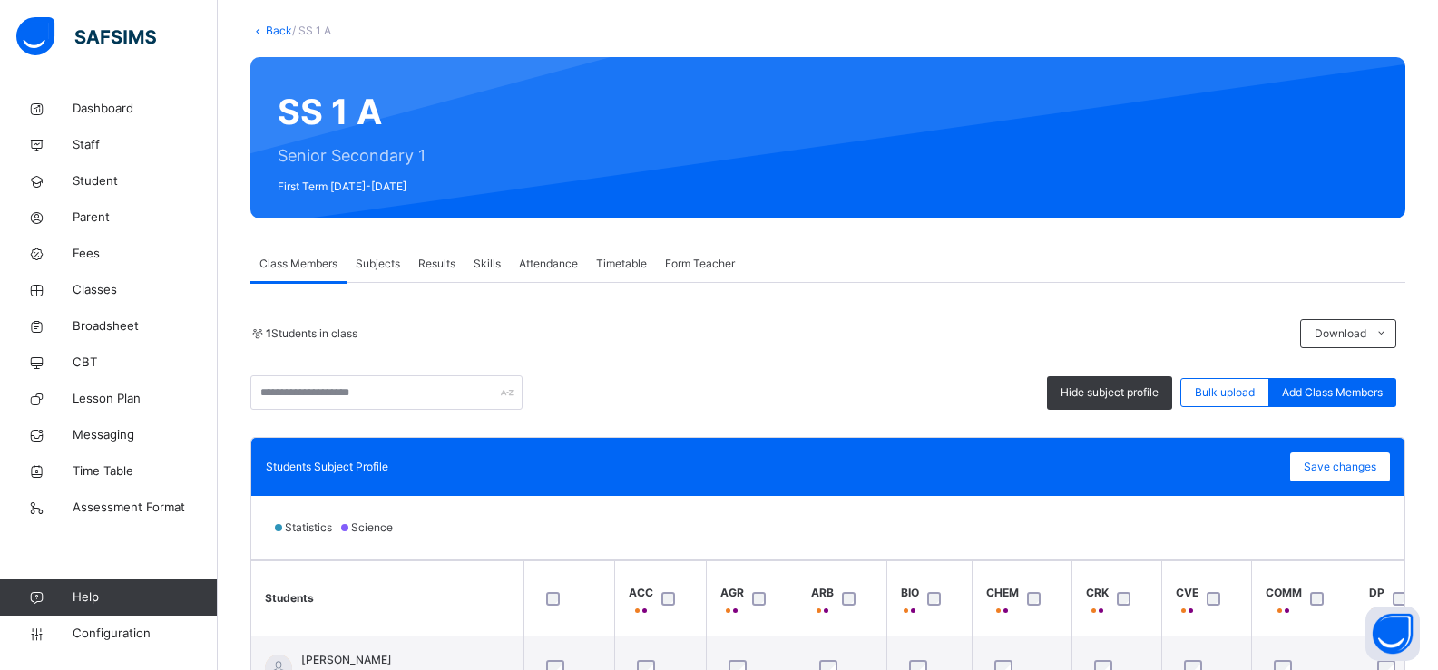
scroll to position [93, 0]
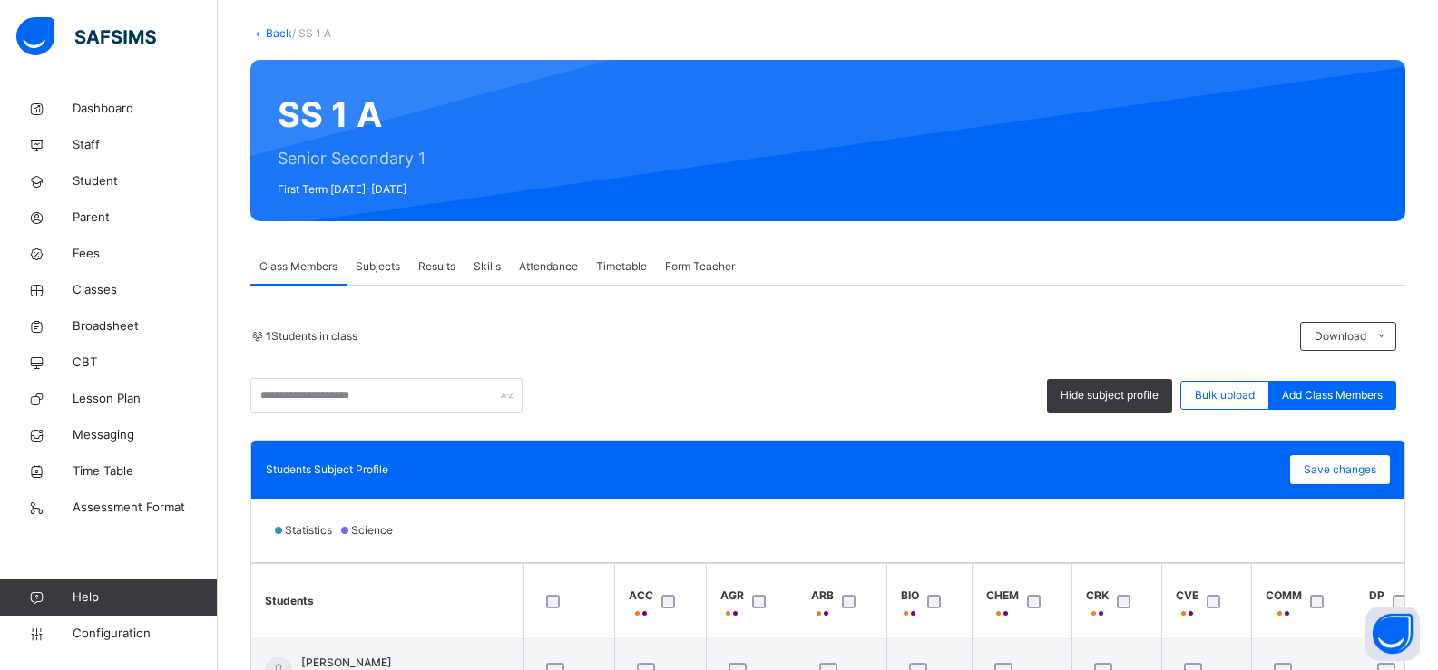
click at [439, 269] on span "Results" at bounding box center [436, 267] width 37 height 16
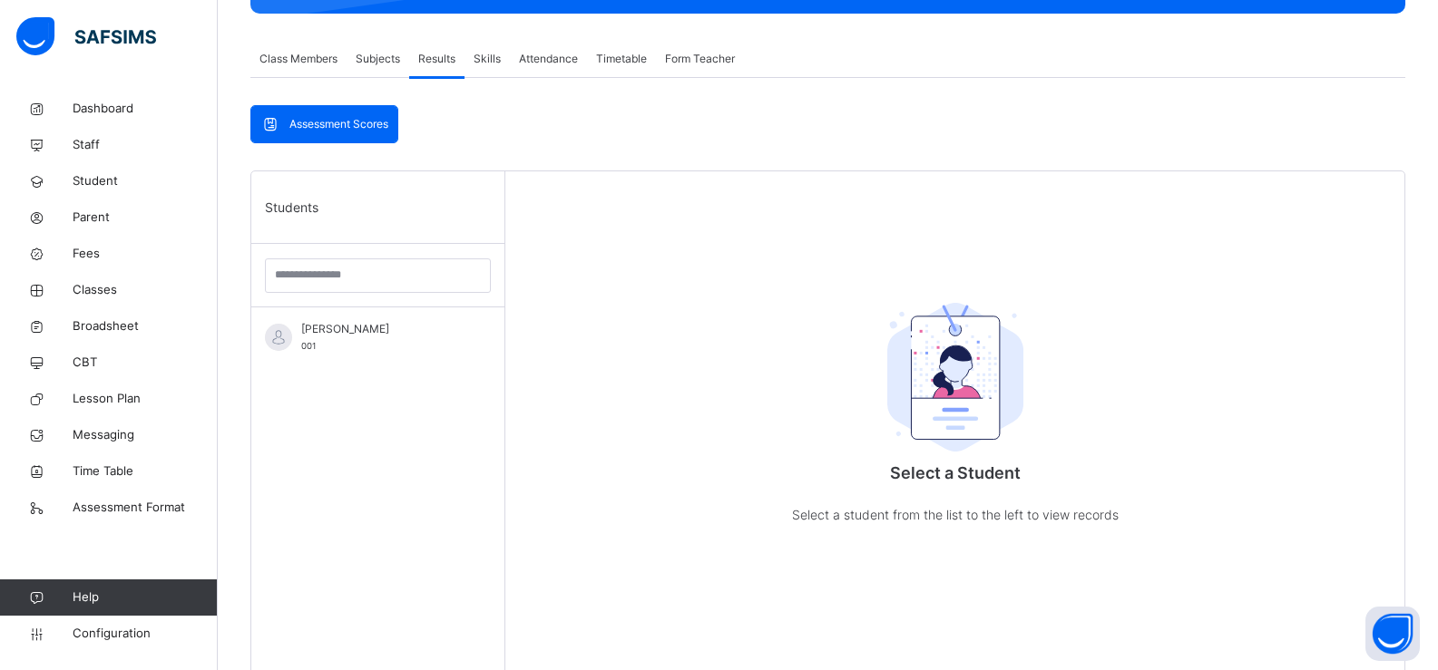
scroll to position [305, 0]
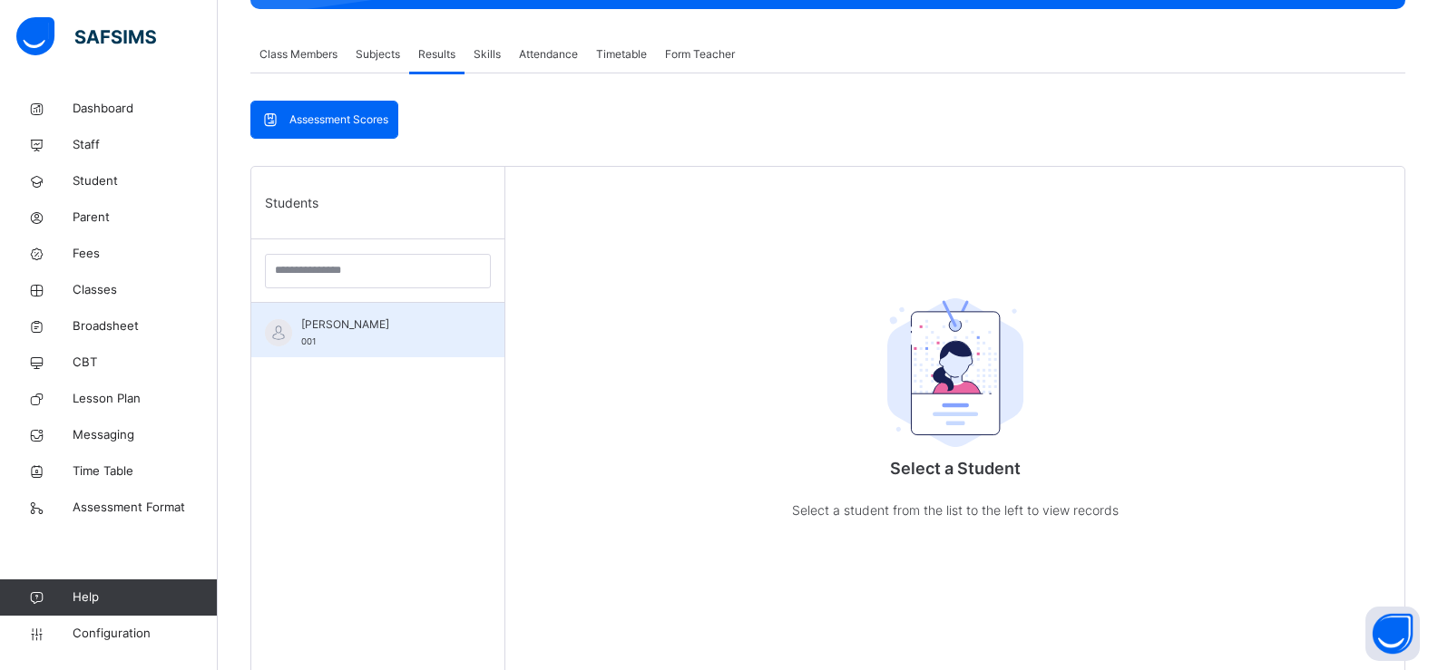
click at [332, 328] on span "Evelyn Yeboah" at bounding box center [382, 325] width 162 height 16
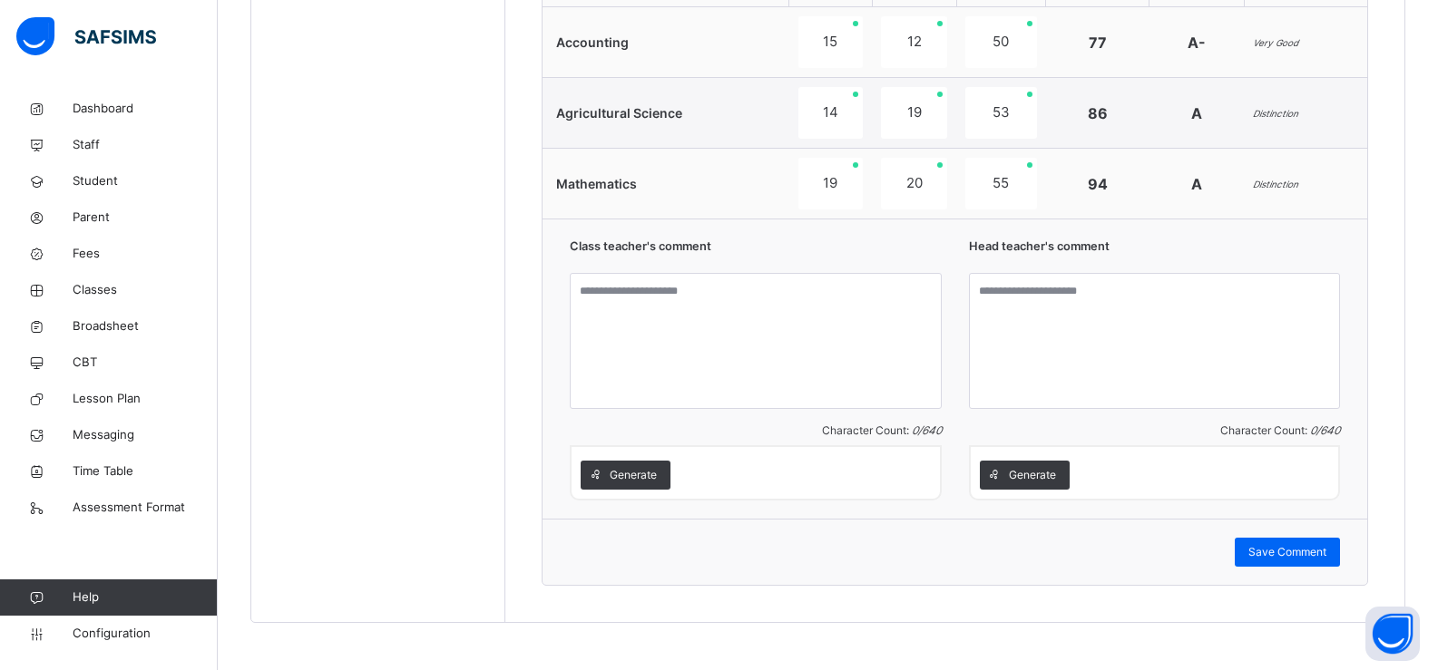
scroll to position [743, 0]
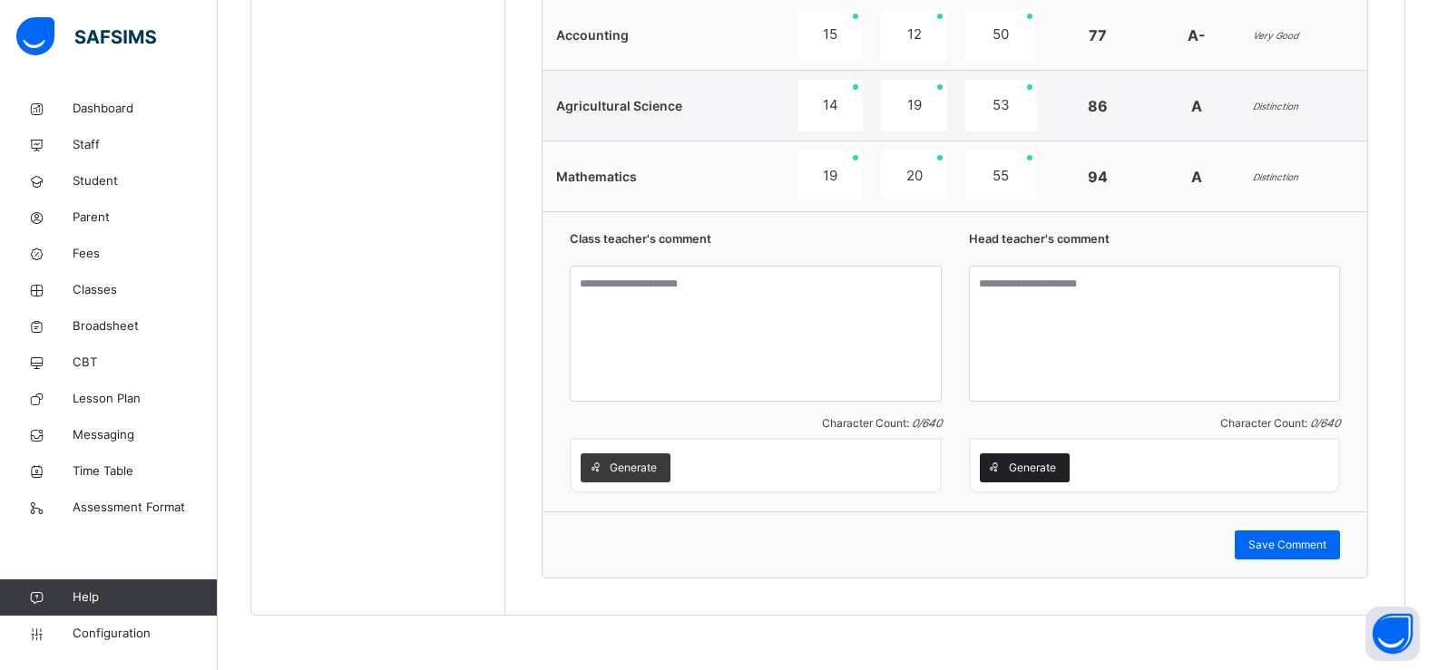
click at [1029, 474] on span "Generate" at bounding box center [1032, 468] width 47 height 16
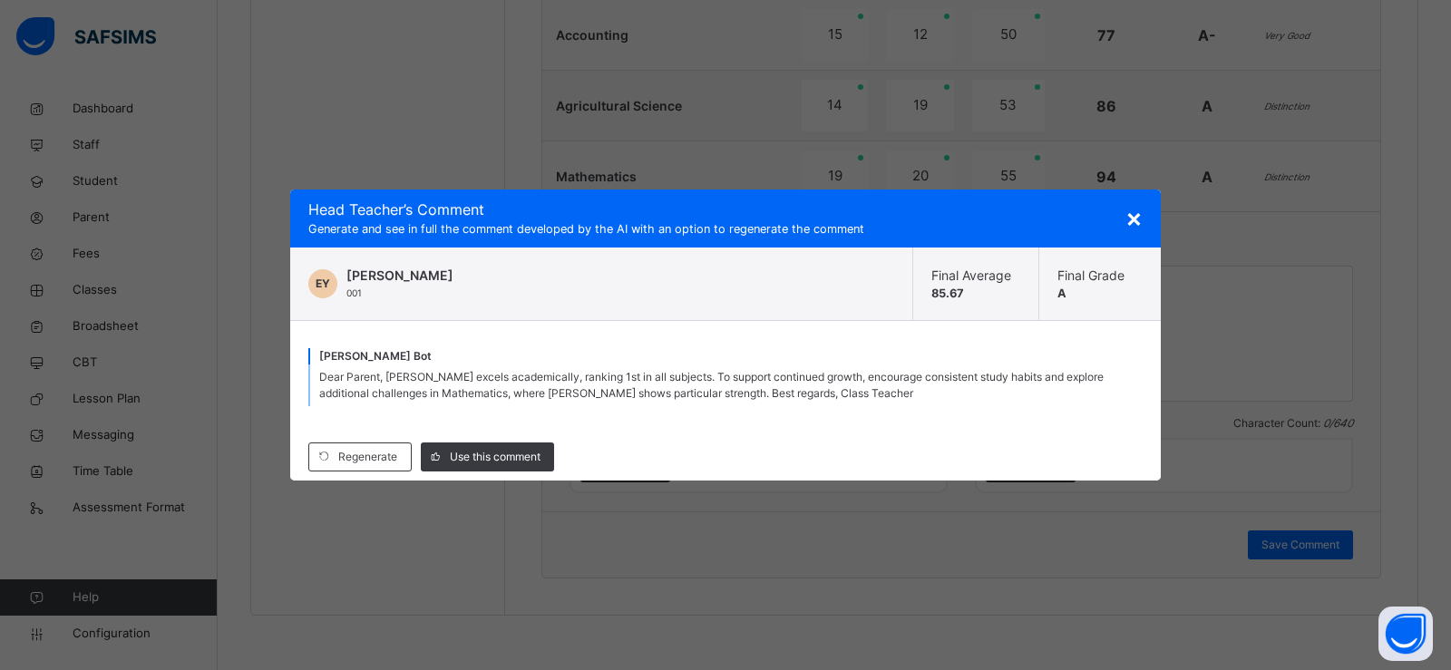
click at [1132, 220] on span "×" at bounding box center [1134, 217] width 17 height 31
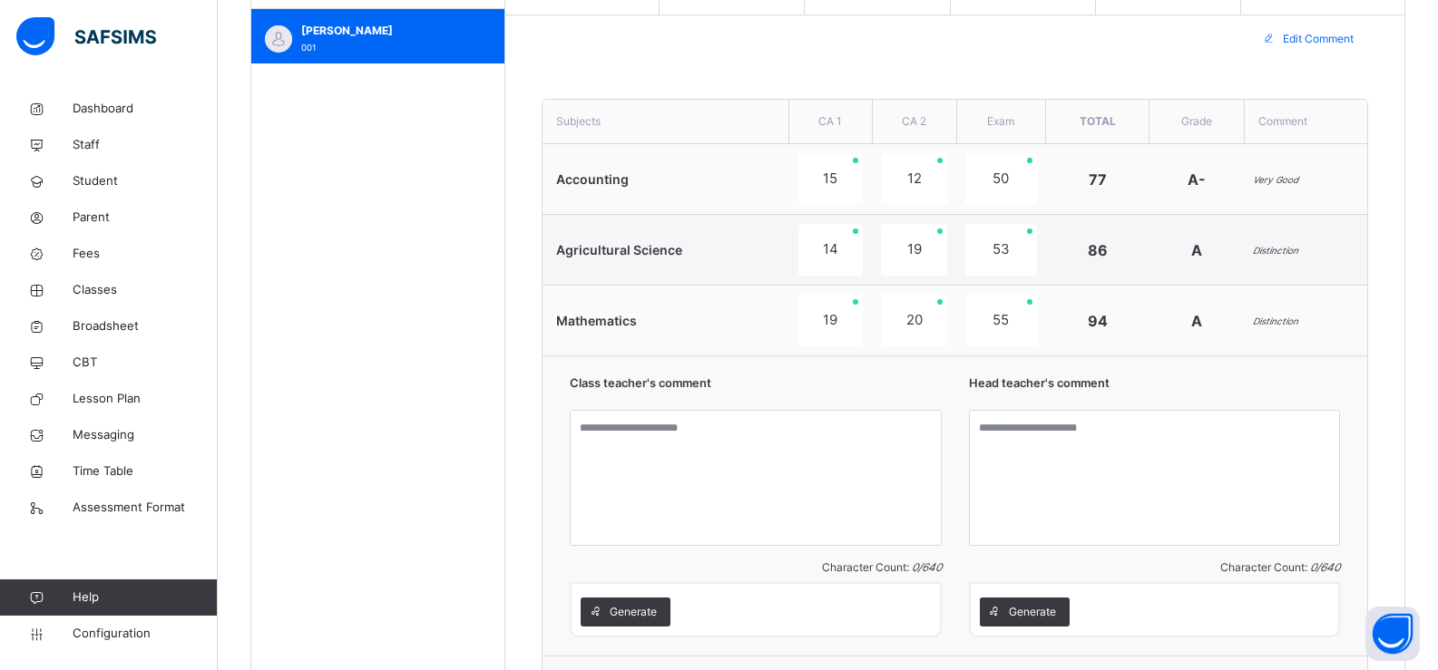
scroll to position [598, 0]
click at [100, 632] on span "Configuration" at bounding box center [145, 634] width 144 height 18
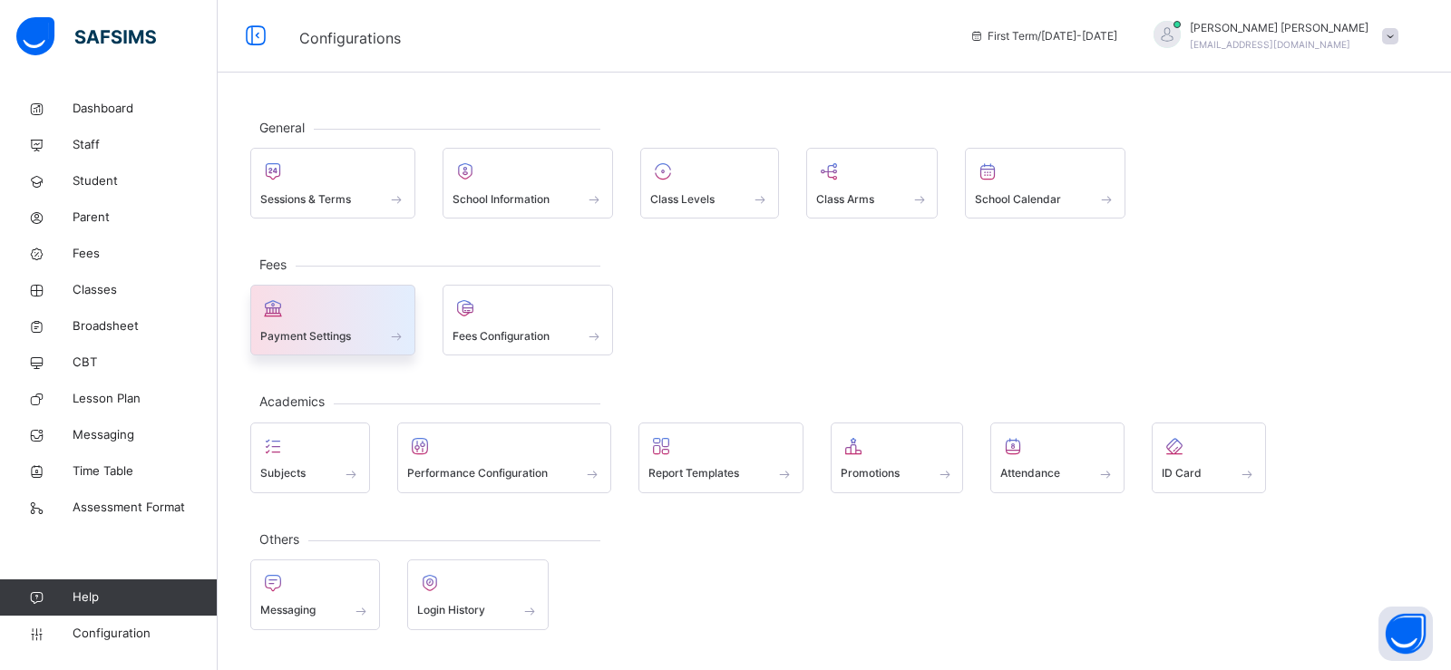
click at [348, 327] on div "Payment Settings" at bounding box center [332, 336] width 145 height 19
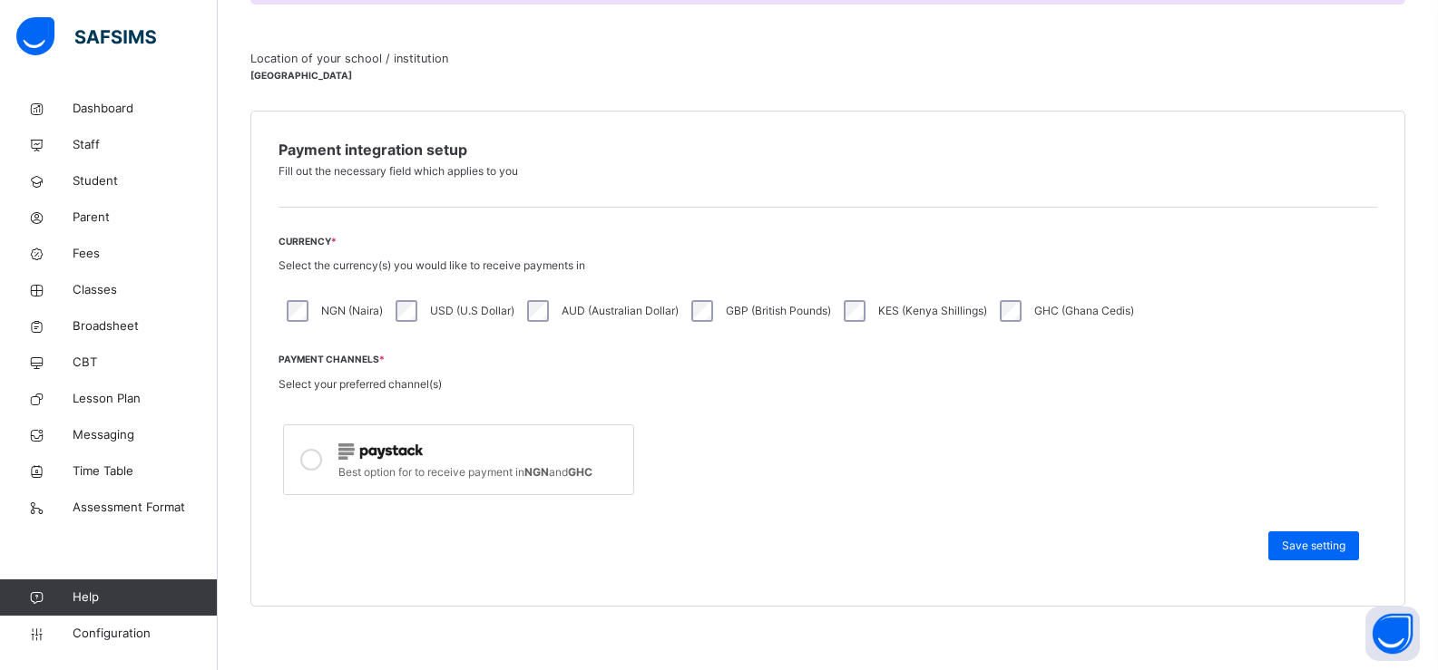
scroll to position [347, 0]
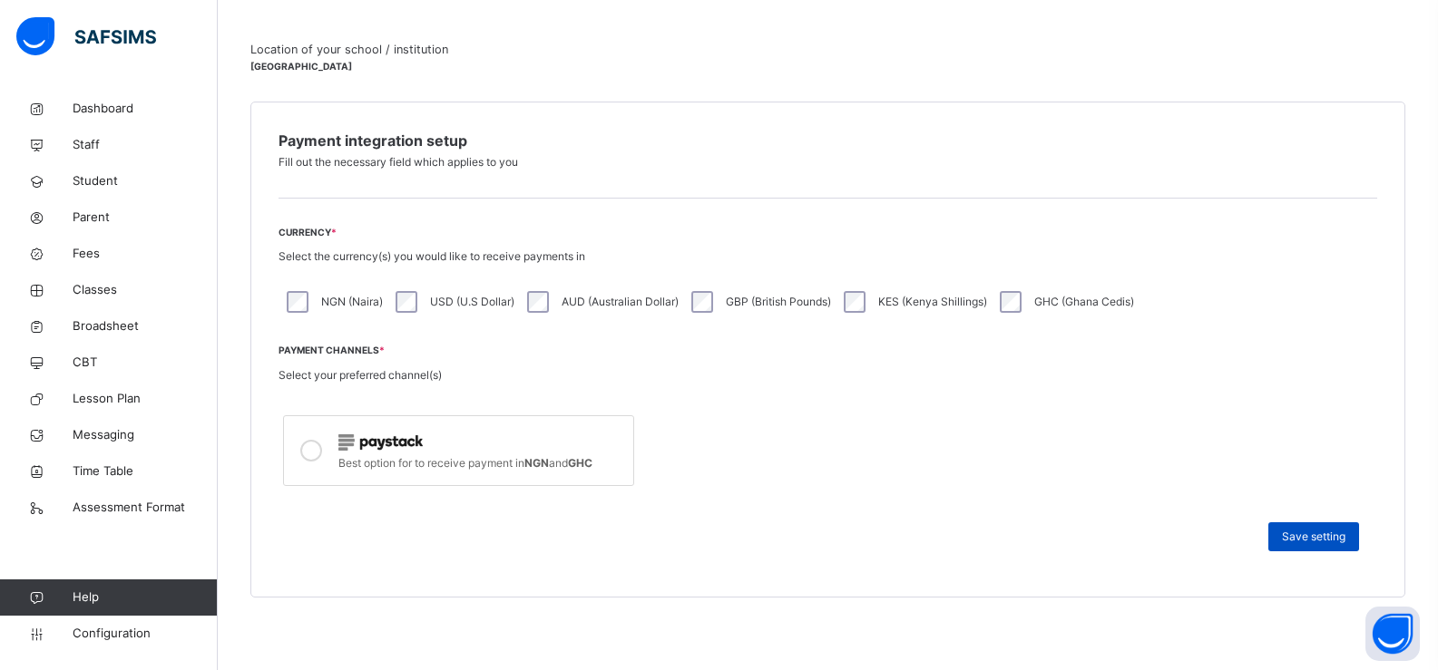
click at [1330, 536] on span "Save setting" at bounding box center [1314, 537] width 64 height 16
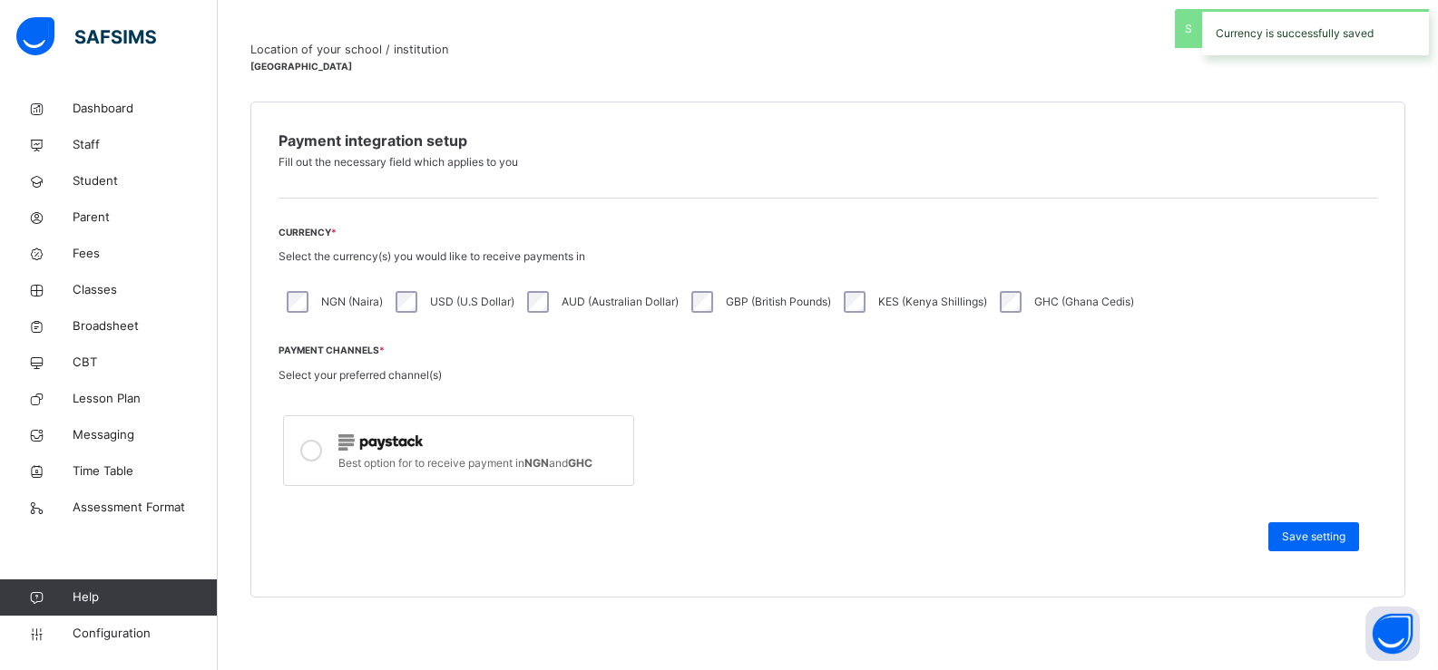
click at [386, 461] on span "Best option for to receive payment in NGN and GHC" at bounding box center [465, 463] width 254 height 14
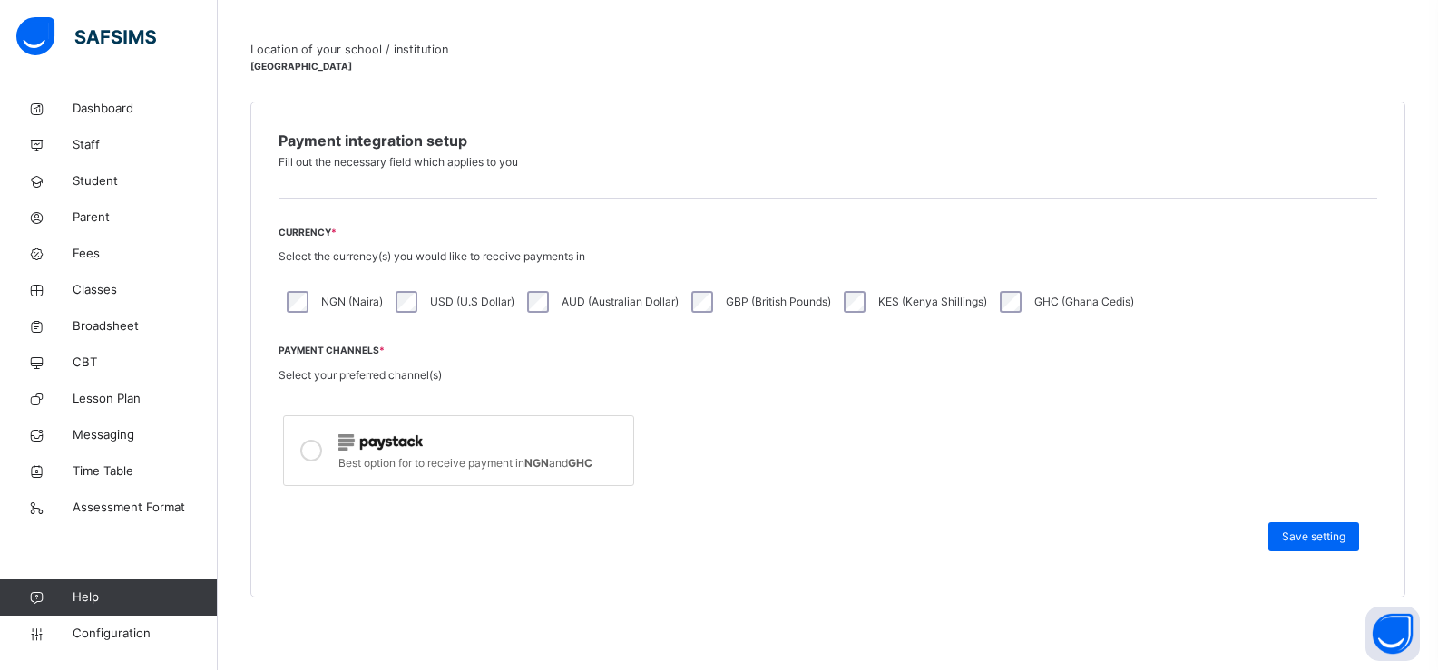
click at [386, 461] on span "Best option for to receive payment in NGN and GHC" at bounding box center [465, 463] width 254 height 14
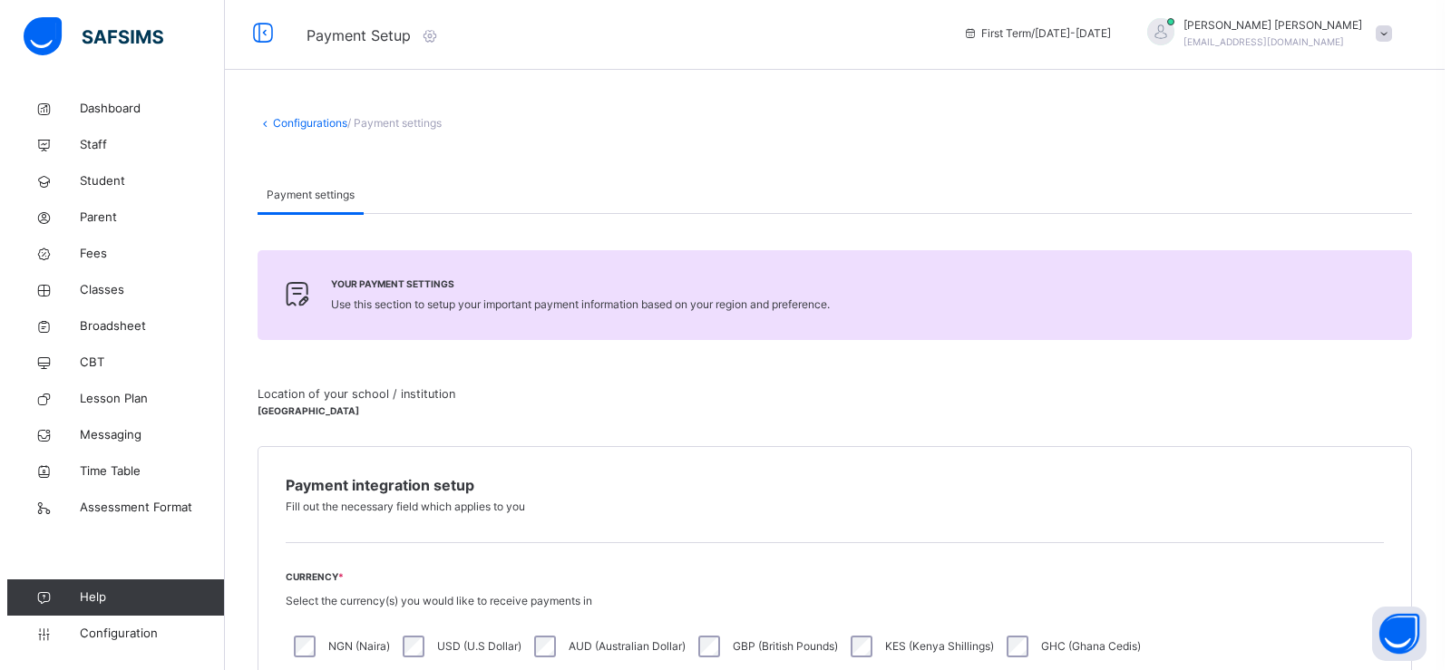
scroll to position [0, 0]
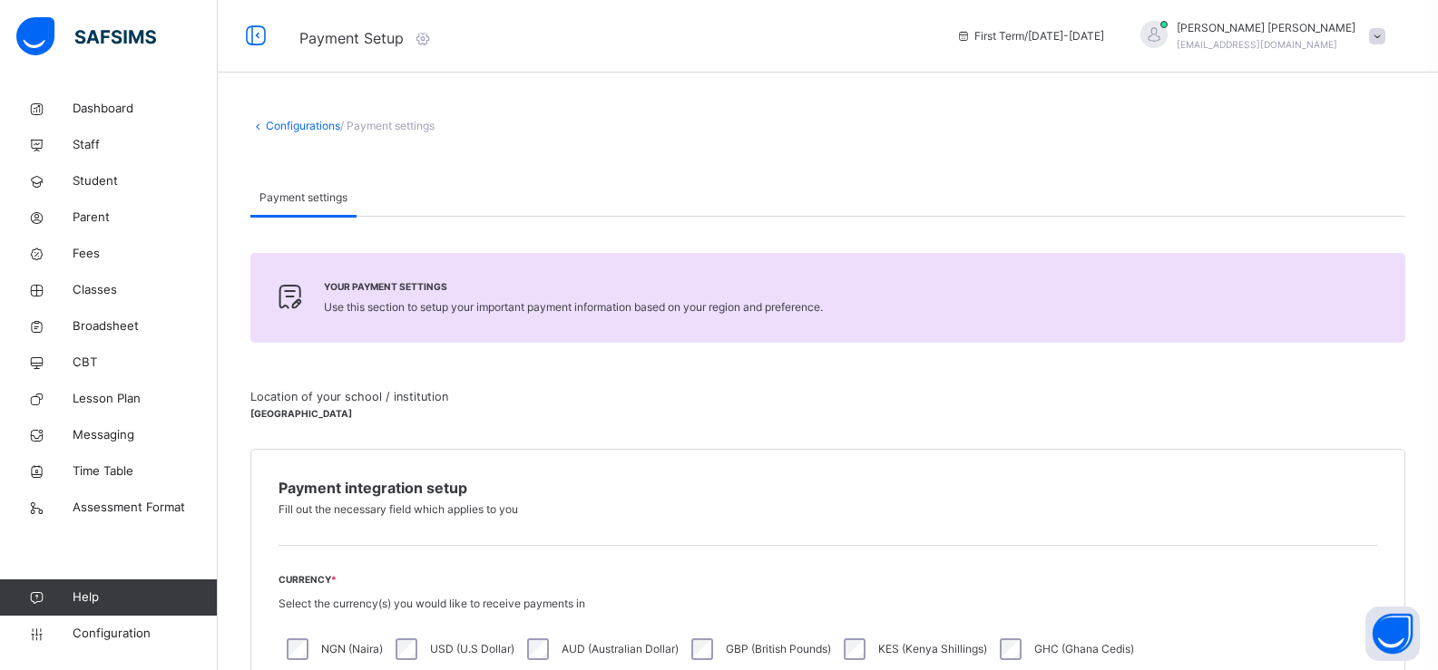
click at [378, 355] on div "Your payment settings Use this section to setup your important payment informat…" at bounding box center [827, 599] width 1155 height 692
click at [429, 38] on icon at bounding box center [423, 38] width 20 height 18
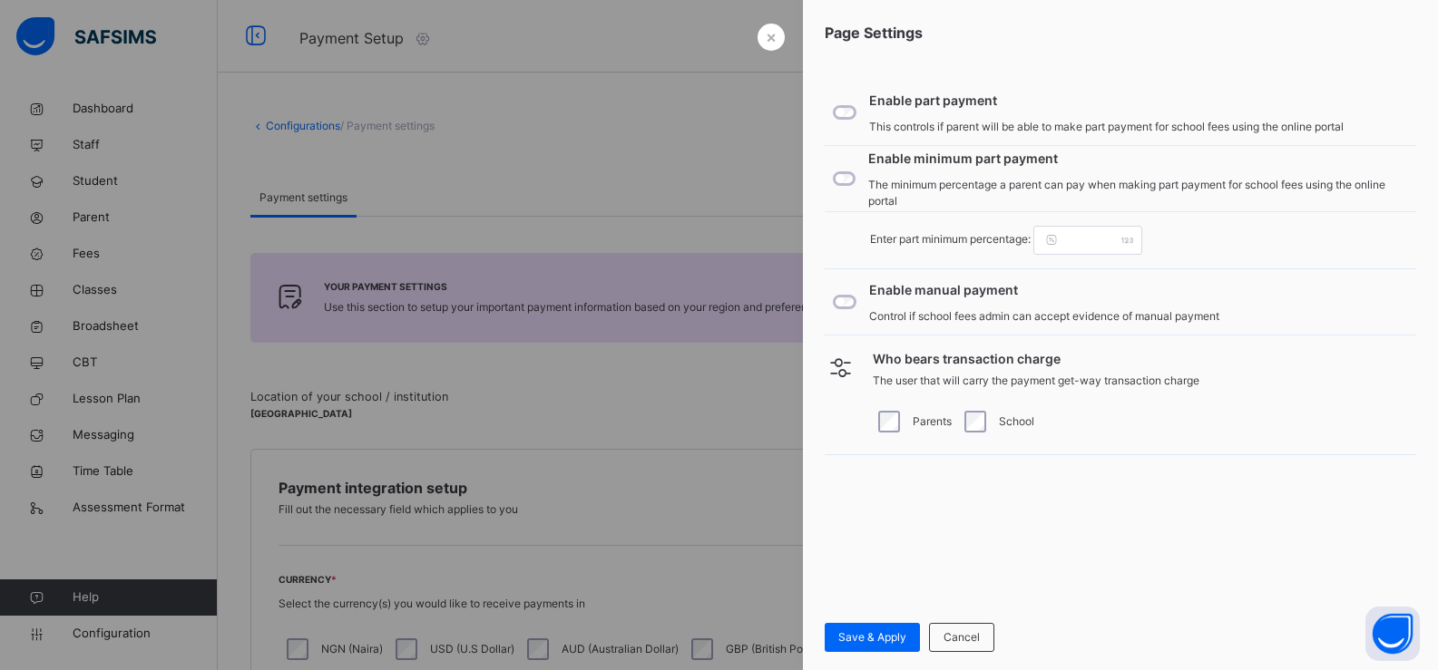
click at [429, 38] on div at bounding box center [719, 335] width 1438 height 670
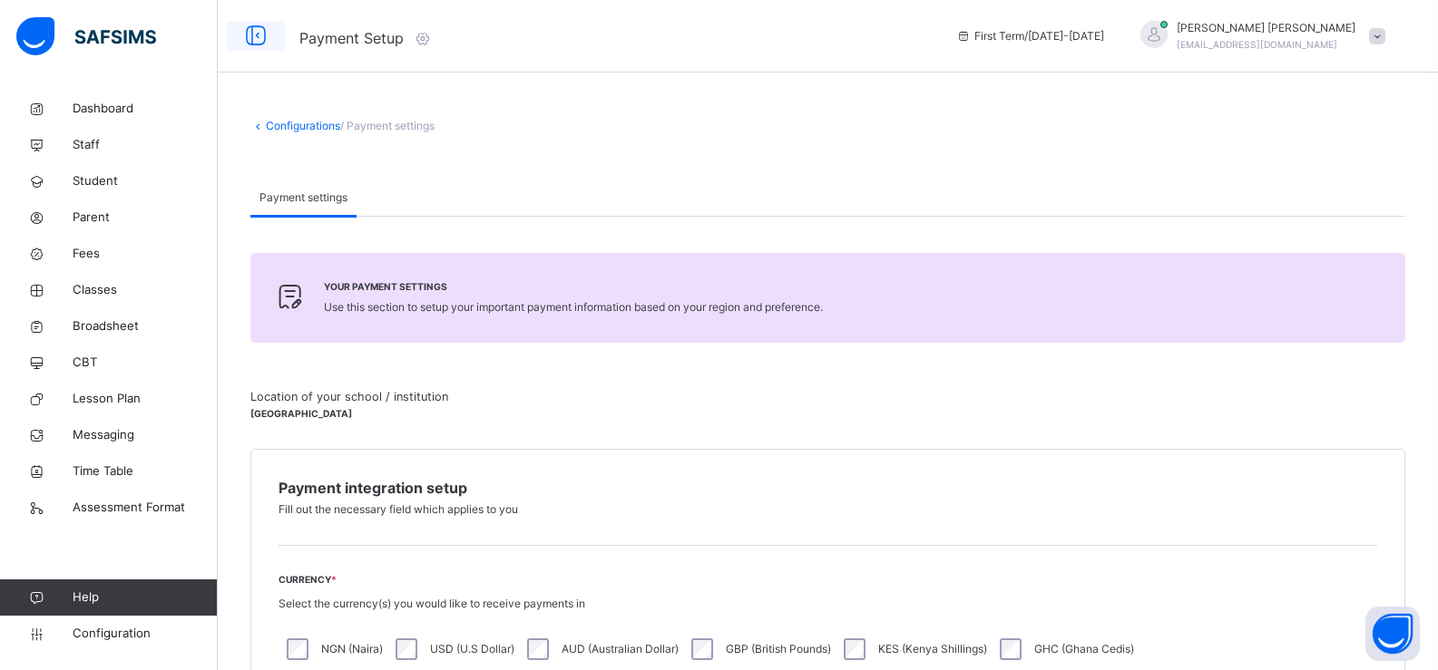
click at [249, 36] on icon at bounding box center [255, 36] width 31 height 33
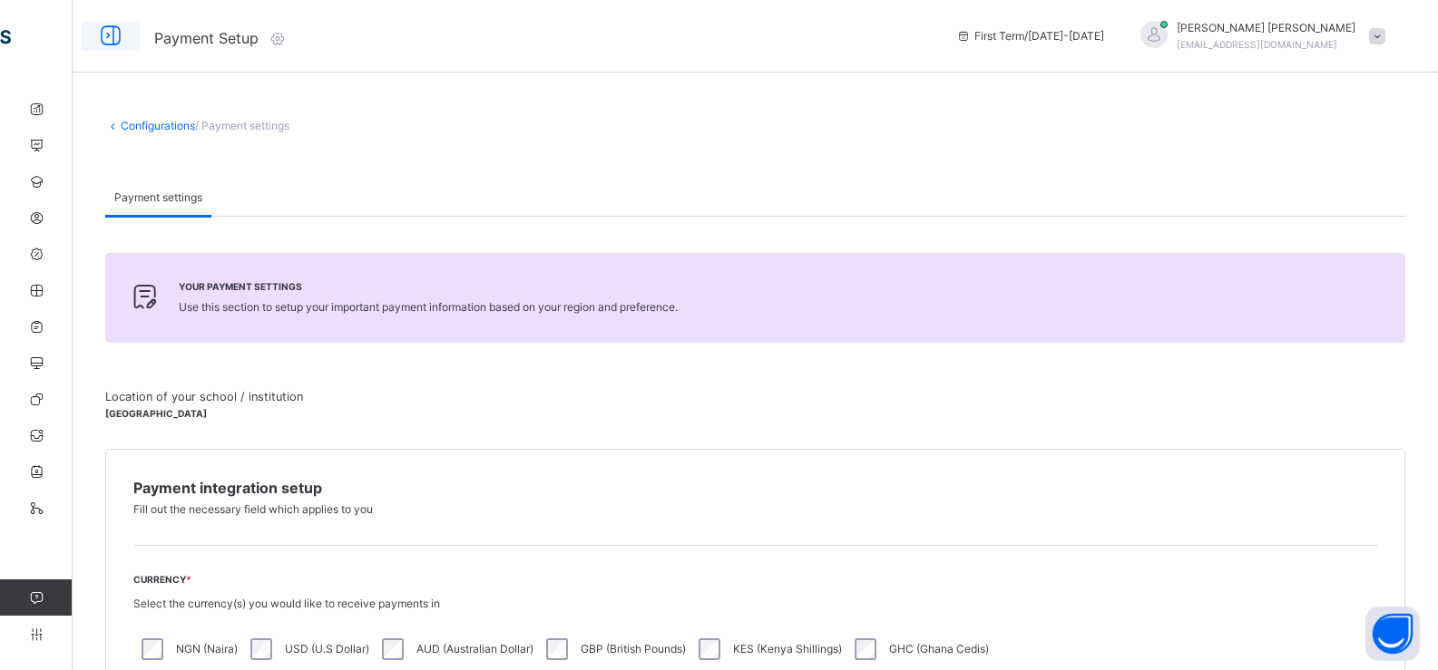
click at [107, 34] on icon at bounding box center [110, 36] width 31 height 33
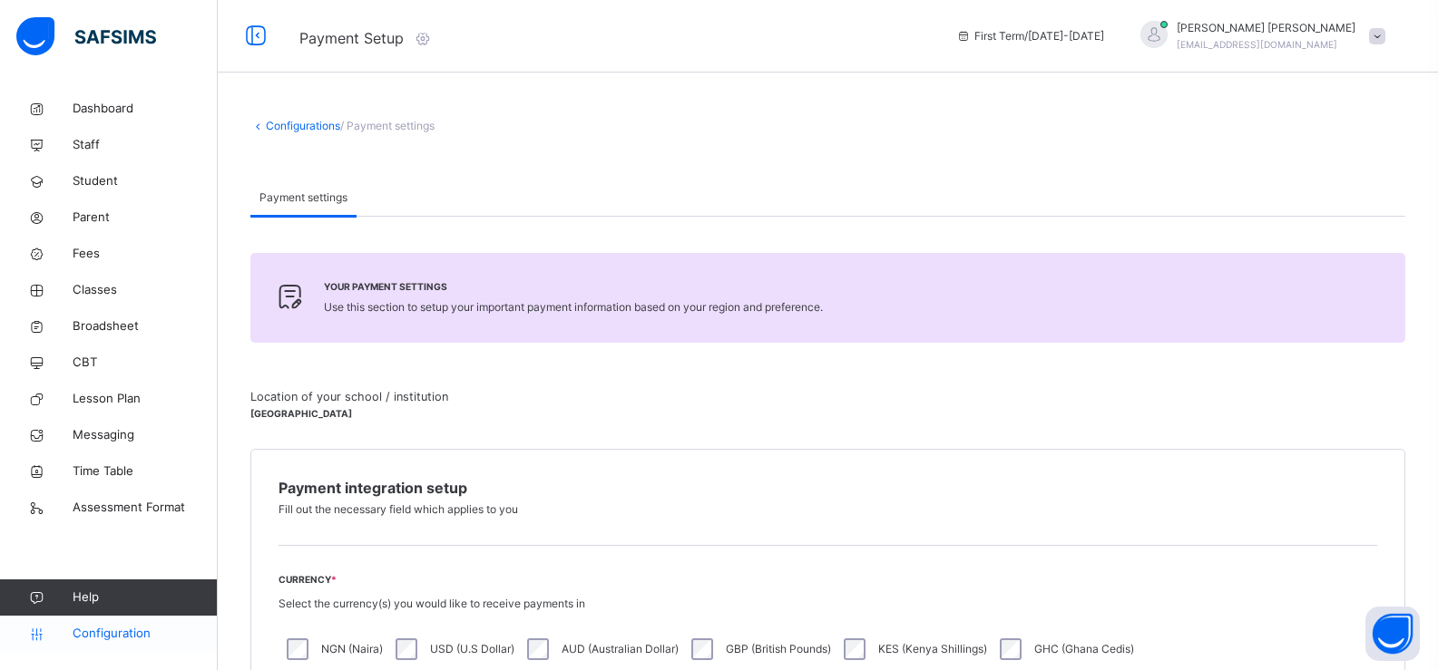
click at [79, 626] on span "Configuration" at bounding box center [145, 634] width 144 height 18
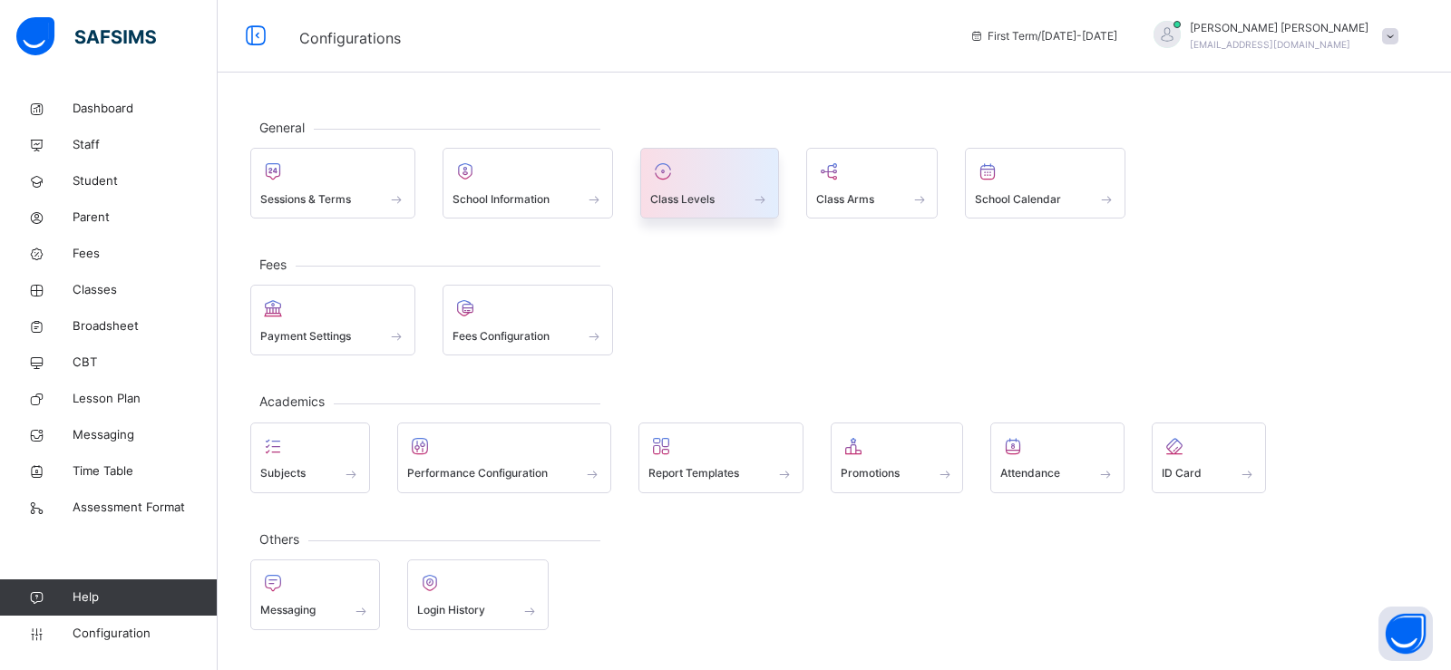
click at [686, 177] on div at bounding box center [709, 171] width 119 height 27
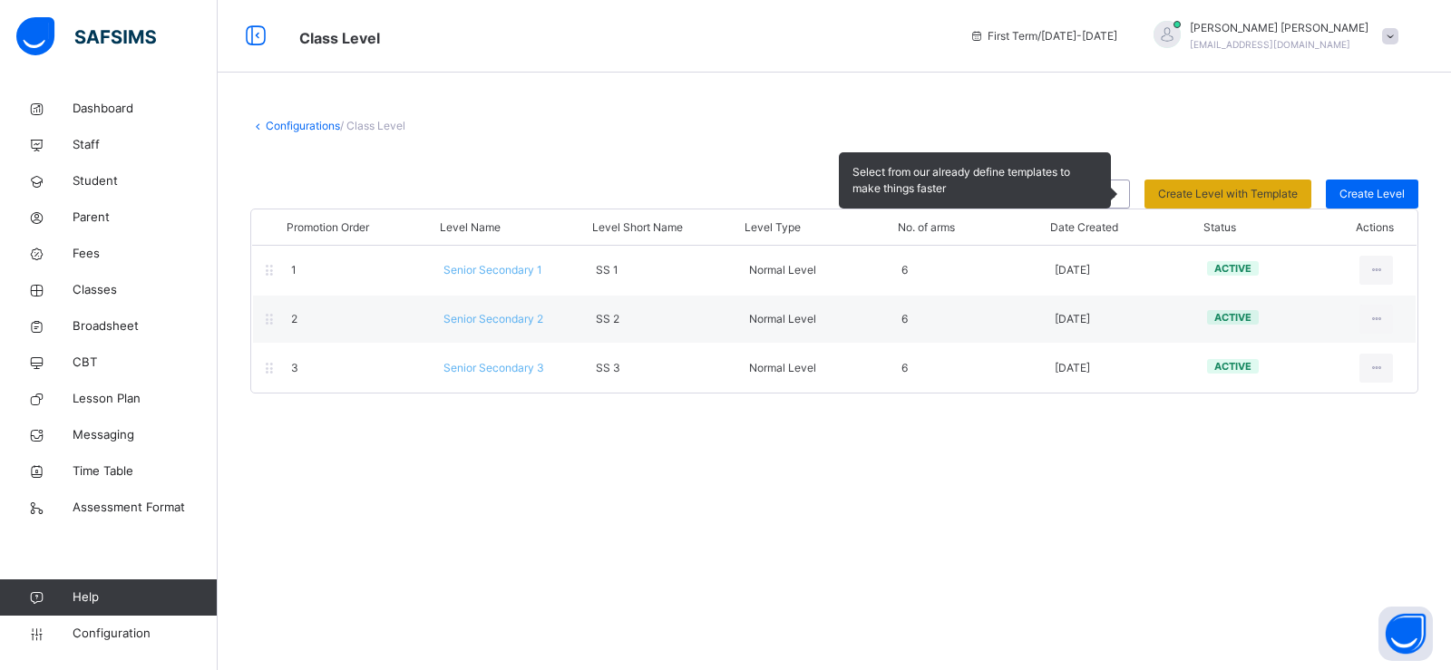
click at [1220, 183] on div "Create Level with Template" at bounding box center [1228, 194] width 167 height 29
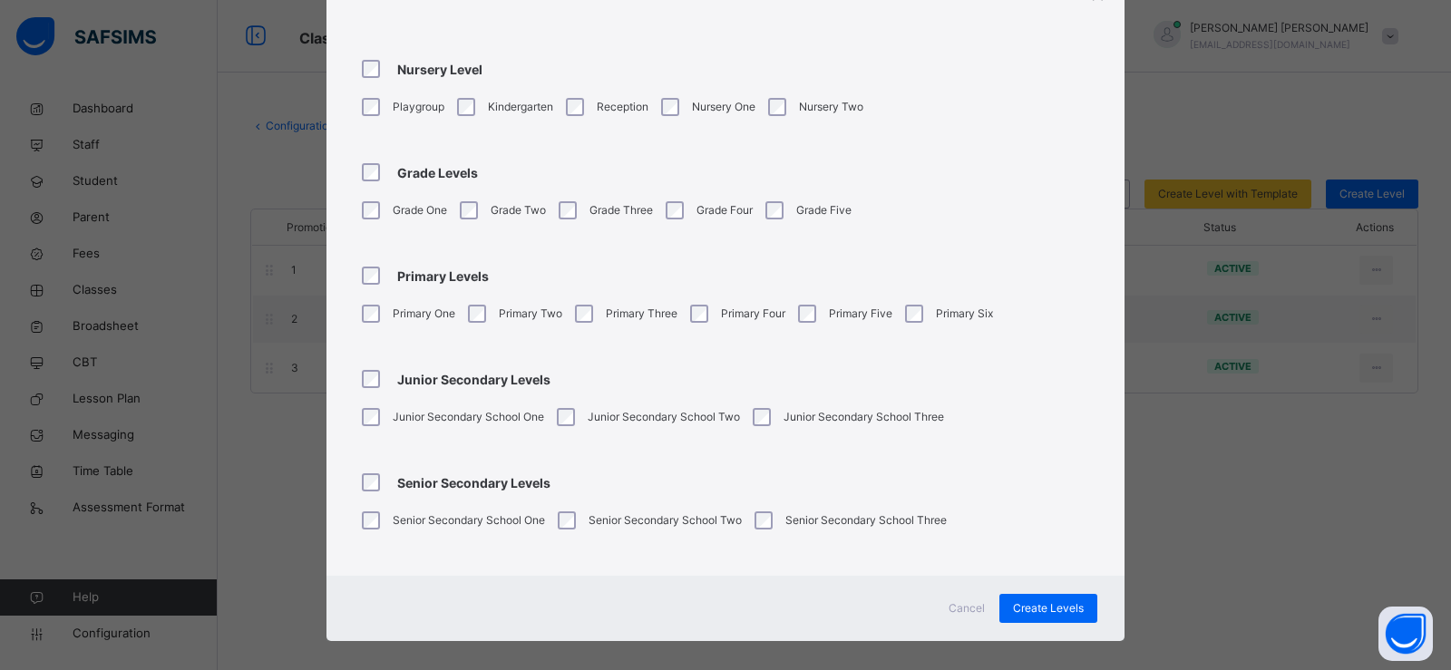
scroll to position [106, 0]
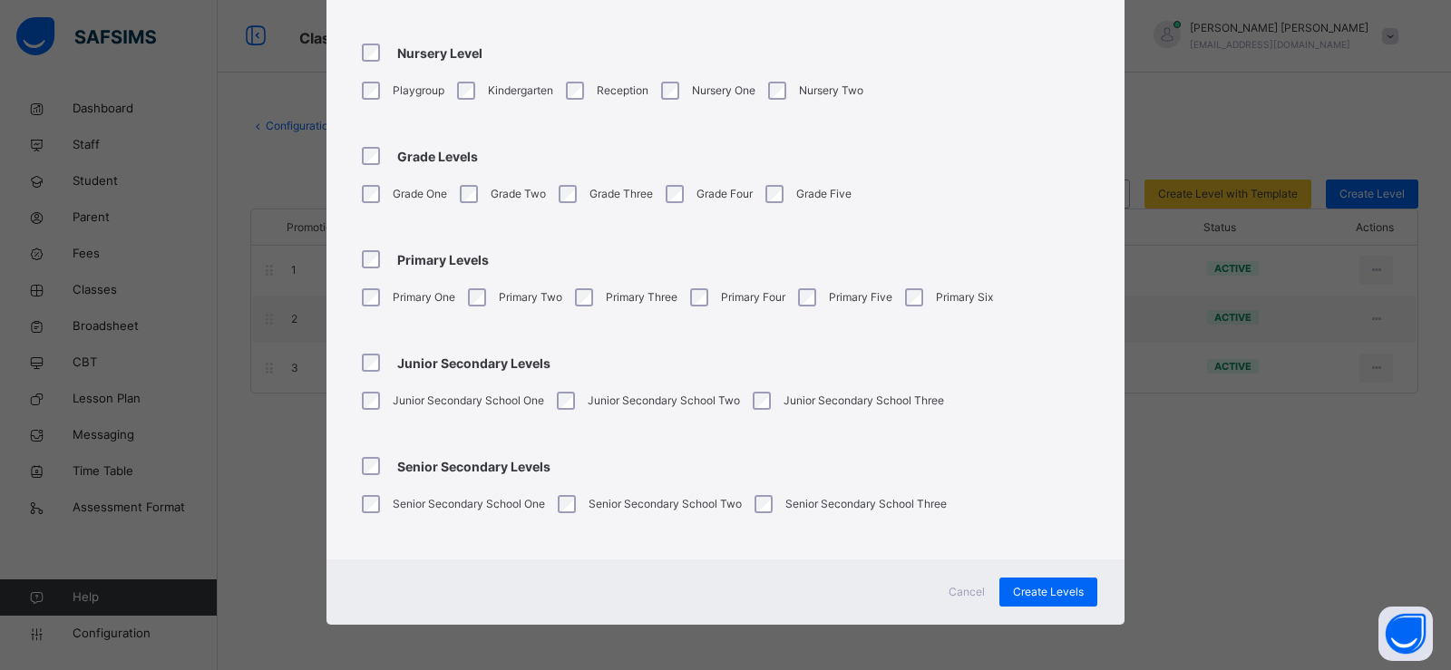
click at [1148, 259] on div "× Select Class Levels Nursery Level Playgroup Kindergarten Reception Nursery On…" at bounding box center [725, 335] width 1451 height 670
click at [979, 591] on span "Cancel" at bounding box center [967, 592] width 36 height 16
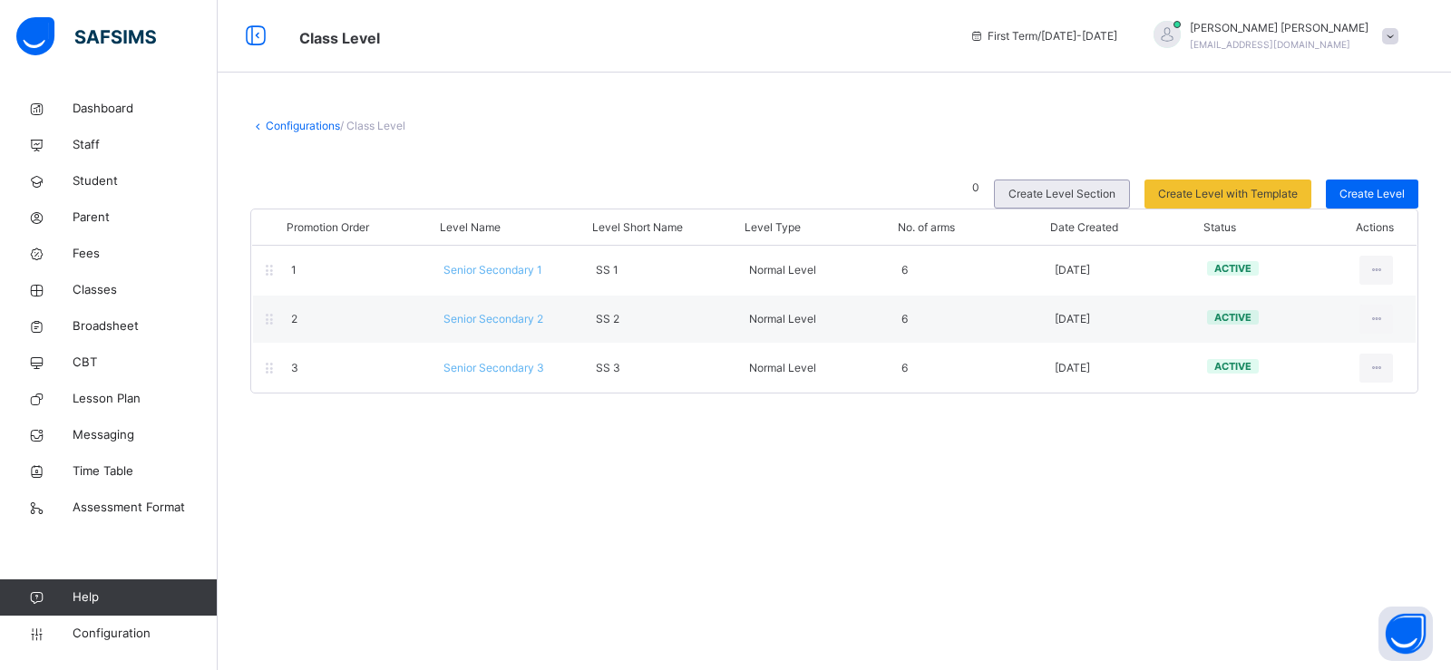
click at [1051, 205] on div "Create Level Section" at bounding box center [1062, 194] width 136 height 29
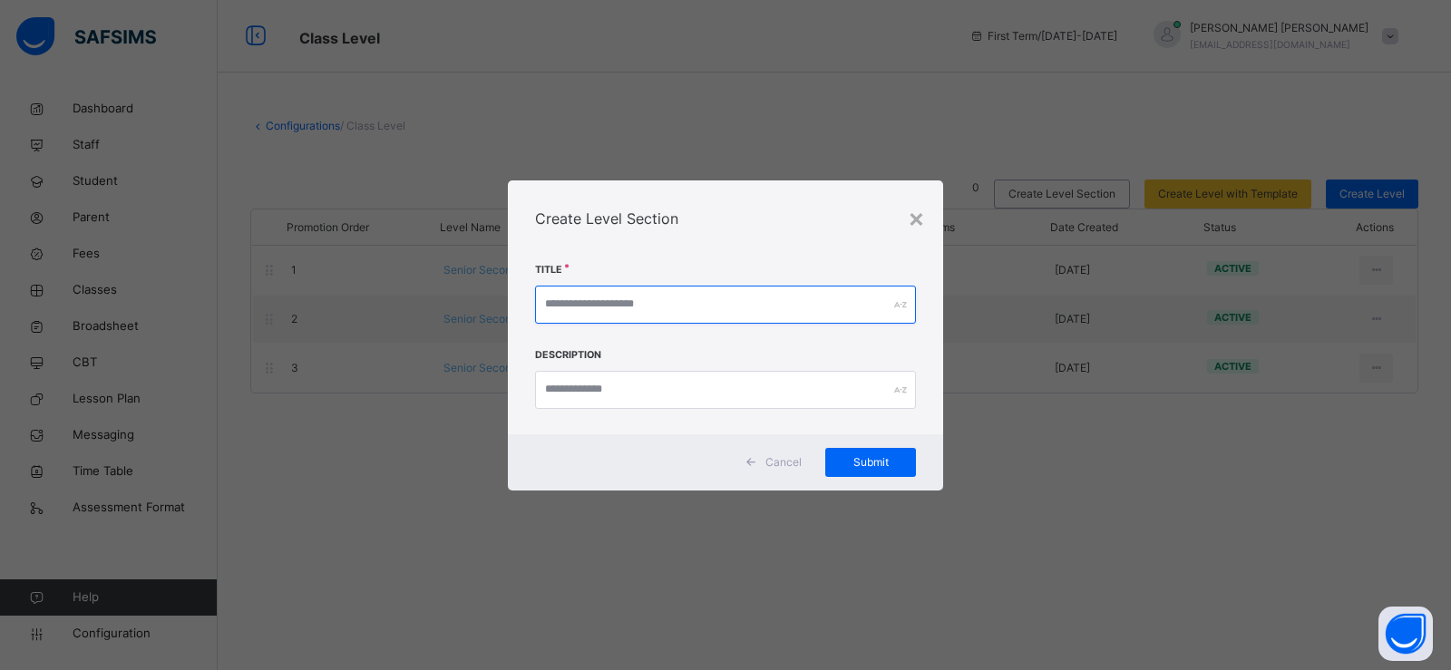
click at [754, 312] on input "text" at bounding box center [725, 305] width 381 height 38
type input "**********"
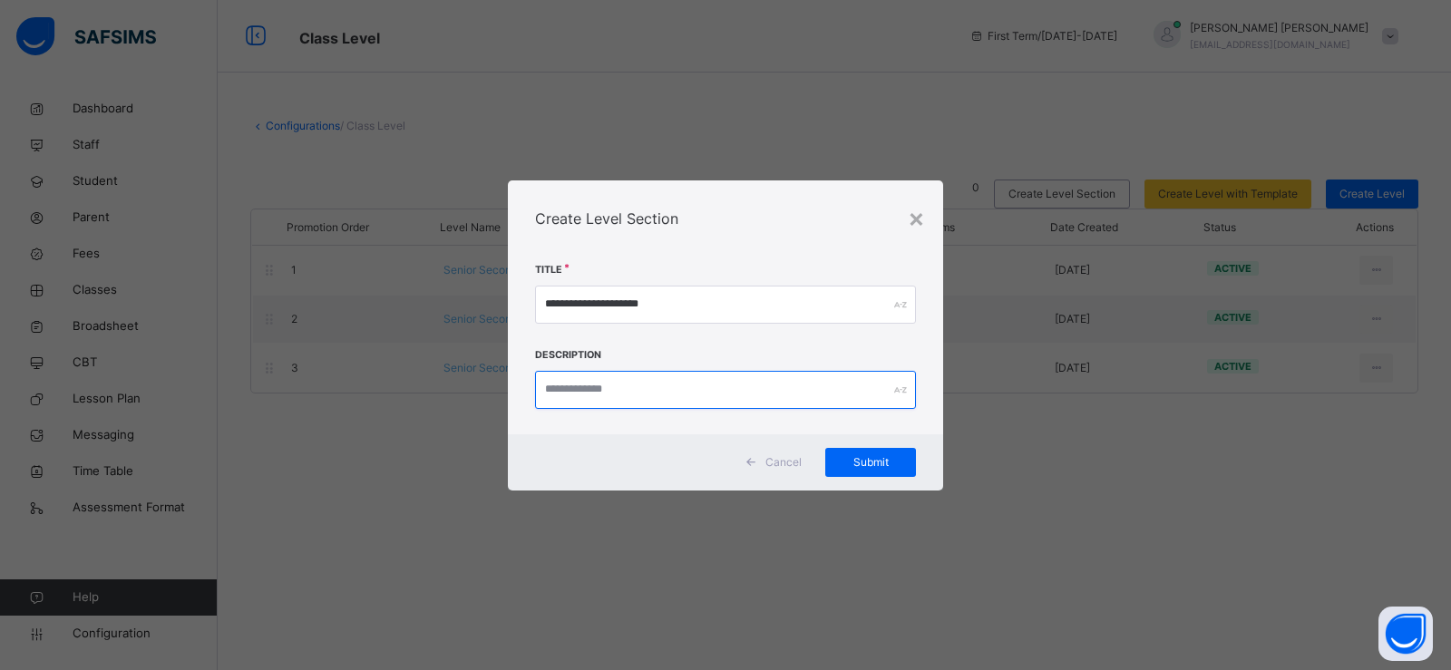
click at [736, 389] on input "text" at bounding box center [725, 390] width 381 height 38
type input "**********"
click at [873, 457] on span "Submit" at bounding box center [871, 462] width 64 height 16
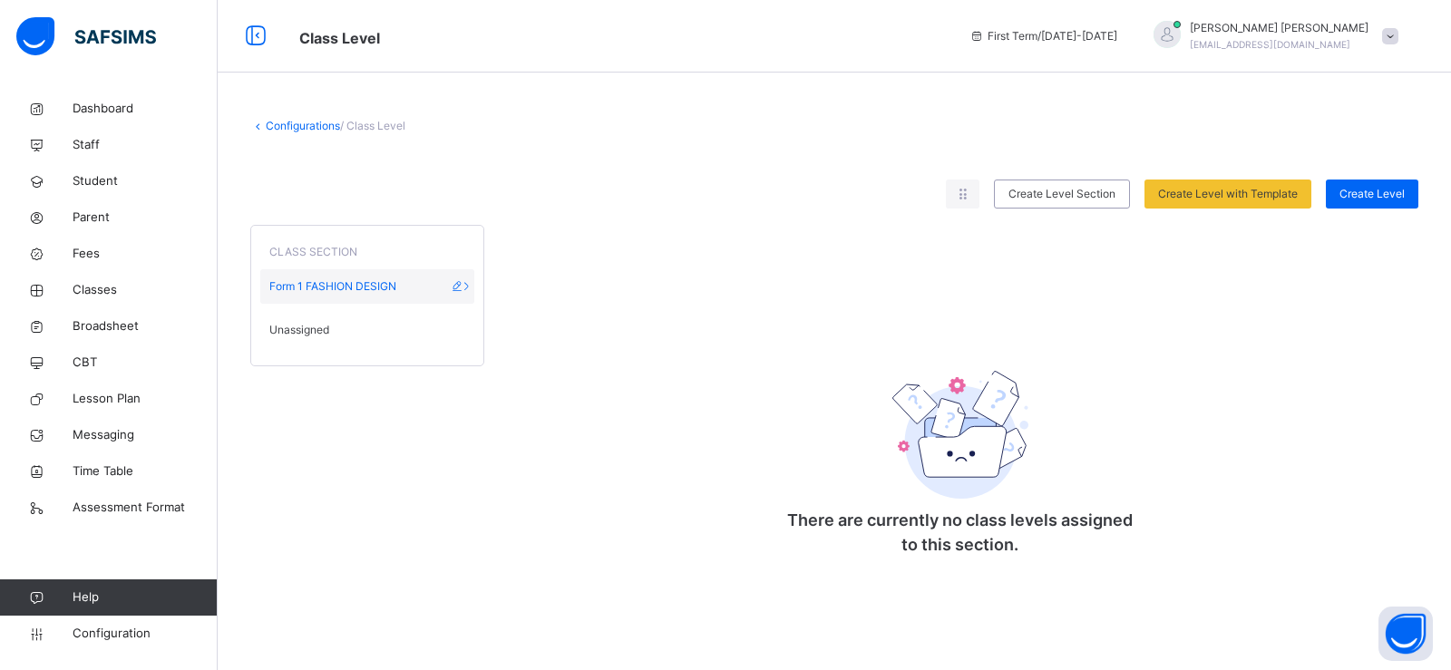
click at [329, 287] on span "Form 1 FASHION DESIGN" at bounding box center [332, 286] width 127 height 16
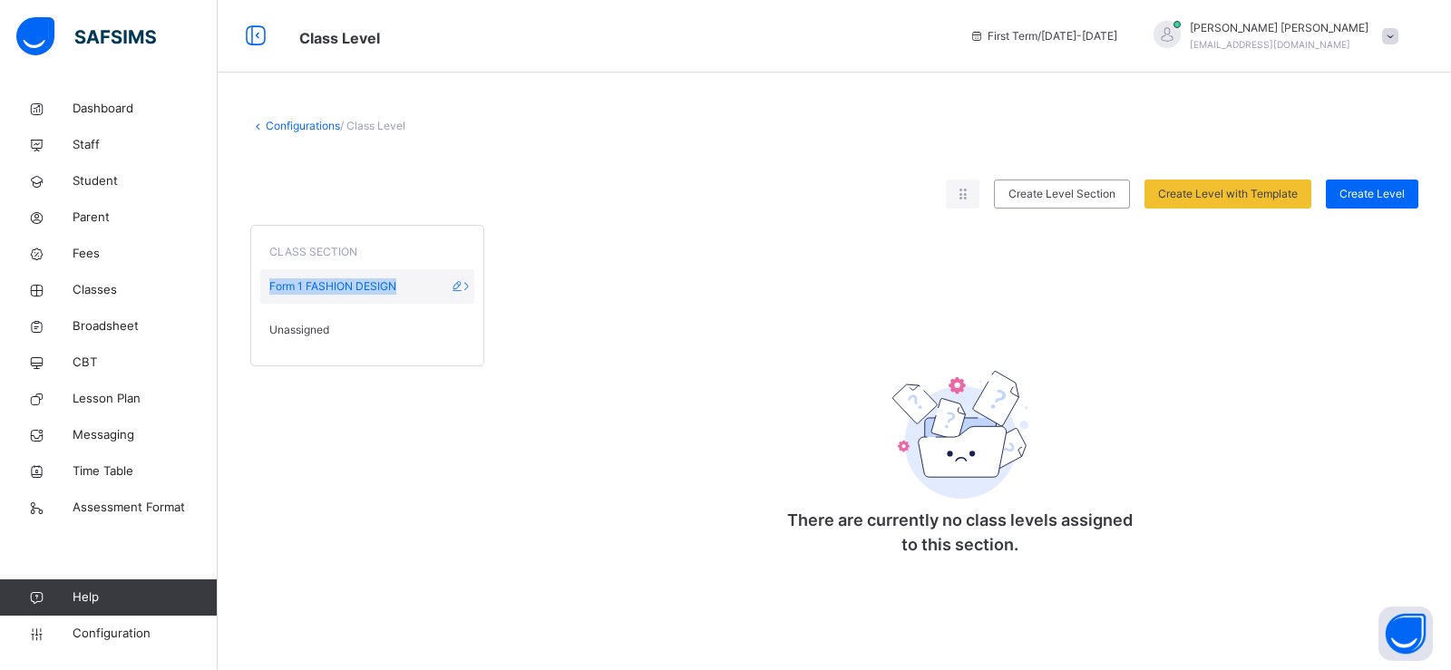
click at [329, 287] on span "Form 1 FASHION DESIGN" at bounding box center [332, 286] width 127 height 16
click at [305, 333] on span "Unassigned" at bounding box center [299, 330] width 60 height 16
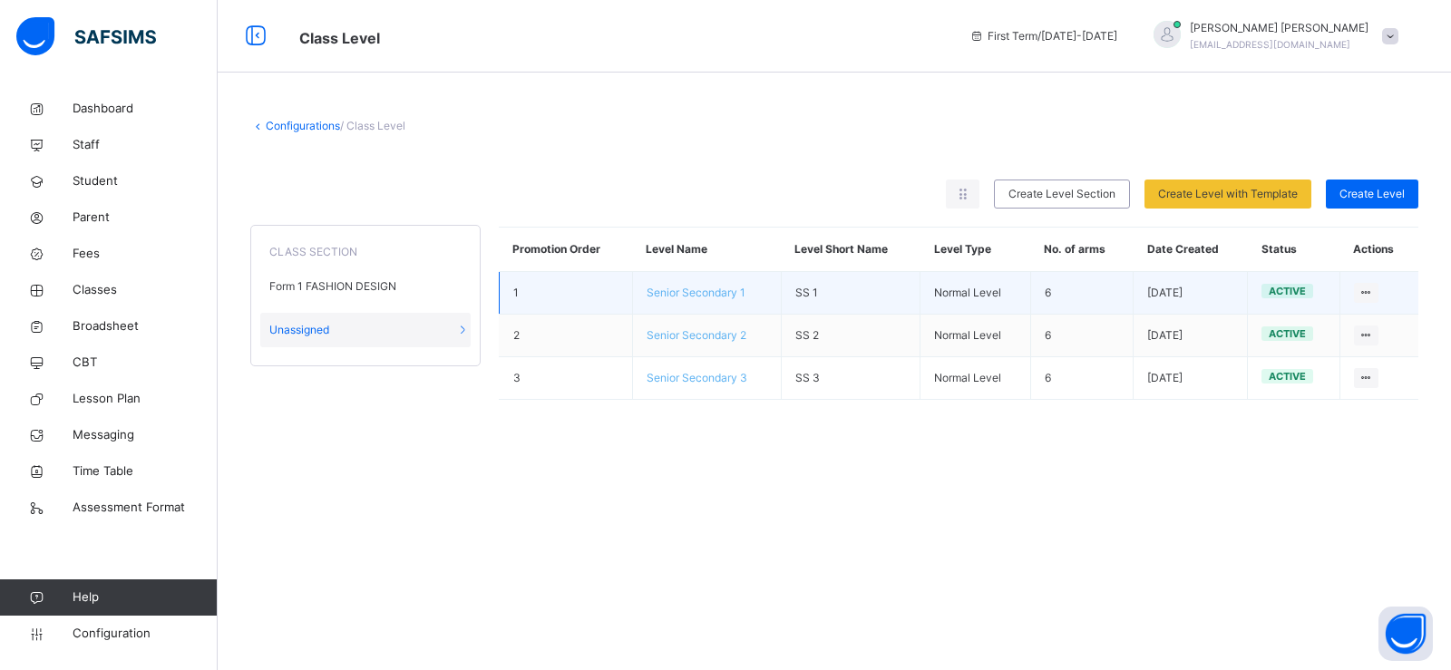
click at [718, 300] on td "Senior Secondary 1" at bounding box center [706, 293] width 149 height 43
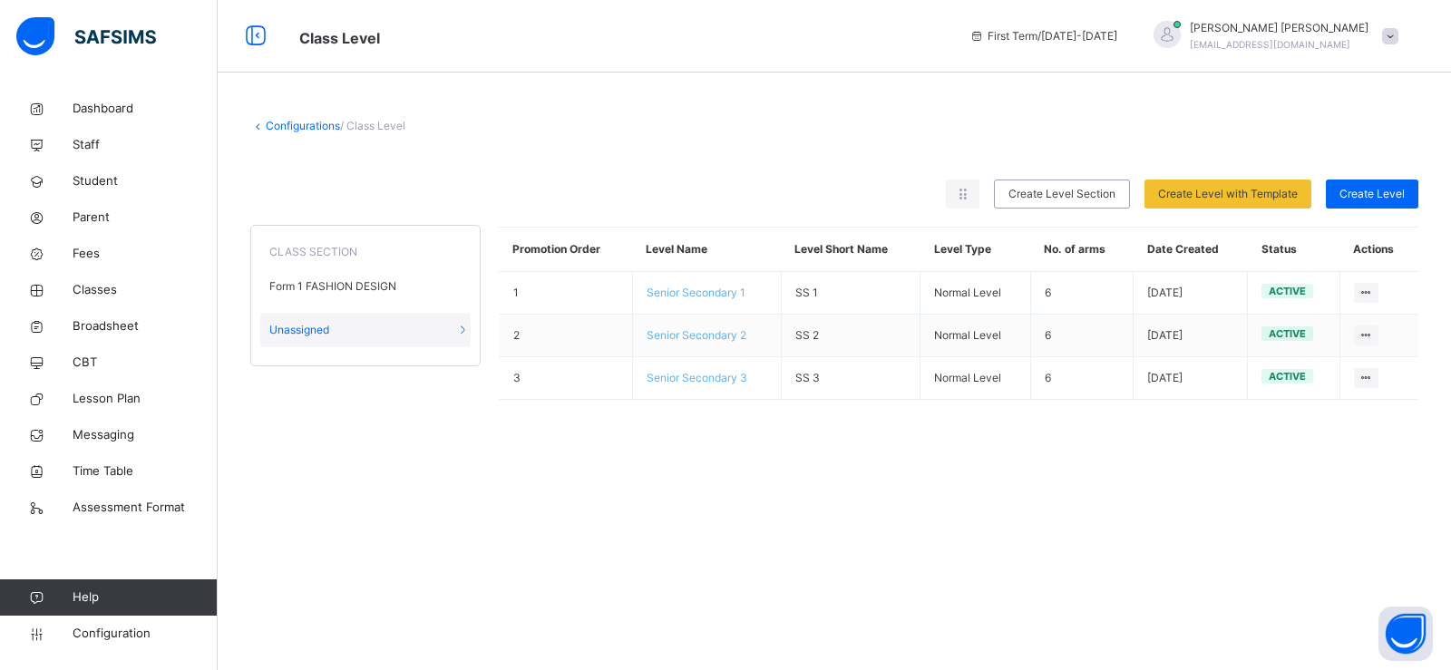
click at [458, 338] on div "Unassigned" at bounding box center [365, 330] width 210 height 34
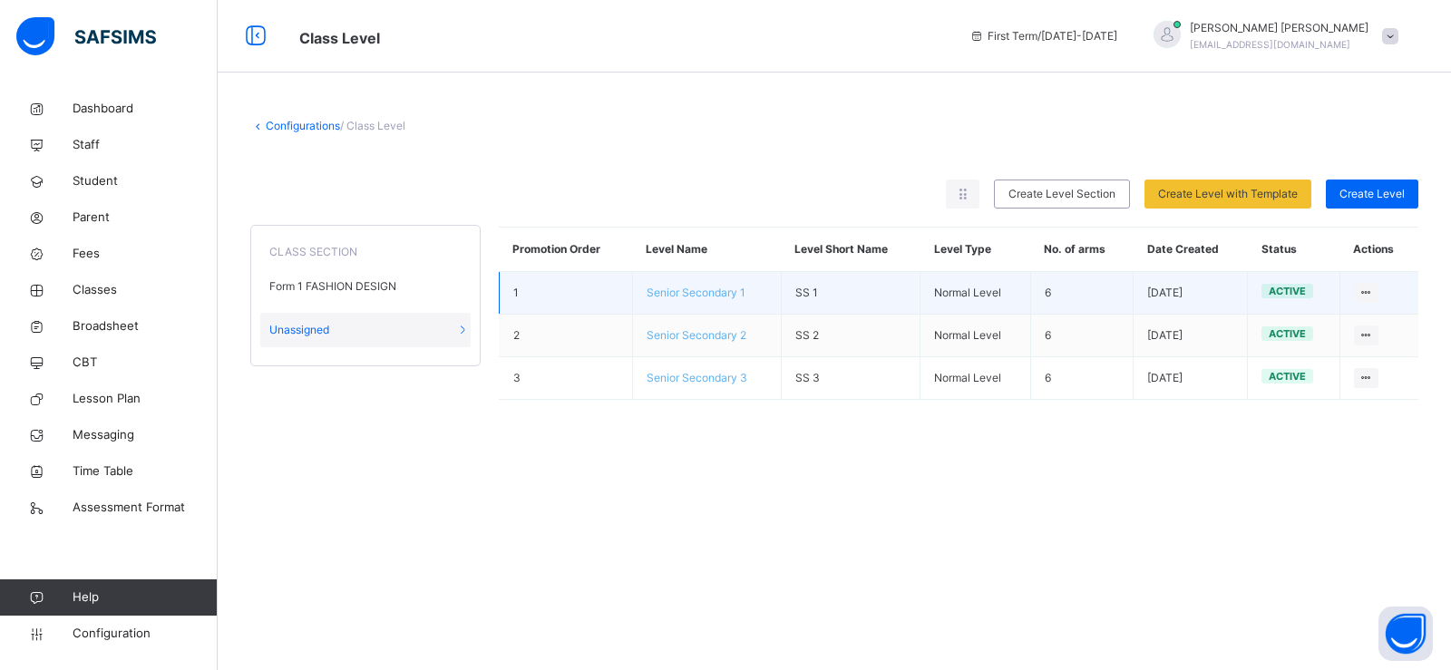
click at [679, 299] on td "Senior Secondary 1" at bounding box center [706, 293] width 149 height 43
click at [700, 289] on span "Senior Secondary 1" at bounding box center [696, 293] width 99 height 14
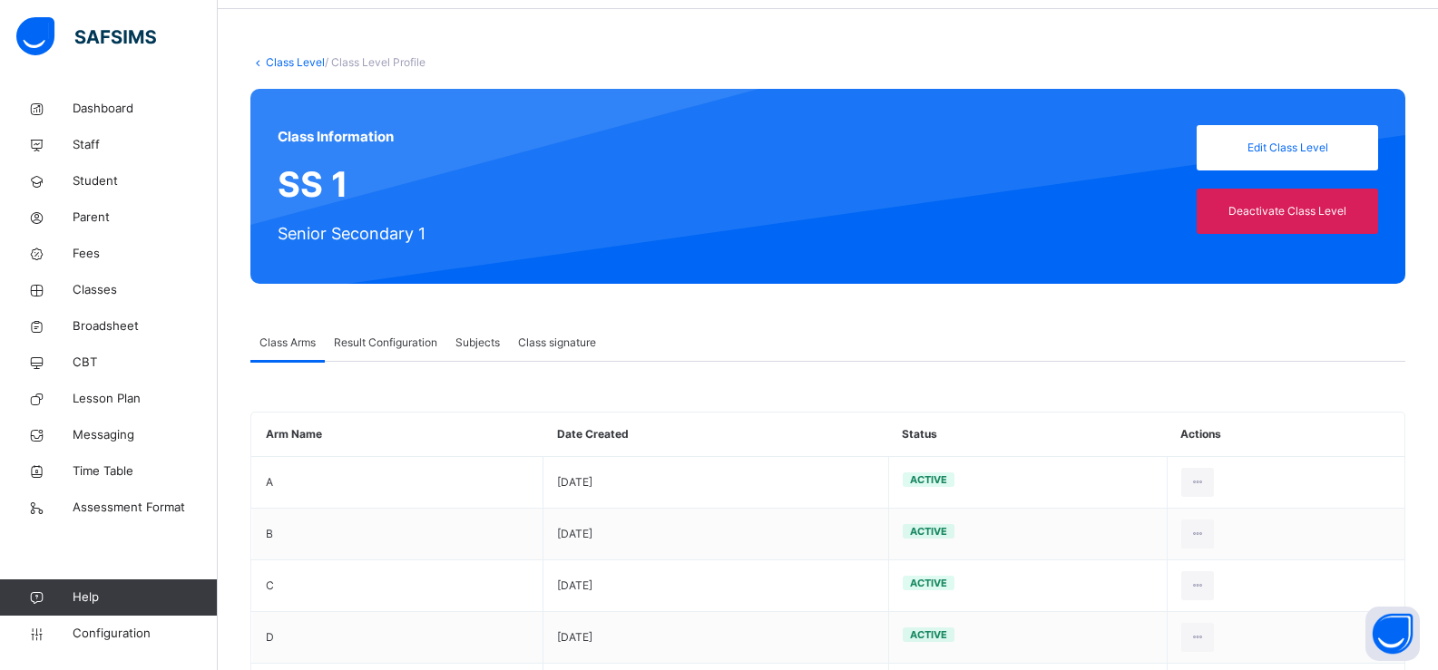
scroll to position [43, 0]
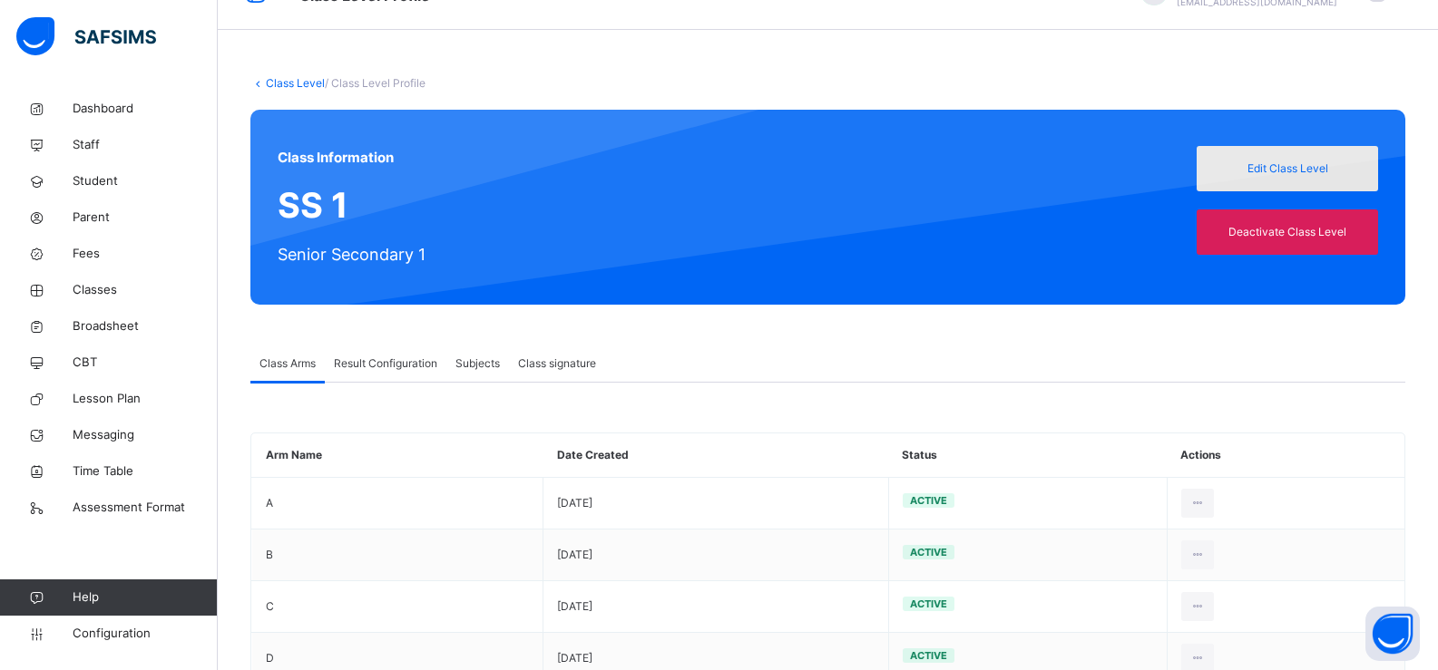
click at [1274, 164] on span "Edit Class Level" at bounding box center [1287, 169] width 154 height 16
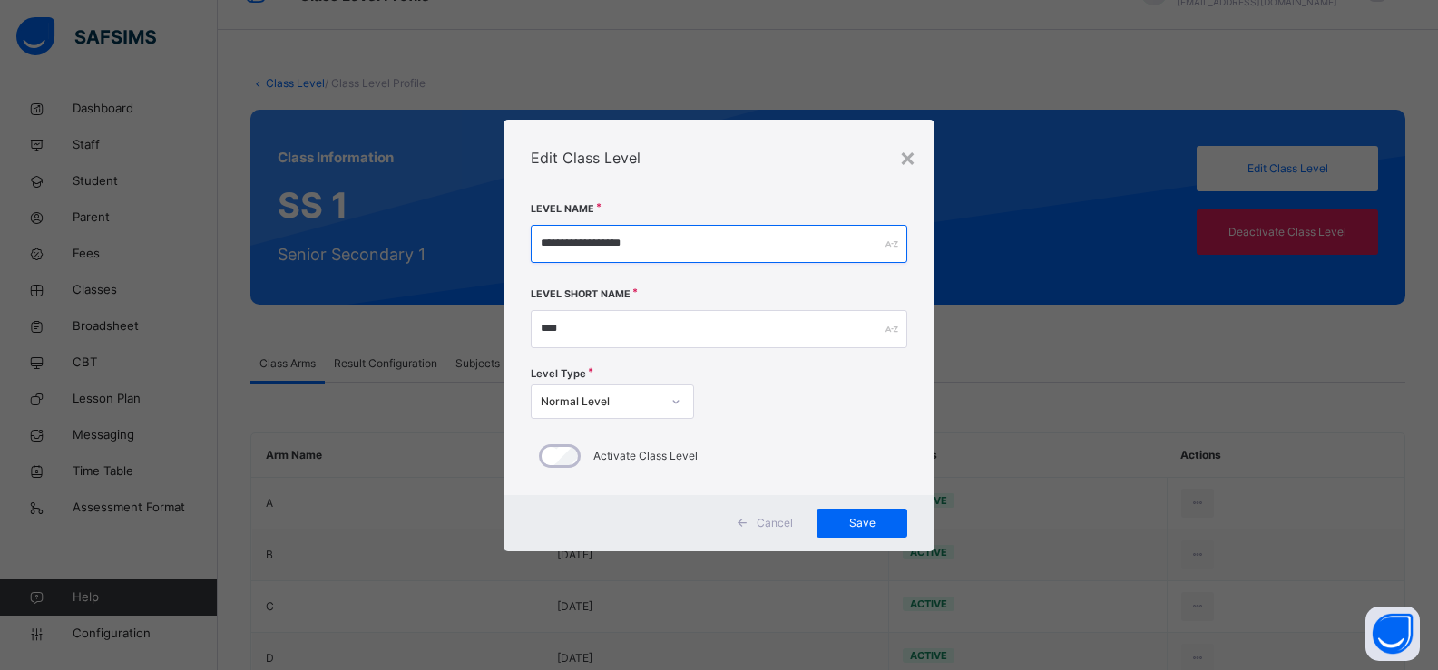
click at [782, 249] on input "**********" at bounding box center [719, 244] width 377 height 38
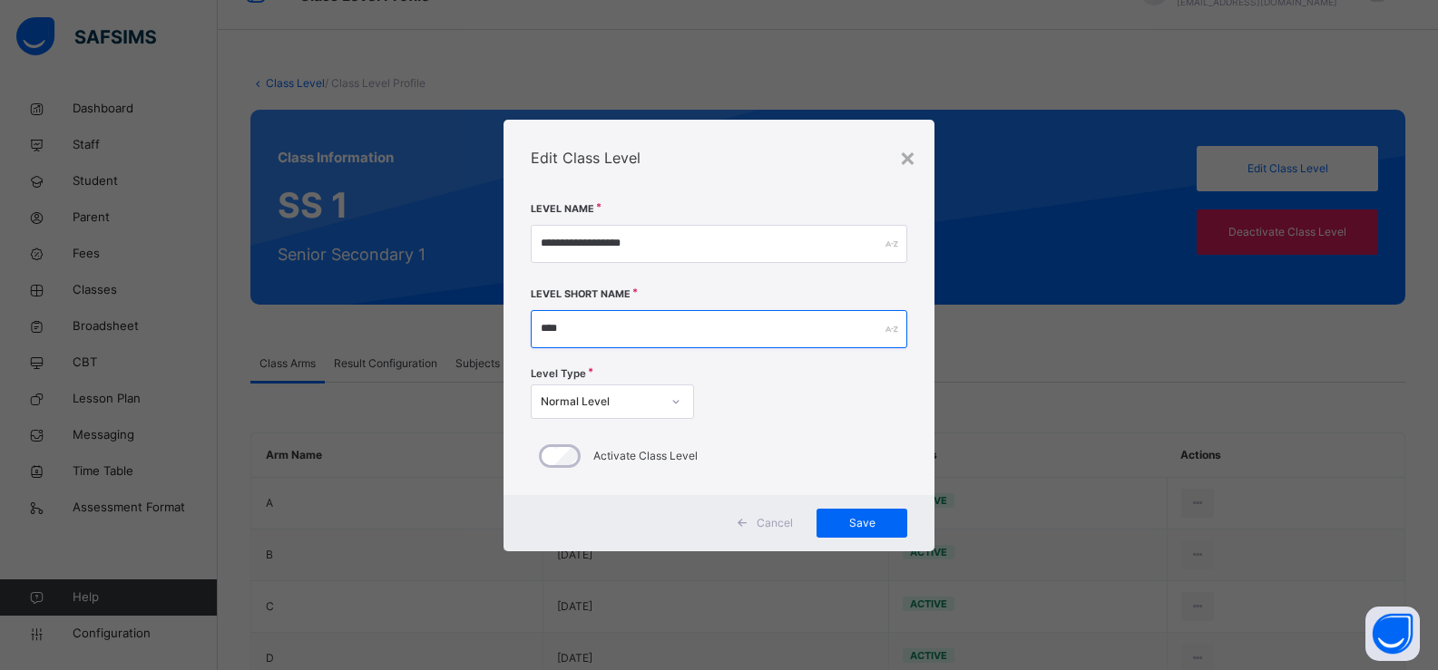
click at [781, 346] on input "****" at bounding box center [719, 329] width 377 height 38
click at [914, 154] on div "×" at bounding box center [907, 157] width 17 height 38
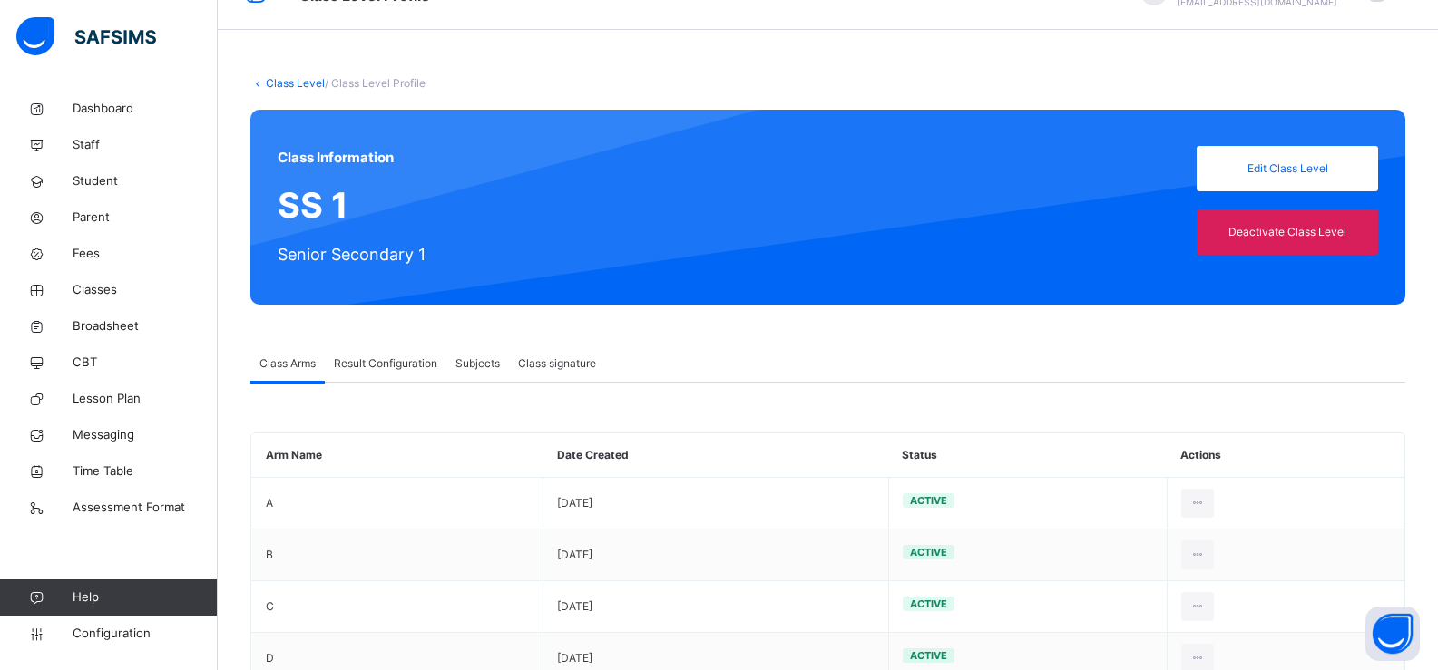
click at [257, 83] on icon at bounding box center [257, 83] width 15 height 14
click at [279, 83] on link "Class Level" at bounding box center [295, 83] width 59 height 14
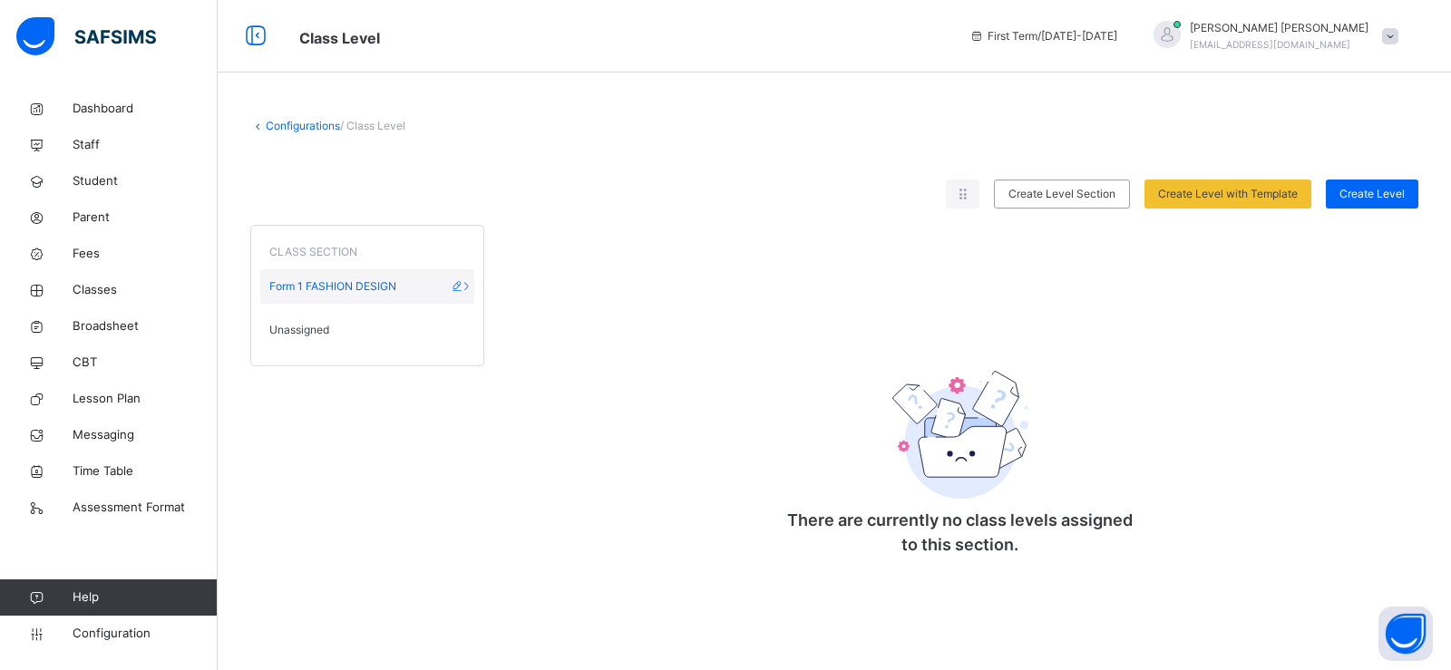
click at [340, 286] on span "Form 1 FASHION DESIGN" at bounding box center [332, 286] width 127 height 16
click at [469, 282] on icon at bounding box center [466, 286] width 15 height 14
click at [464, 288] on icon at bounding box center [457, 286] width 15 height 14
type input "**********"
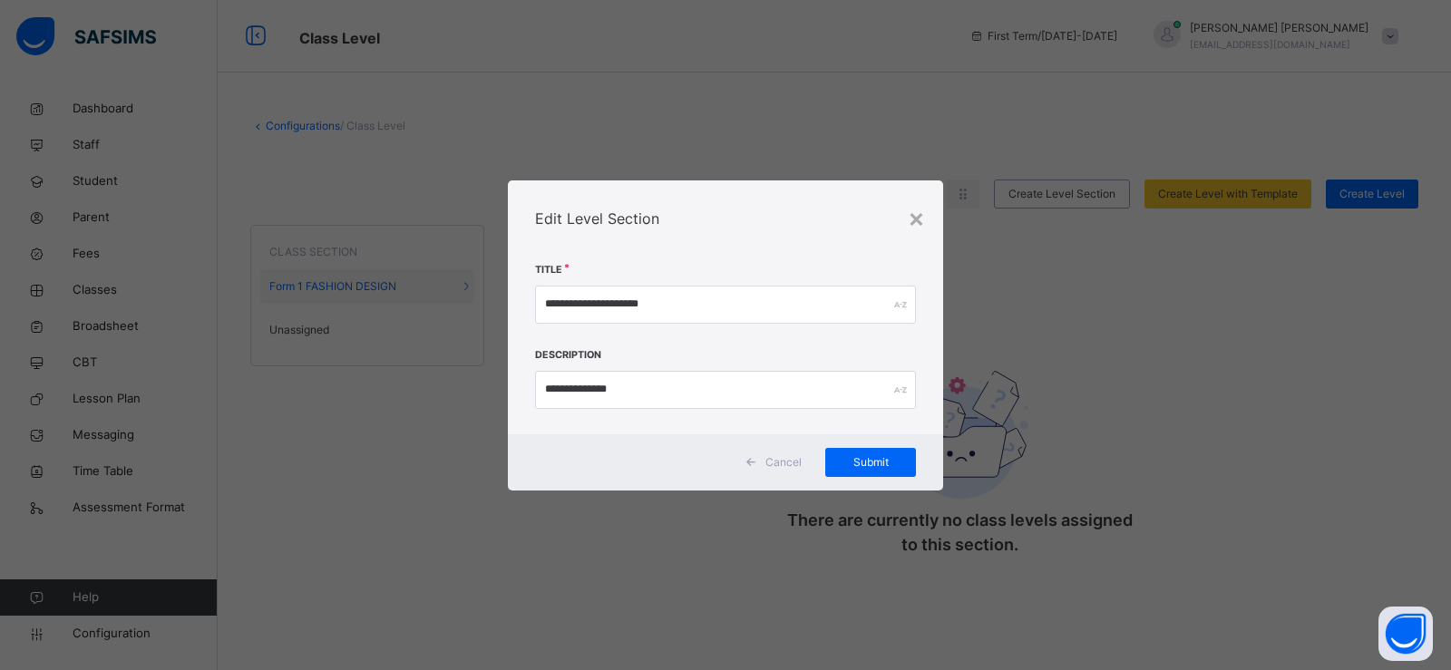
click at [451, 328] on div "**********" at bounding box center [725, 335] width 1451 height 670
click at [786, 455] on span "Cancel" at bounding box center [784, 462] width 36 height 16
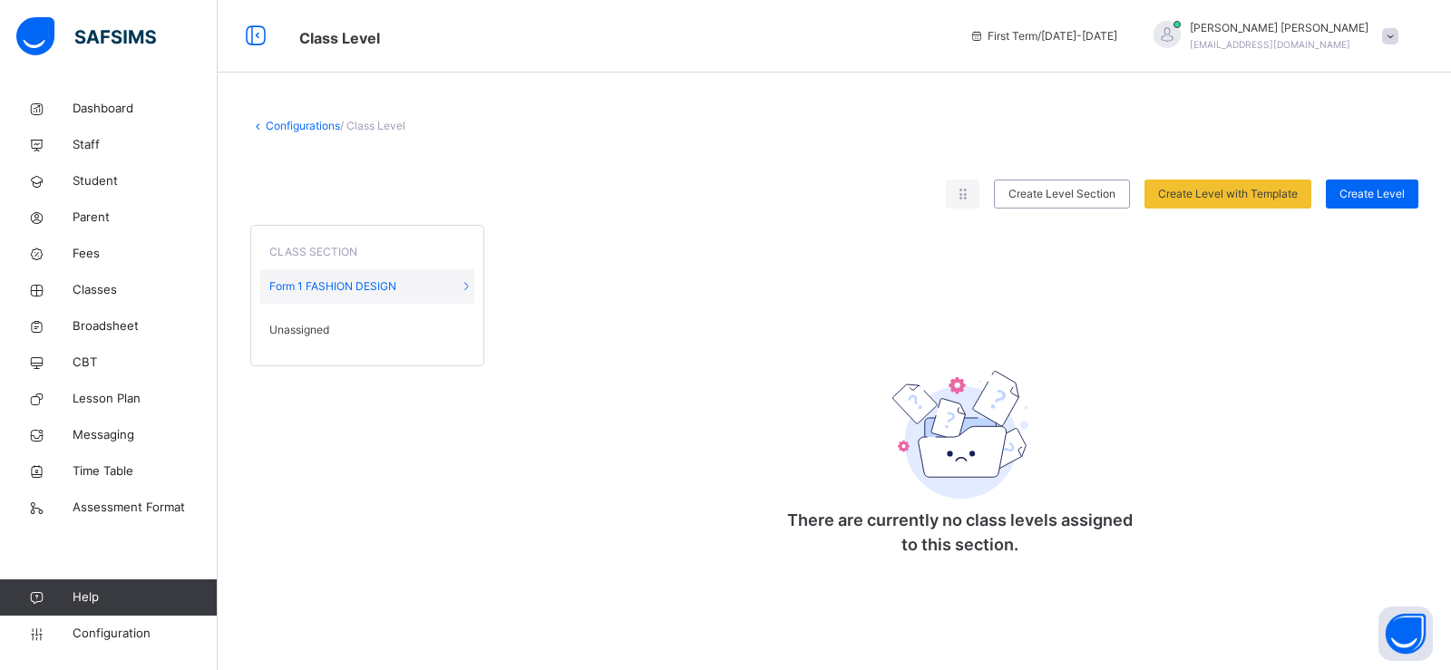
click at [304, 329] on span "Unassigned" at bounding box center [299, 330] width 60 height 16
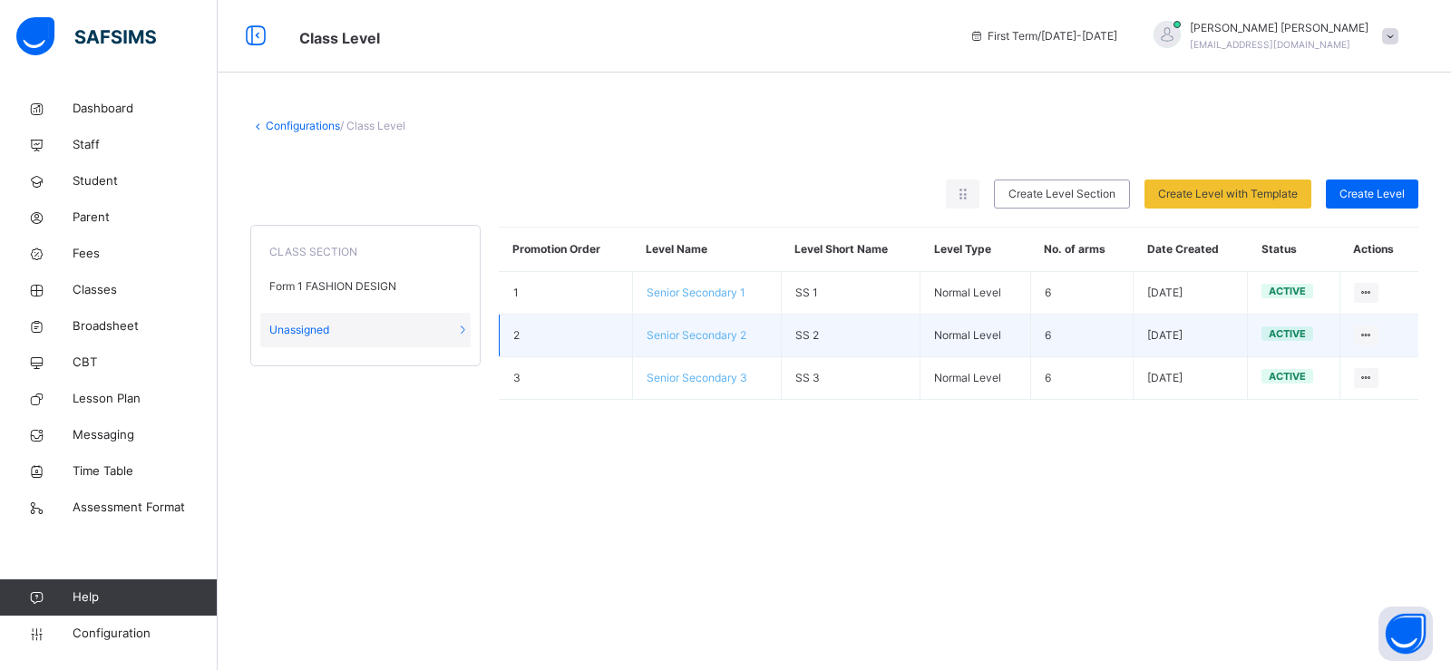
click at [700, 338] on span "Senior Secondary 2" at bounding box center [697, 335] width 100 height 14
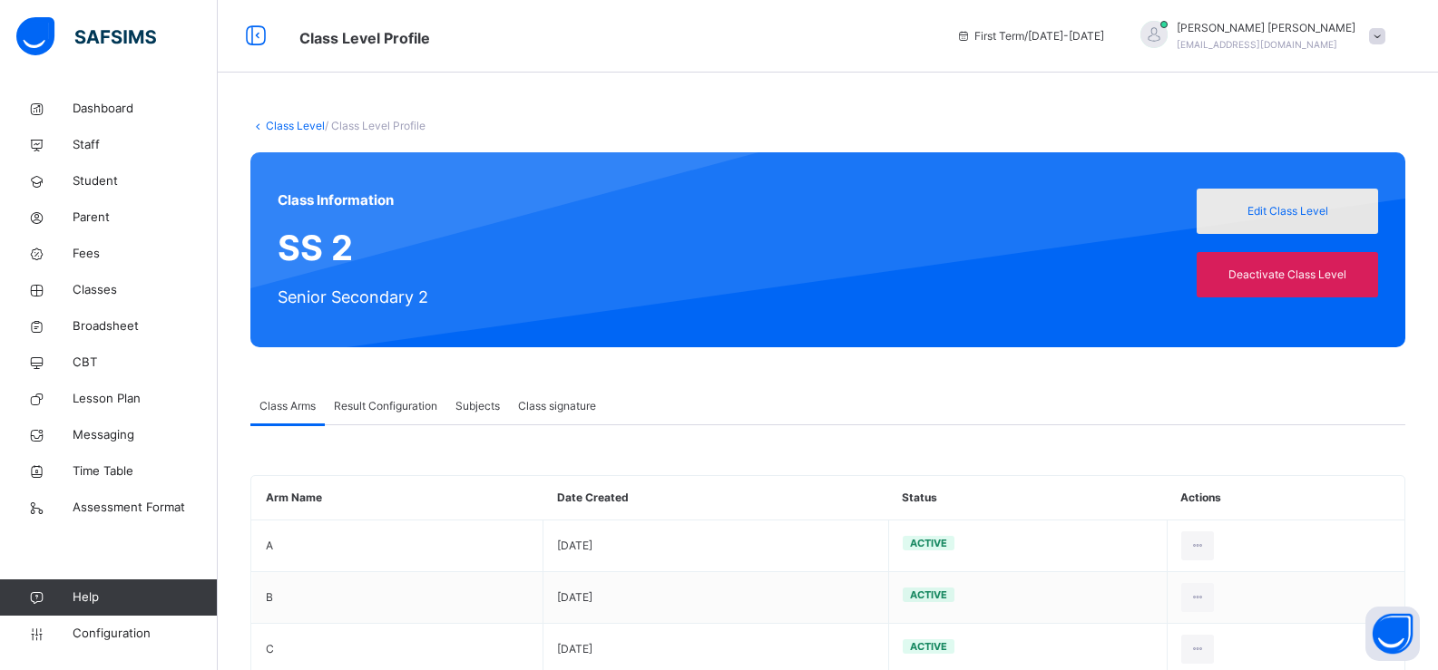
click at [1290, 224] on div "Edit Class Level" at bounding box center [1287, 211] width 181 height 45
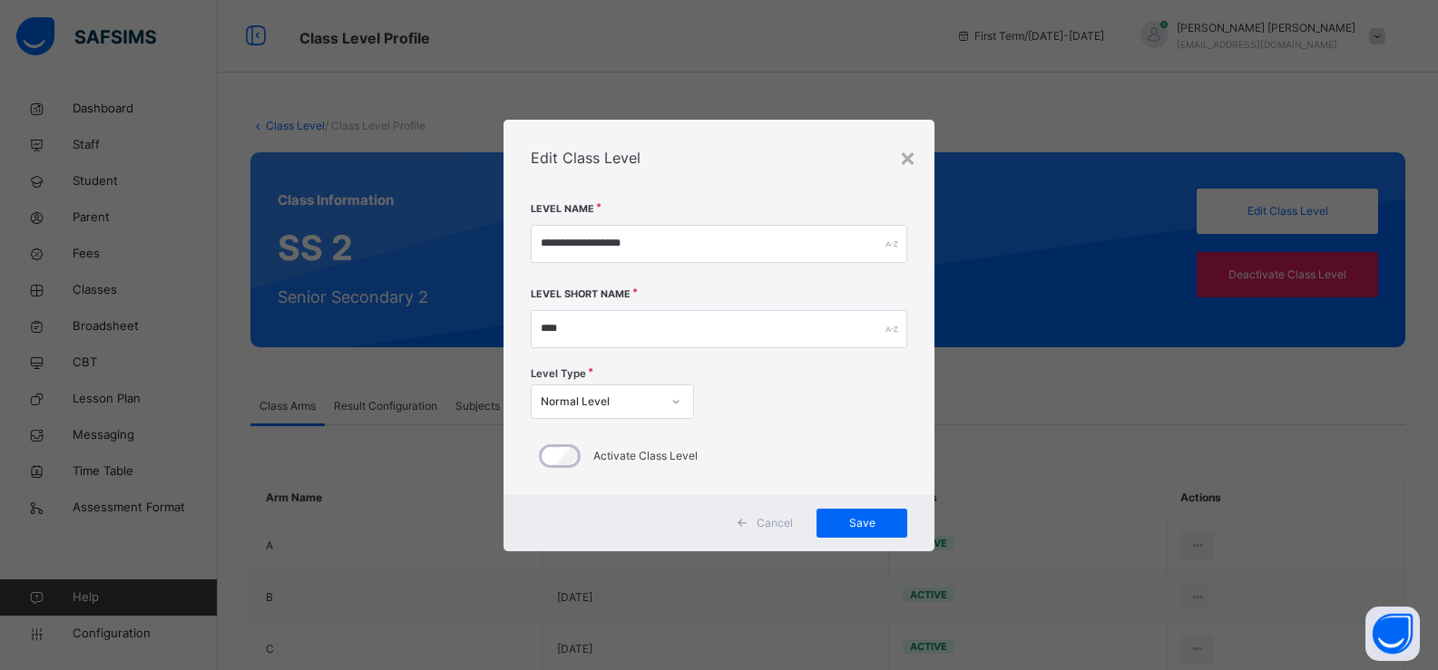
click at [1142, 219] on div "**********" at bounding box center [719, 335] width 1438 height 670
click at [771, 515] on span "Cancel" at bounding box center [775, 523] width 36 height 16
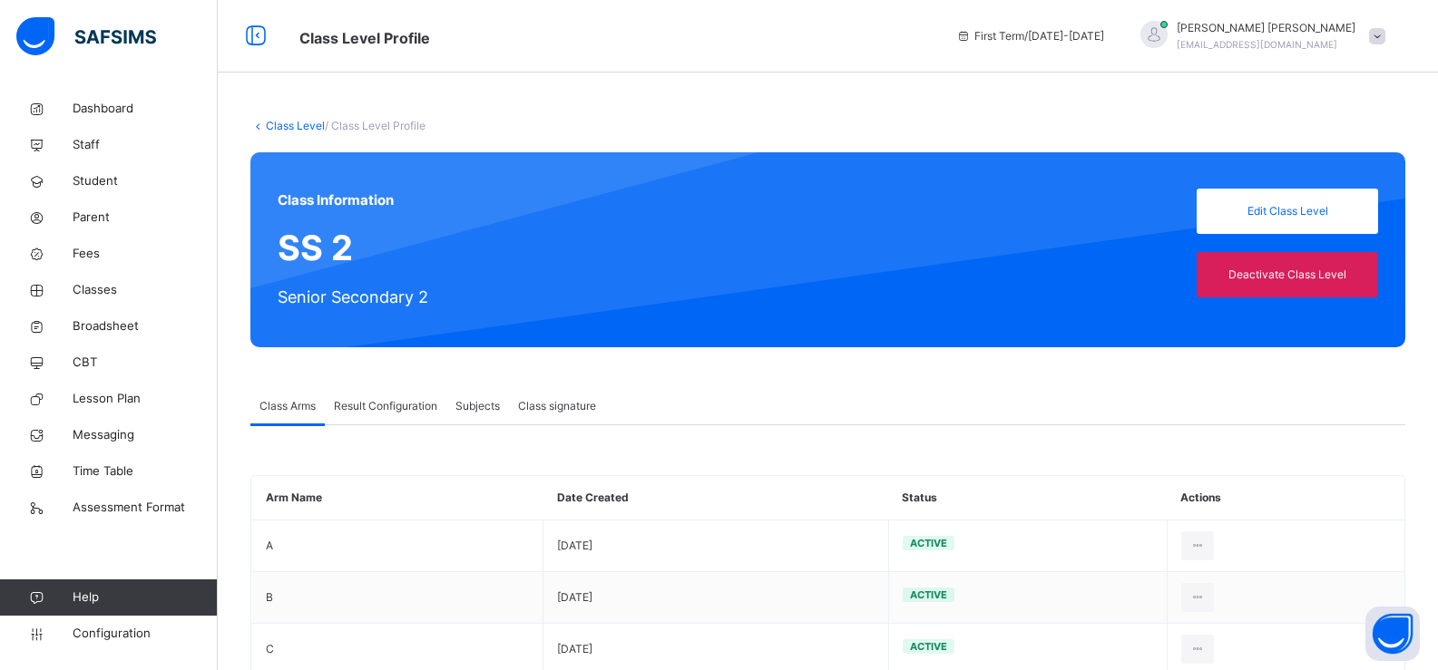
click at [1385, 35] on span at bounding box center [1377, 36] width 16 height 16
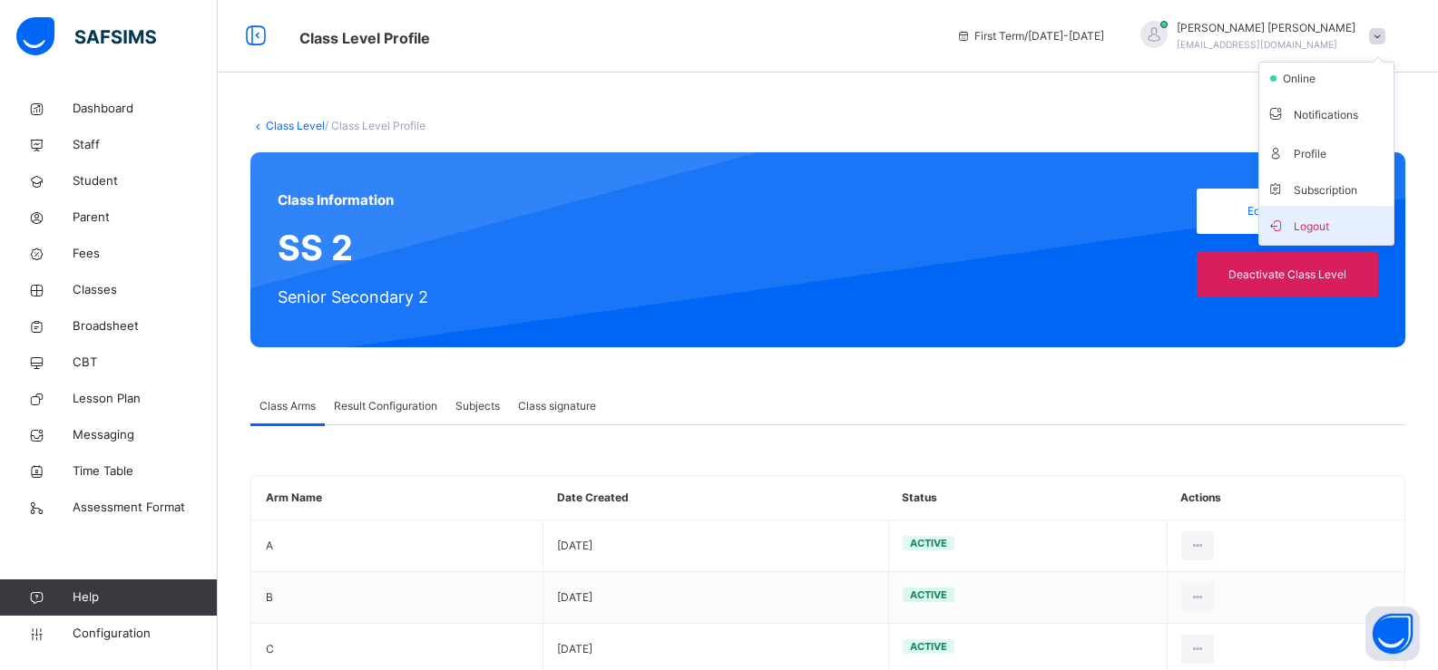
click at [1339, 221] on span "Logout" at bounding box center [1326, 225] width 120 height 24
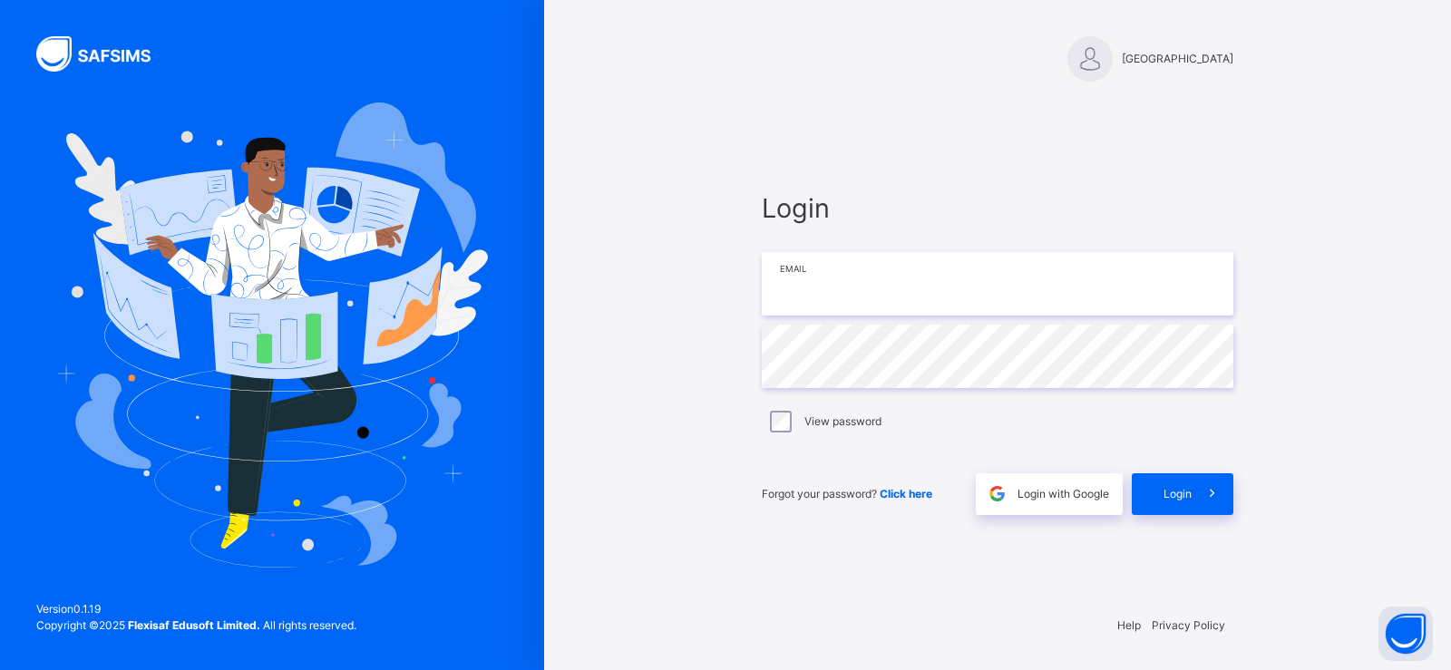
click at [825, 291] on input "email" at bounding box center [998, 284] width 472 height 64
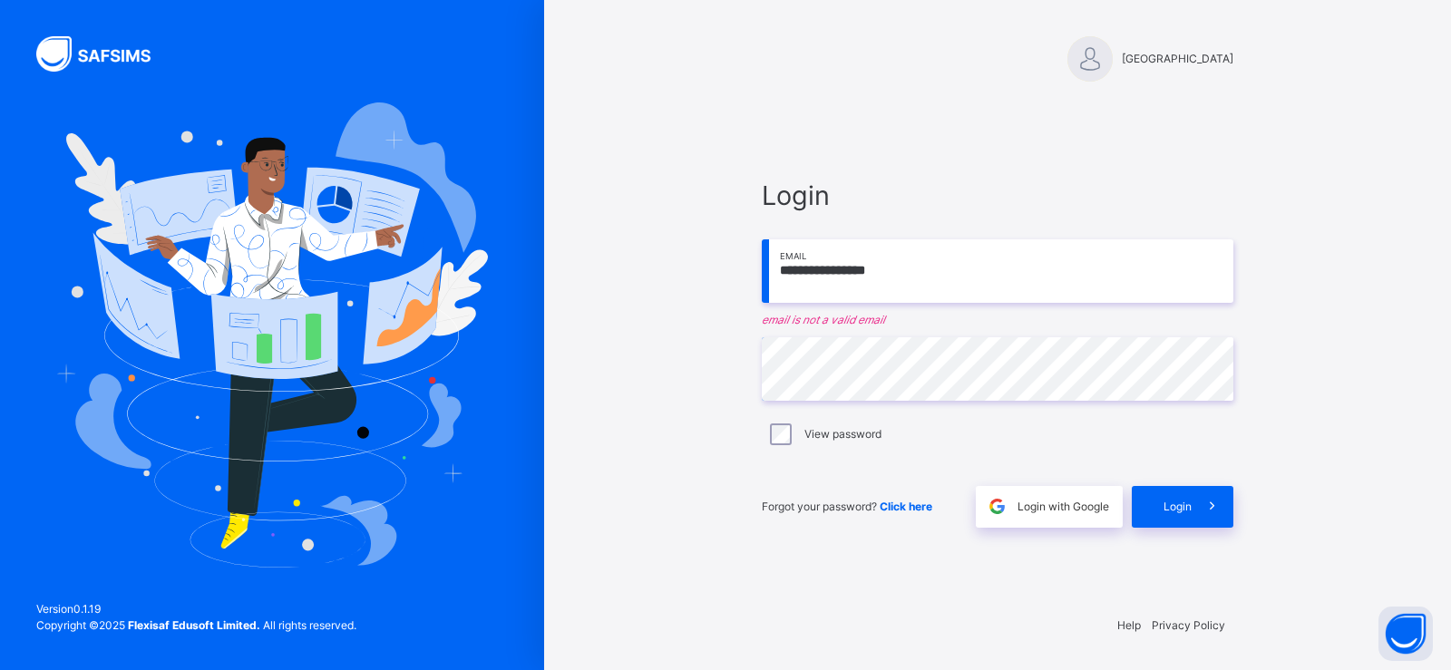
drag, startPoint x: 912, startPoint y: 284, endPoint x: 745, endPoint y: 276, distance: 167.1
click at [745, 276] on div "**********" at bounding box center [998, 351] width 508 height 495
type input "**********"
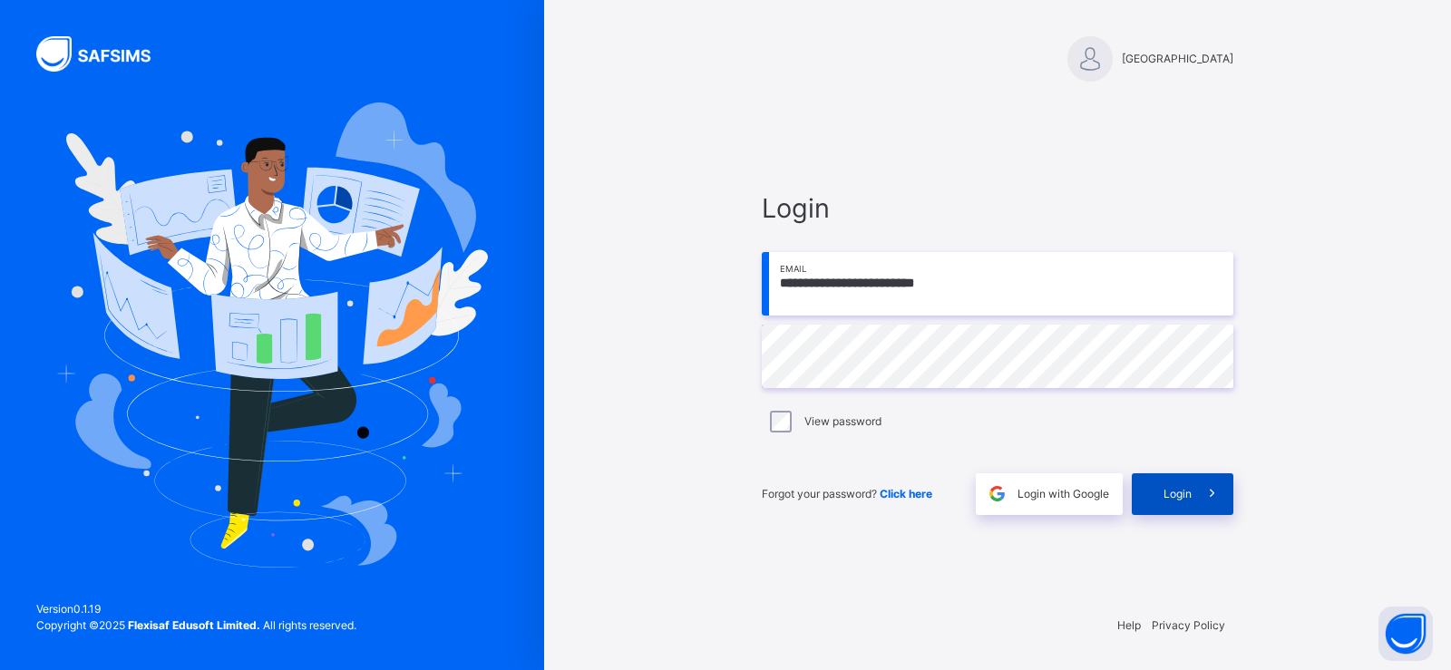
click at [1183, 502] on span "Login" at bounding box center [1178, 494] width 28 height 16
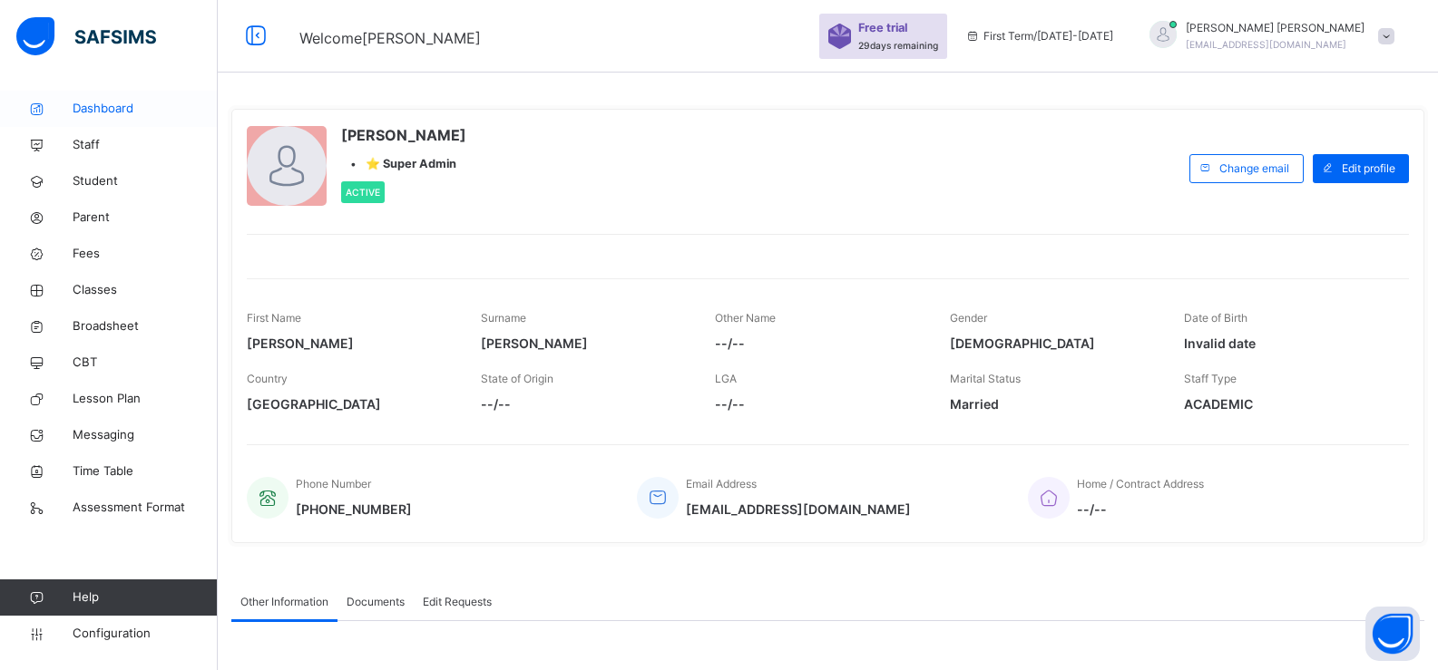
click at [93, 119] on link "Dashboard" at bounding box center [109, 109] width 218 height 36
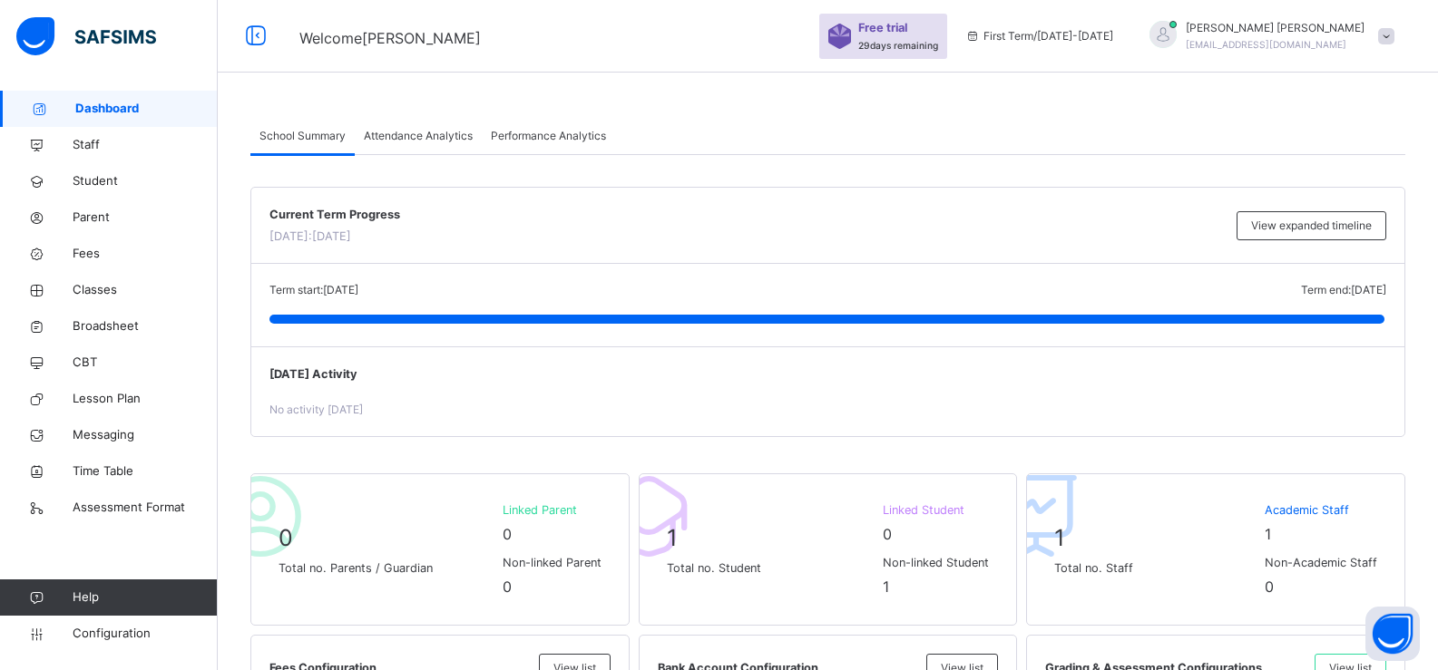
click at [1394, 42] on span at bounding box center [1386, 36] width 16 height 16
click at [1335, 81] on span "online" at bounding box center [1312, 79] width 45 height 16
click at [1394, 29] on span at bounding box center [1386, 36] width 16 height 16
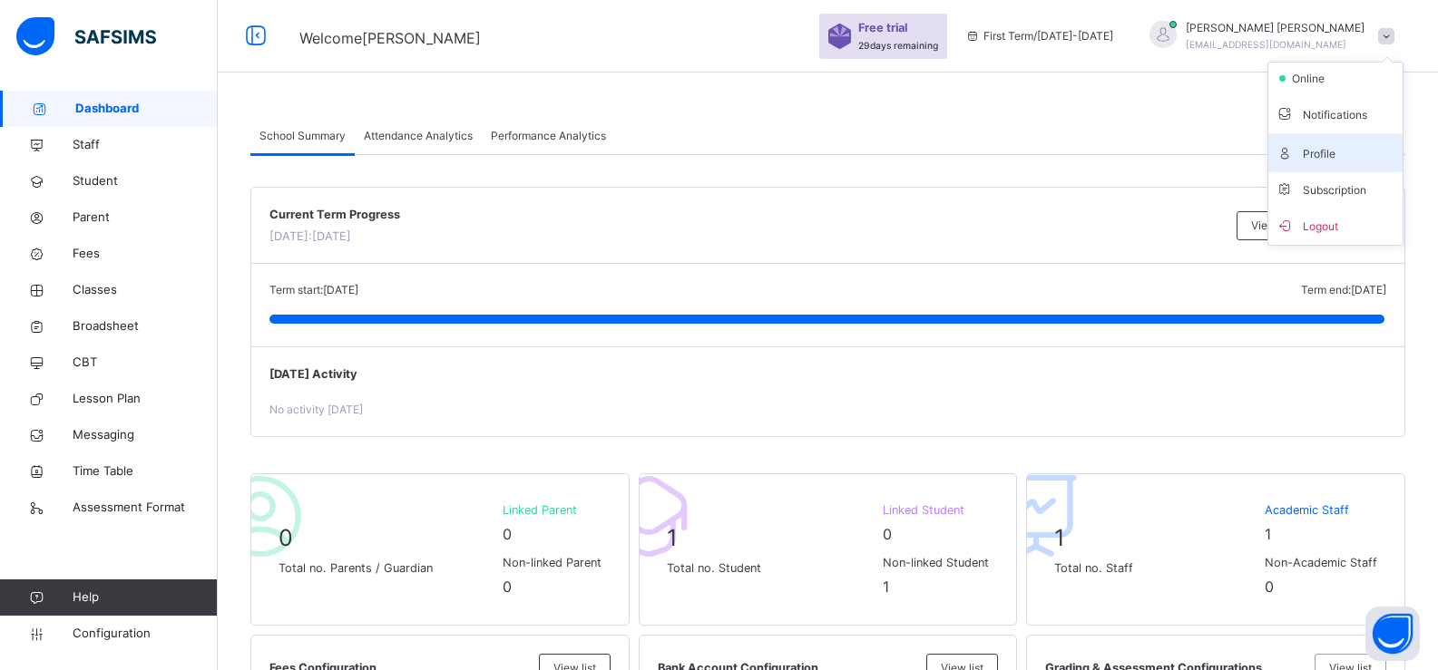
click at [1349, 152] on span "Profile" at bounding box center [1335, 153] width 120 height 24
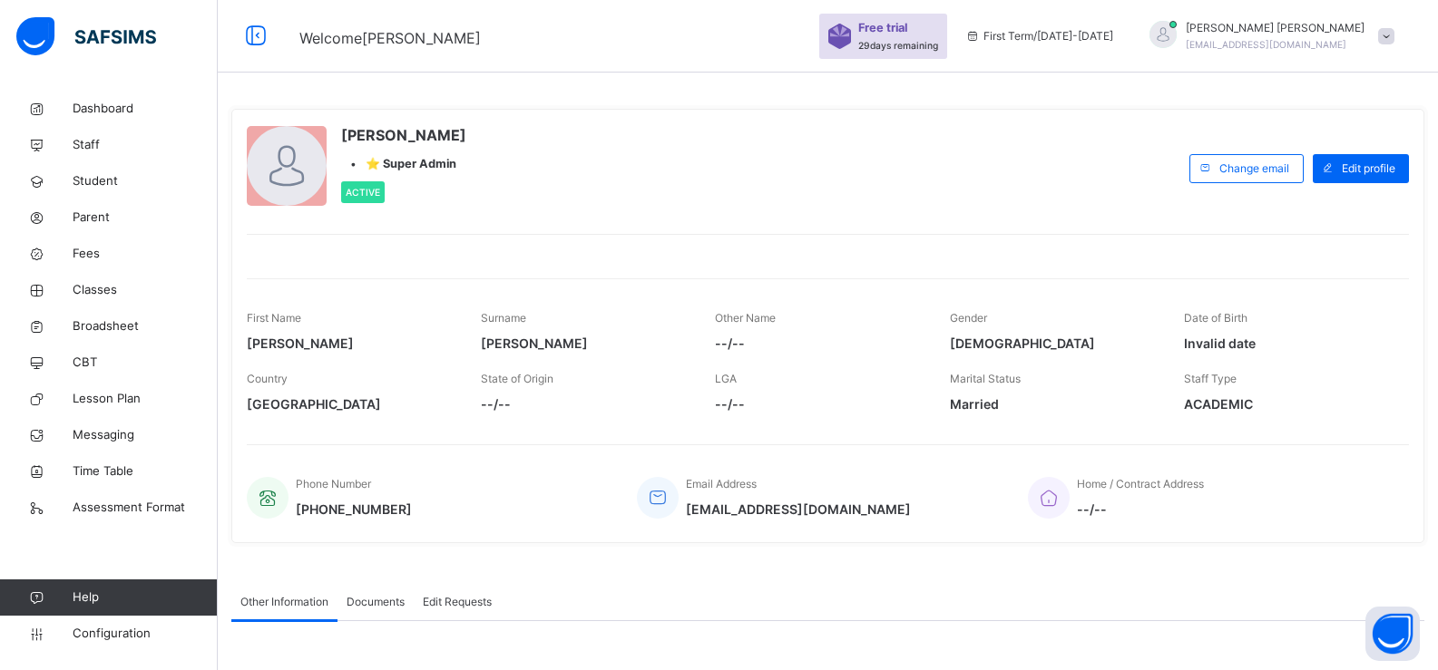
click at [938, 45] on span "29 days remaining" at bounding box center [898, 45] width 80 height 11
click at [929, 28] on span "Free trial" at bounding box center [893, 27] width 71 height 17
click at [133, 113] on span "Dashboard" at bounding box center [145, 109] width 145 height 18
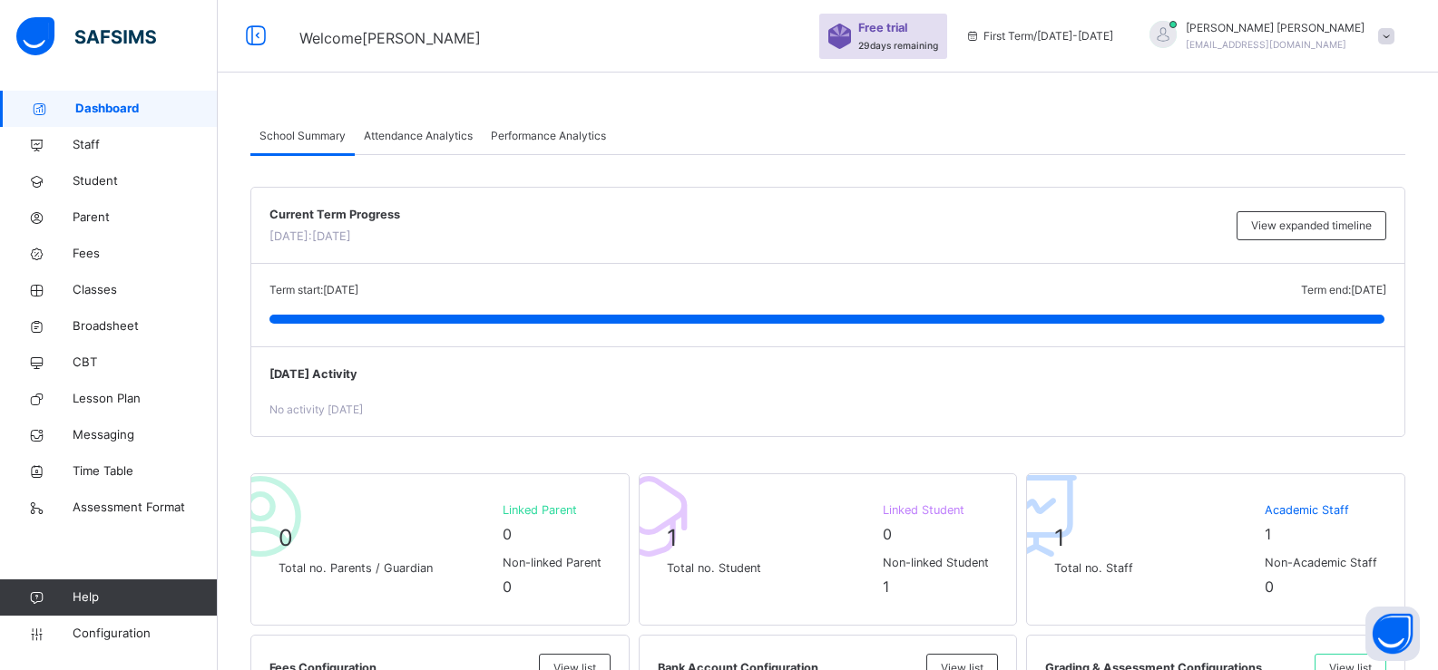
click at [434, 129] on span "Attendance Analytics" at bounding box center [418, 136] width 109 height 16
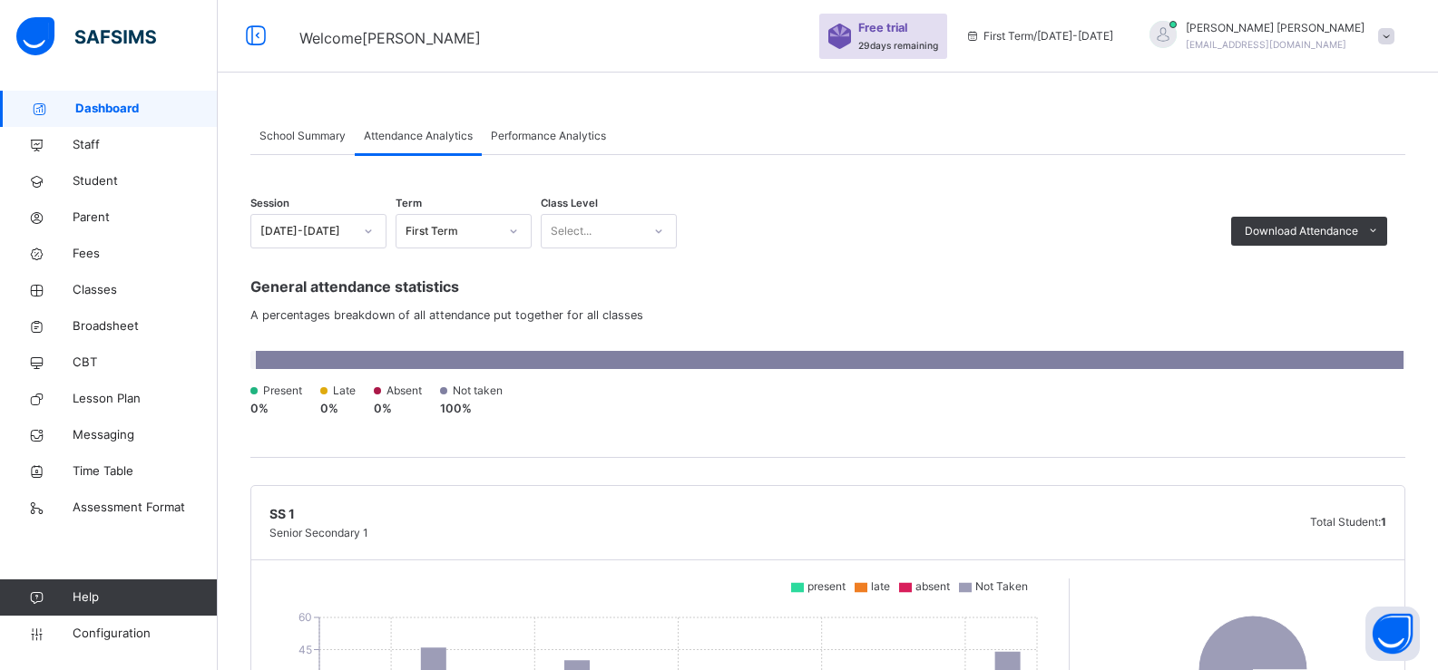
click at [594, 213] on div "Class Level Select..." at bounding box center [609, 222] width 136 height 53
click at [597, 226] on div "Select..." at bounding box center [592, 232] width 100 height 28
click at [594, 275] on div "SS 1" at bounding box center [609, 272] width 134 height 31
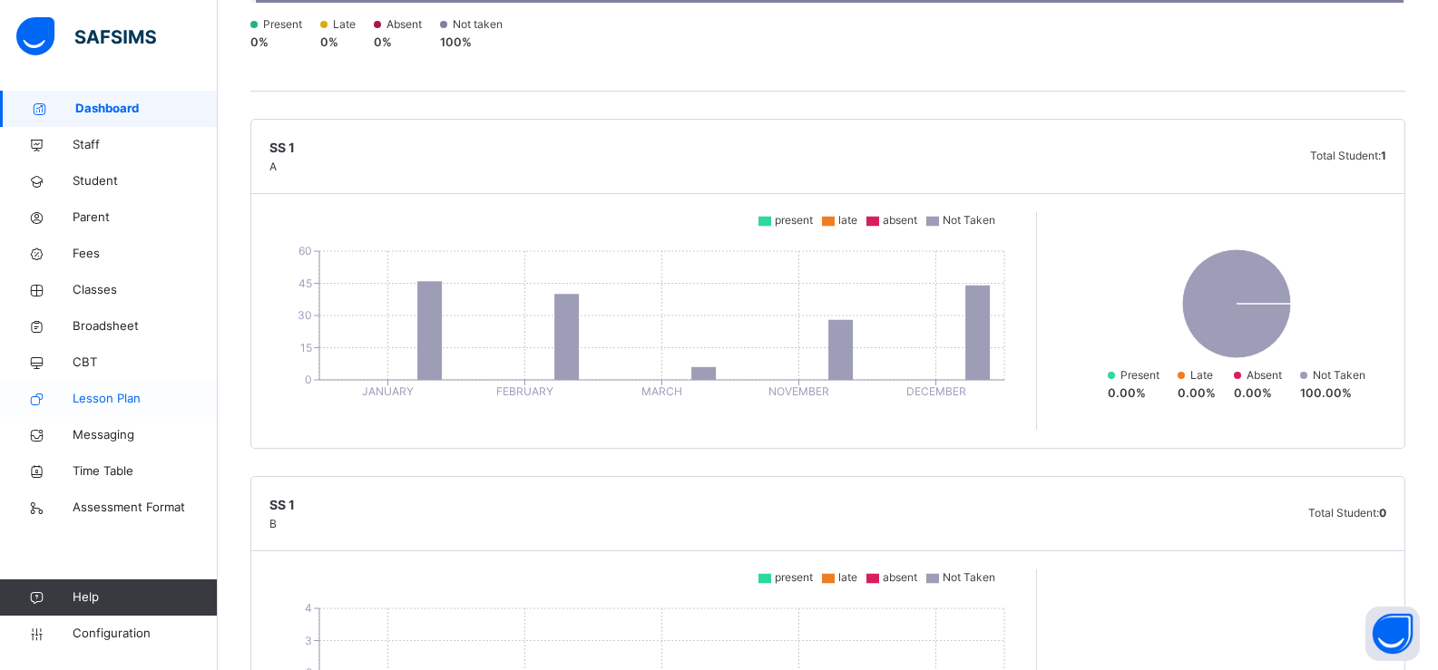
scroll to position [424, 0]
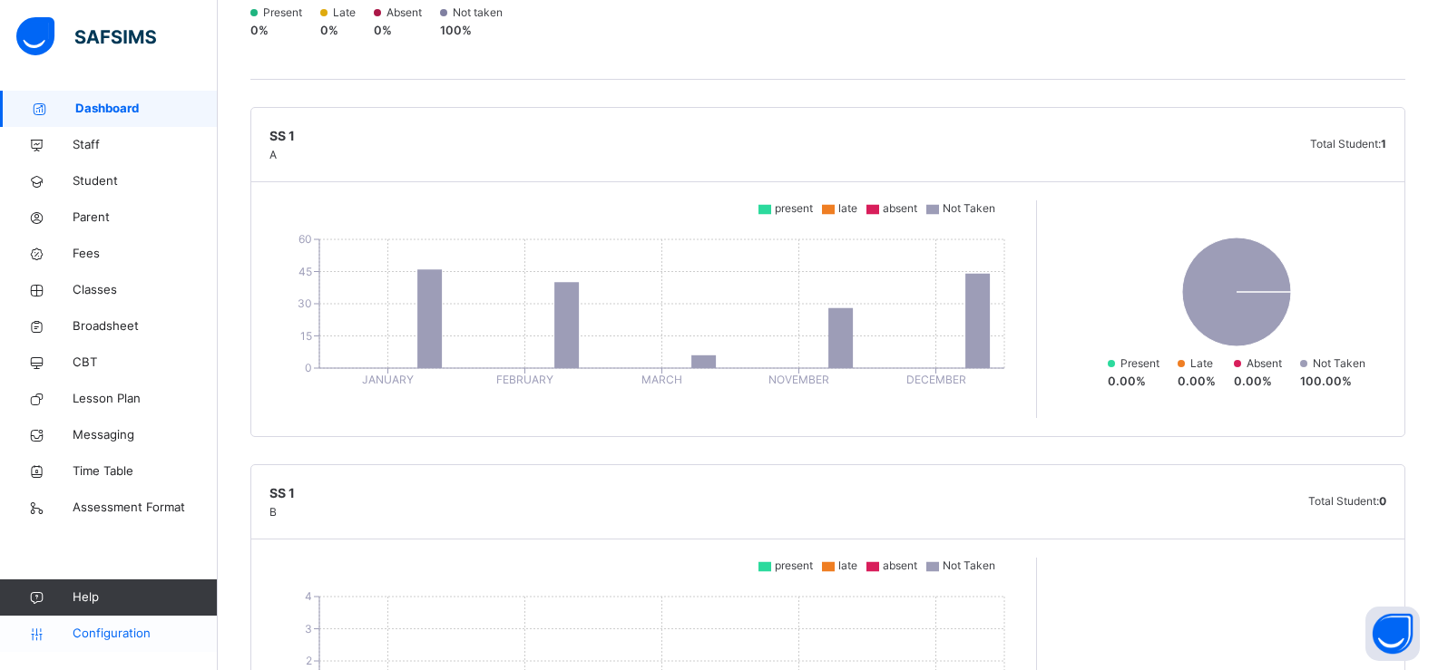
click at [112, 634] on span "Configuration" at bounding box center [145, 634] width 144 height 18
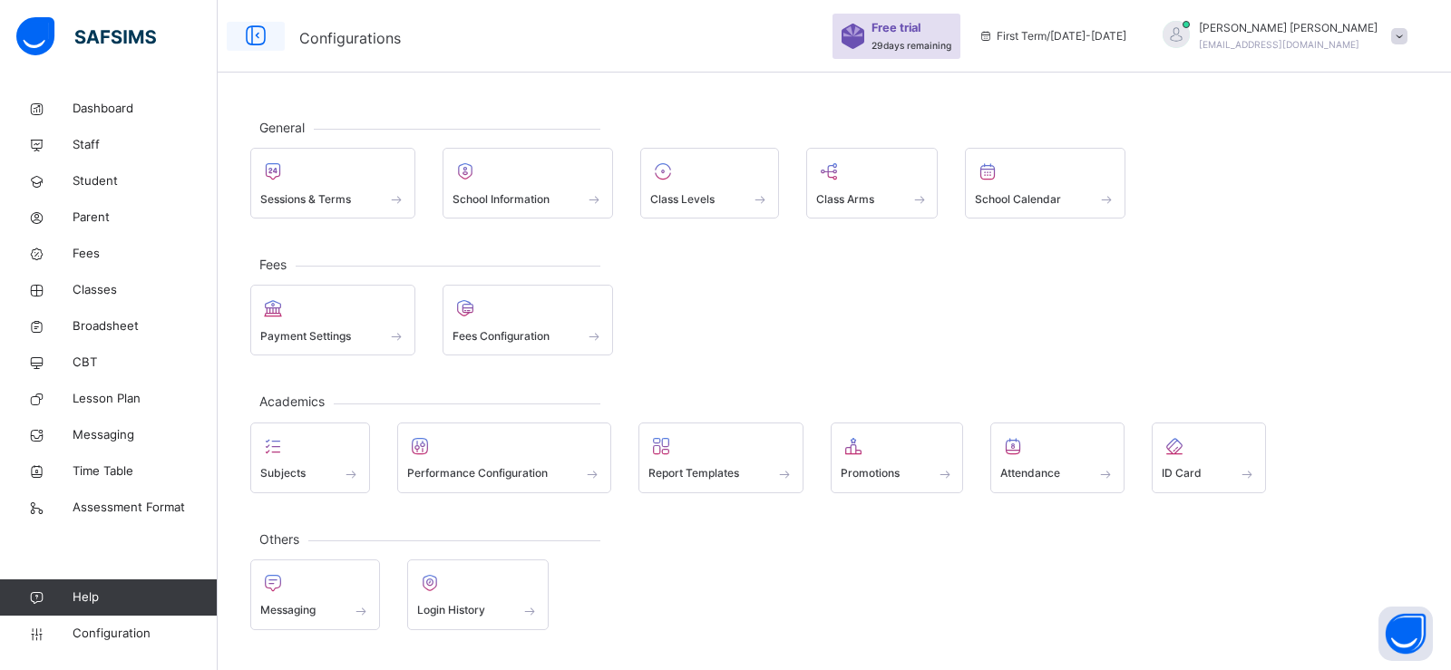
click at [264, 44] on icon at bounding box center [255, 36] width 31 height 33
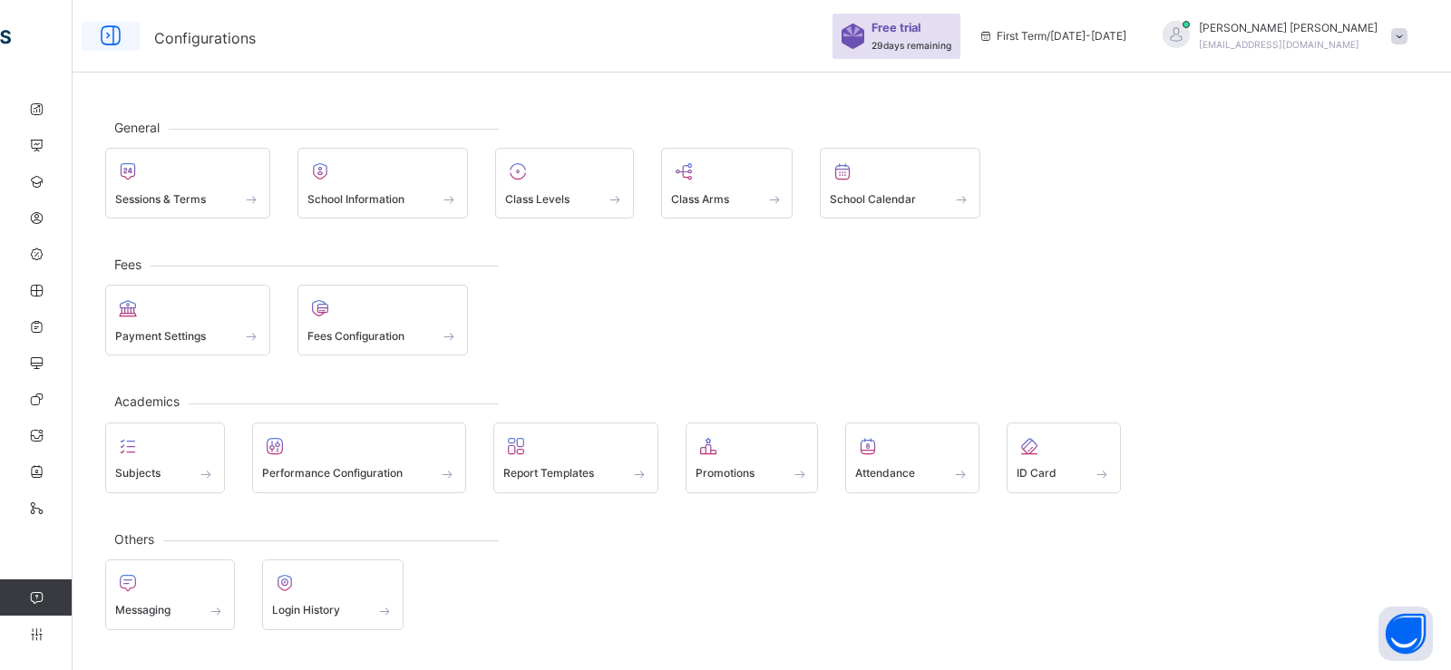
click at [107, 38] on icon at bounding box center [110, 36] width 31 height 33
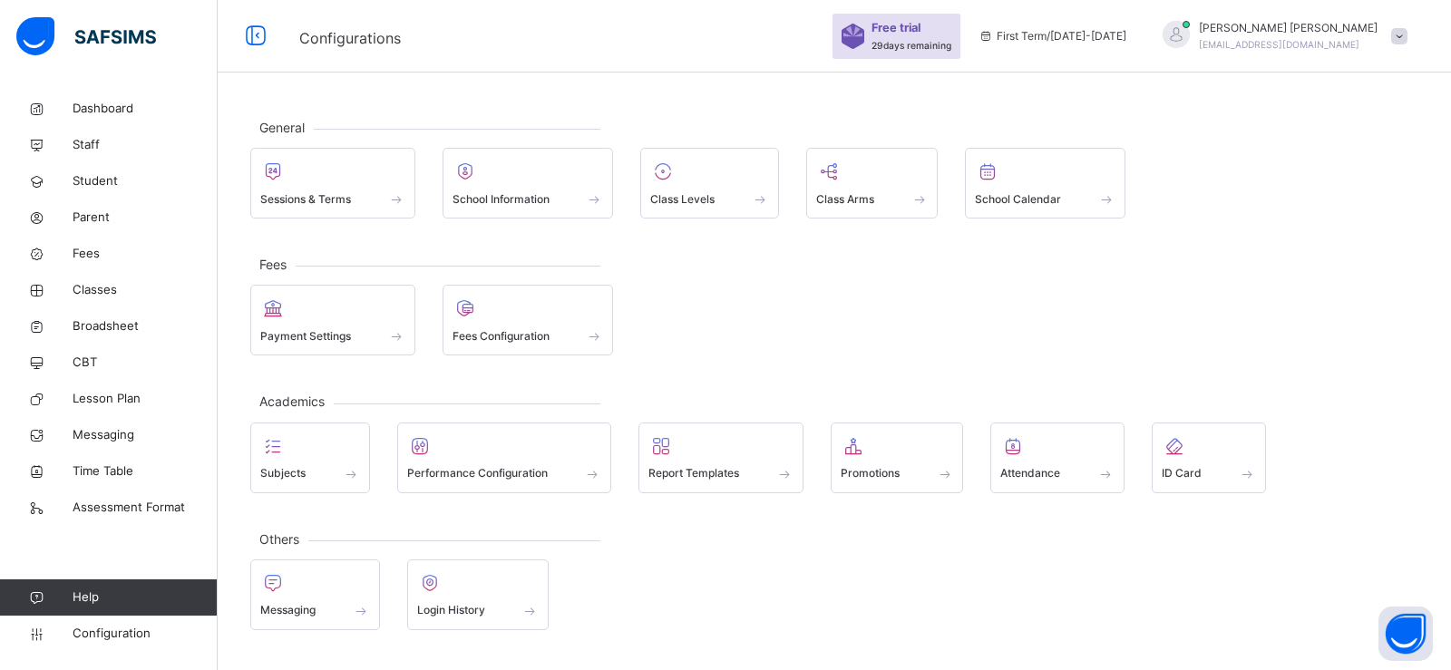
click at [38, 35] on img at bounding box center [86, 36] width 140 height 38
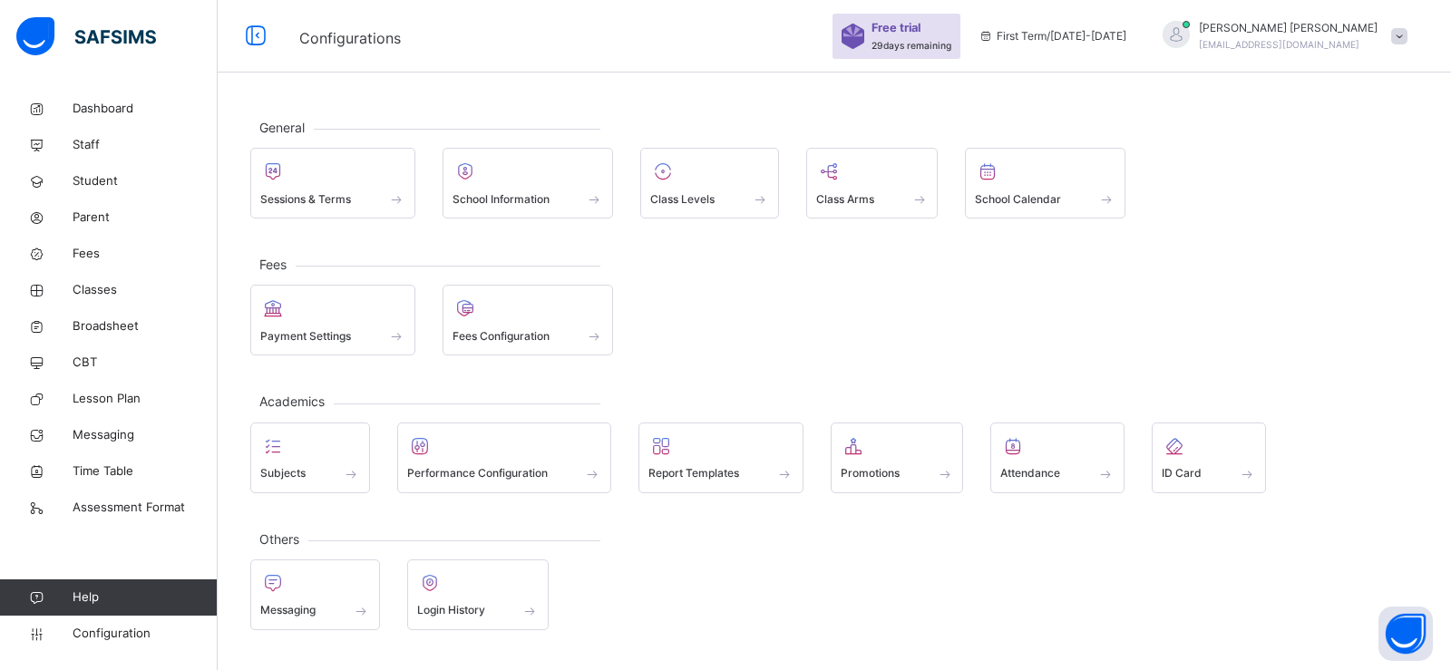
click at [93, 591] on span "Help" at bounding box center [145, 598] width 144 height 18
click at [286, 462] on span at bounding box center [310, 462] width 100 height 5
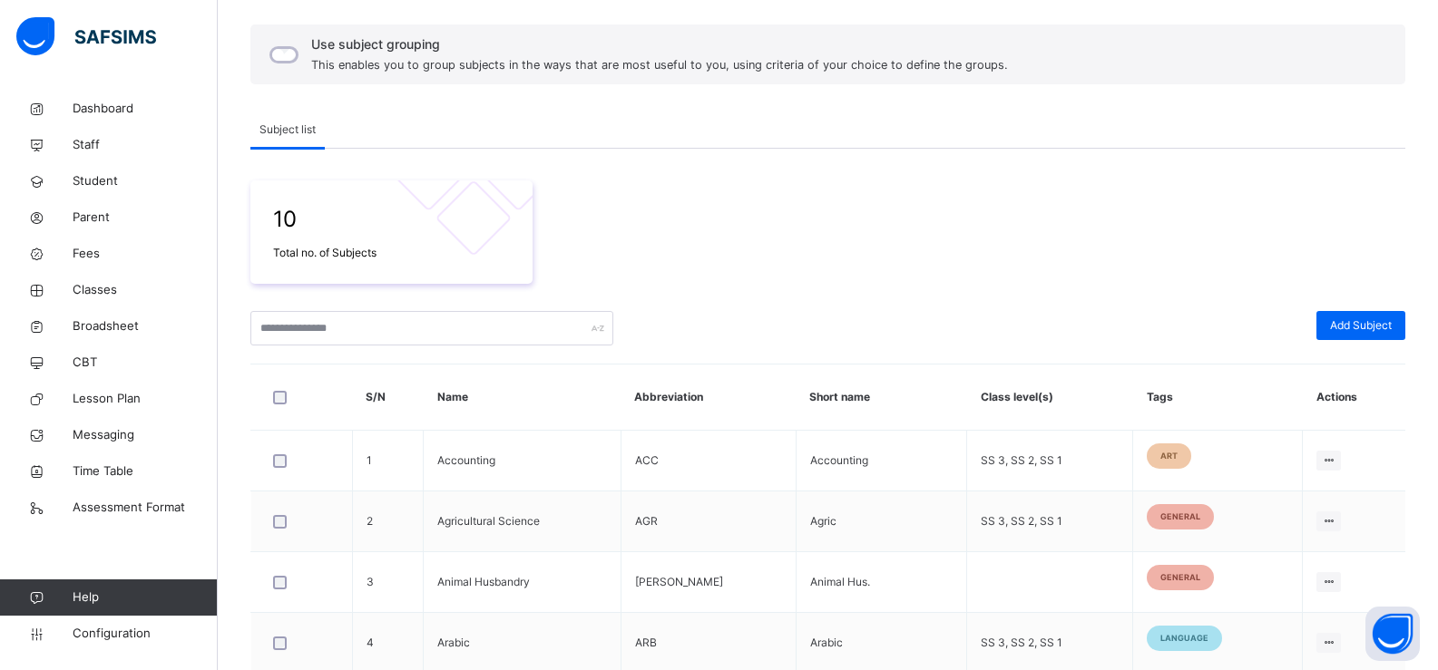
scroll to position [163, 0]
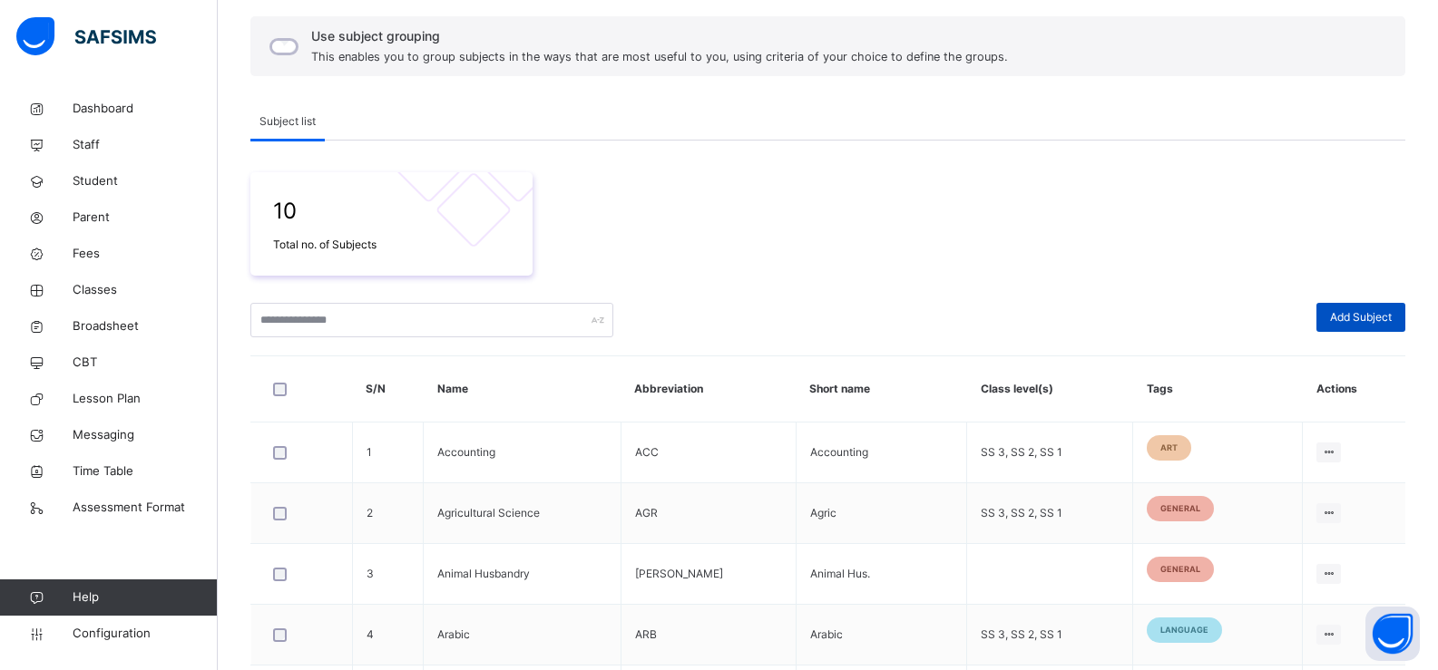
click at [1353, 319] on span "Add Subject" at bounding box center [1361, 317] width 62 height 16
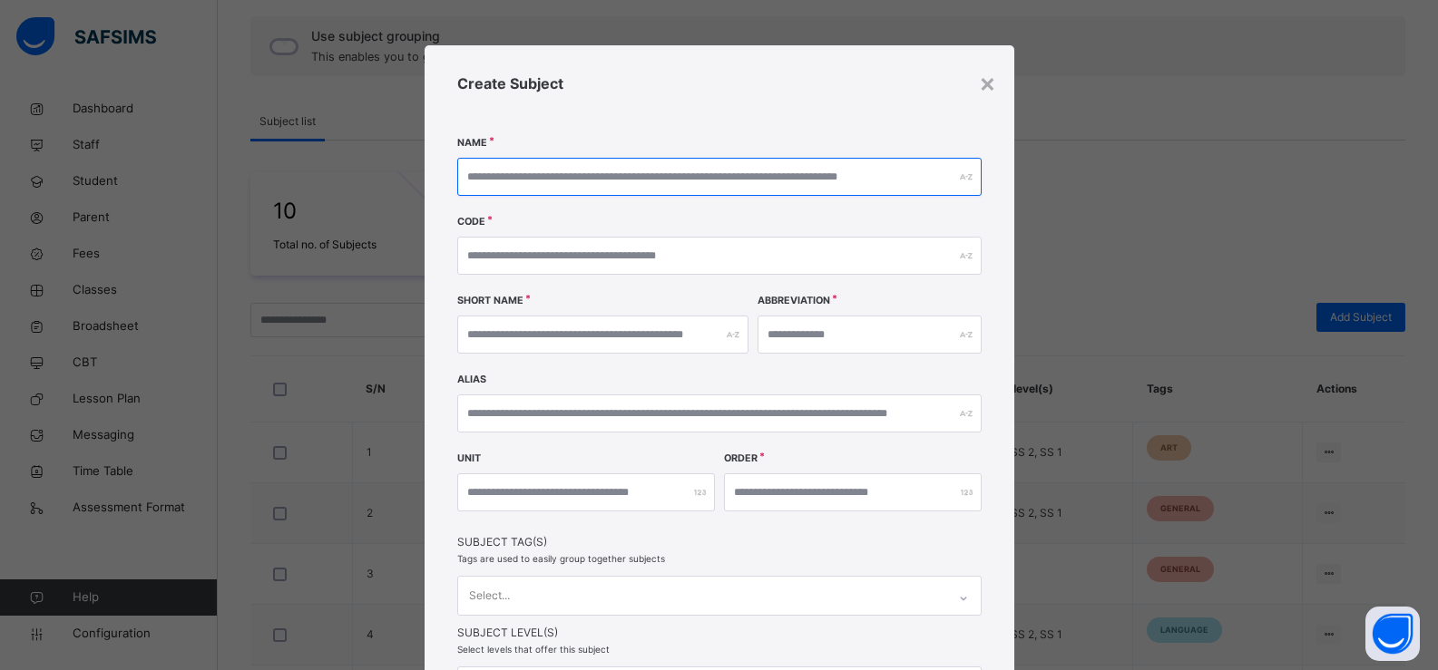
click at [752, 181] on input "text" at bounding box center [719, 177] width 524 height 38
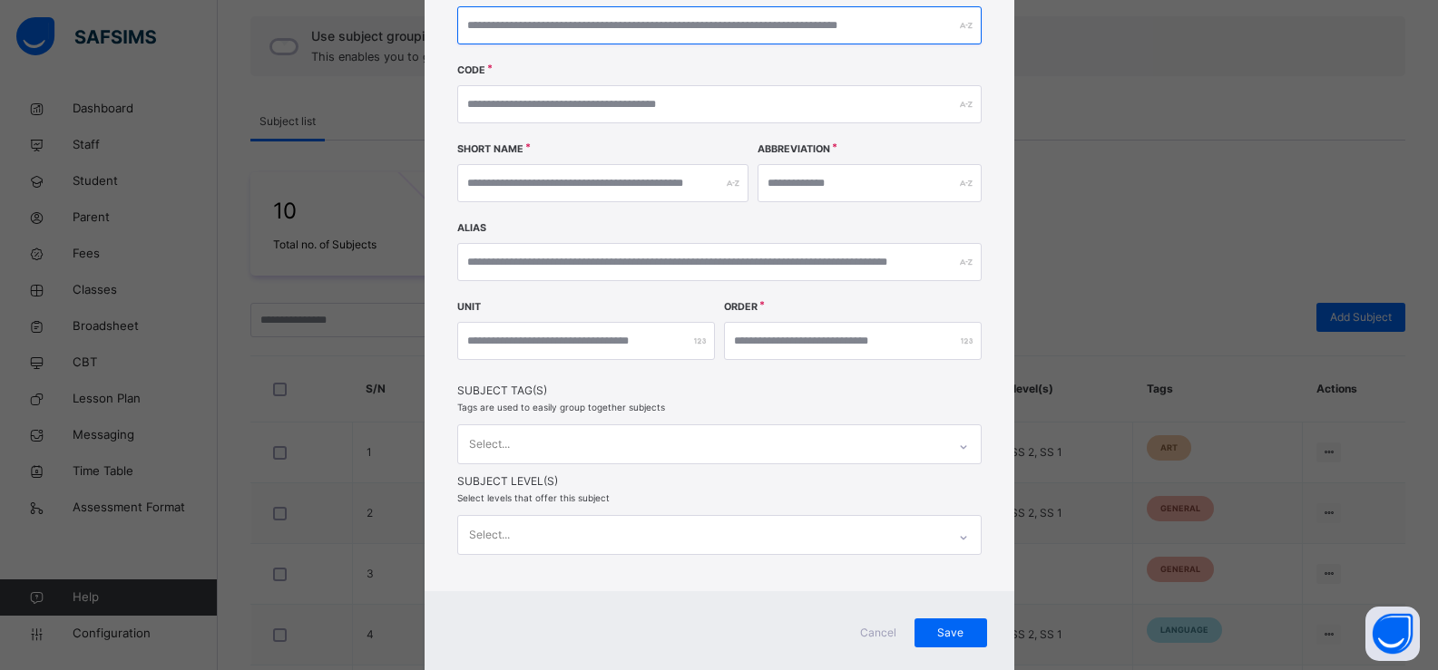
scroll to position [157, 0]
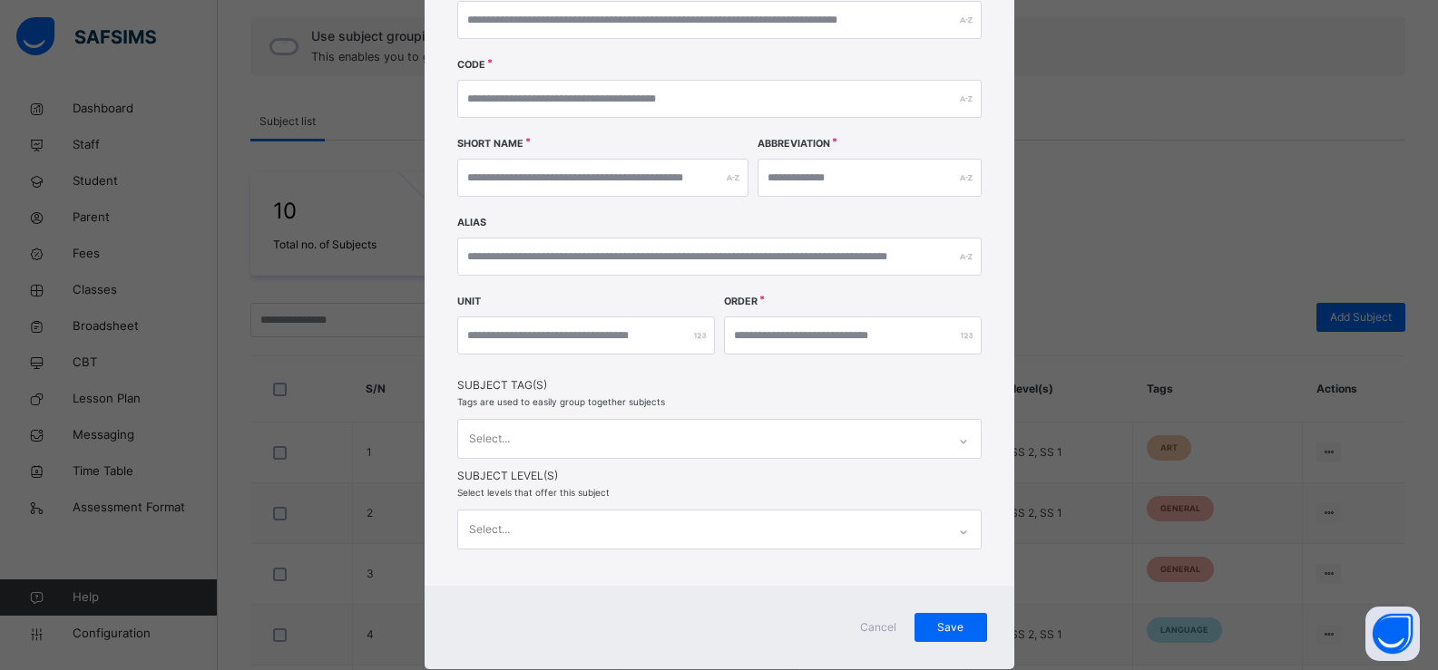
click at [873, 630] on span "Cancel" at bounding box center [878, 628] width 44 height 16
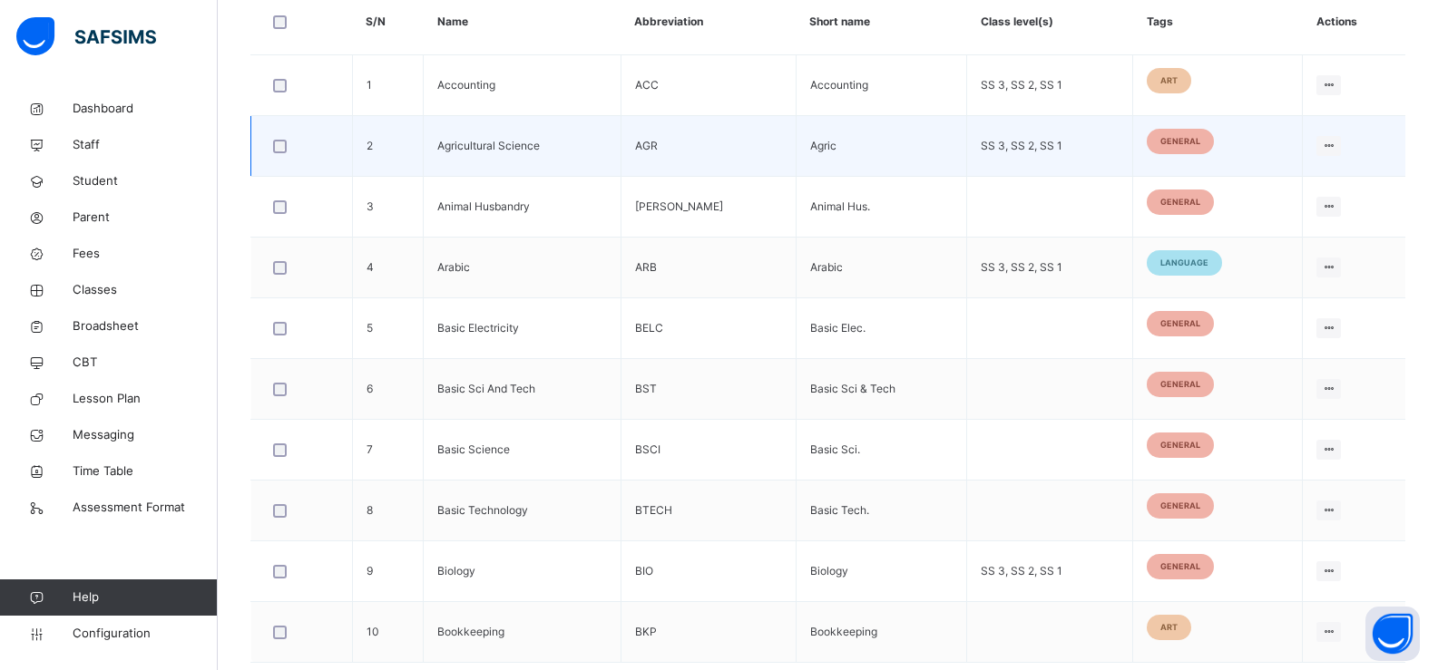
scroll to position [605, 0]
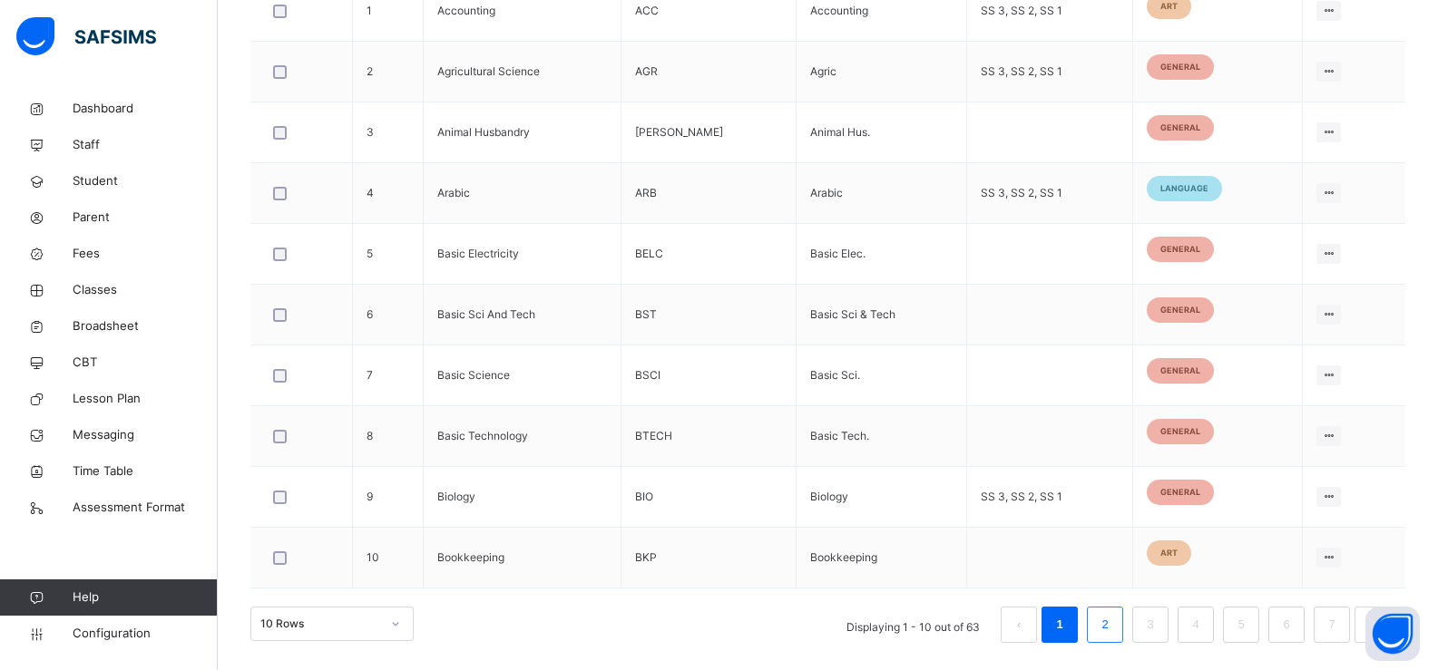
click at [1113, 618] on link "2" at bounding box center [1104, 625] width 17 height 24
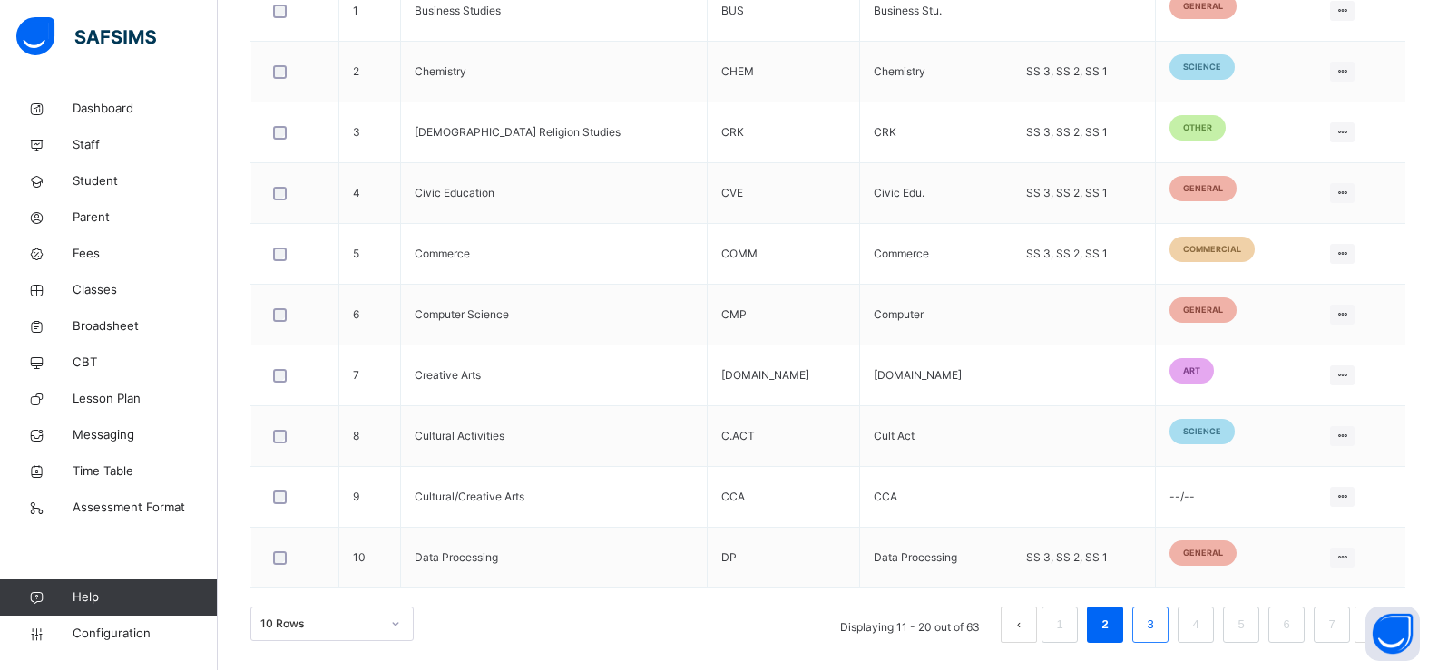
click at [1158, 615] on link "3" at bounding box center [1149, 625] width 17 height 24
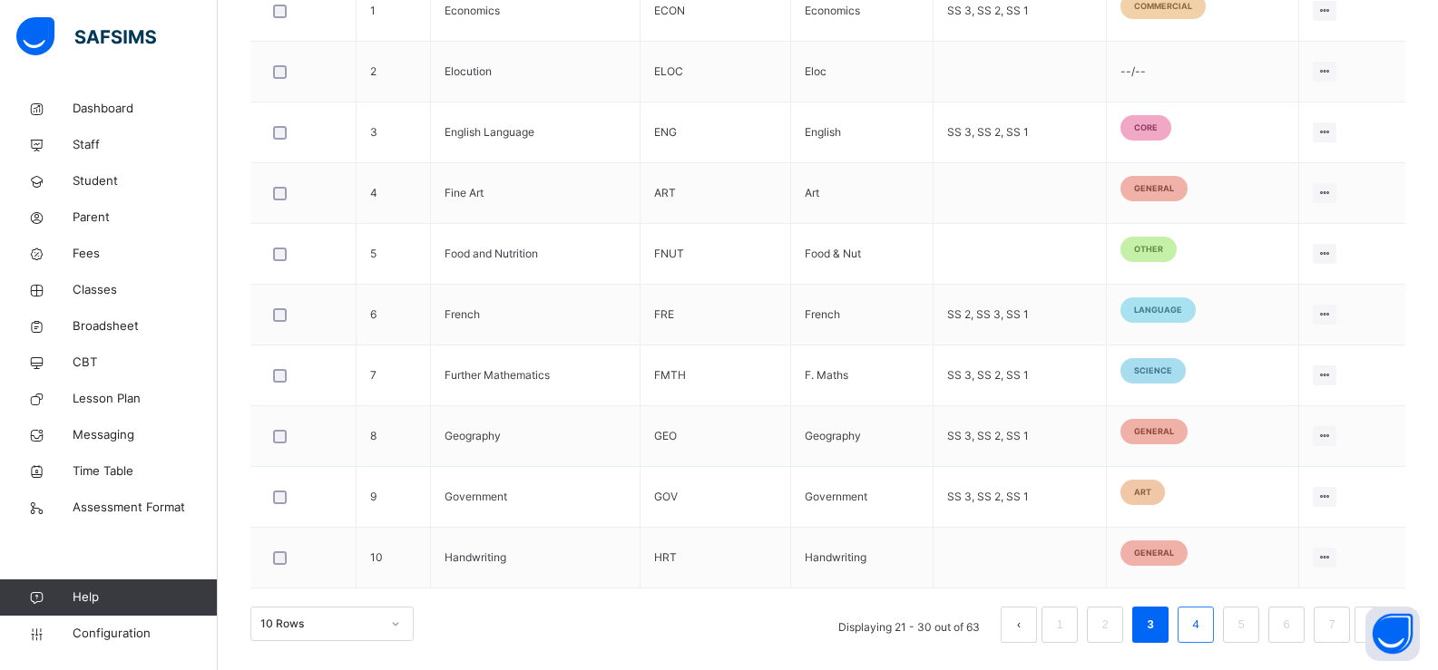
click at [1204, 615] on link "4" at bounding box center [1195, 625] width 17 height 24
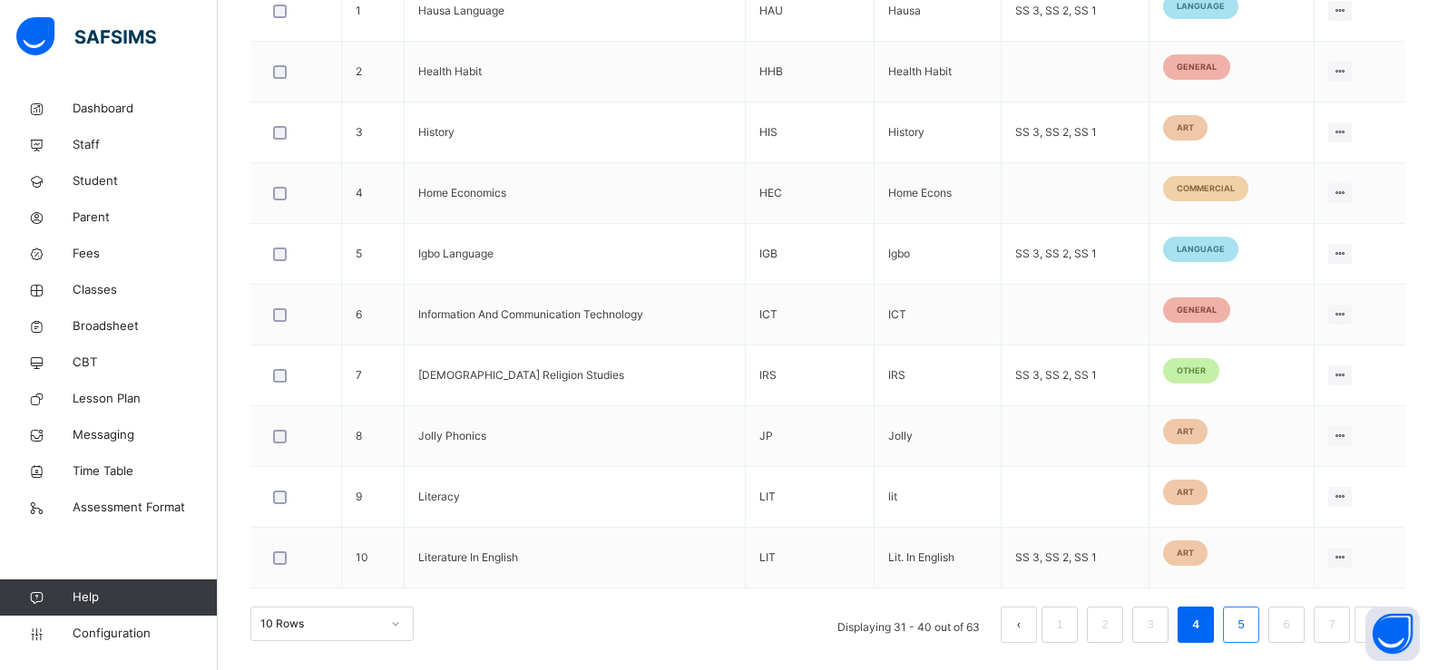
click at [1249, 617] on link "5" at bounding box center [1240, 625] width 17 height 24
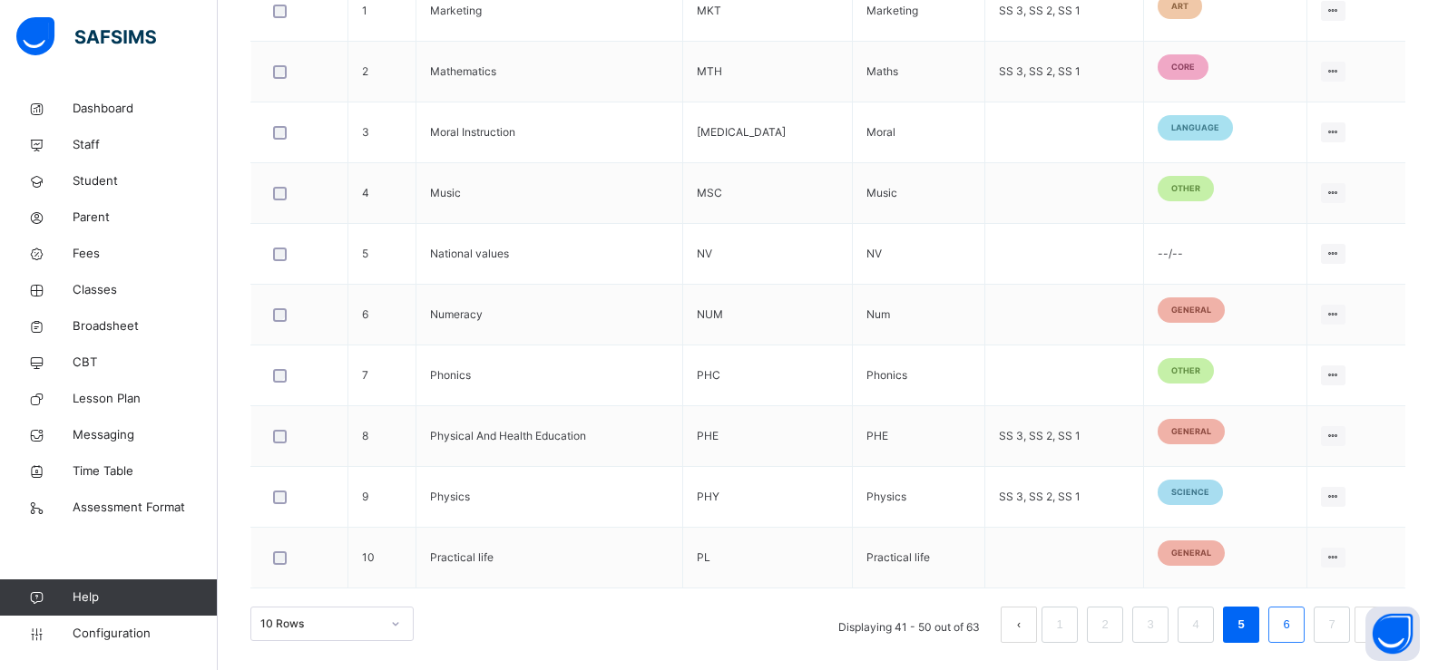
click at [1295, 619] on link "6" at bounding box center [1285, 625] width 17 height 24
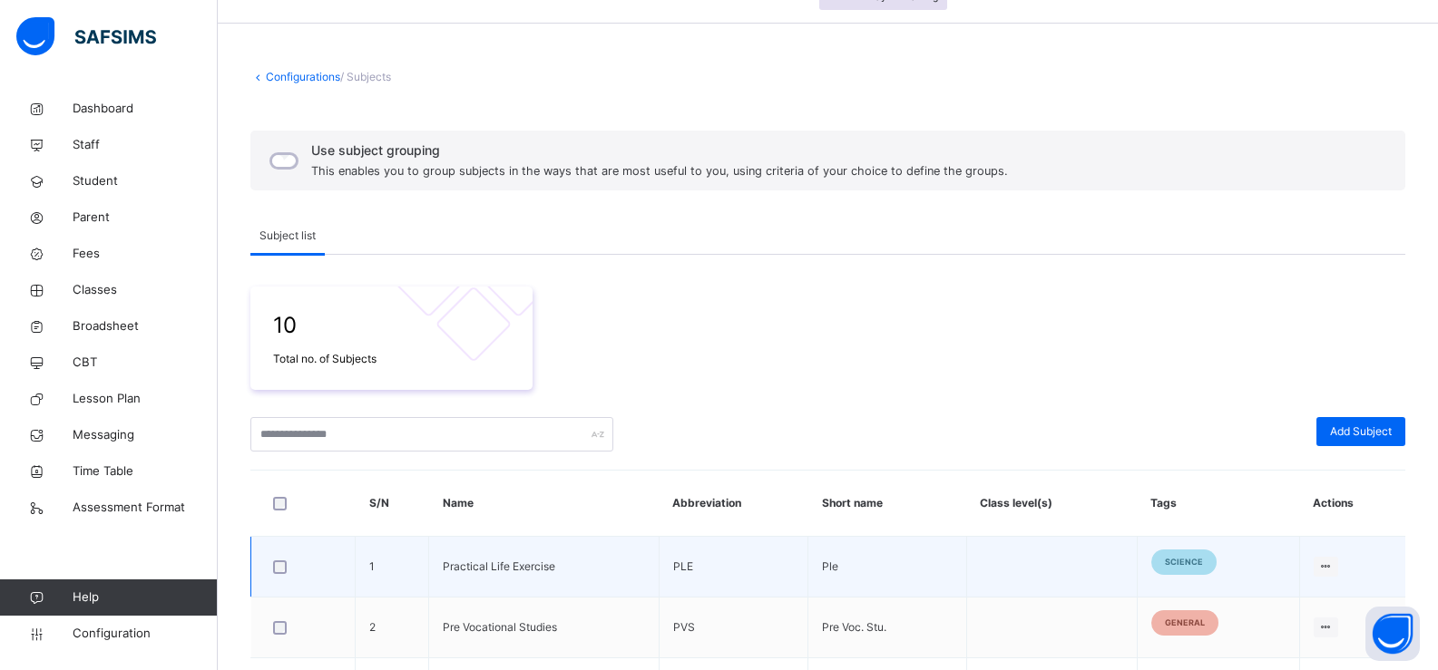
scroll to position [0, 0]
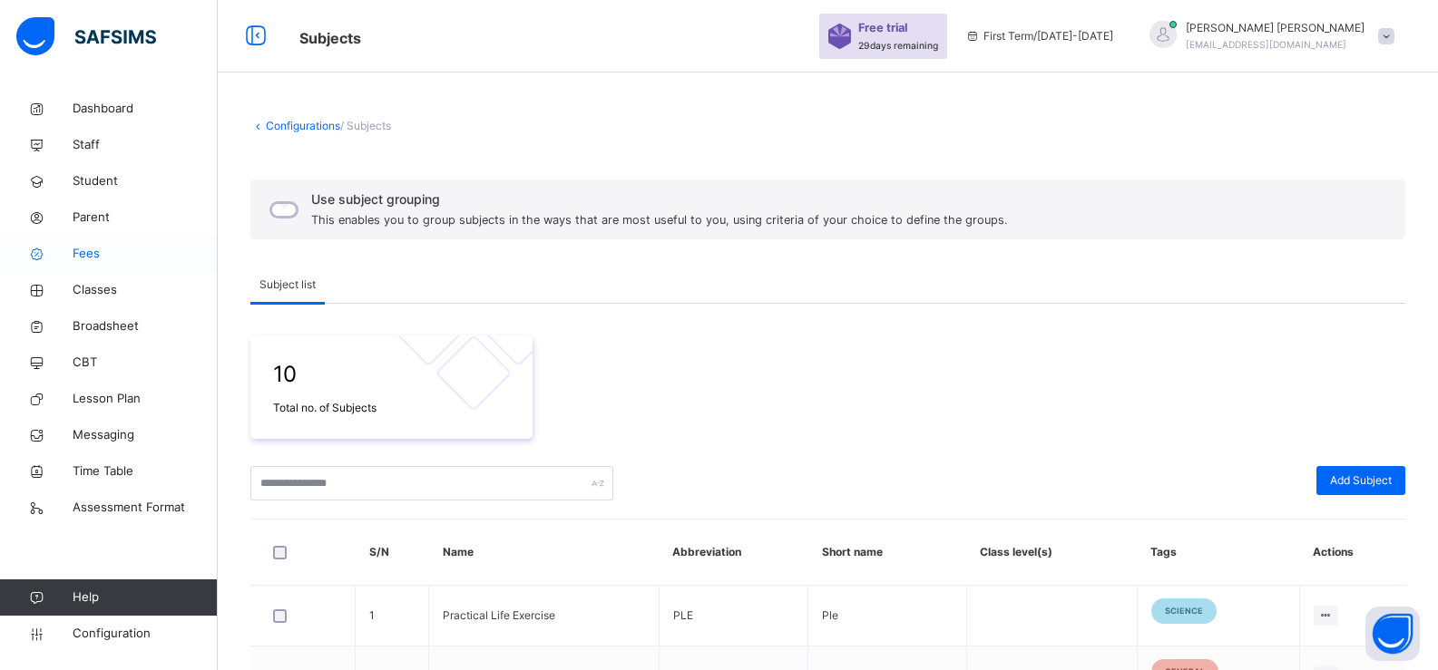
click at [108, 250] on span "Fees" at bounding box center [145, 254] width 145 height 18
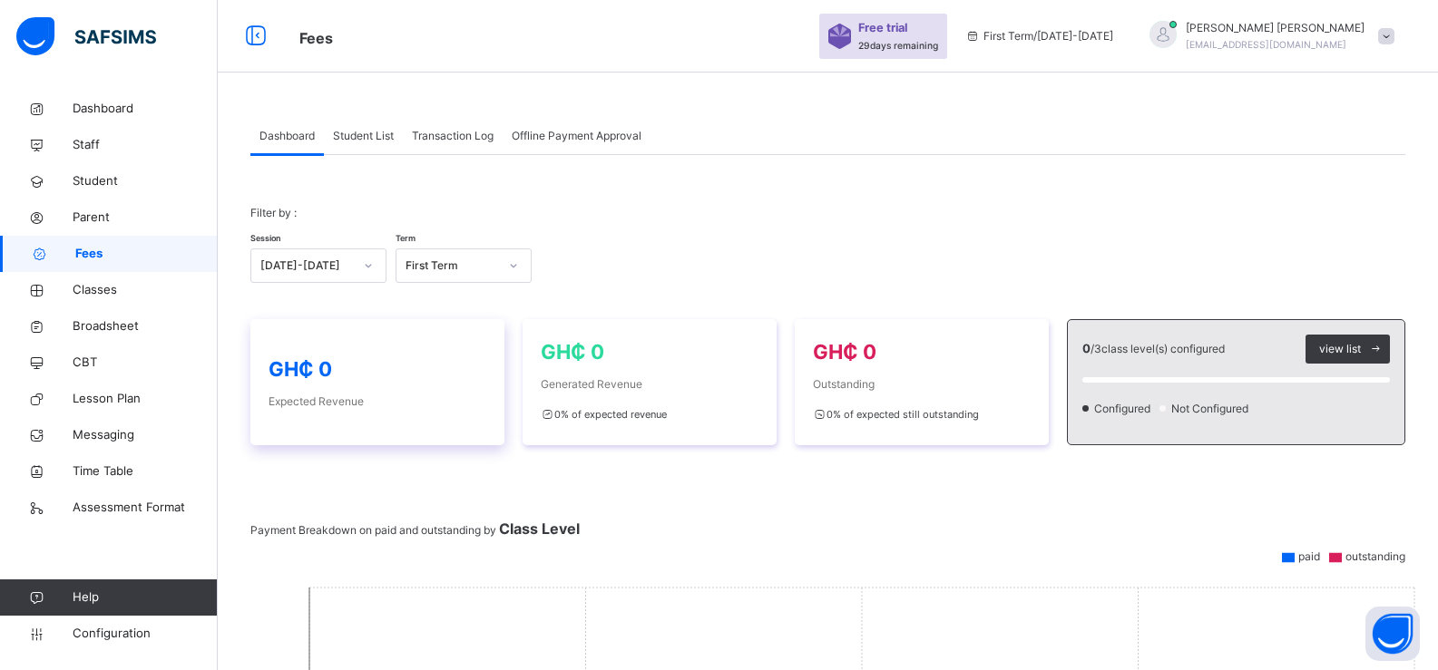
click at [330, 363] on span "GH₵ 0" at bounding box center [301, 369] width 64 height 24
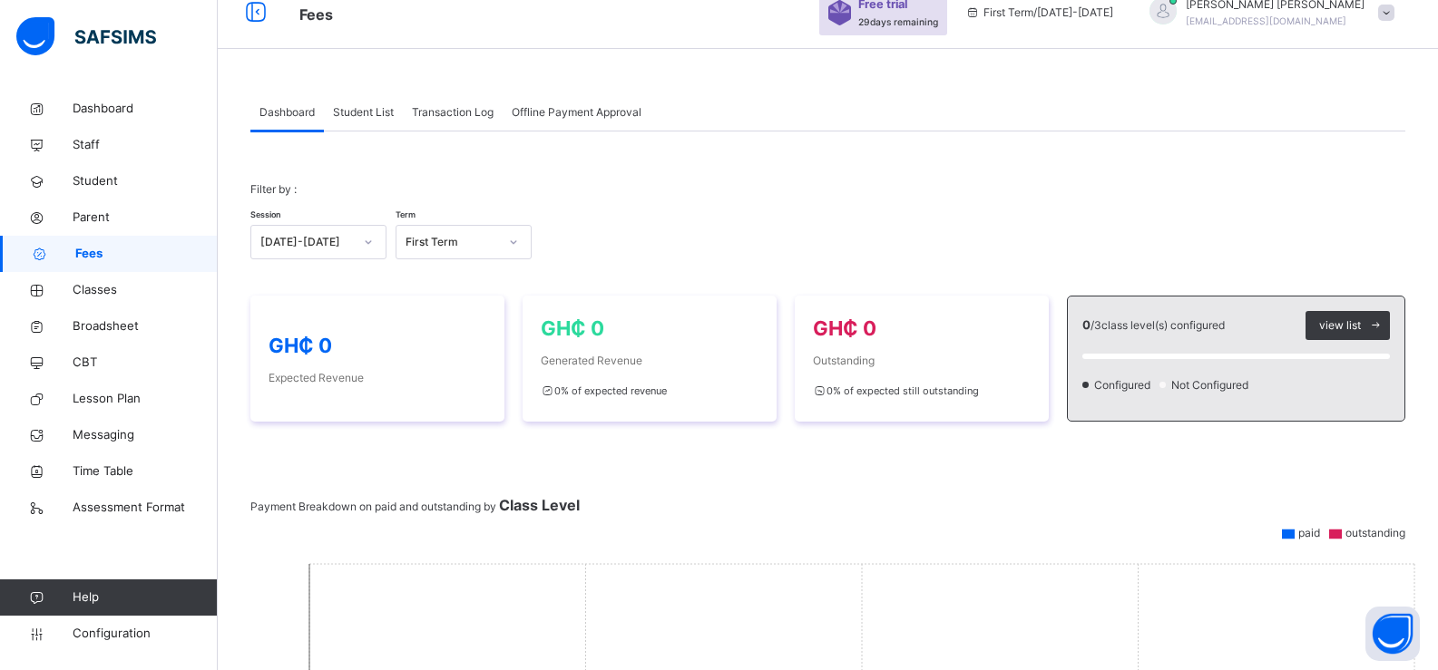
scroll to position [24, 0]
click at [112, 117] on span "Dashboard" at bounding box center [145, 109] width 145 height 18
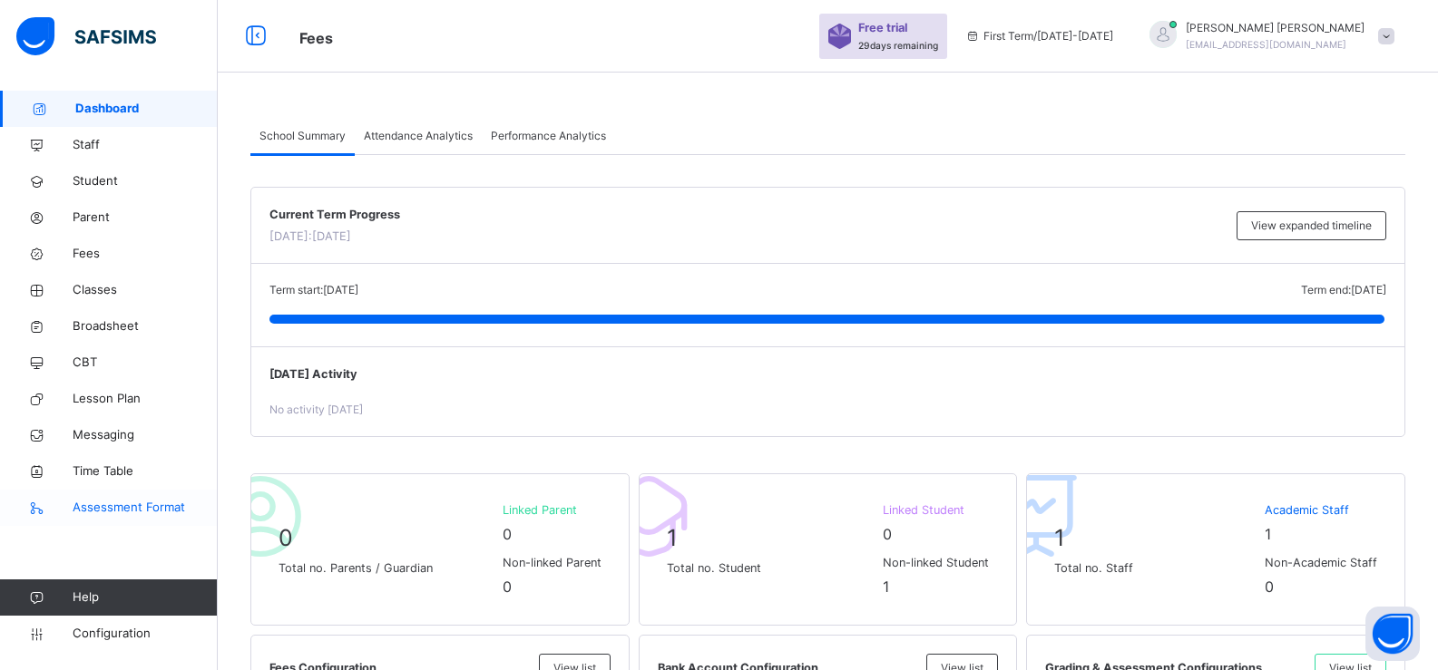
click at [110, 517] on link "Assessment Format" at bounding box center [109, 508] width 218 height 36
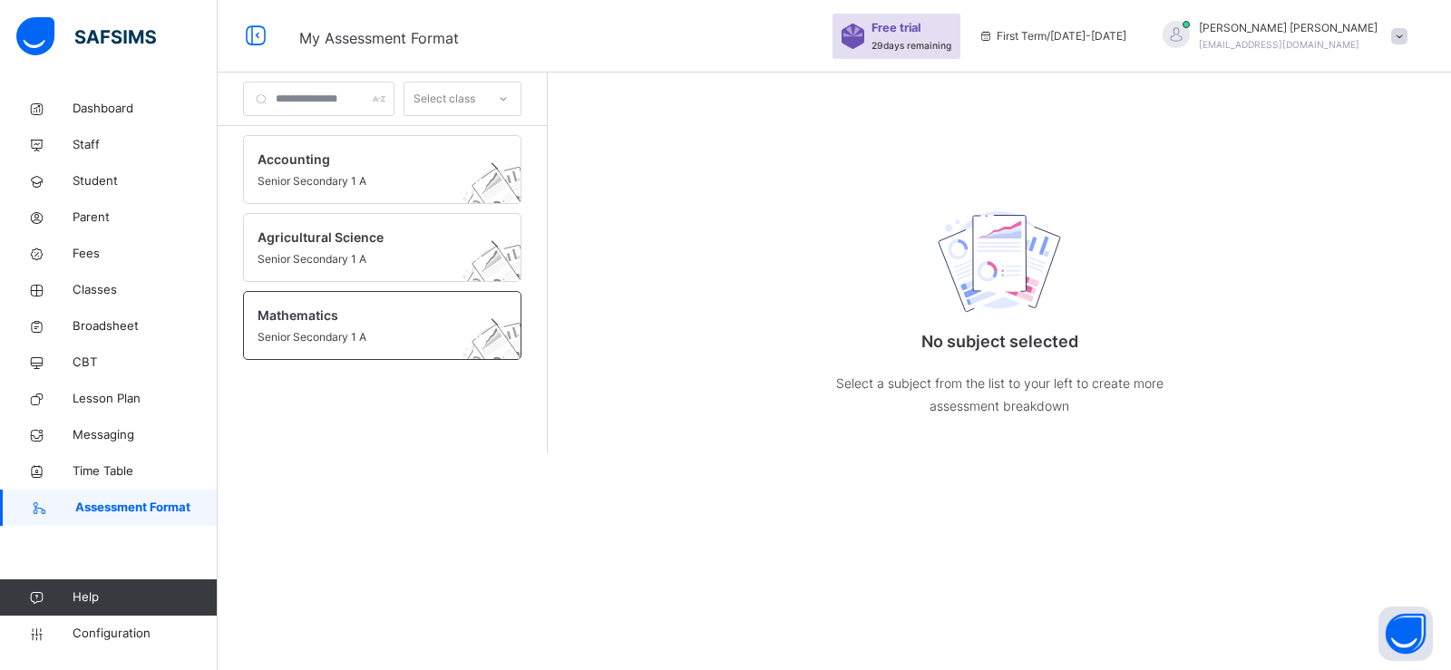
click at [306, 329] on span "Senior Secondary 1 A" at bounding box center [365, 337] width 215 height 16
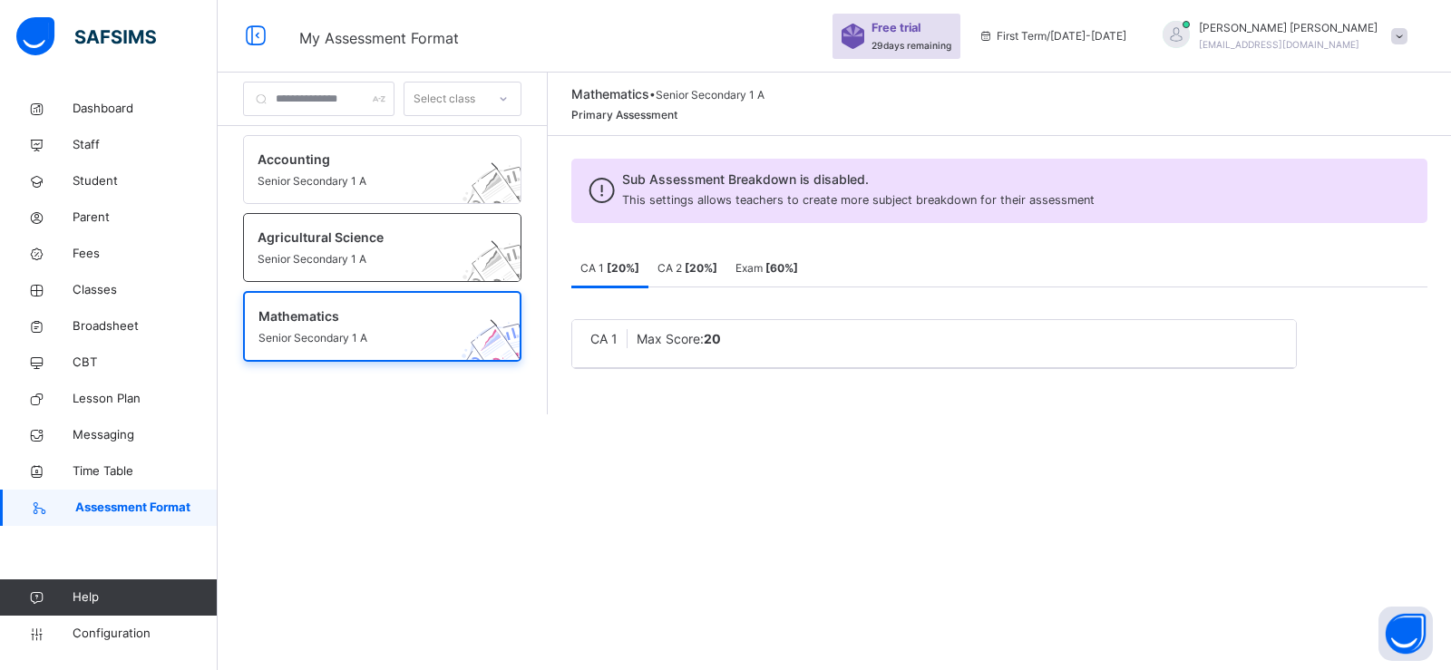
click at [338, 239] on span "Agricultural Science" at bounding box center [365, 237] width 215 height 19
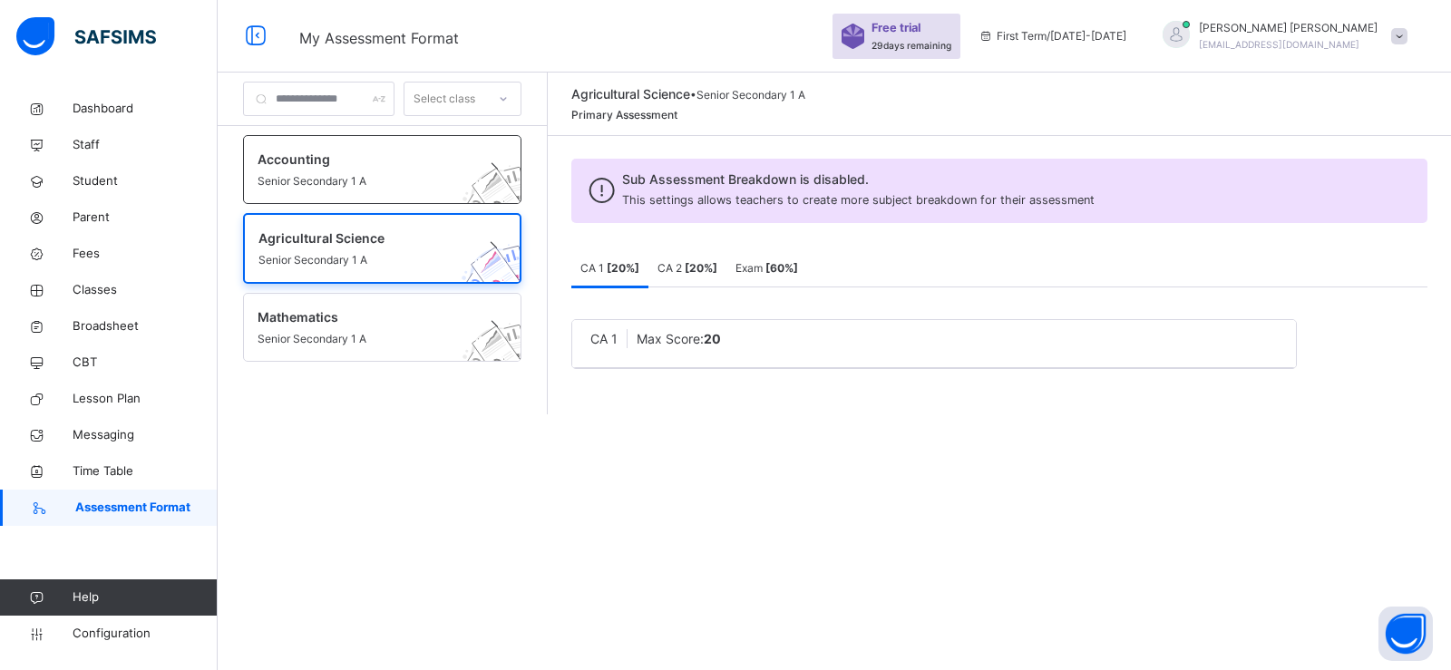
click at [331, 184] on span "Senior Secondary 1 A" at bounding box center [365, 181] width 215 height 16
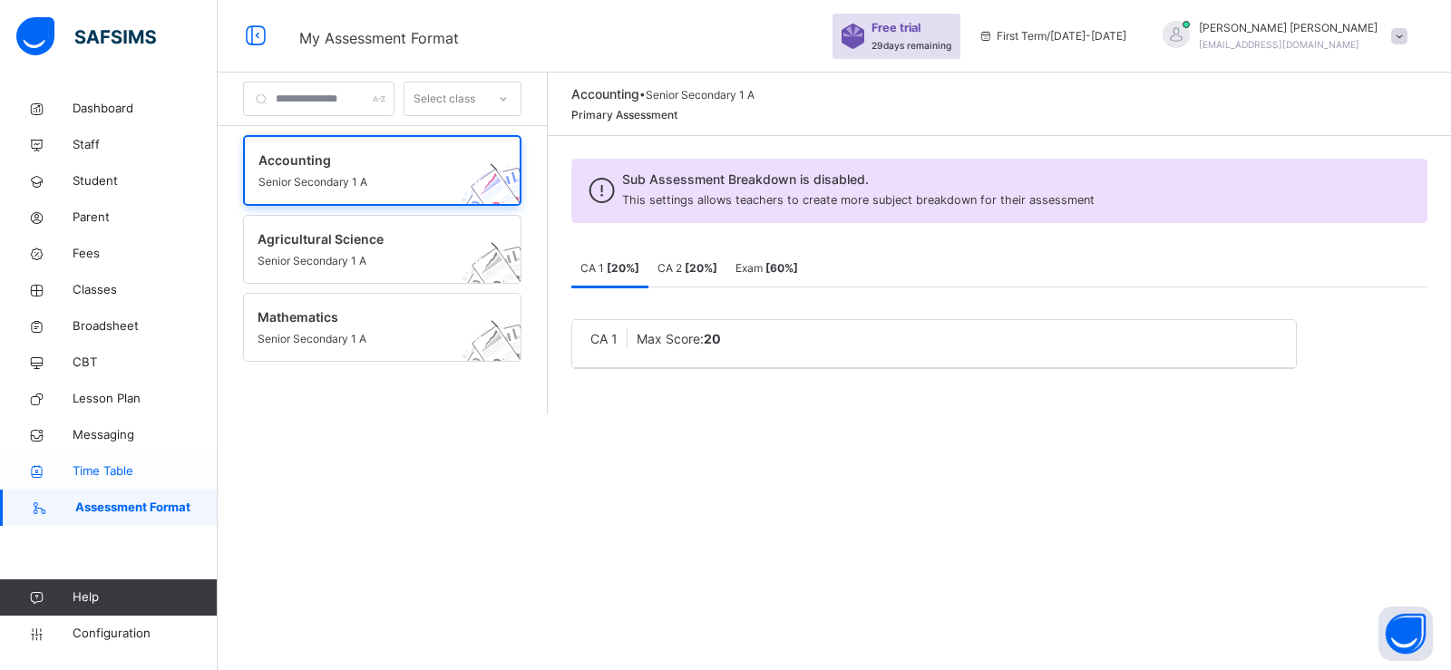
click at [119, 471] on span "Time Table" at bounding box center [145, 472] width 145 height 18
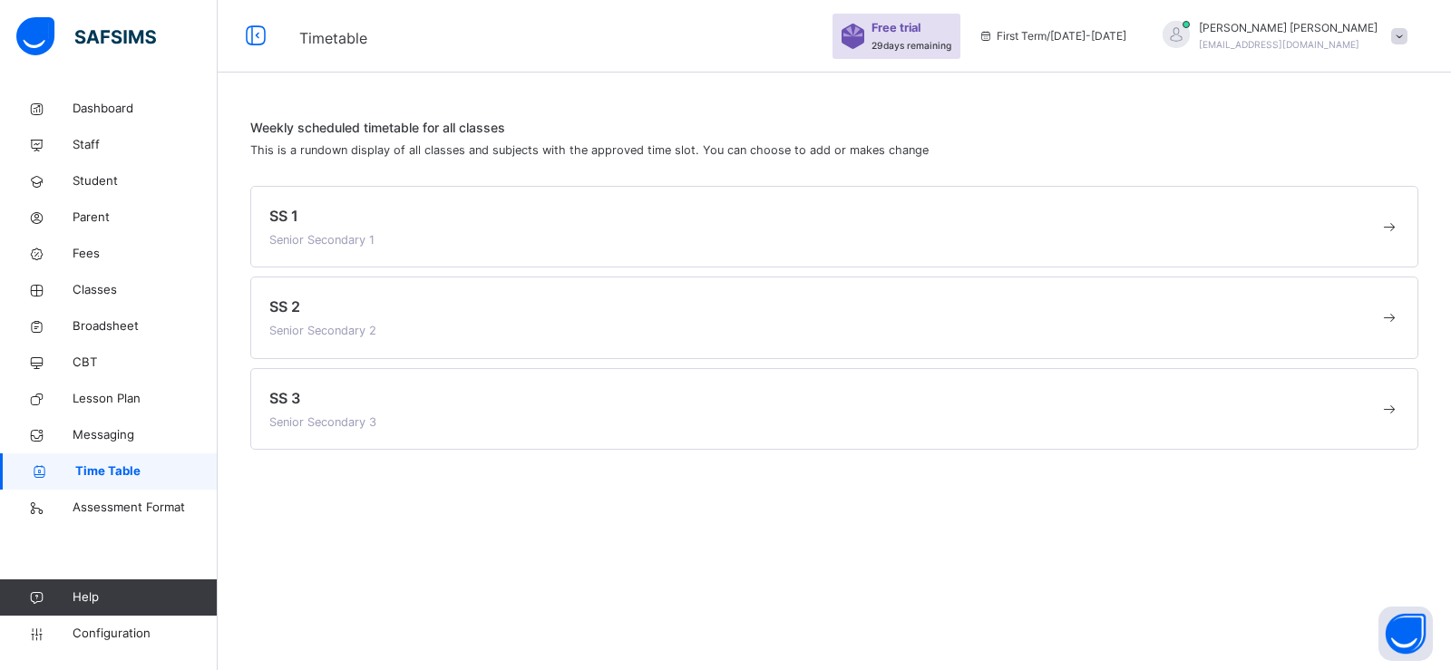
click at [369, 200] on div "SS 1 Senior Secondary 1" at bounding box center [834, 227] width 1168 height 82
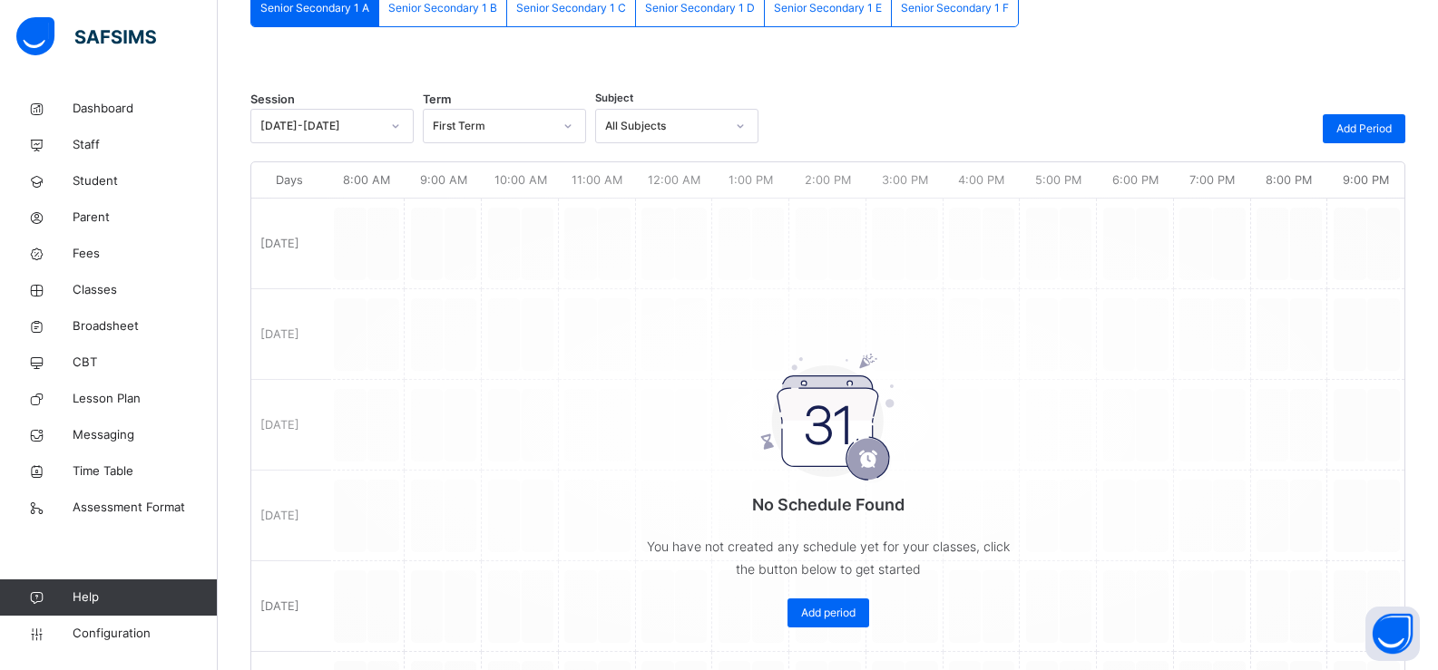
scroll to position [188, 0]
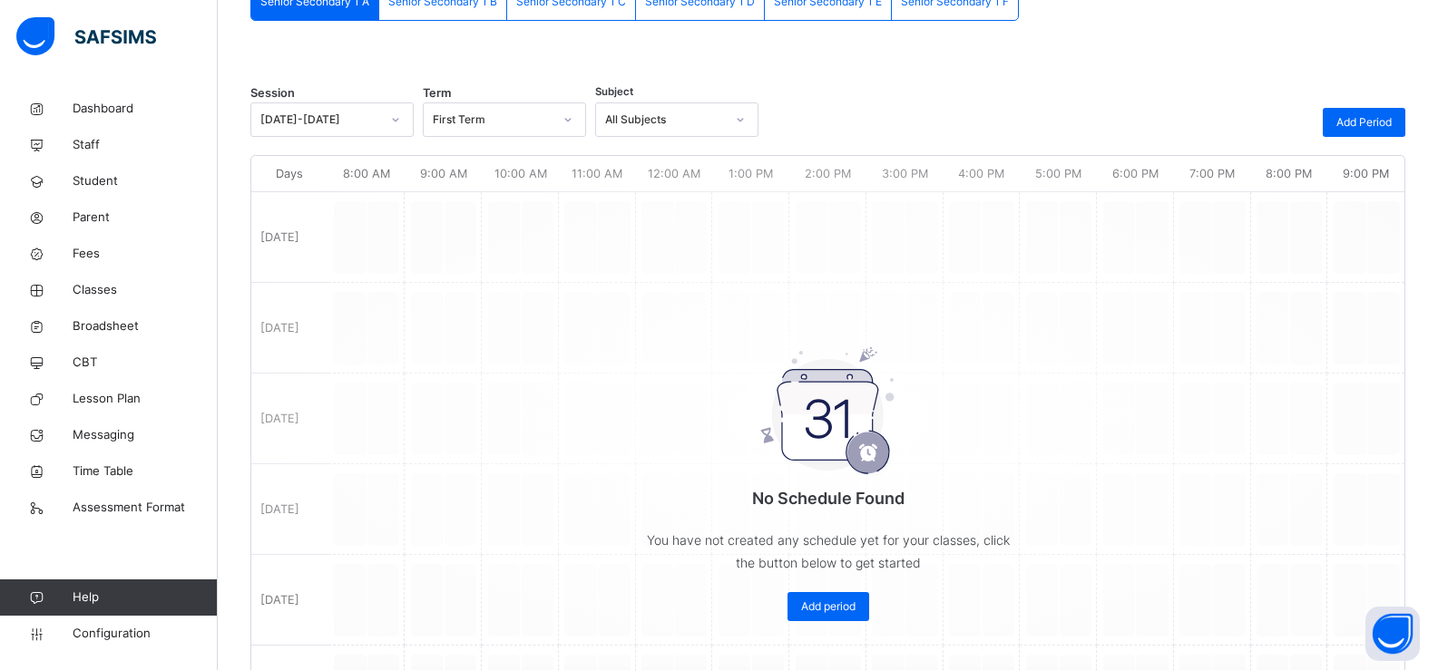
click at [349, 239] on div "No Schedule Found You have not created any schedule yet for your classes, click…" at bounding box center [827, 416] width 1153 height 502
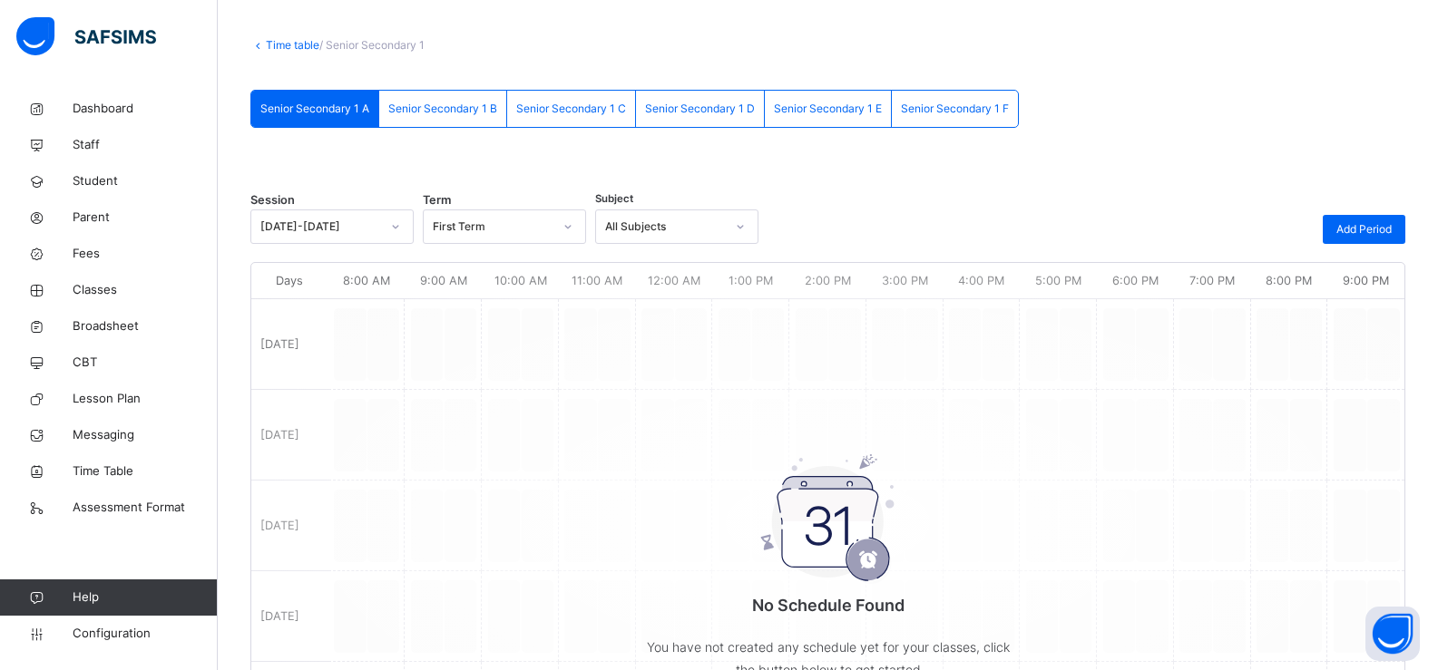
scroll to position [80, 0]
click at [400, 105] on span "Senior Secondary 1 B" at bounding box center [442, 110] width 109 height 16
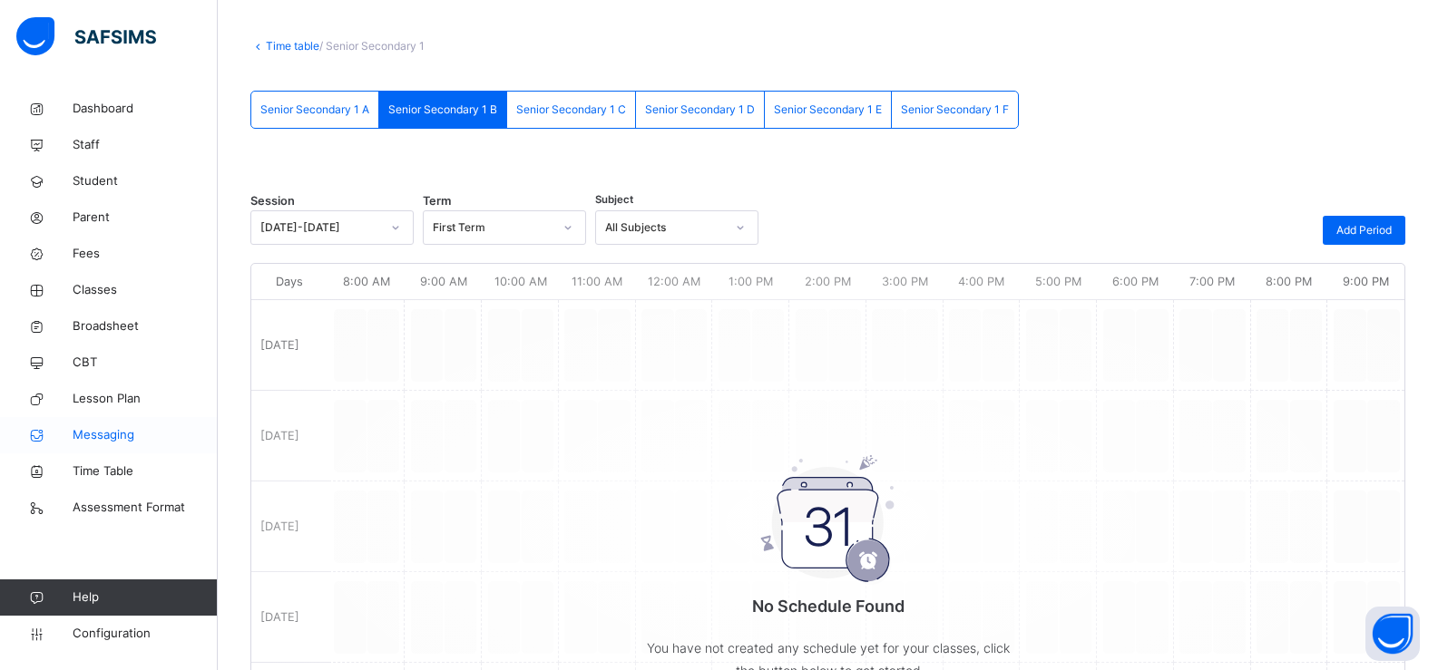
click at [120, 429] on span "Messaging" at bounding box center [145, 435] width 145 height 18
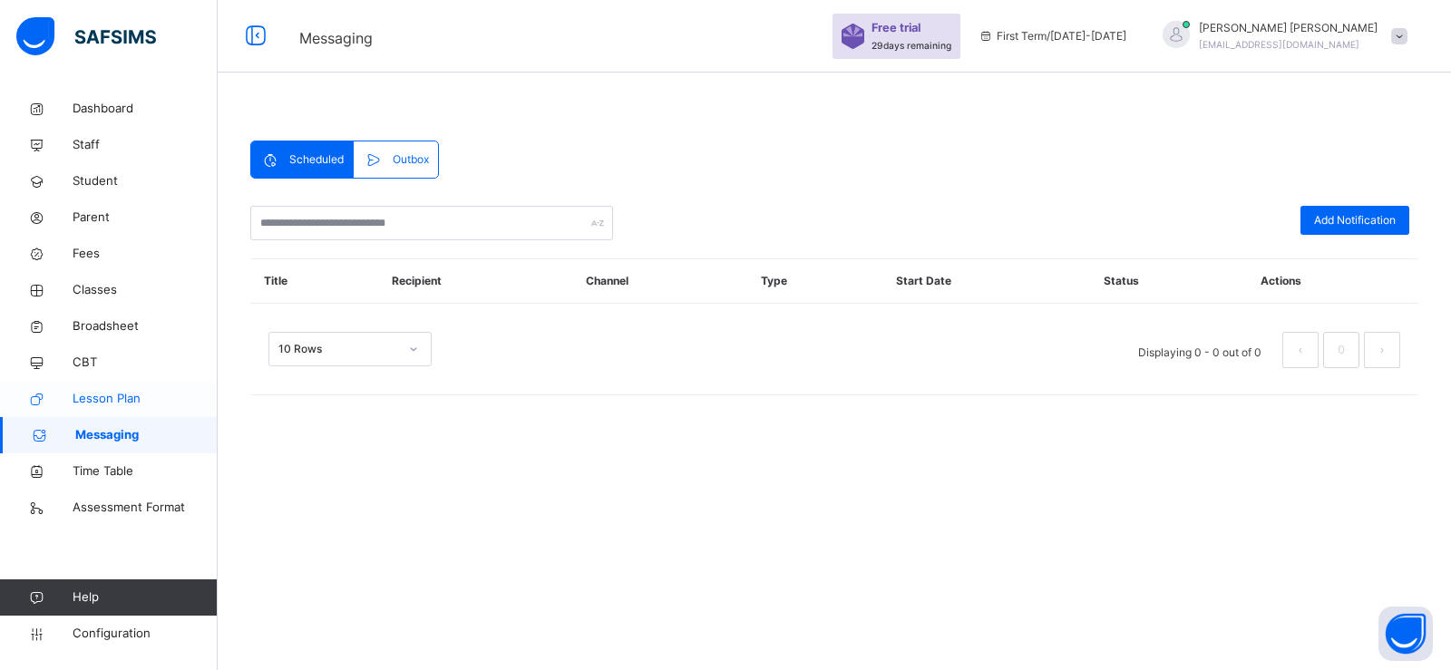
click at [114, 403] on span "Lesson Plan" at bounding box center [145, 399] width 145 height 18
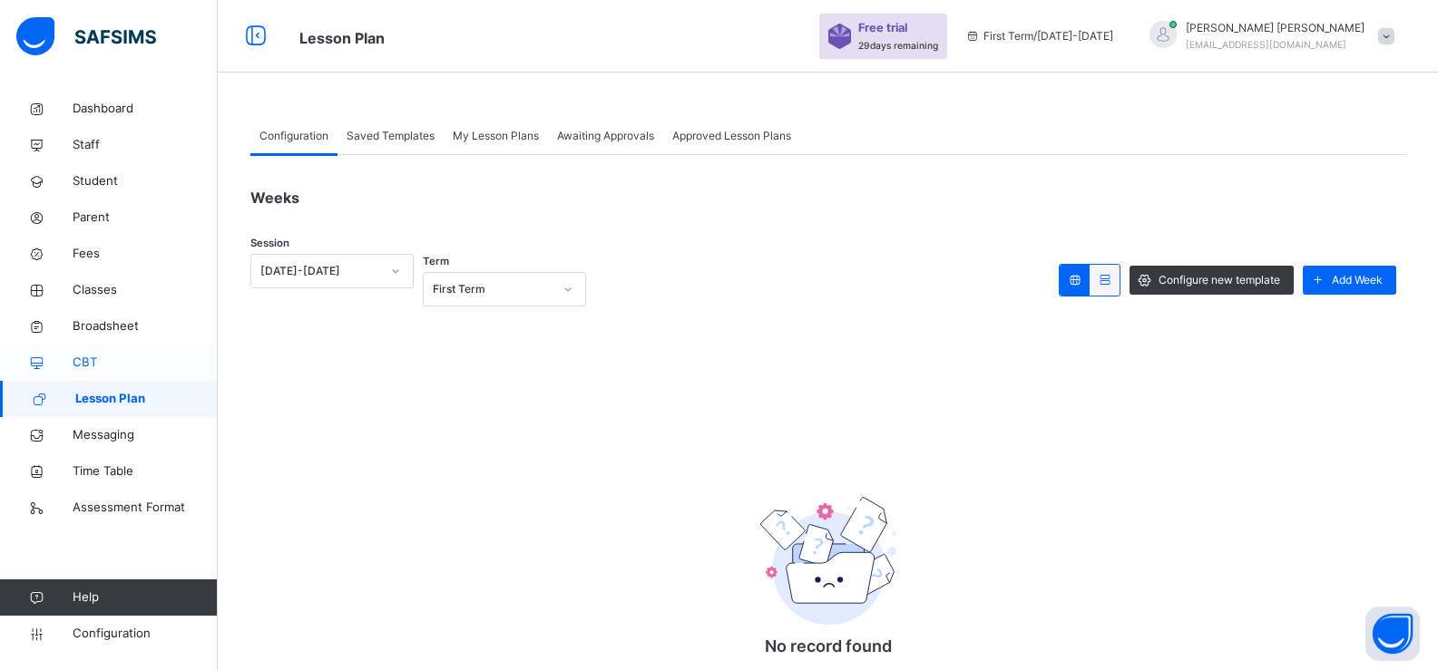
click at [116, 350] on link "CBT" at bounding box center [109, 363] width 218 height 36
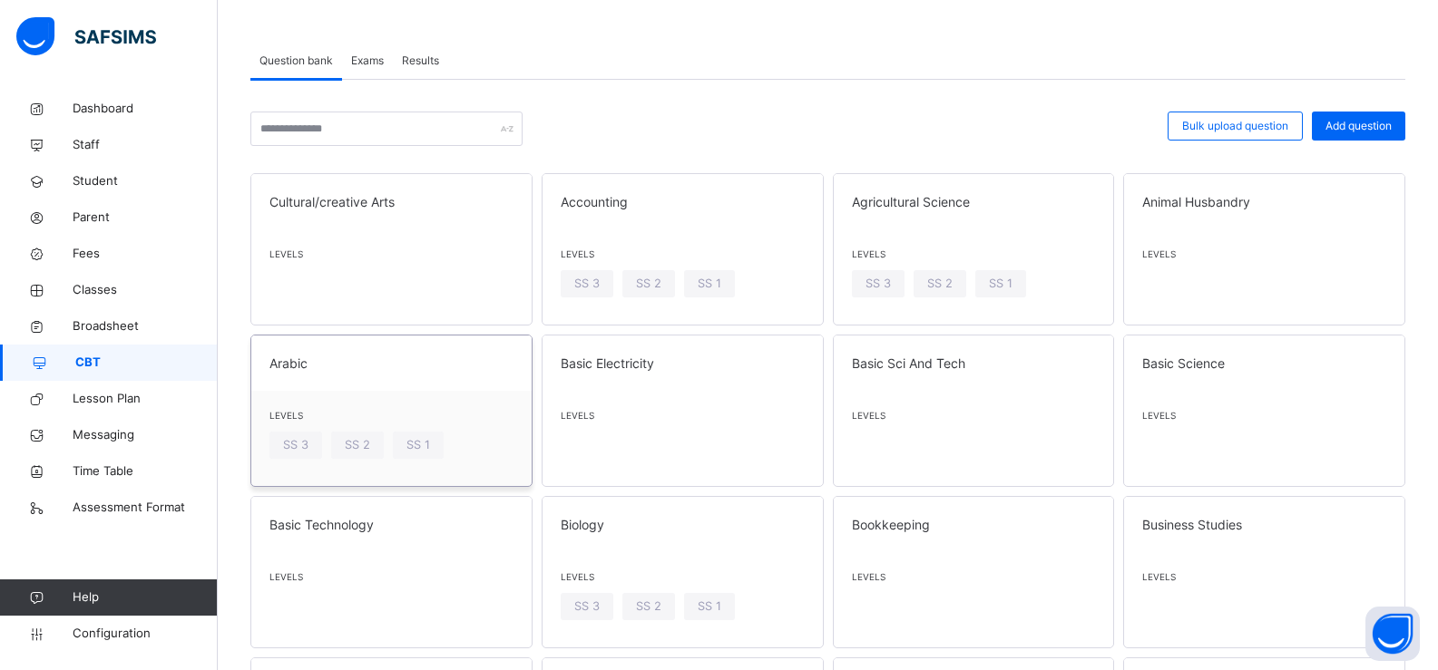
scroll to position [79, 0]
click at [378, 255] on span "Levels" at bounding box center [391, 251] width 244 height 14
click at [385, 213] on span at bounding box center [391, 212] width 244 height 9
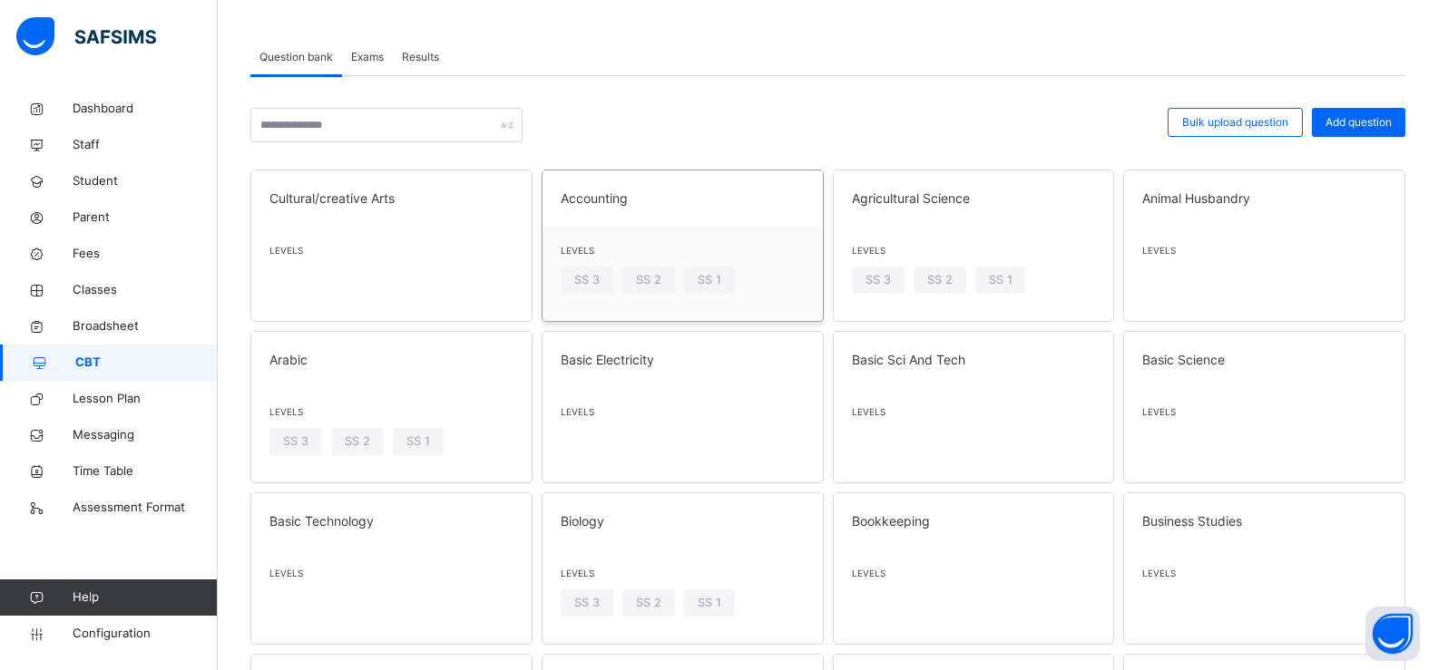
click at [615, 196] on span "Accounting" at bounding box center [683, 198] width 244 height 19
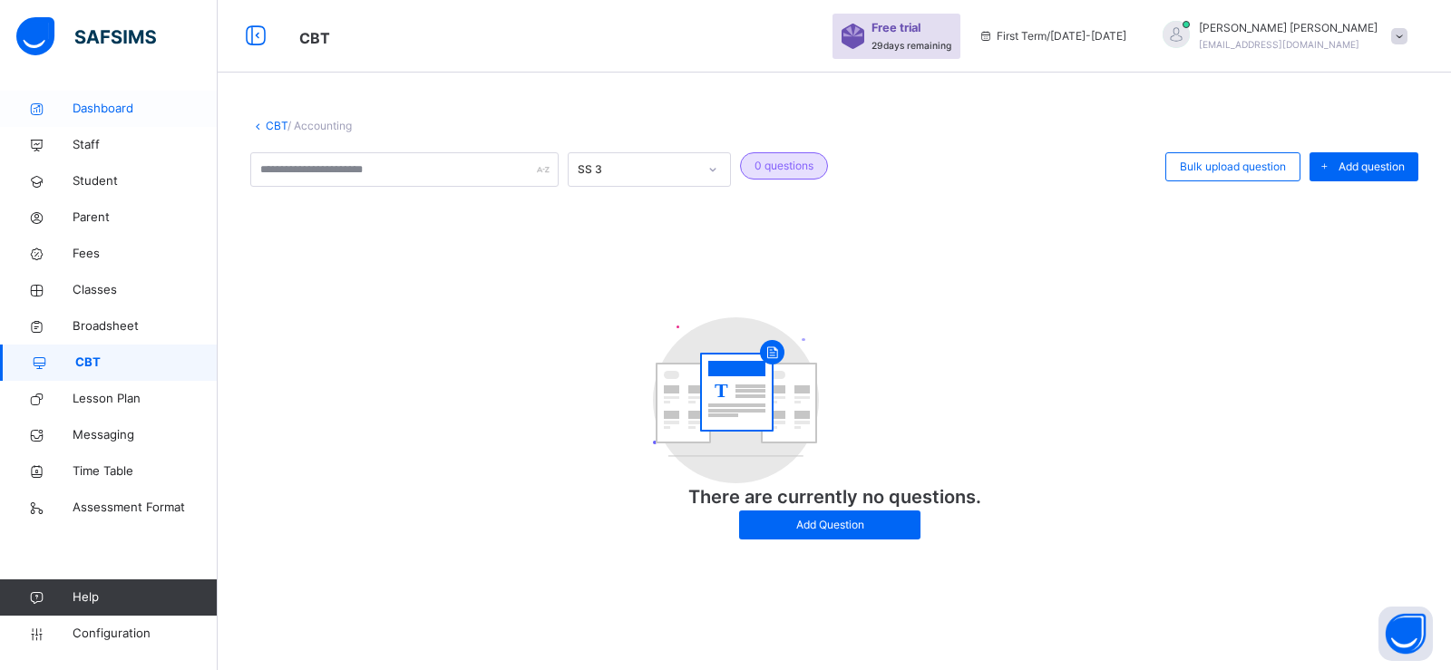
click at [114, 102] on span "Dashboard" at bounding box center [145, 109] width 145 height 18
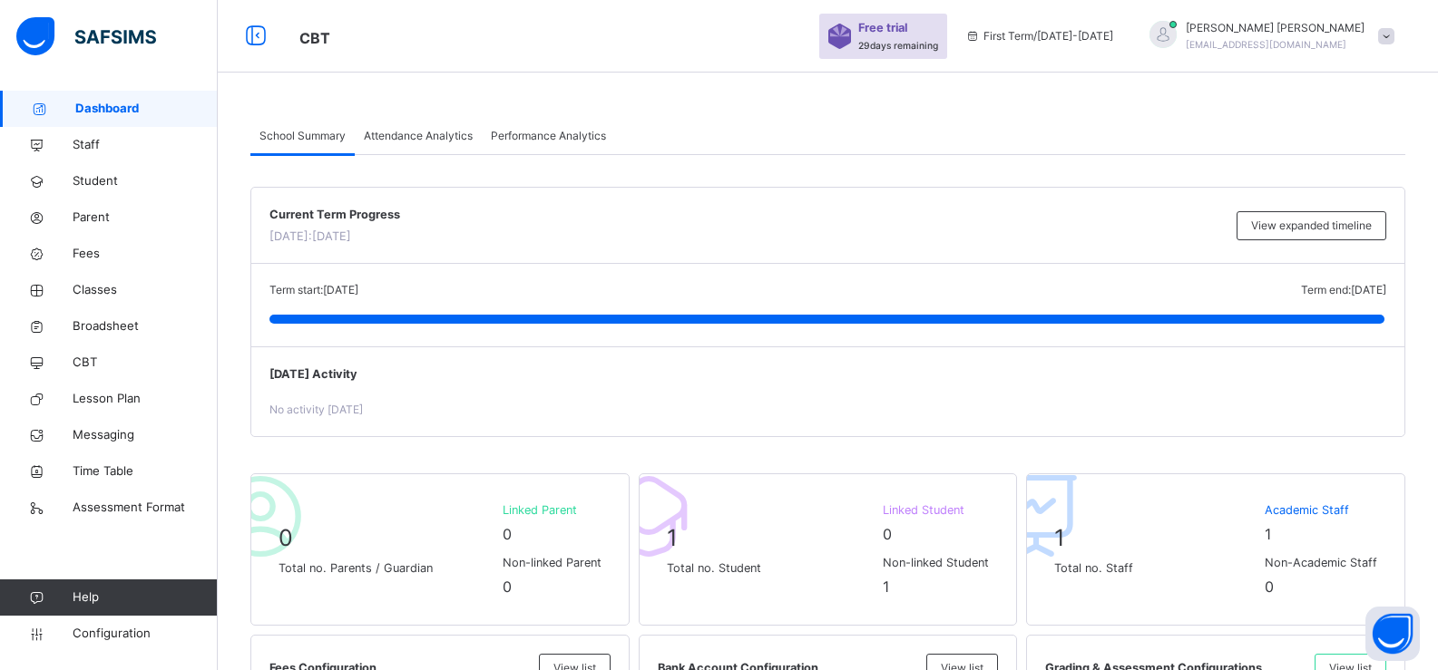
click at [415, 135] on span "Attendance Analytics" at bounding box center [418, 136] width 109 height 16
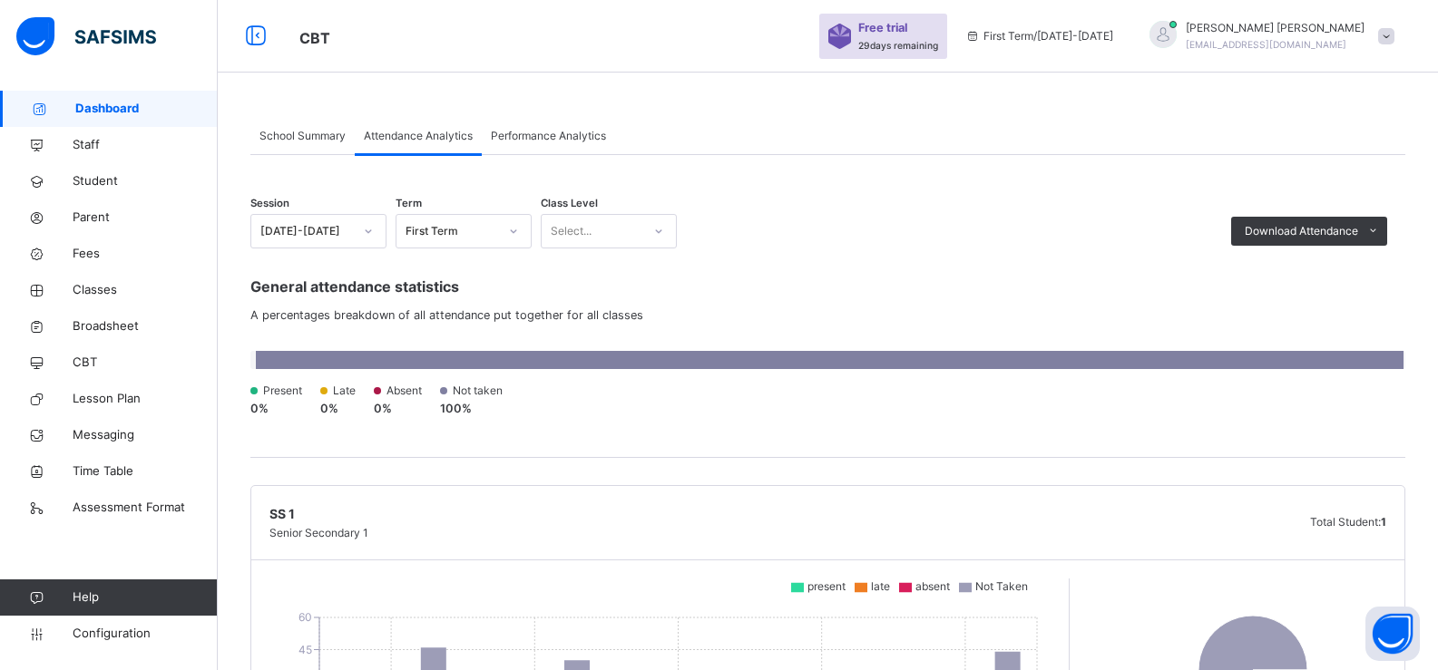
click at [544, 140] on span "Performance Analytics" at bounding box center [548, 136] width 115 height 16
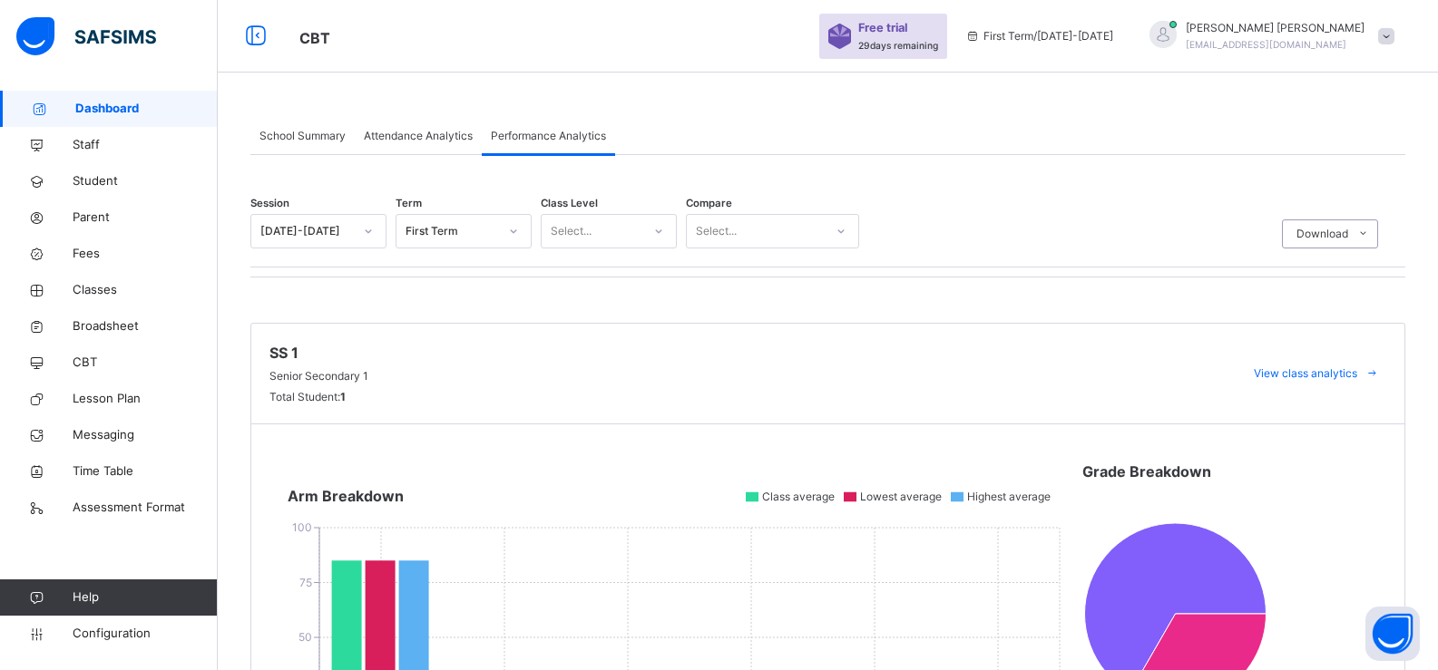
click at [1090, 36] on span "First Term / 2024-2025" at bounding box center [1039, 36] width 148 height 16
click at [981, 37] on icon at bounding box center [972, 36] width 15 height 14
click at [1291, 39] on span "[EMAIL_ADDRESS][DOMAIN_NAME]" at bounding box center [1266, 44] width 161 height 11
click at [1339, 175] on li "Subscription" at bounding box center [1335, 189] width 134 height 34
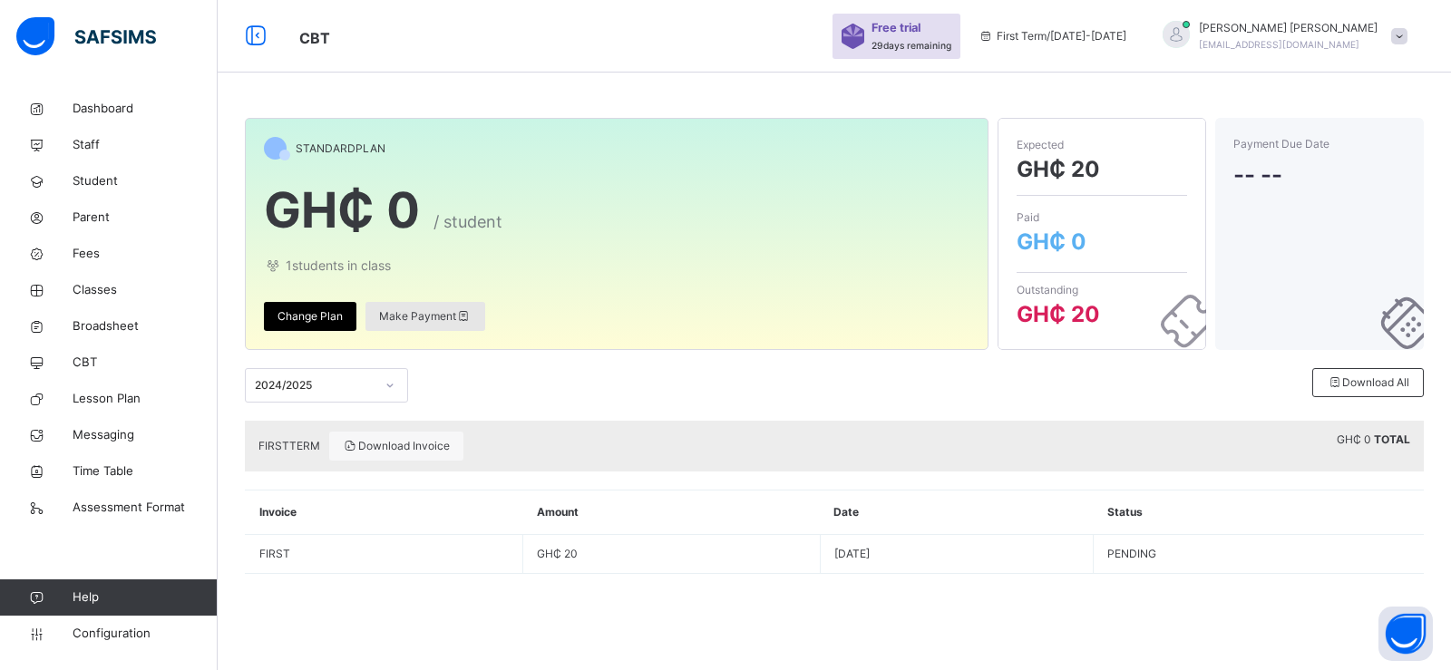
click at [415, 322] on span "Make Payment" at bounding box center [425, 316] width 93 height 16
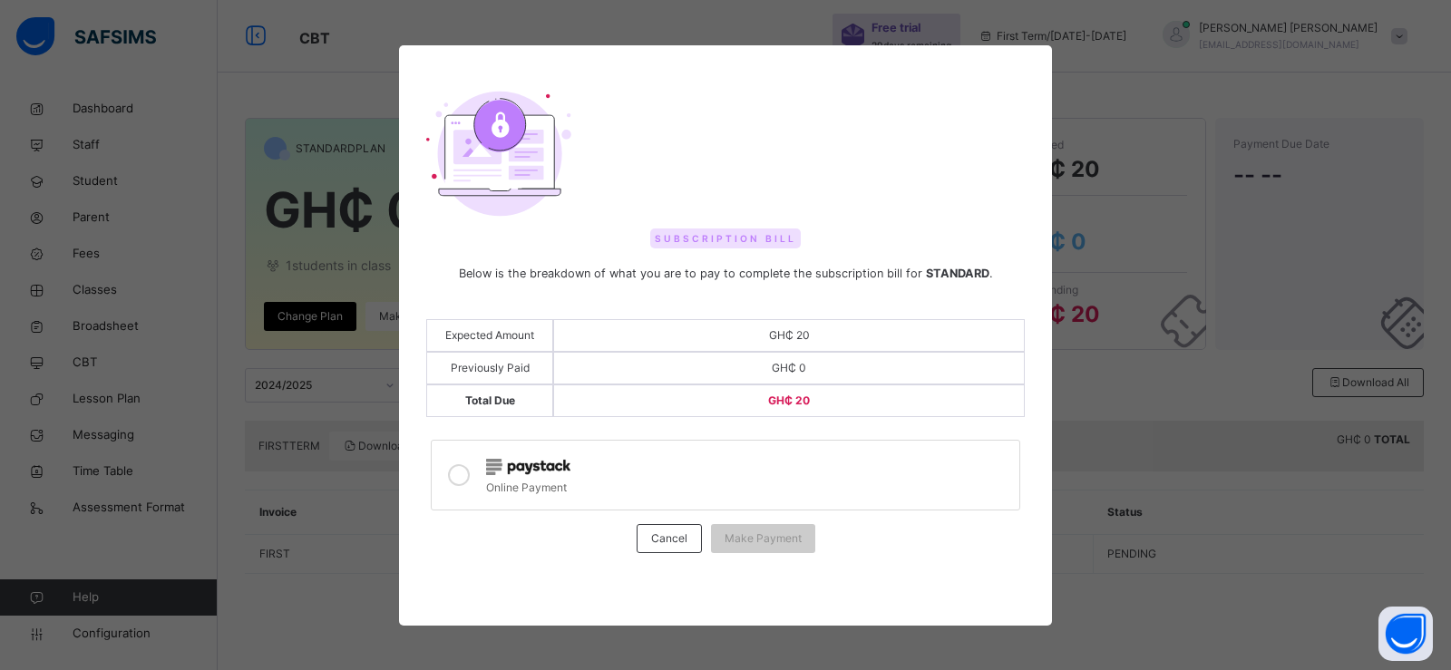
click at [454, 474] on icon at bounding box center [459, 475] width 22 height 22
click at [741, 532] on span "Make Payment" at bounding box center [763, 539] width 77 height 16
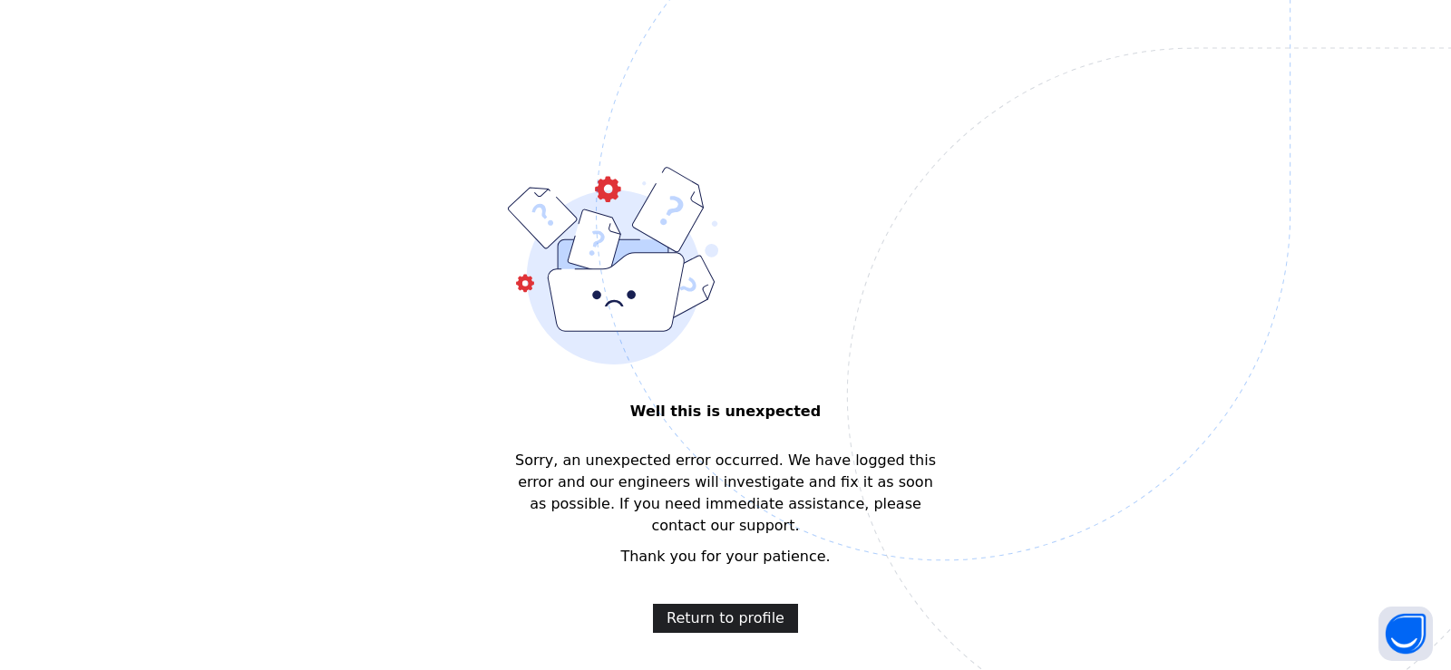
click at [732, 608] on span "Return to profile" at bounding box center [726, 619] width 118 height 22
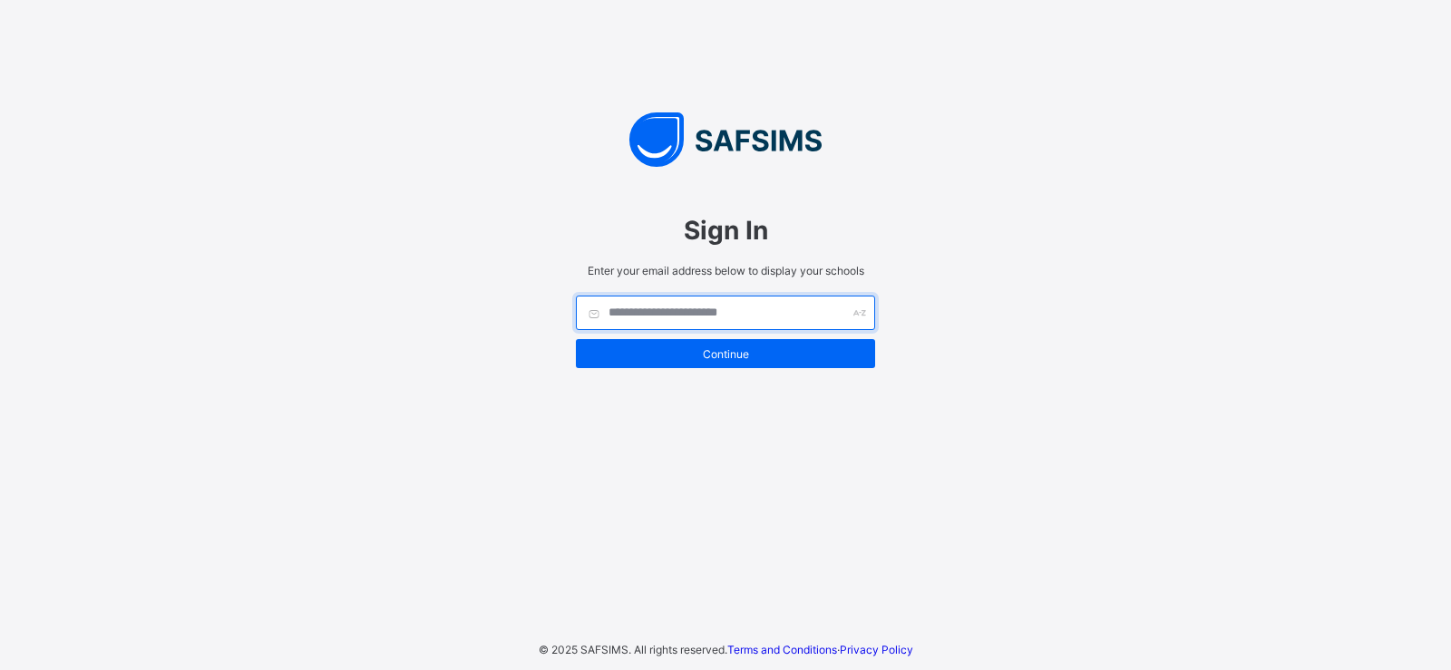
click at [731, 318] on input "text" at bounding box center [725, 313] width 299 height 34
click at [682, 310] on input "text" at bounding box center [725, 313] width 299 height 34
type input "**********"
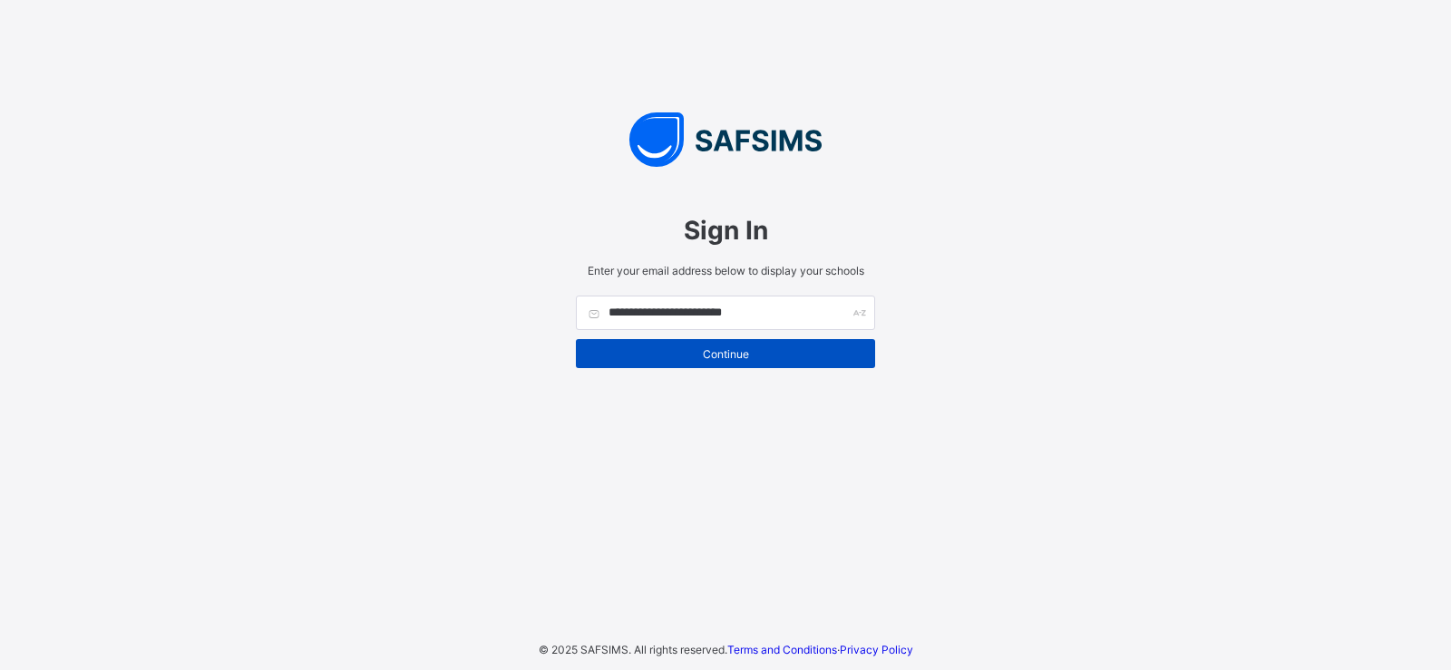
click at [781, 350] on span "Continue" at bounding box center [726, 354] width 272 height 14
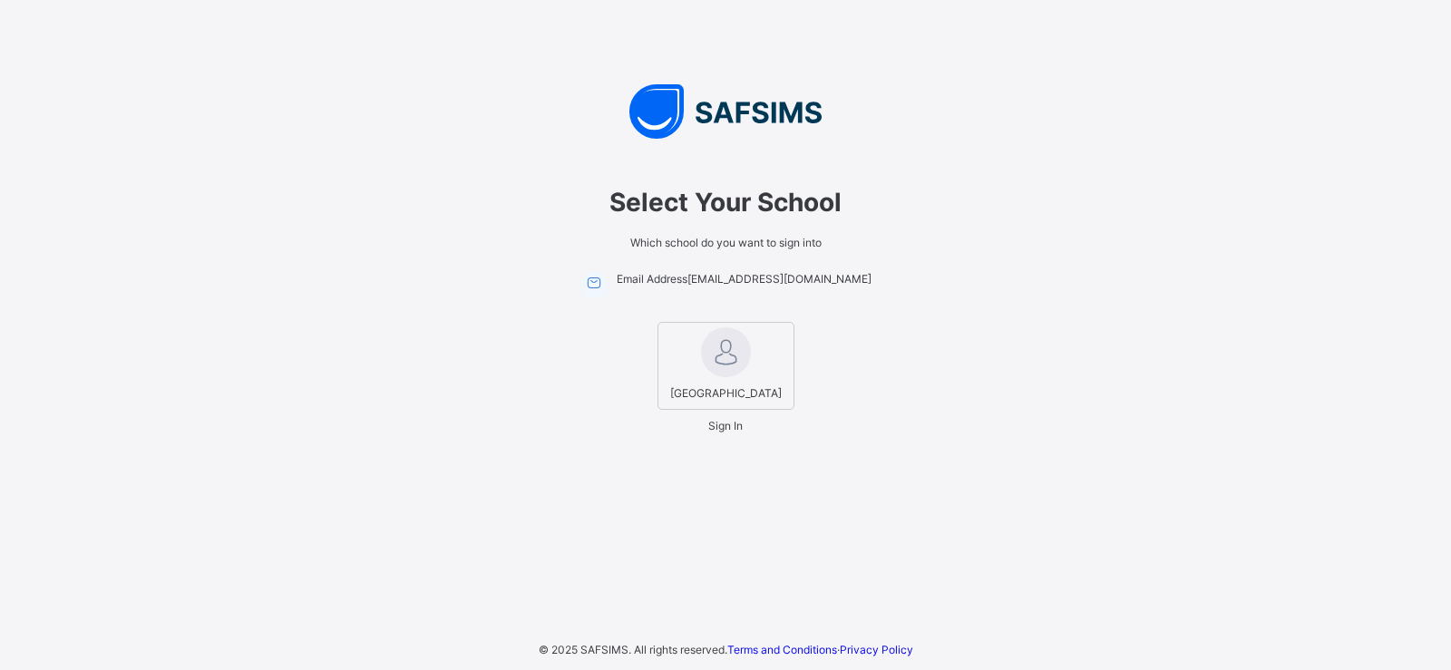
click at [730, 389] on span "[GEOGRAPHIC_DATA]" at bounding box center [726, 393] width 121 height 23
click at [729, 433] on span "Sign In" at bounding box center [725, 426] width 34 height 14
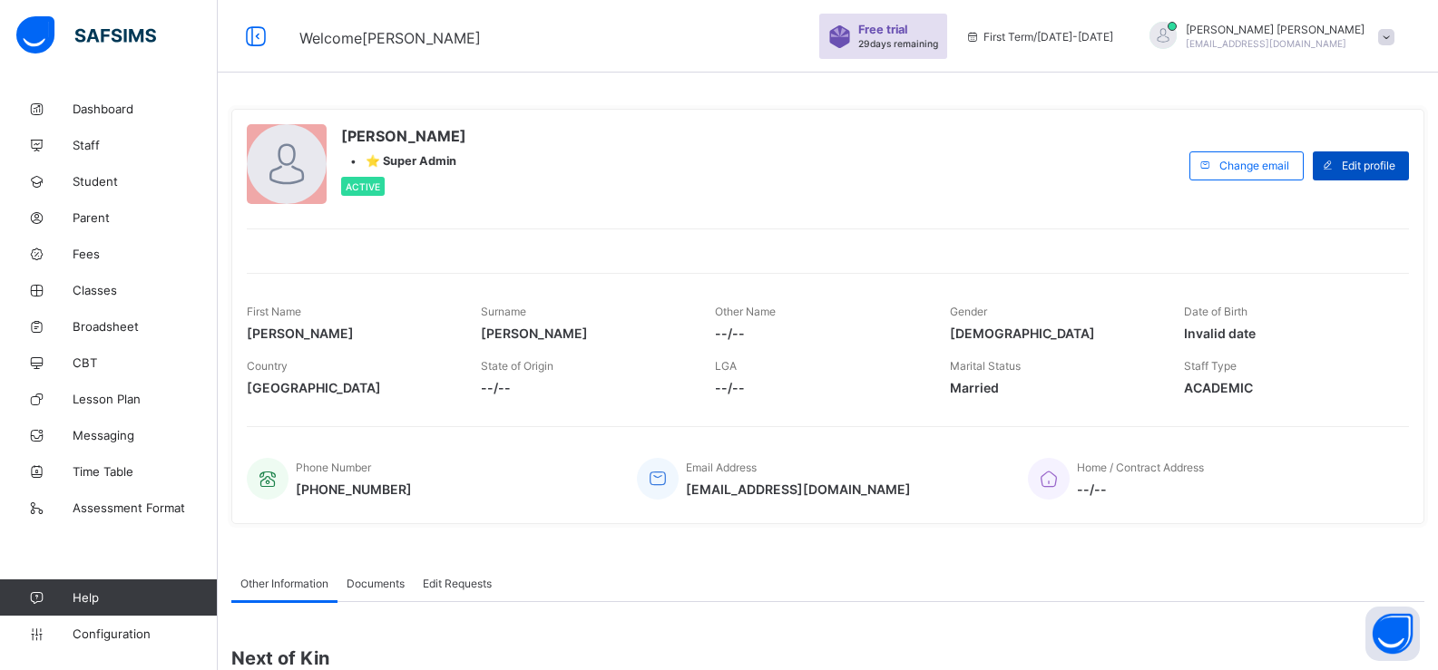
click at [1342, 173] on span at bounding box center [1327, 165] width 29 height 29
select select "**"
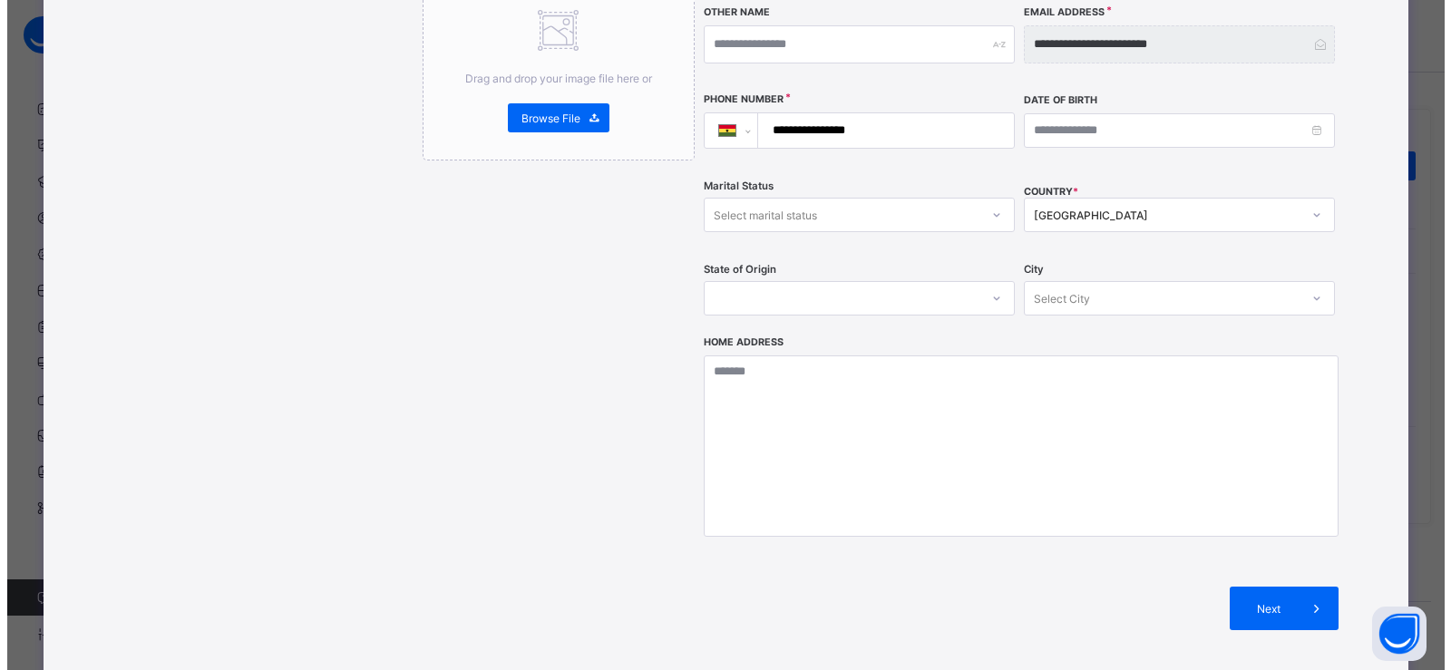
scroll to position [571, 0]
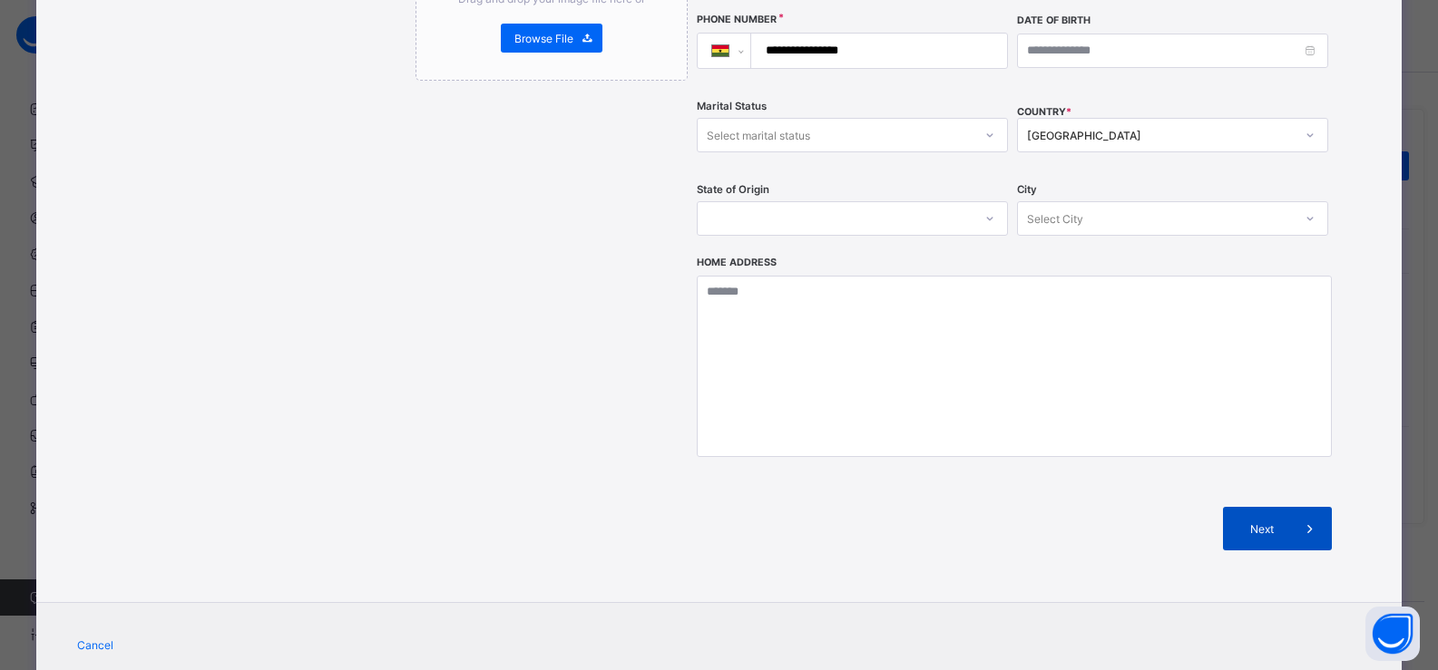
click at [1247, 507] on div "Next" at bounding box center [1277, 529] width 109 height 44
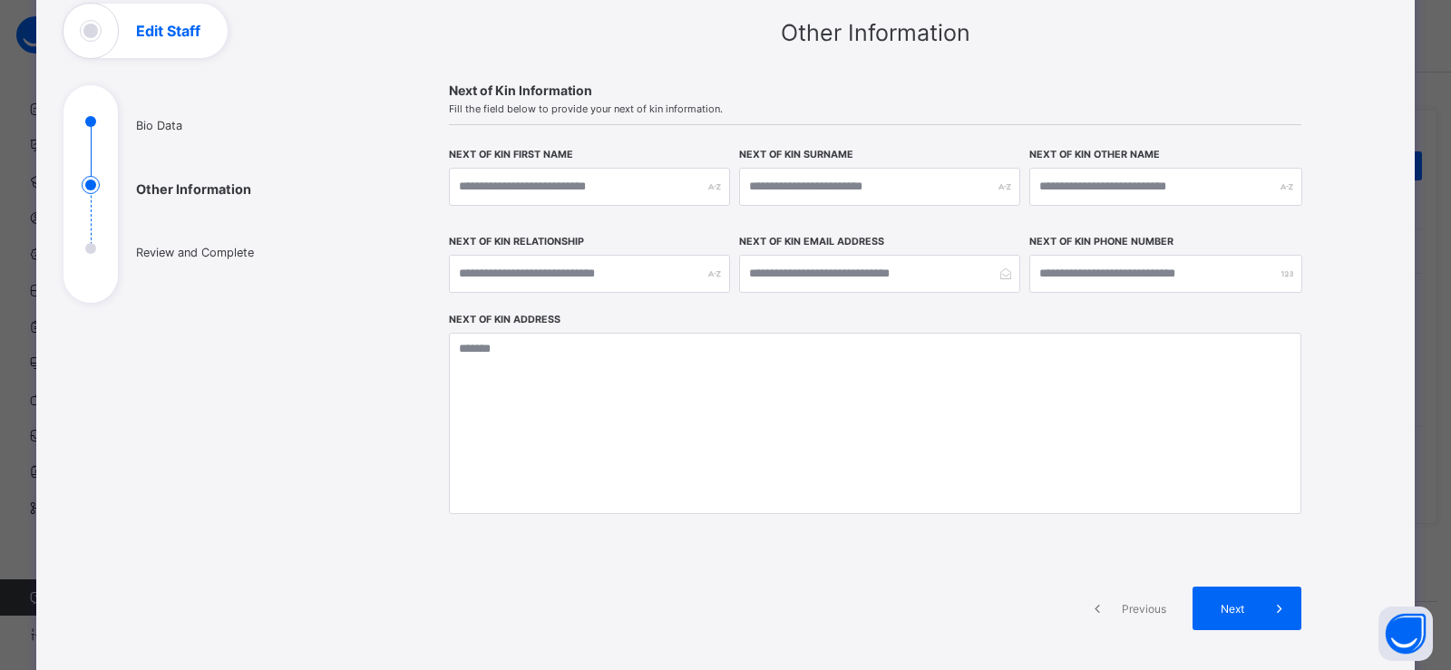
scroll to position [145, 0]
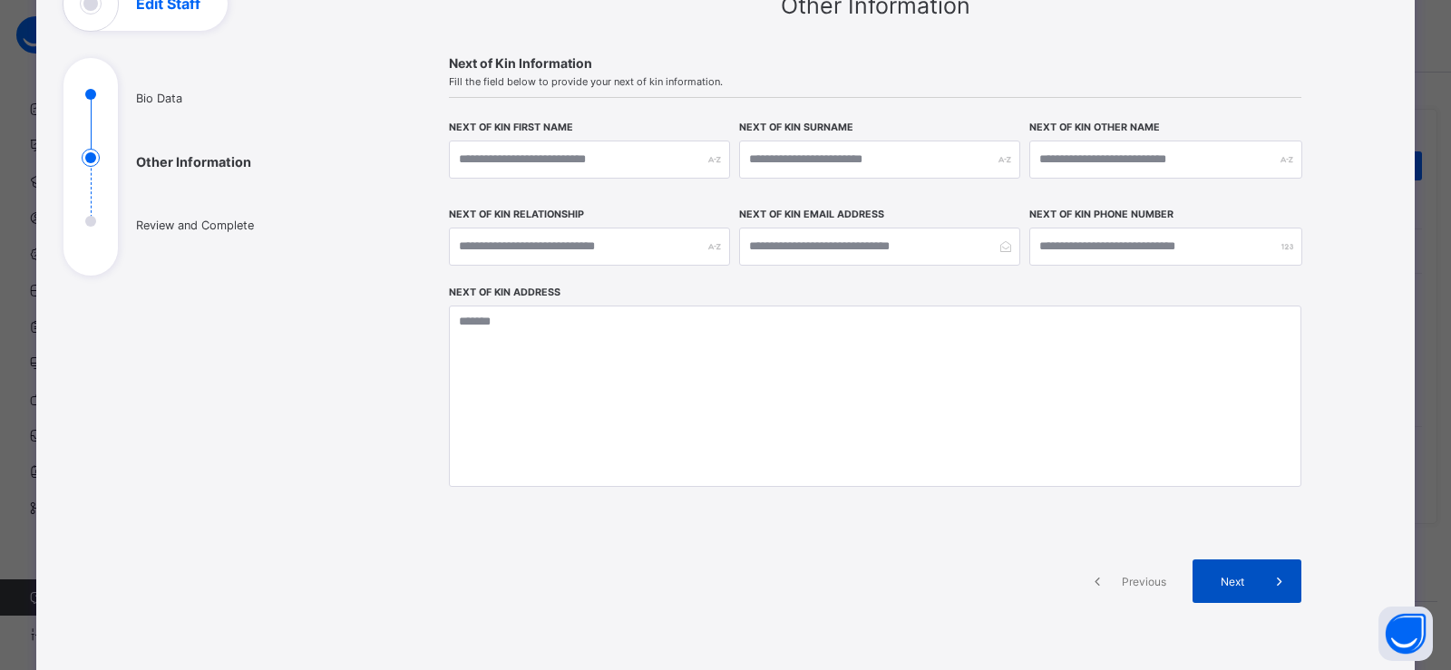
click at [1237, 575] on span "Next" at bounding box center [1233, 582] width 52 height 14
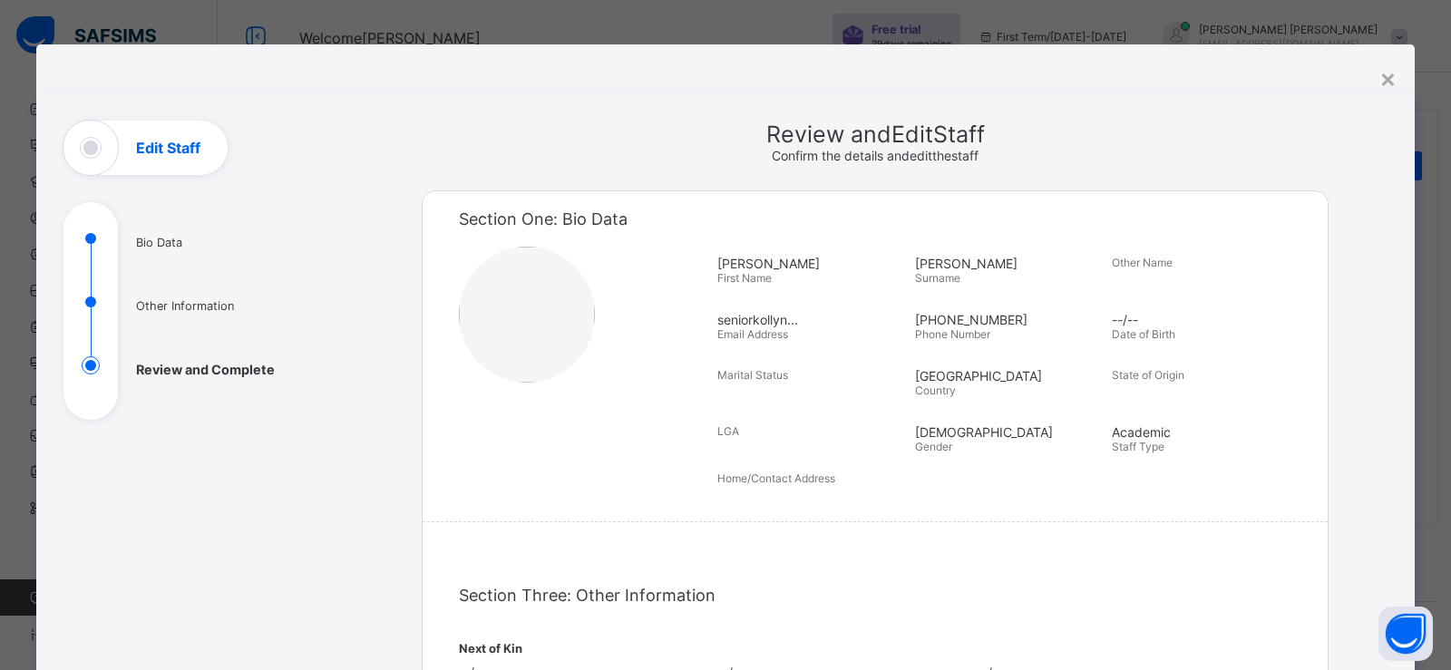
scroll to position [0, 0]
click at [138, 245] on ul "Bio Data Other Information Review and Complete" at bounding box center [200, 325] width 272 height 191
click at [83, 240] on ul "Bio Data Other Information Review and Complete" at bounding box center [200, 325] width 272 height 191
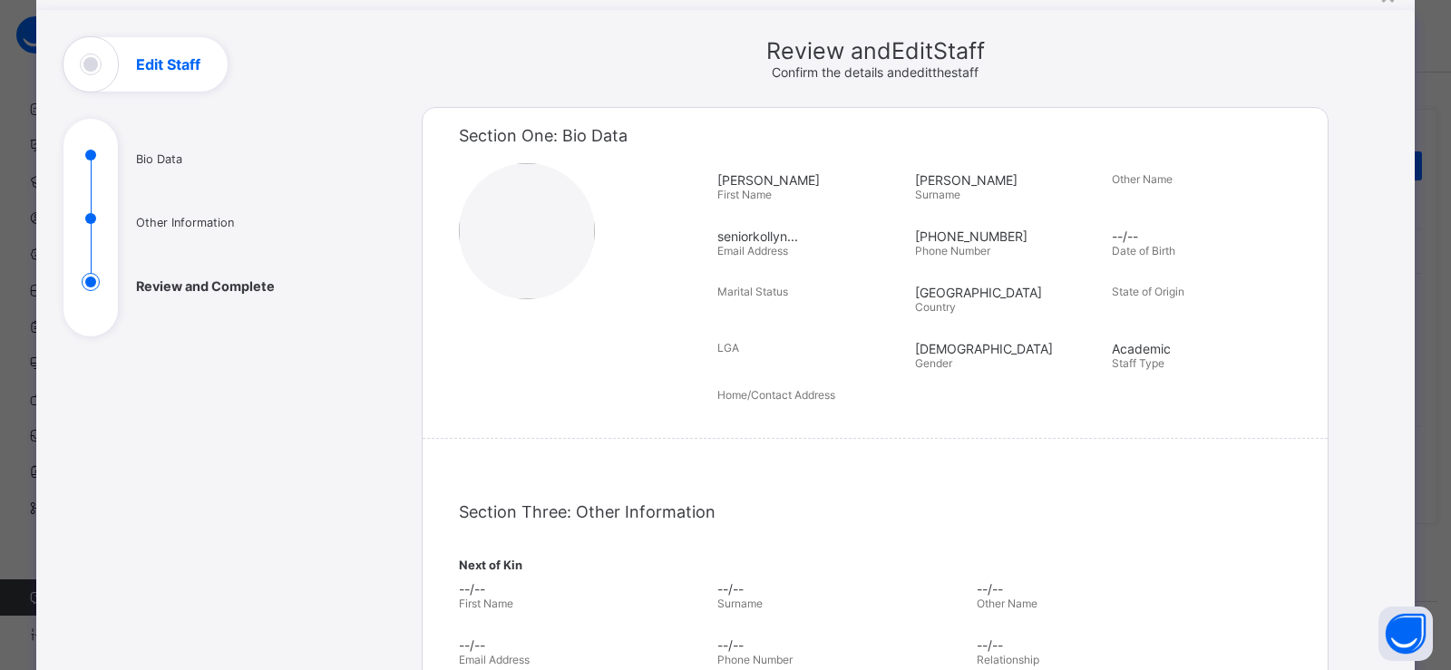
scroll to position [513, 0]
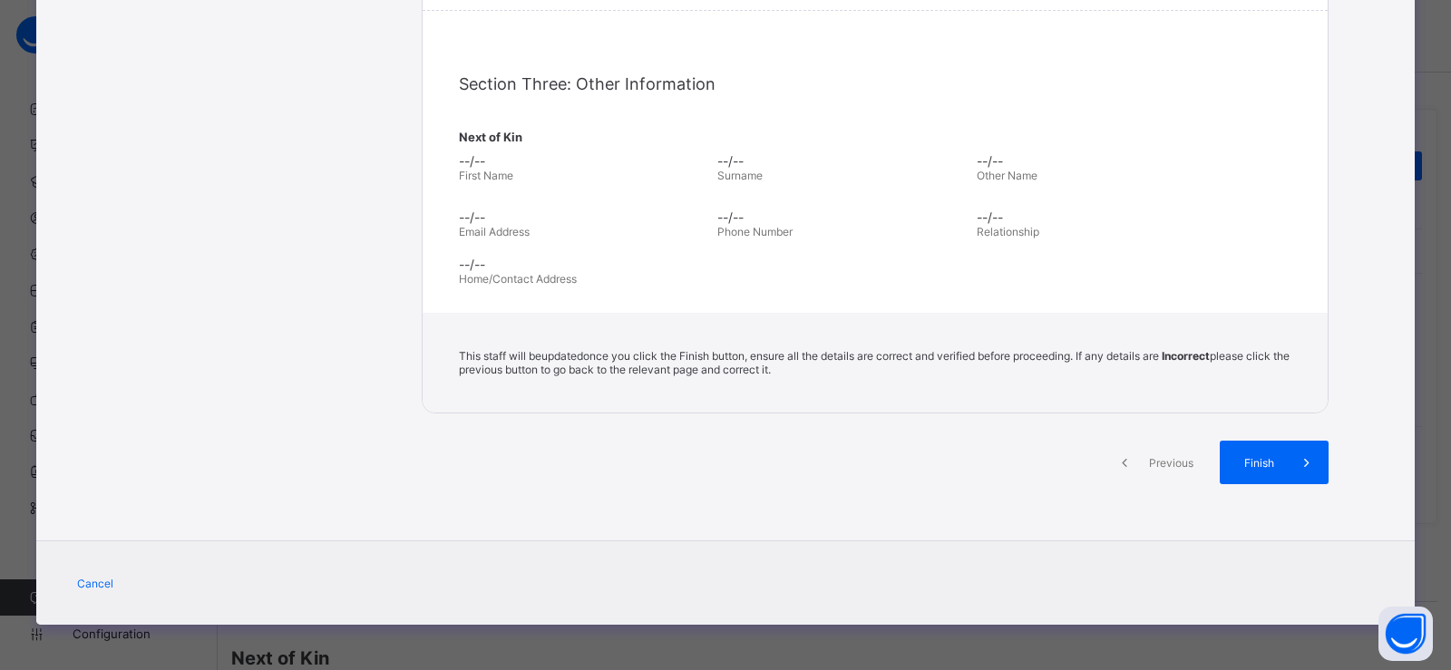
click at [1123, 455] on icon at bounding box center [1125, 463] width 20 height 18
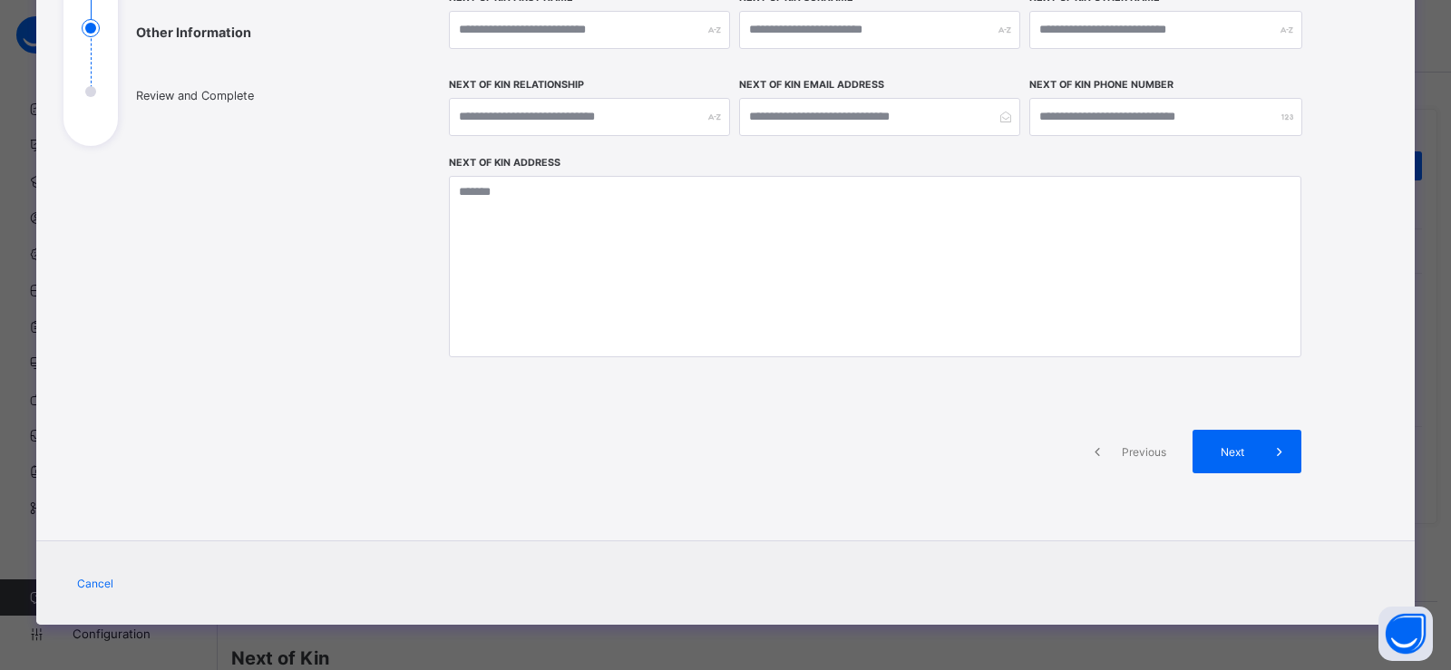
scroll to position [275, 0]
click at [1120, 437] on div "Previous" at bounding box center [1129, 452] width 109 height 44
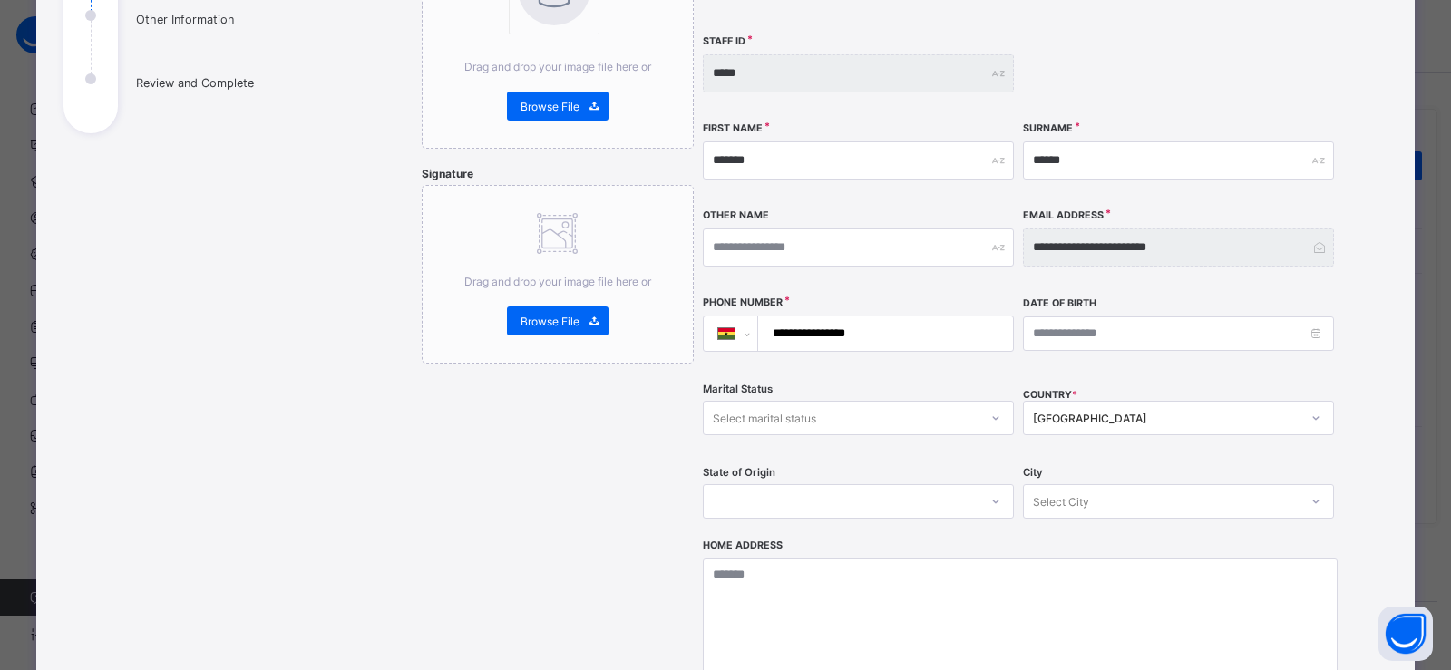
scroll to position [295, 0]
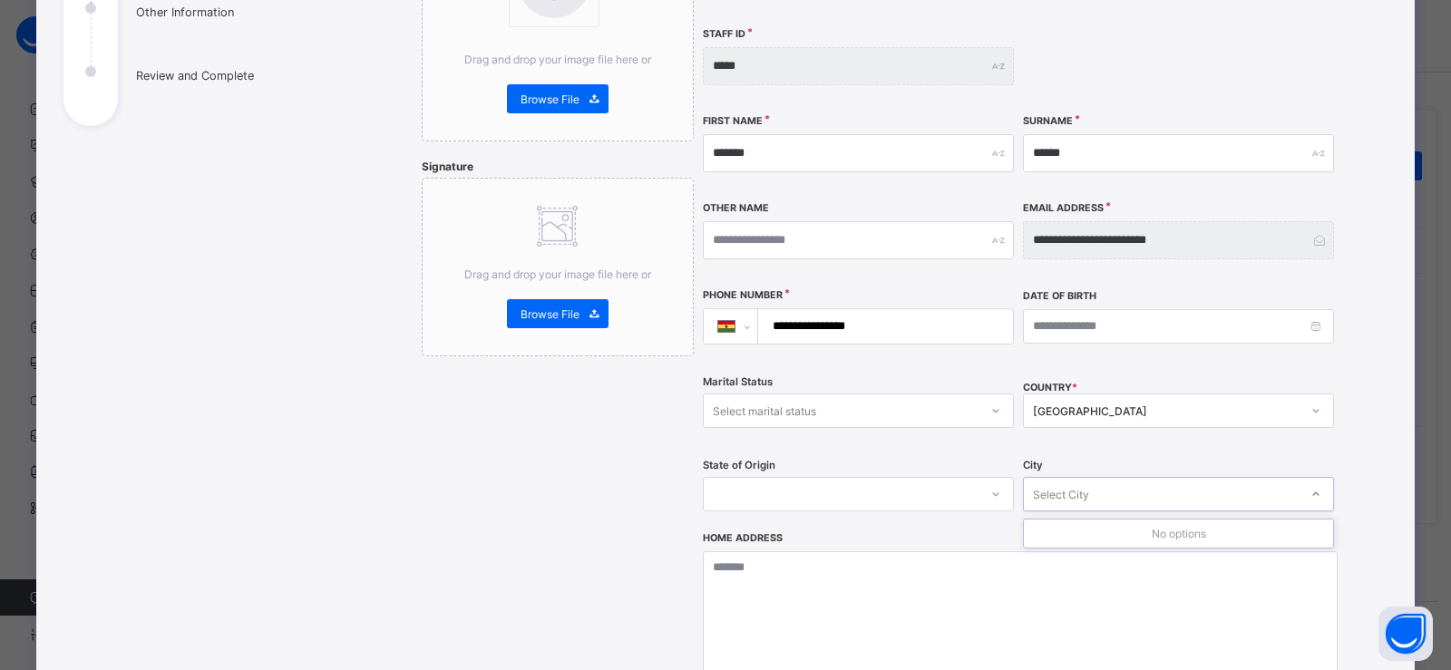
click at [1048, 477] on div "Select City" at bounding box center [1061, 494] width 56 height 34
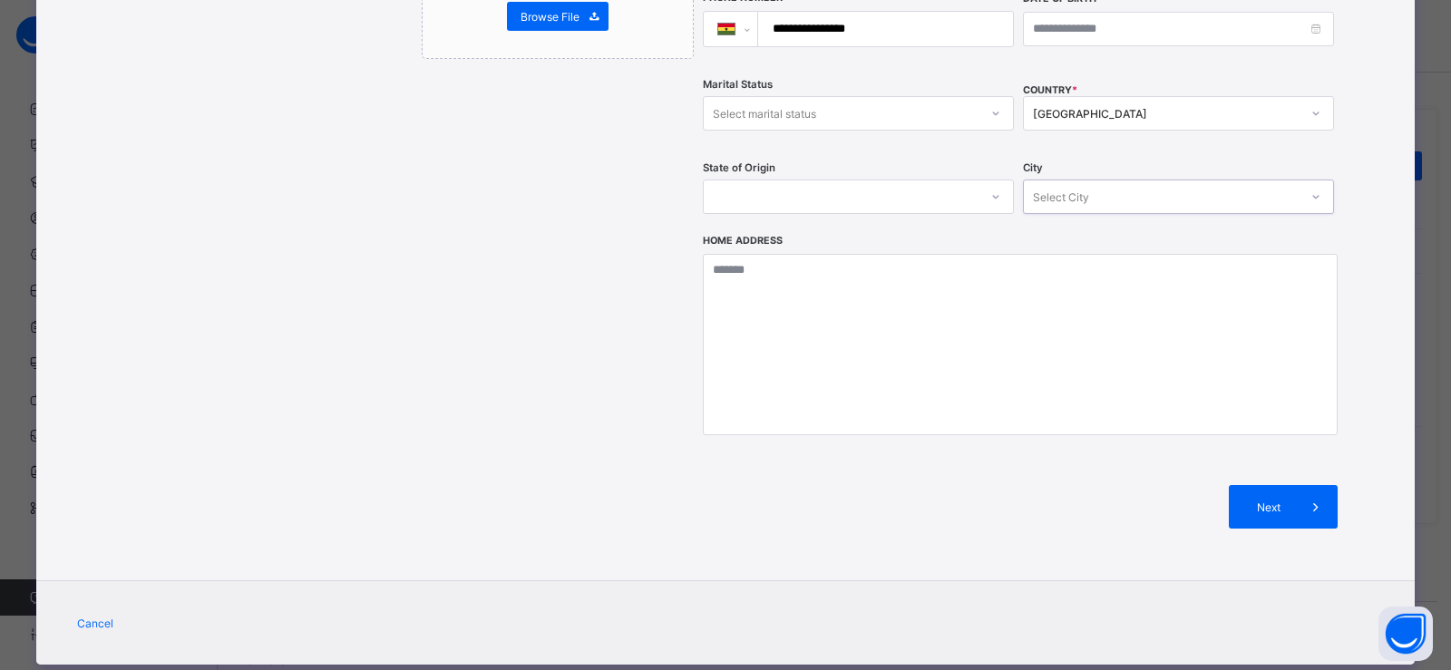
scroll to position [595, 0]
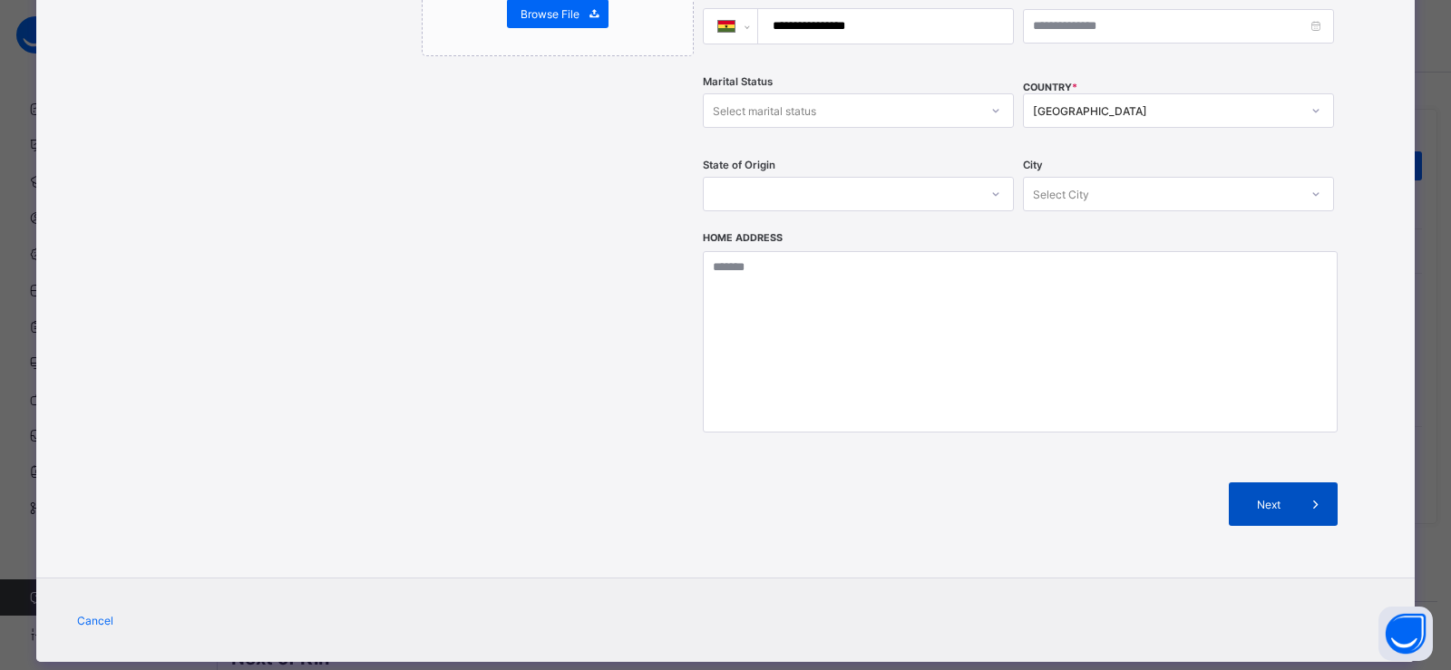
click at [1244, 483] on div "Next" at bounding box center [1283, 505] width 109 height 44
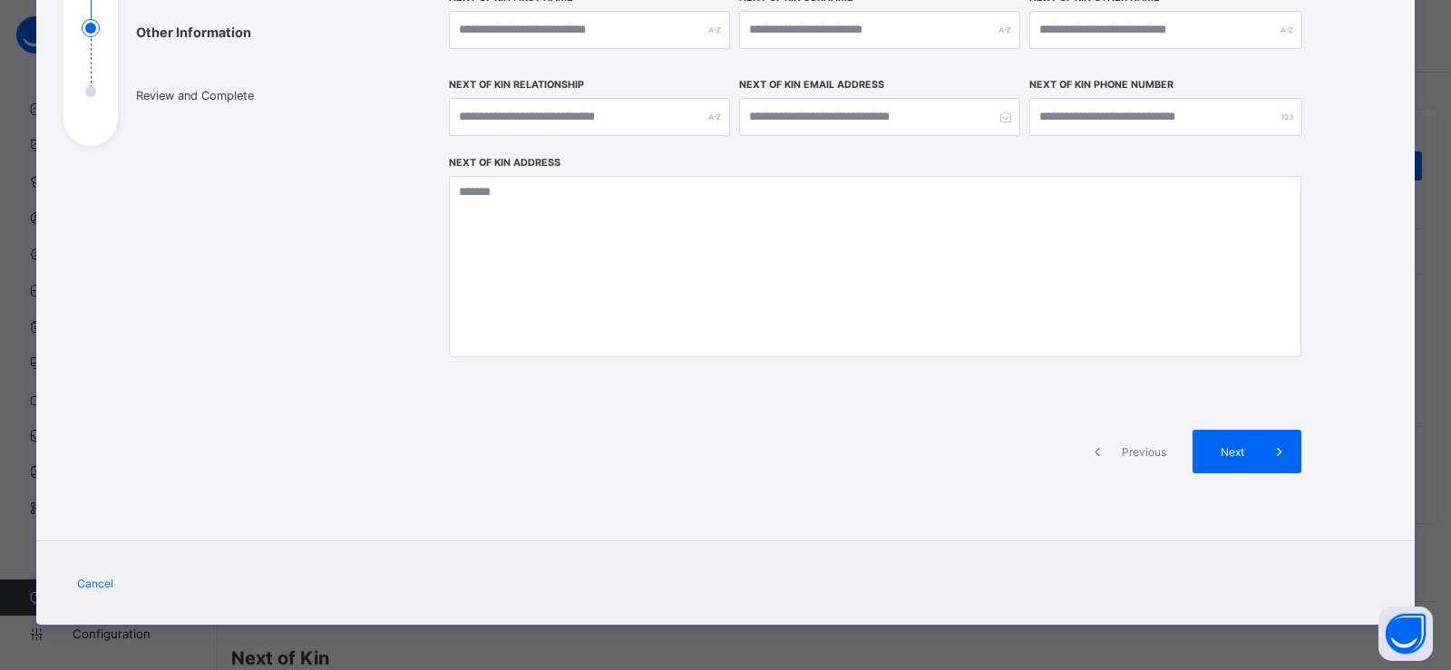
scroll to position [275, 0]
click at [1260, 466] on span at bounding box center [1280, 452] width 44 height 44
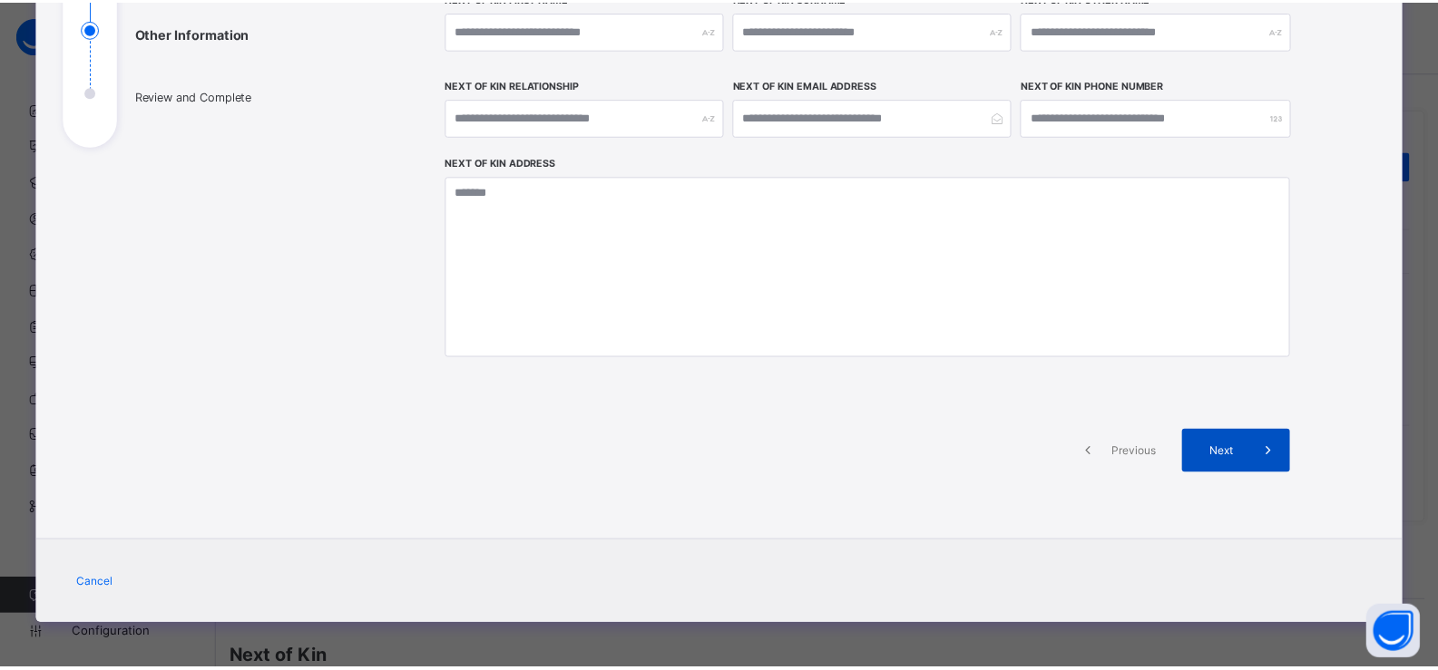
scroll to position [513, 0]
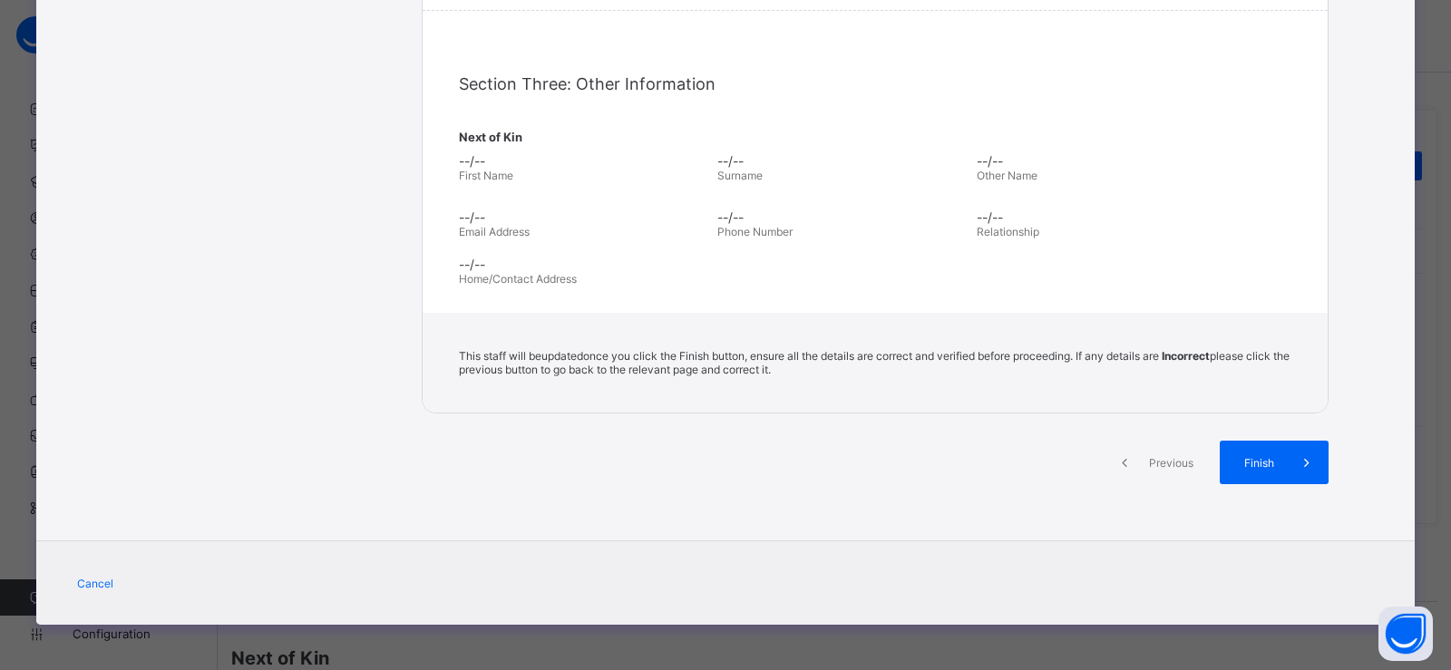
click at [1260, 466] on span "Finish" at bounding box center [1260, 463] width 52 height 14
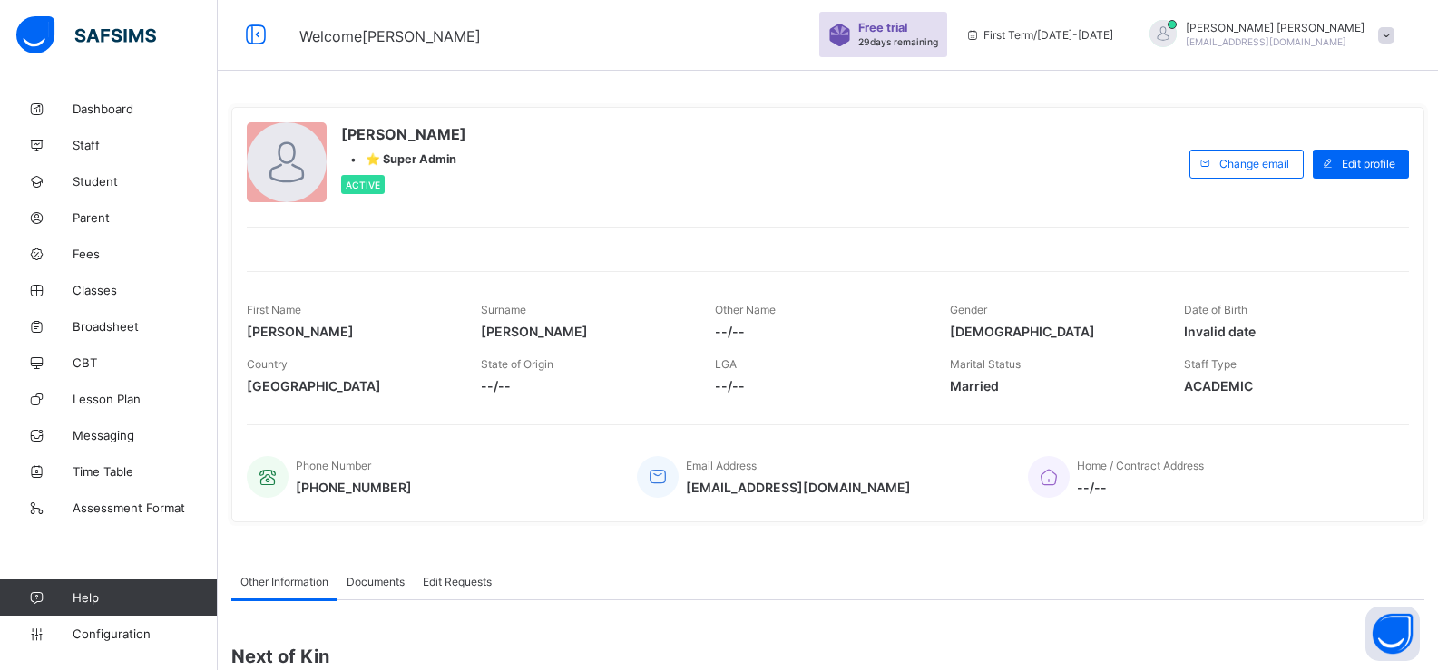
scroll to position [0, 0]
click at [1278, 32] on span "Collins Gyamfi" at bounding box center [1275, 30] width 179 height 14
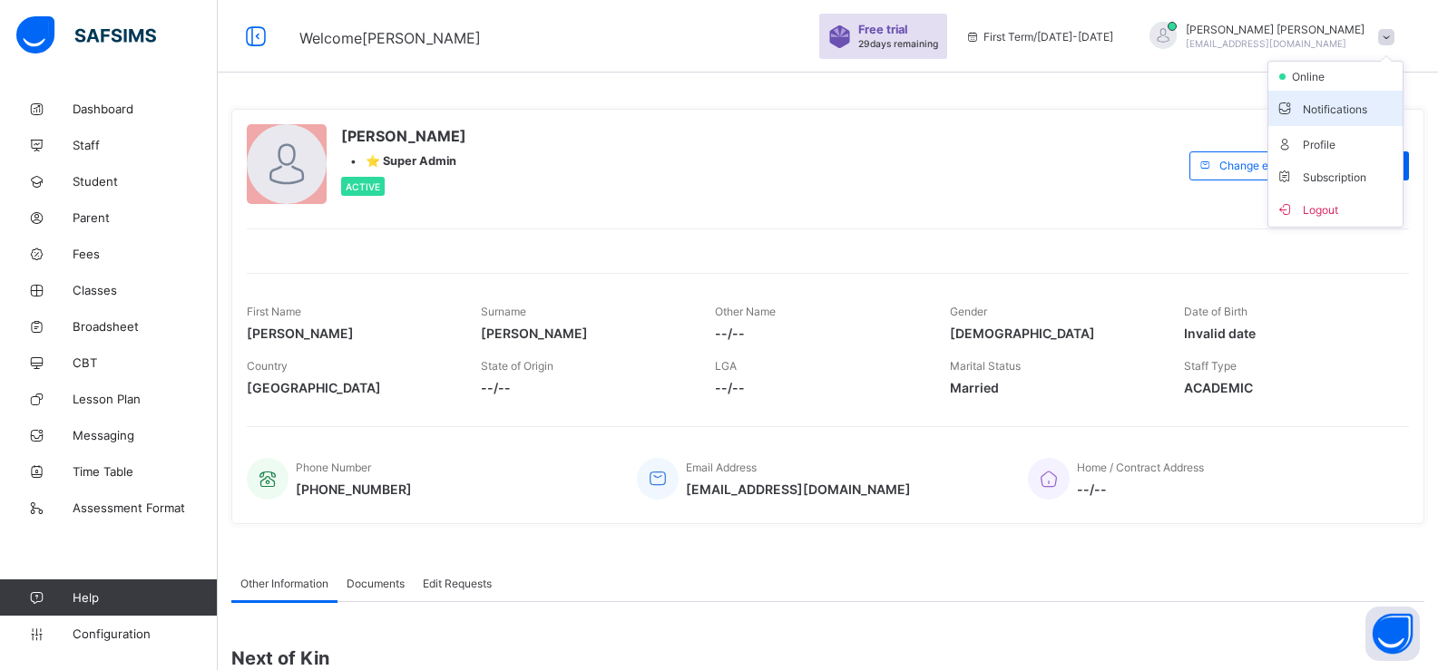
click at [1336, 119] on li "Notifications" at bounding box center [1335, 108] width 134 height 35
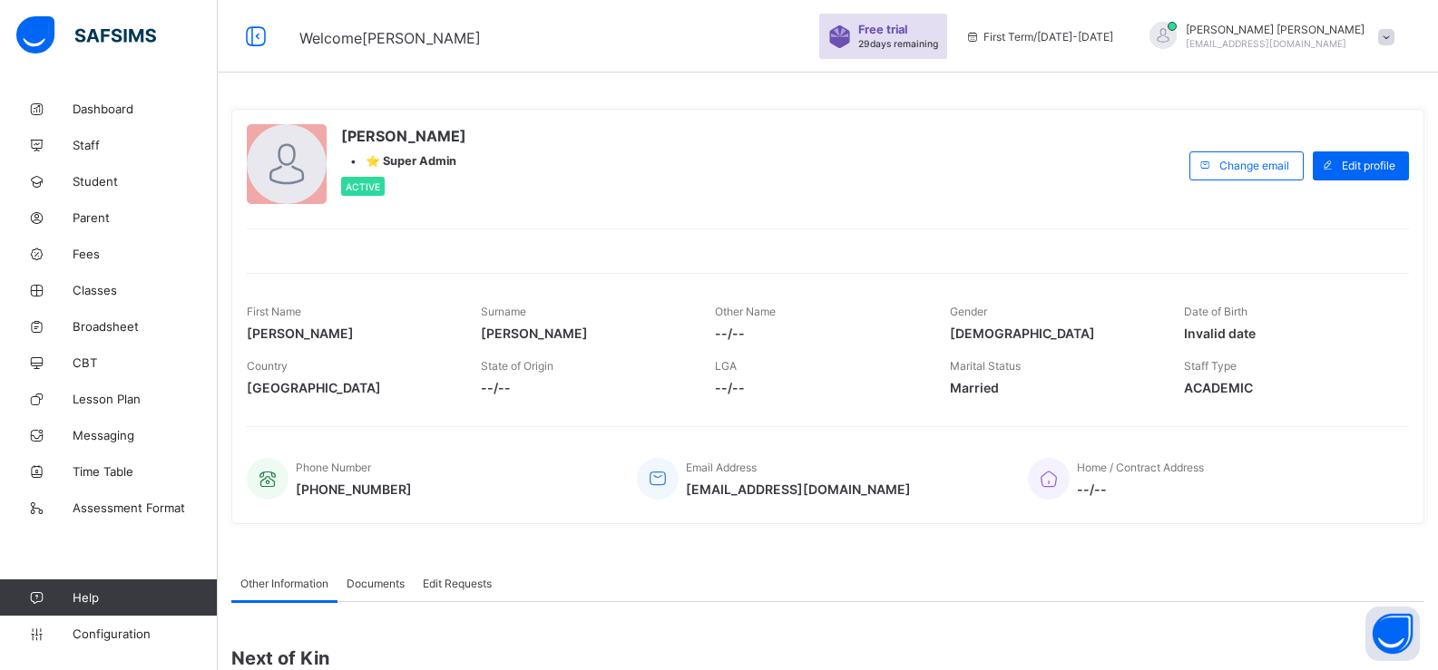
click at [266, 151] on div at bounding box center [287, 164] width 80 height 80
click at [381, 135] on span "[PERSON_NAME]" at bounding box center [403, 136] width 125 height 18
click at [325, 35] on span "Welcome Collins" at bounding box center [389, 38] width 181 height 18
click at [1394, 33] on span at bounding box center [1386, 37] width 16 height 16
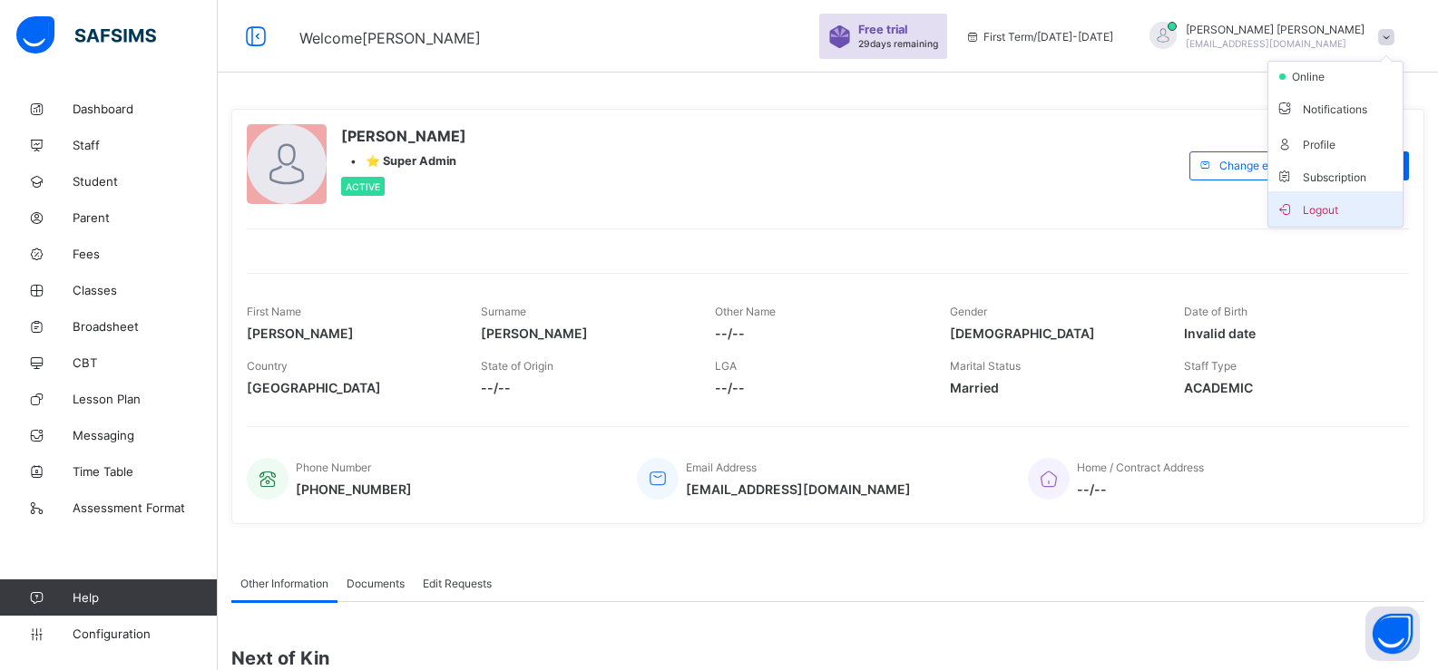
click at [1343, 206] on span "Logout" at bounding box center [1335, 209] width 120 height 21
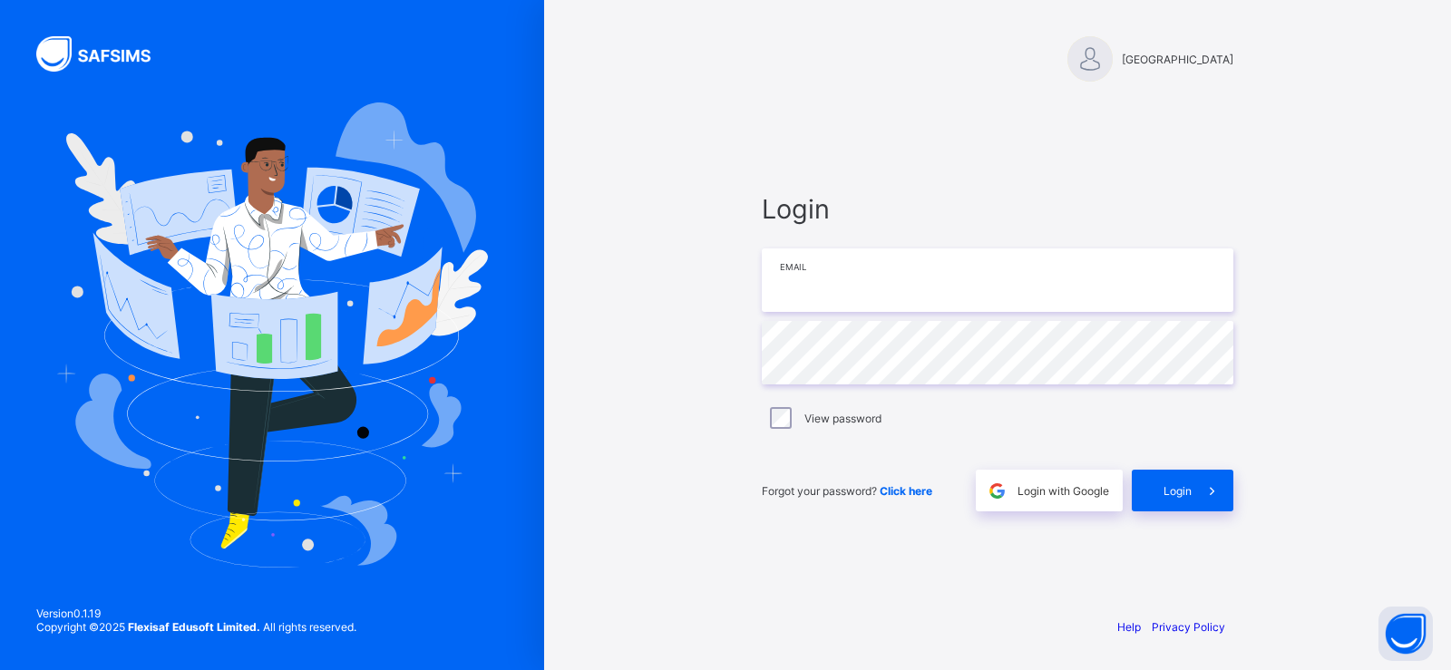
type input "**********"
click at [1072, 56] on div at bounding box center [1090, 58] width 45 height 45
click at [58, 44] on img at bounding box center [104, 53] width 136 height 35
type input "**********"
click at [1175, 475] on div "Login" at bounding box center [1183, 491] width 102 height 42
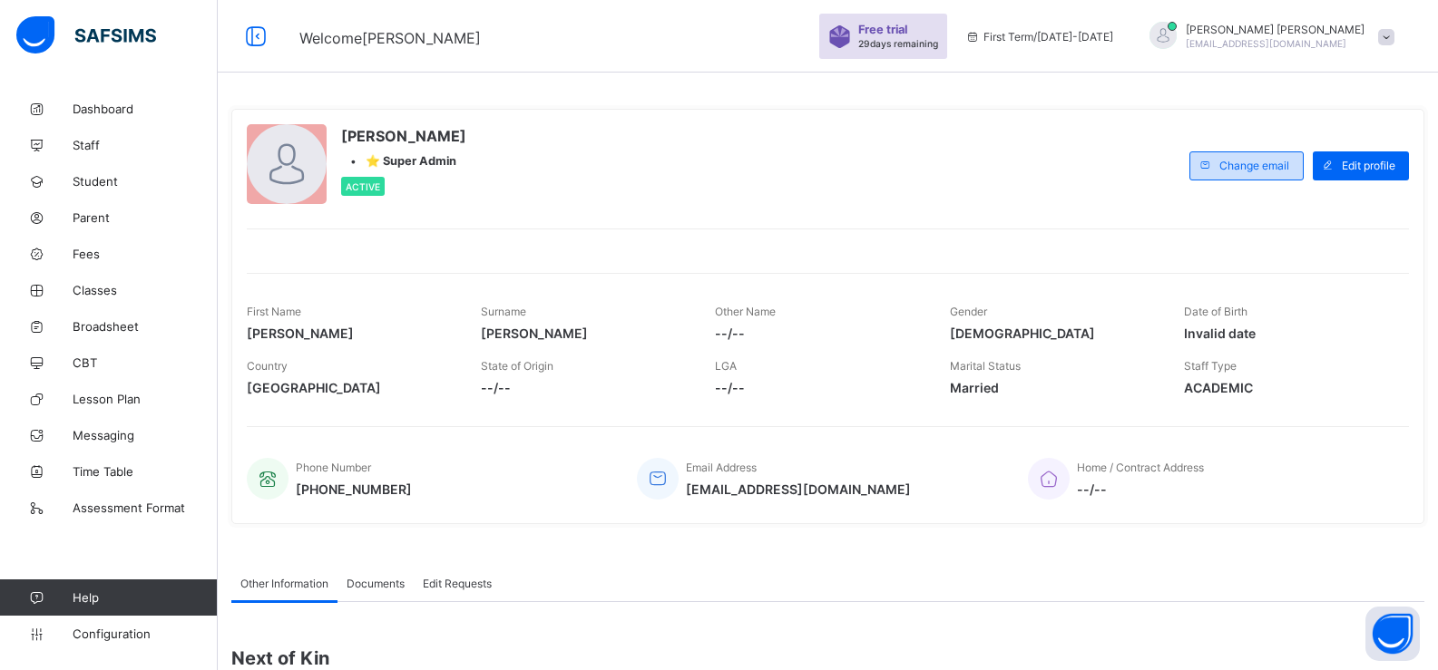
click at [1253, 156] on div "Change email" at bounding box center [1246, 165] width 114 height 29
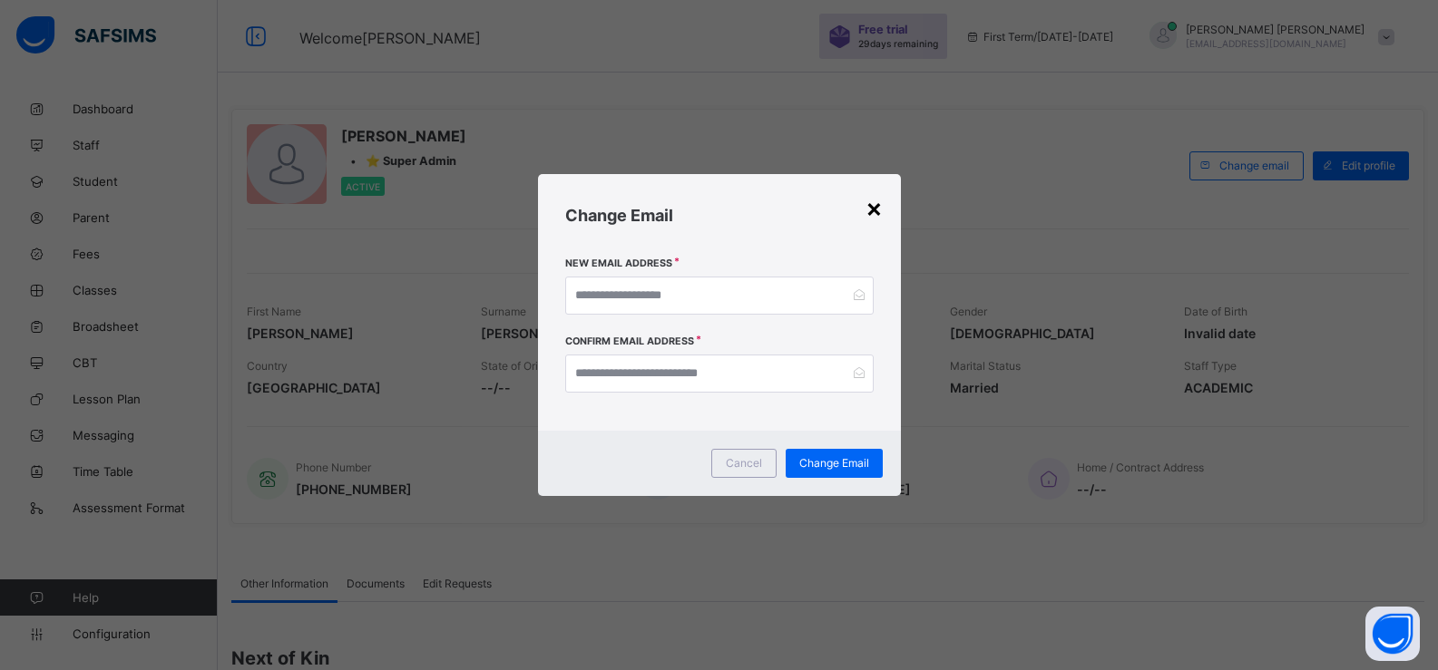
click at [869, 212] on div "×" at bounding box center [873, 207] width 17 height 31
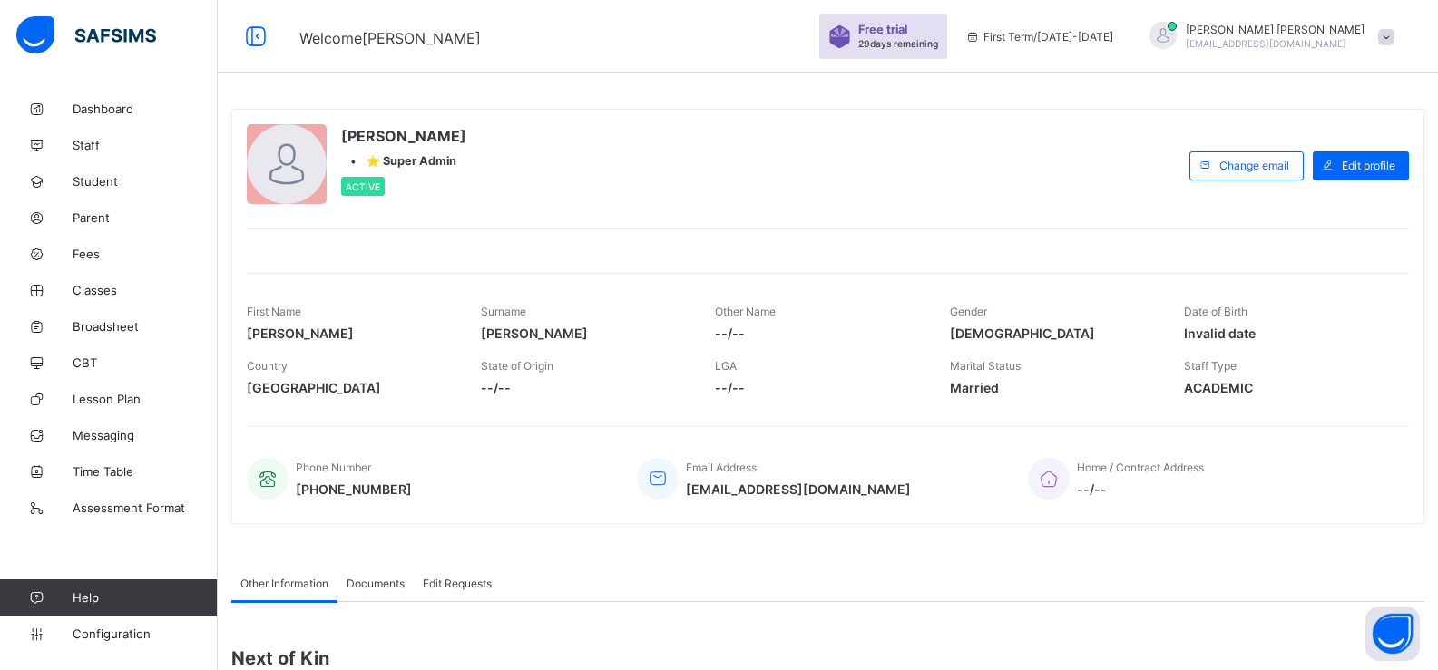
click at [1394, 39] on span at bounding box center [1386, 37] width 16 height 16
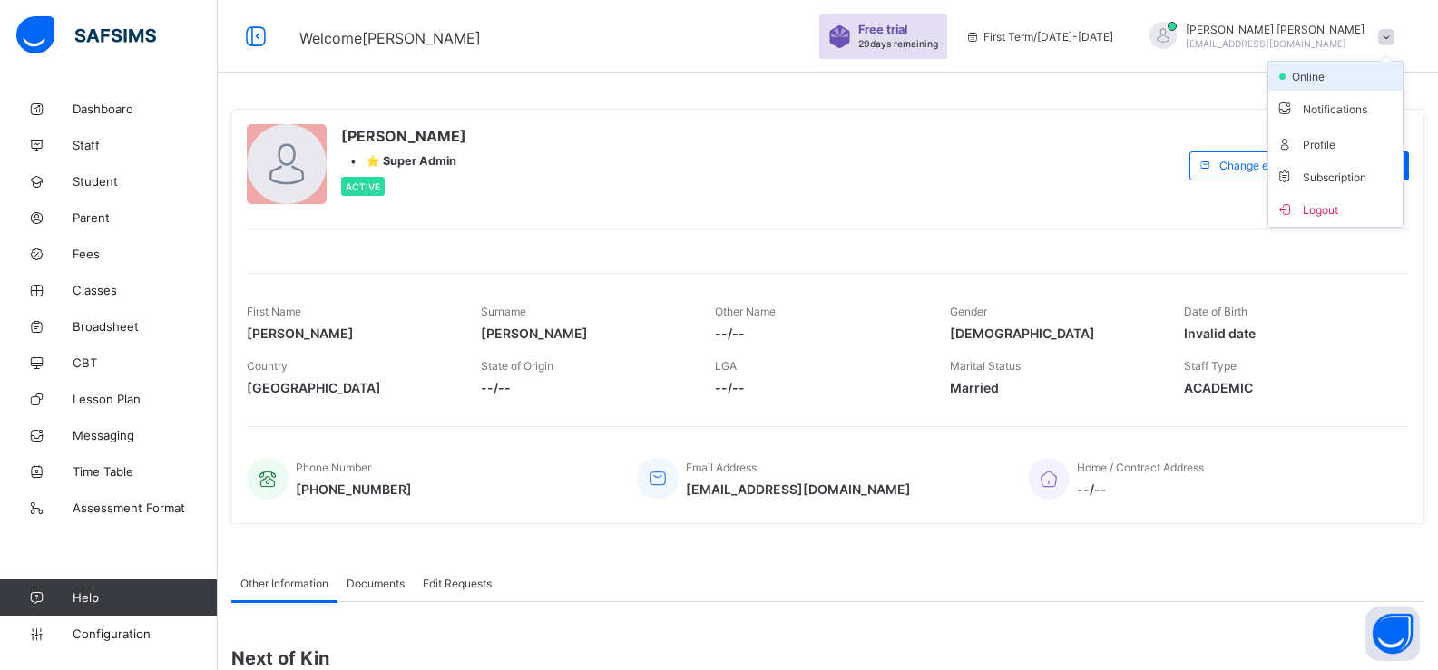
click at [1307, 79] on span "online" at bounding box center [1312, 77] width 45 height 14
